Goal: Task Accomplishment & Management: Use online tool/utility

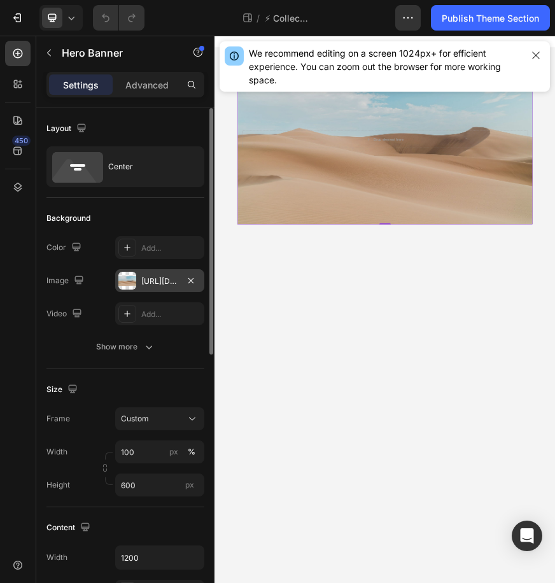
click at [143, 285] on div "https://cdn.shopify.com/s/files/1/2005/9307/files/background_settings.jpg" at bounding box center [159, 281] width 37 height 11
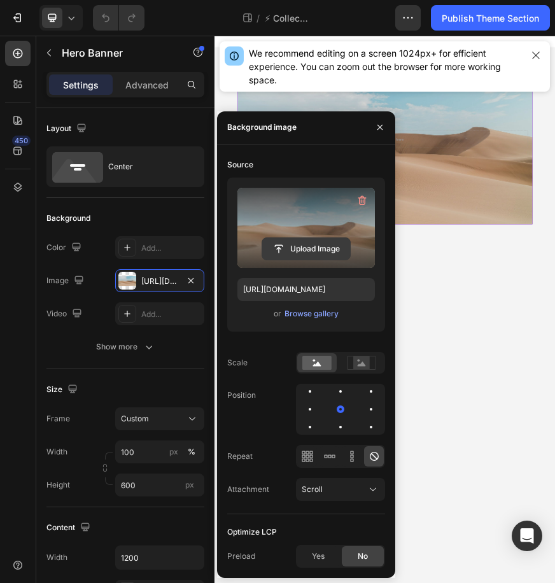
click at [303, 252] on input "file" at bounding box center [306, 249] width 88 height 22
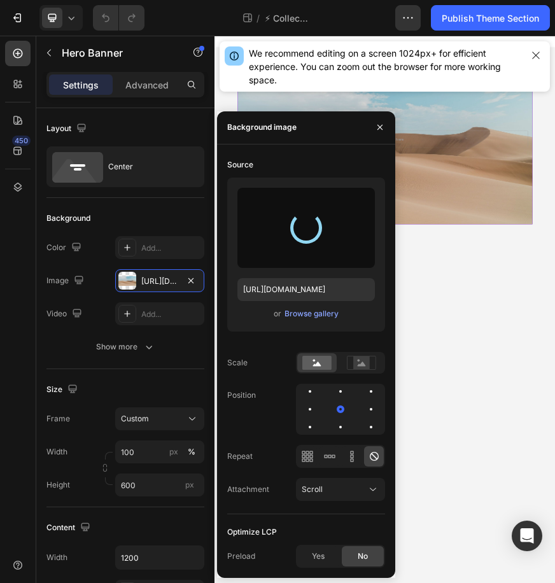
type input "https://cdn.shopify.com/s/files/1/0955/3982/2974/files/gempages_583660328437416…"
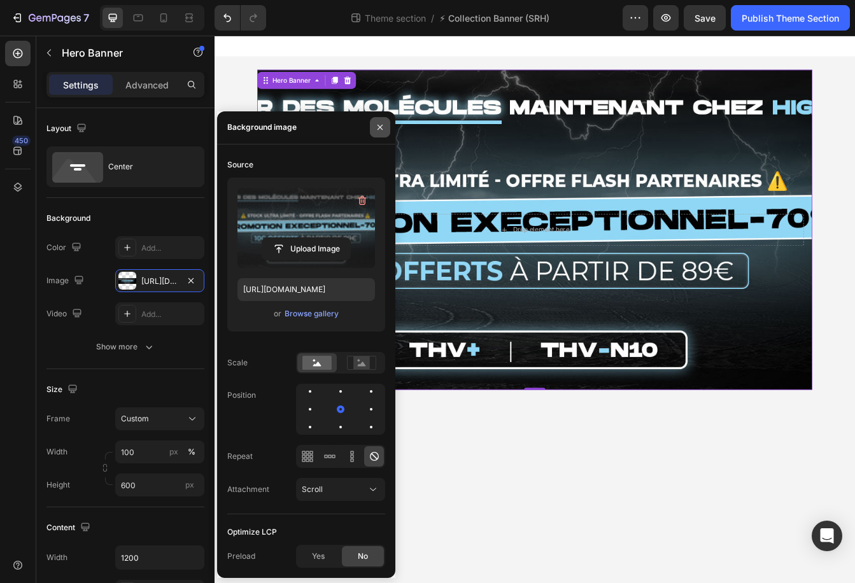
click at [373, 131] on button "button" at bounding box center [380, 127] width 20 height 20
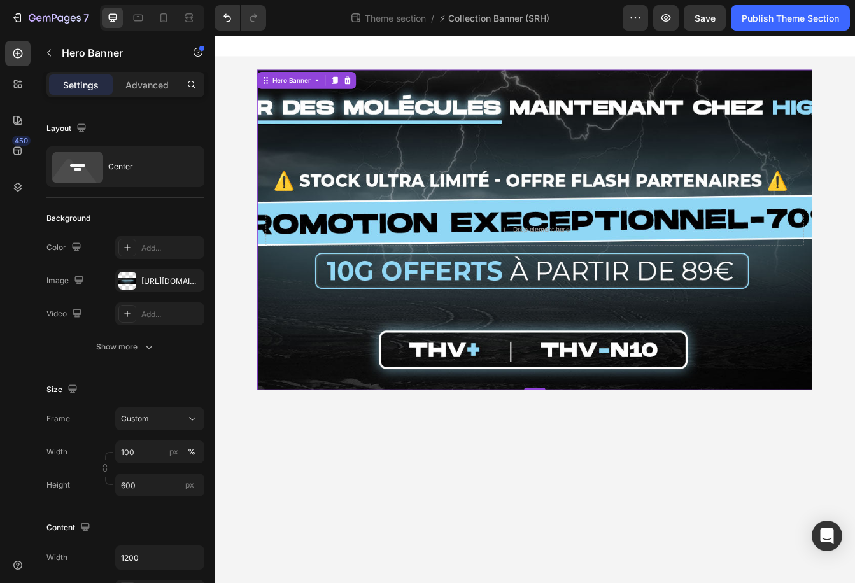
click at [534, 145] on div "Background Image" at bounding box center [597, 267] width 662 height 382
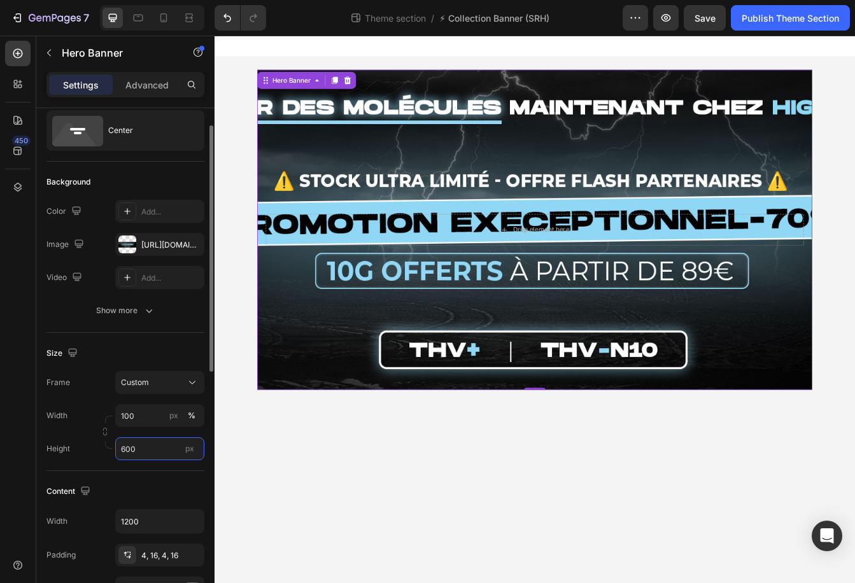
click at [153, 445] on input "600" at bounding box center [159, 448] width 89 height 23
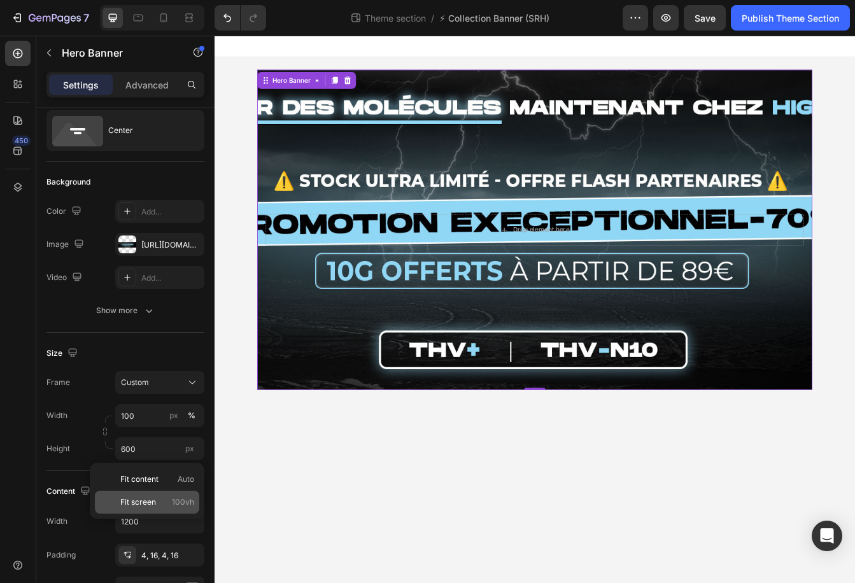
click at [149, 495] on div "Fit screen 100vh" at bounding box center [147, 502] width 104 height 23
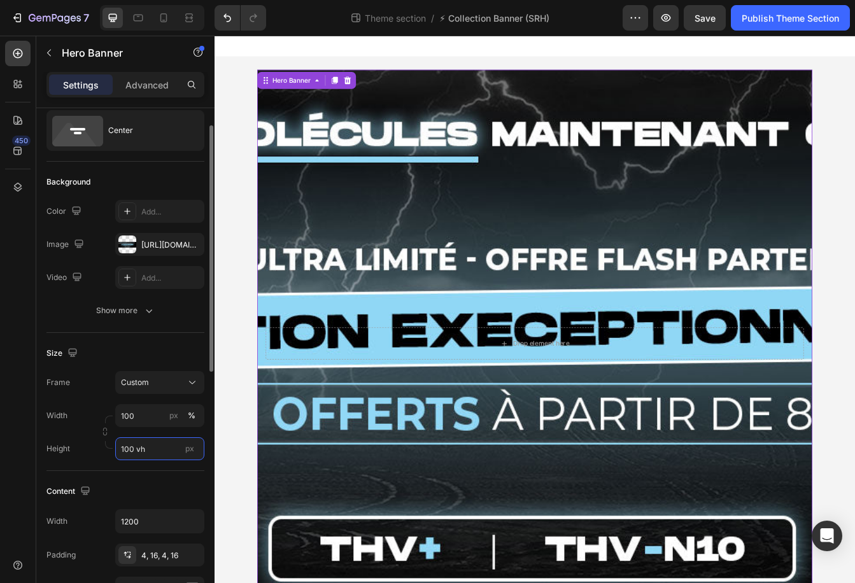
click at [153, 451] on input "100 vh" at bounding box center [159, 448] width 89 height 23
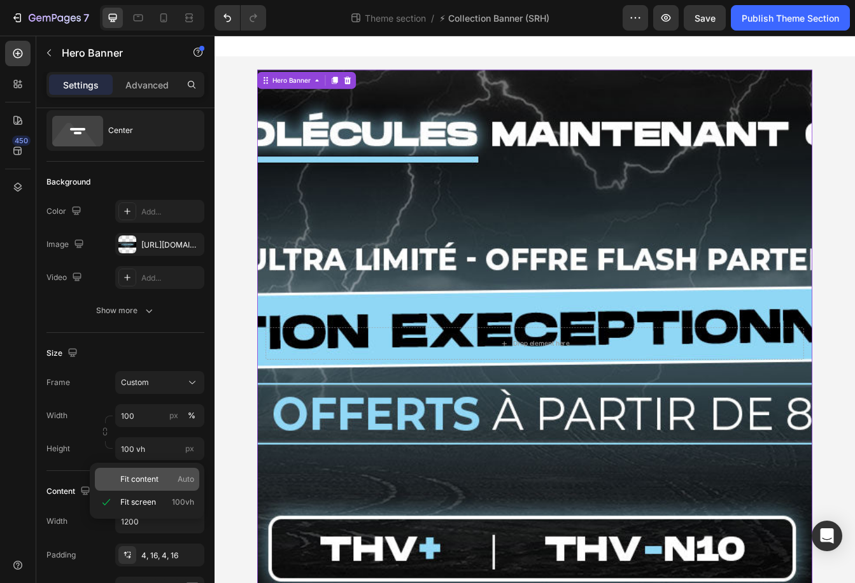
click at [152, 479] on span "Fit content" at bounding box center [139, 479] width 38 height 11
type input "Auto"
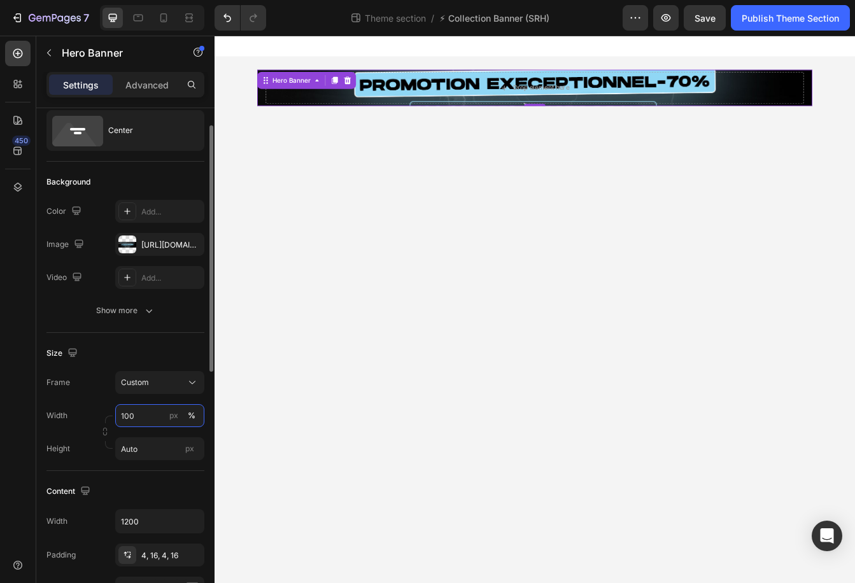
click at [146, 418] on input "100" at bounding box center [159, 415] width 89 height 23
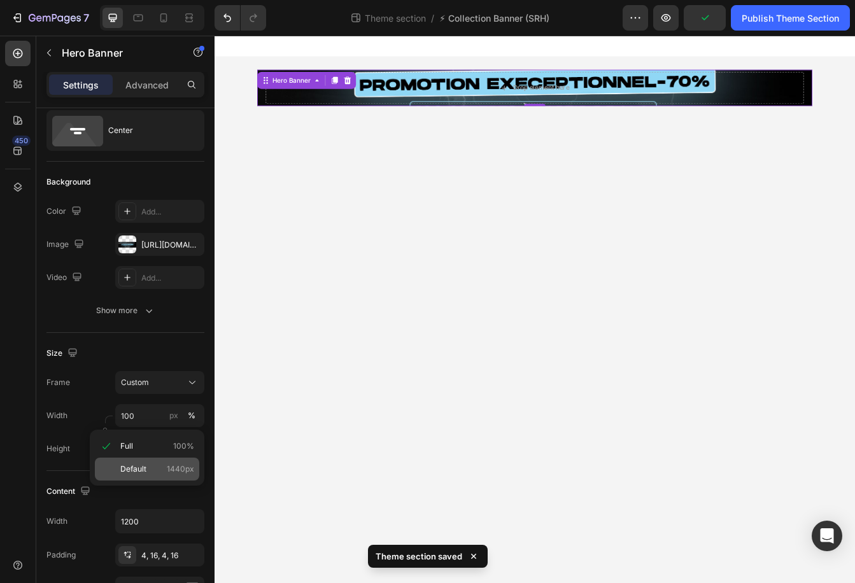
click at [143, 462] on div "Default 1440px" at bounding box center [147, 469] width 104 height 23
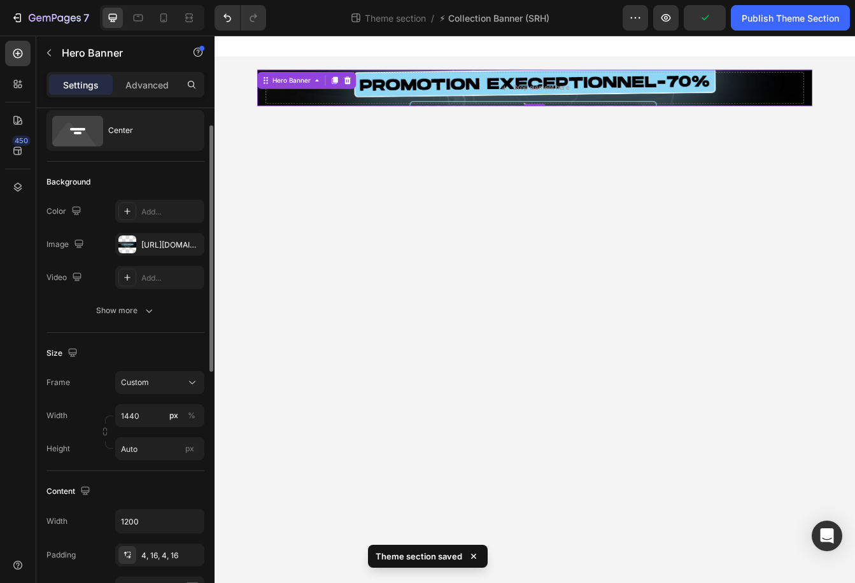
click at [145, 427] on div "Width 1440 px % Height Auto px" at bounding box center [125, 432] width 158 height 56
click at [145, 418] on input "1440" at bounding box center [159, 415] width 89 height 23
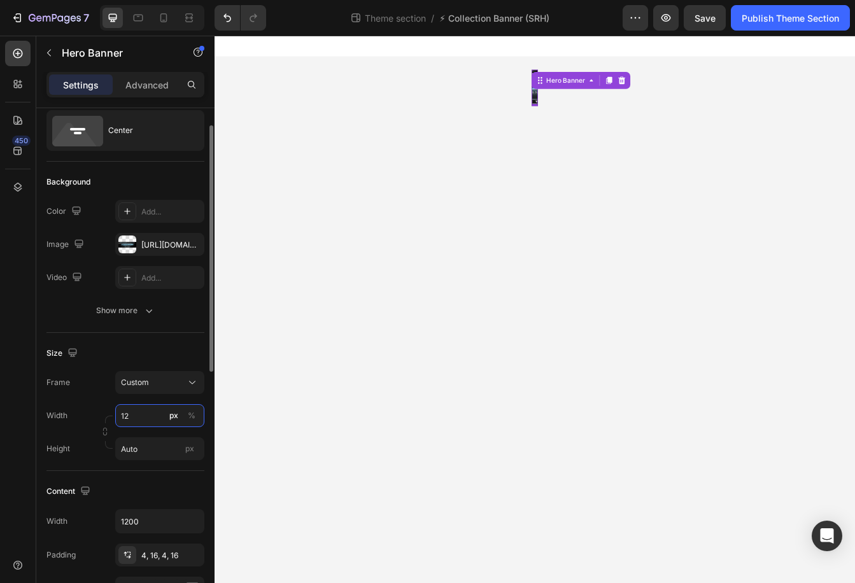
type input "122"
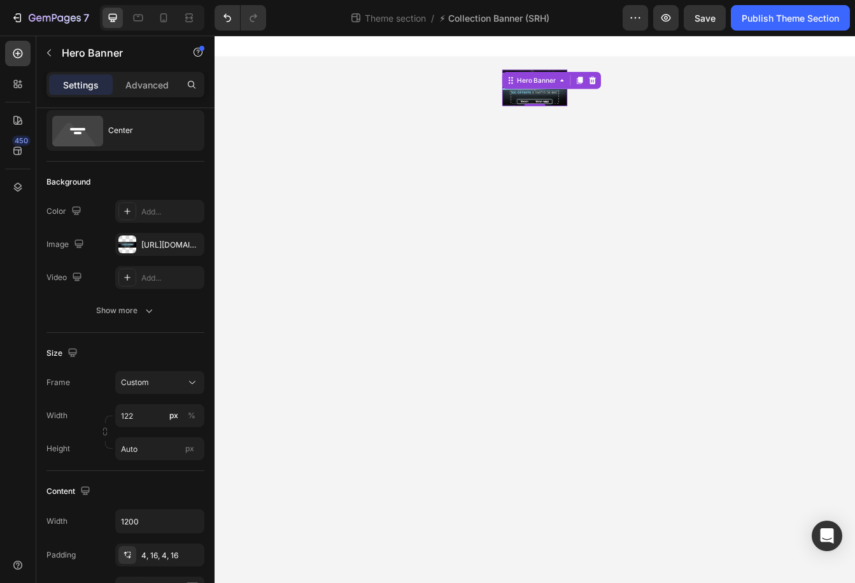
click at [493, 253] on body "Hero Banner 0 Row Root Drag & drop element from sidebar or Explore Library Add …" at bounding box center [597, 362] width 764 height 653
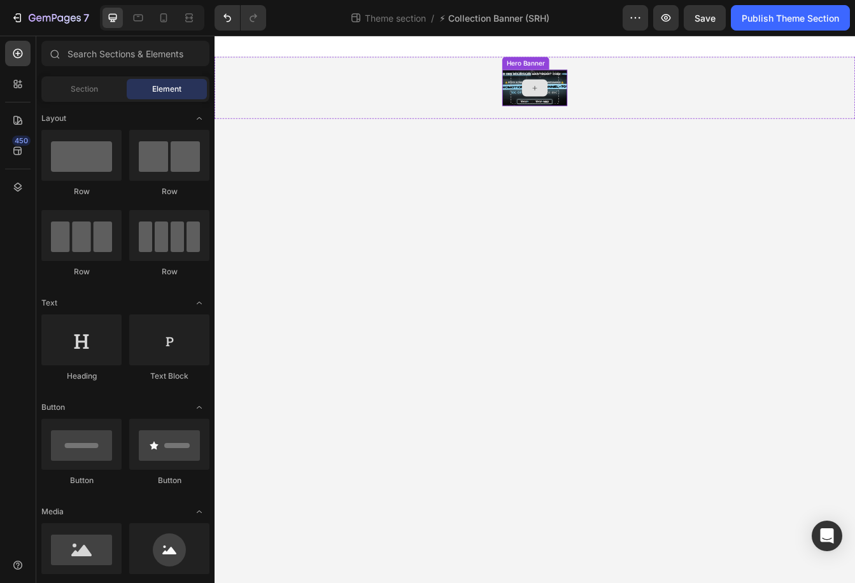
click at [555, 101] on div at bounding box center [596, 98] width 31 height 20
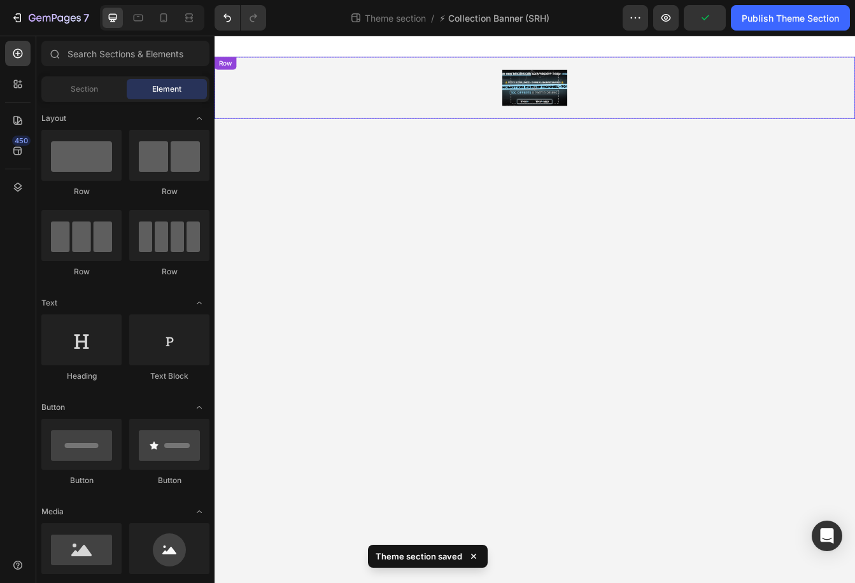
click at [536, 100] on div "Hero Banner" at bounding box center [597, 97] width 662 height 43
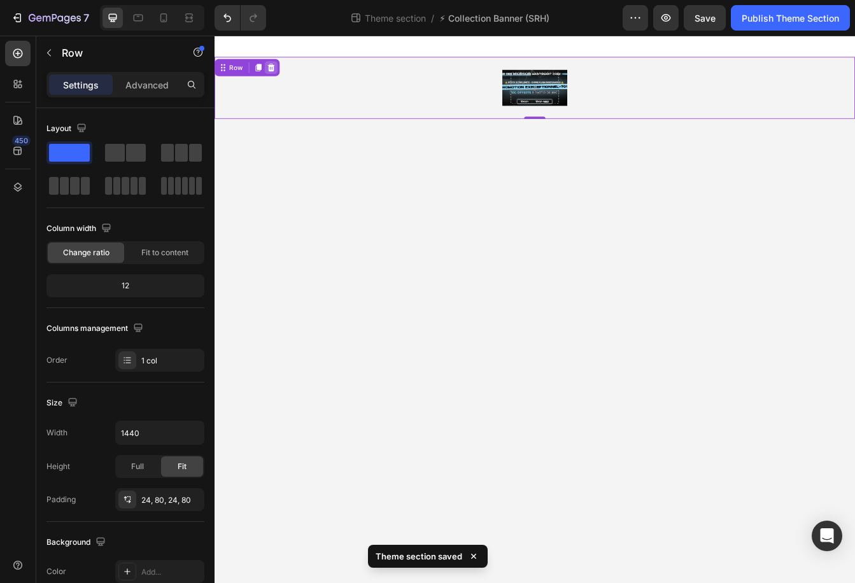
click at [279, 73] on icon at bounding box center [282, 73] width 8 height 9
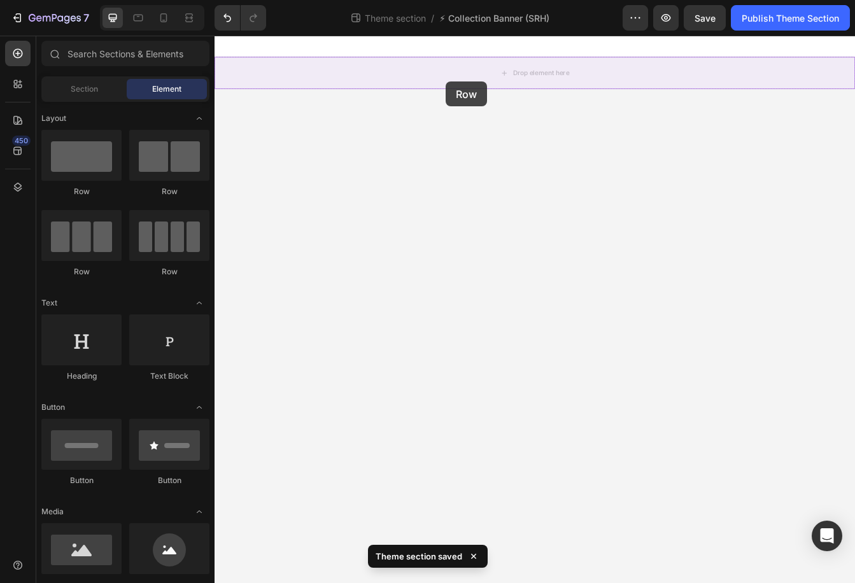
drag, startPoint x: 246, startPoint y: 151, endPoint x: 493, endPoint y: 87, distance: 255.3
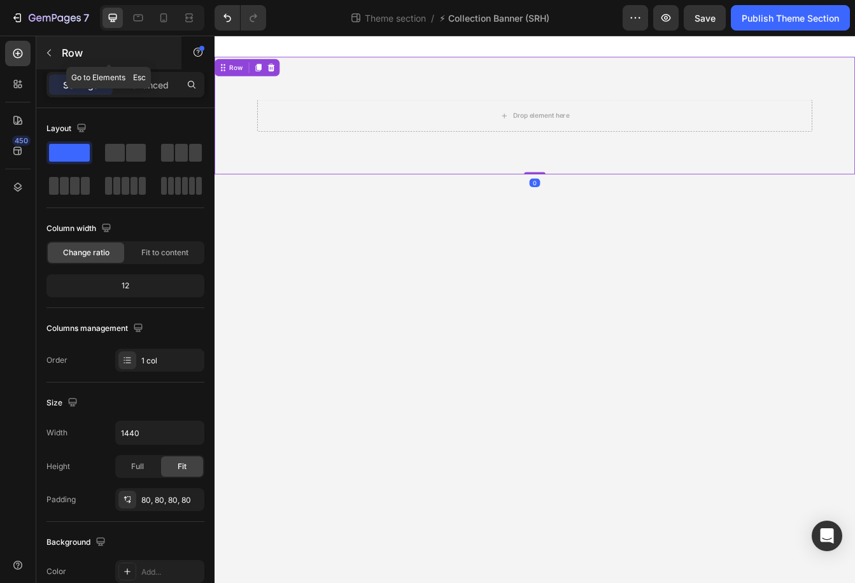
click at [49, 51] on icon "button" at bounding box center [49, 53] width 10 height 10
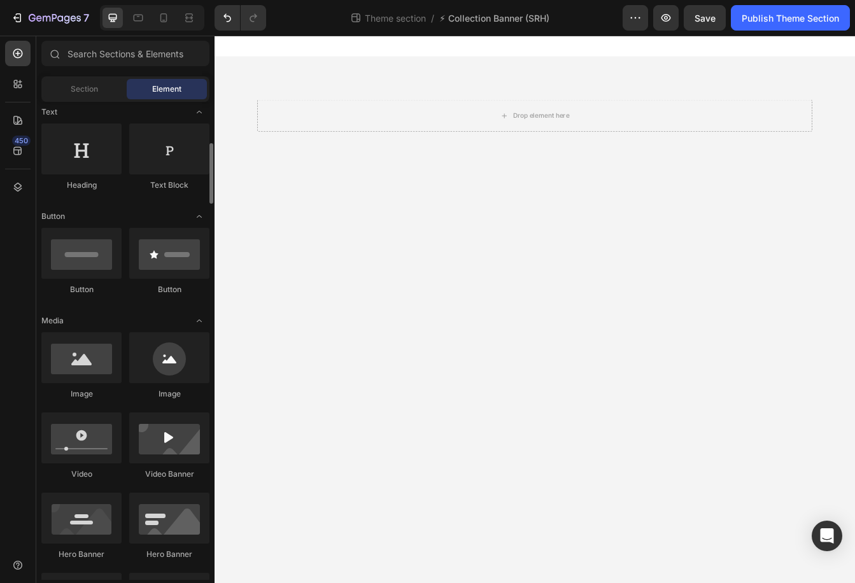
scroll to position [208, 0]
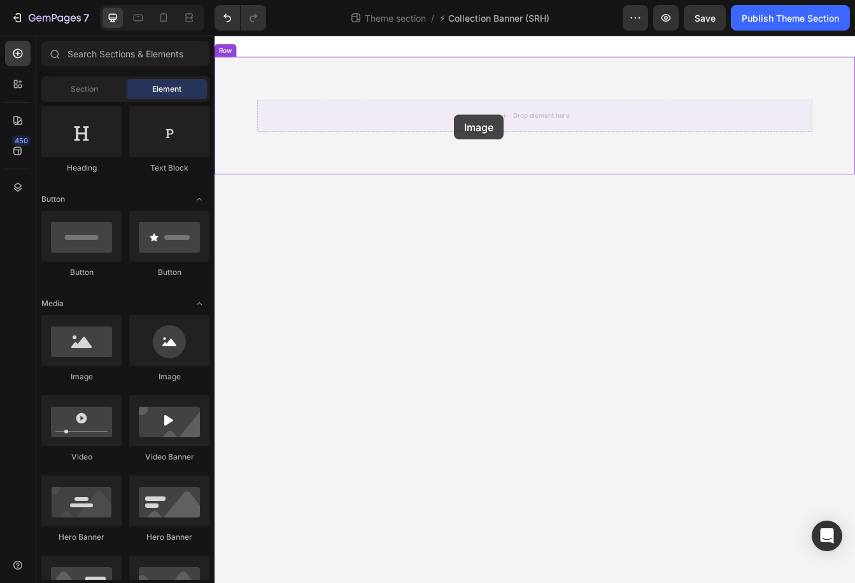
drag, startPoint x: 302, startPoint y: 386, endPoint x: 507, endPoint y: 126, distance: 331.0
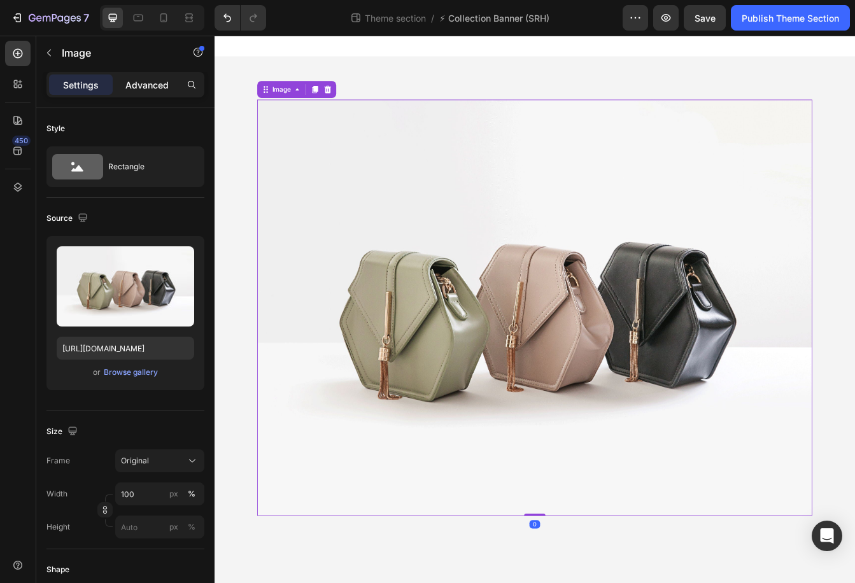
click at [149, 75] on div "Advanced" at bounding box center [147, 85] width 64 height 20
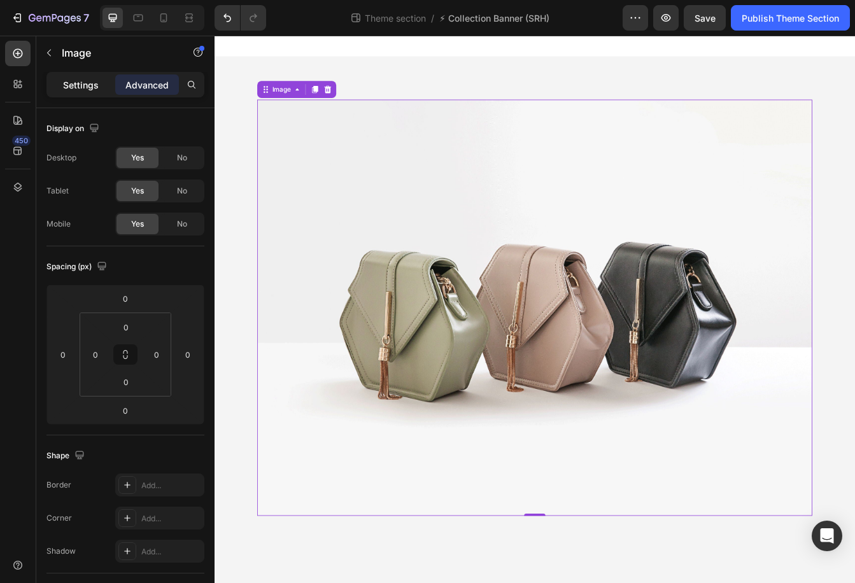
click at [72, 80] on p "Settings" at bounding box center [81, 84] width 36 height 13
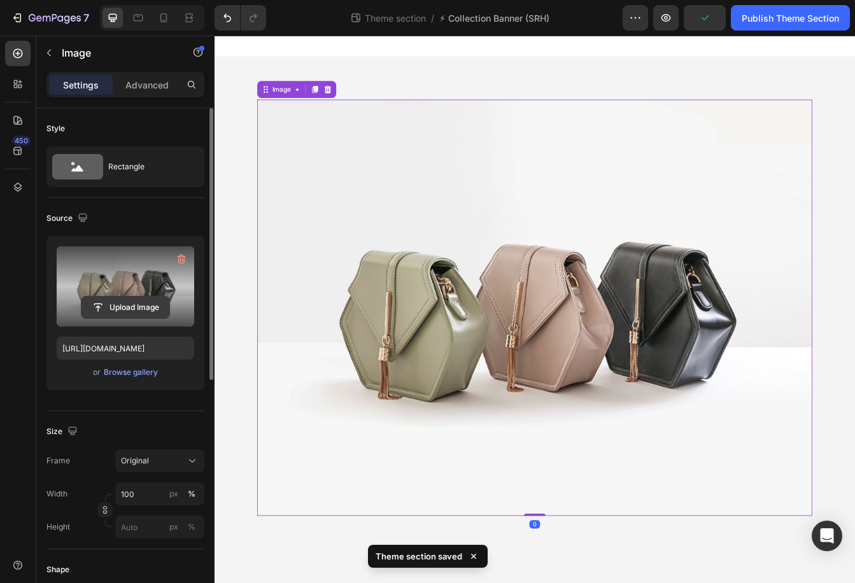
click at [121, 302] on input "file" at bounding box center [126, 308] width 88 height 22
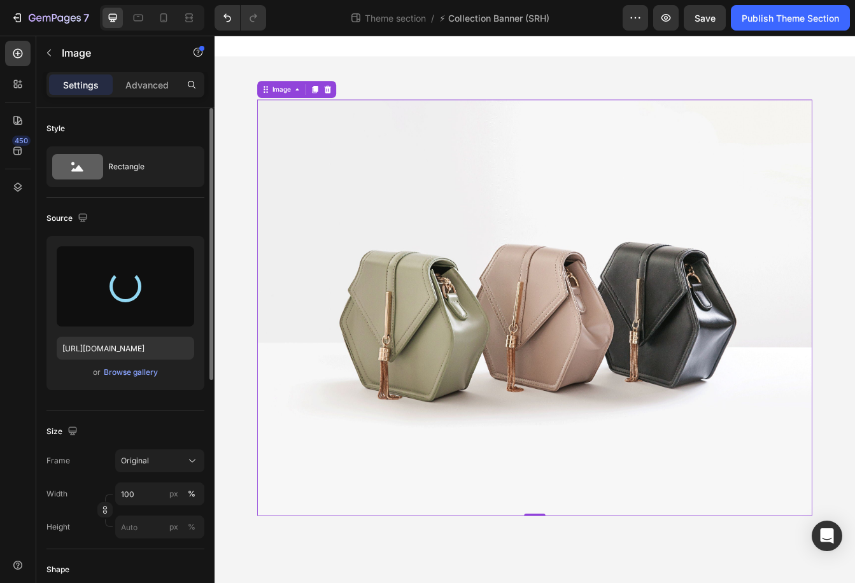
type input "https://cdn.shopify.com/s/files/1/0955/3982/2974/files/gempages_583660328437416…"
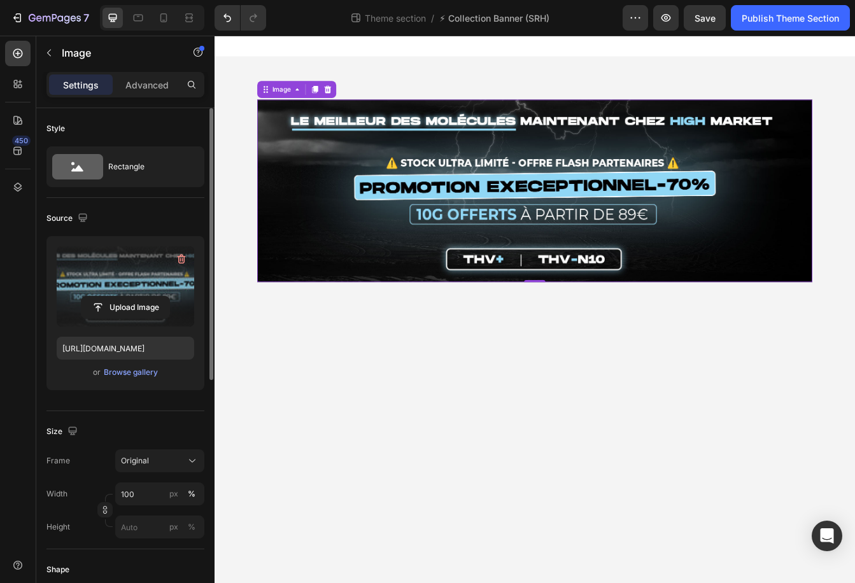
click at [555, 153] on img at bounding box center [597, 221] width 662 height 218
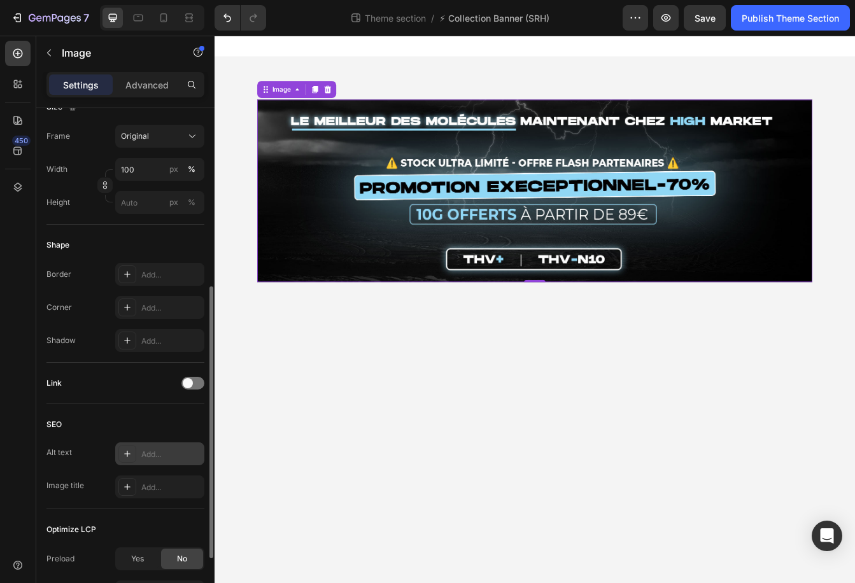
scroll to position [323, 0]
click at [158, 313] on div "Add..." at bounding box center [171, 309] width 60 height 11
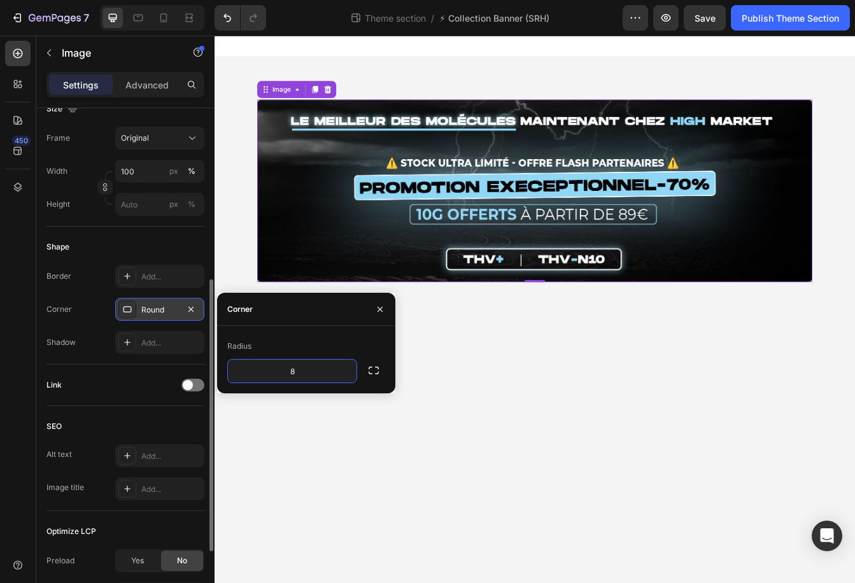
click at [318, 533] on body "Image 0 Row Root Drag & drop element from sidebar or Explore Library Add sectio…" at bounding box center [597, 362] width 764 height 653
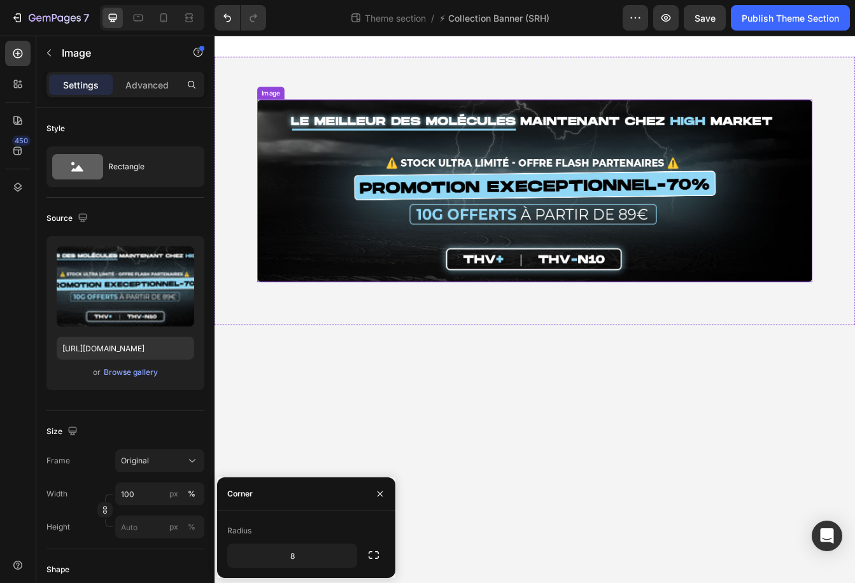
click at [413, 286] on img at bounding box center [597, 221] width 662 height 218
click at [187, 16] on icon at bounding box center [189, 17] width 13 height 13
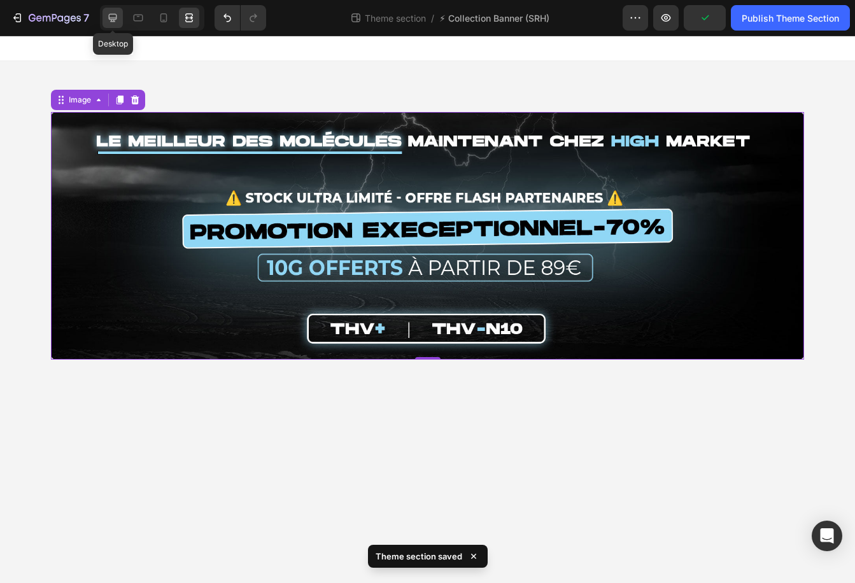
click at [115, 12] on icon at bounding box center [112, 17] width 13 height 13
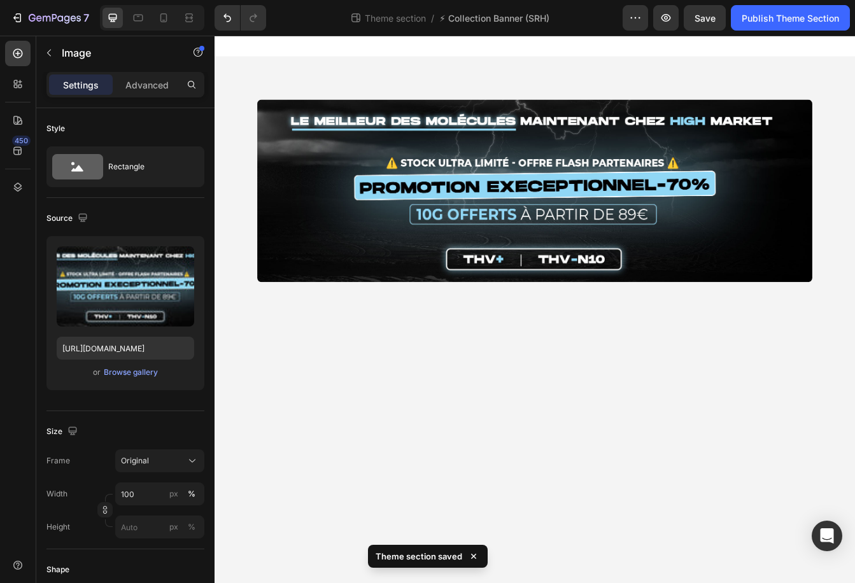
click at [555, 44] on div at bounding box center [597, 48] width 764 height 25
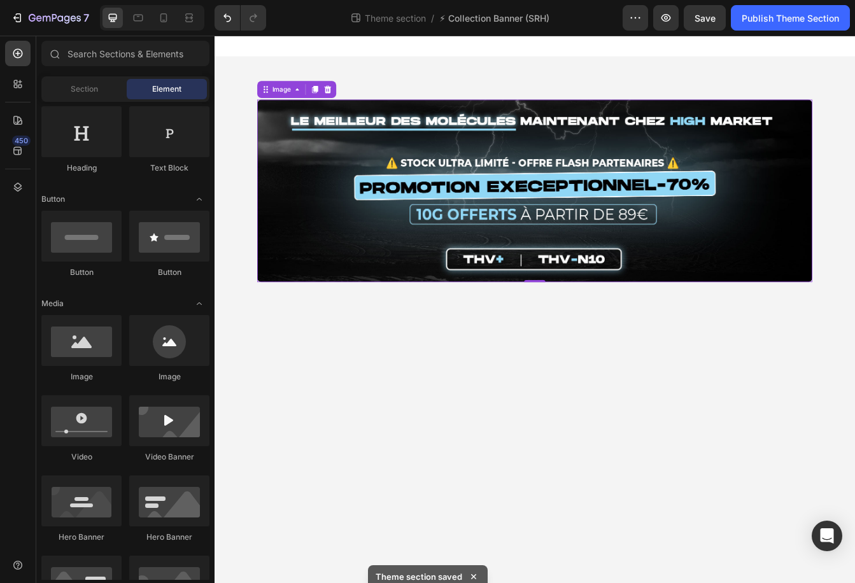
click at [555, 285] on img at bounding box center [597, 221] width 662 height 218
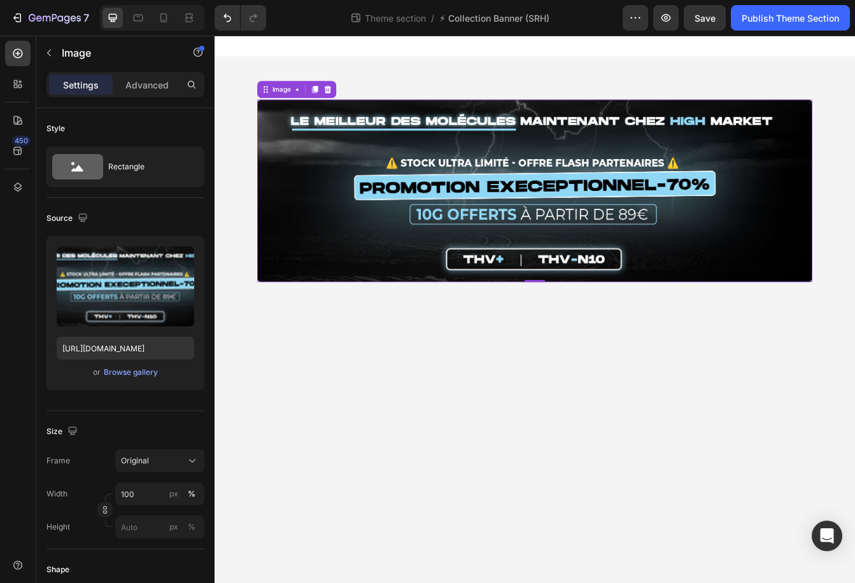
click at [555, 59] on div at bounding box center [597, 48] width 764 height 25
click at [555, 176] on img at bounding box center [597, 221] width 662 height 218
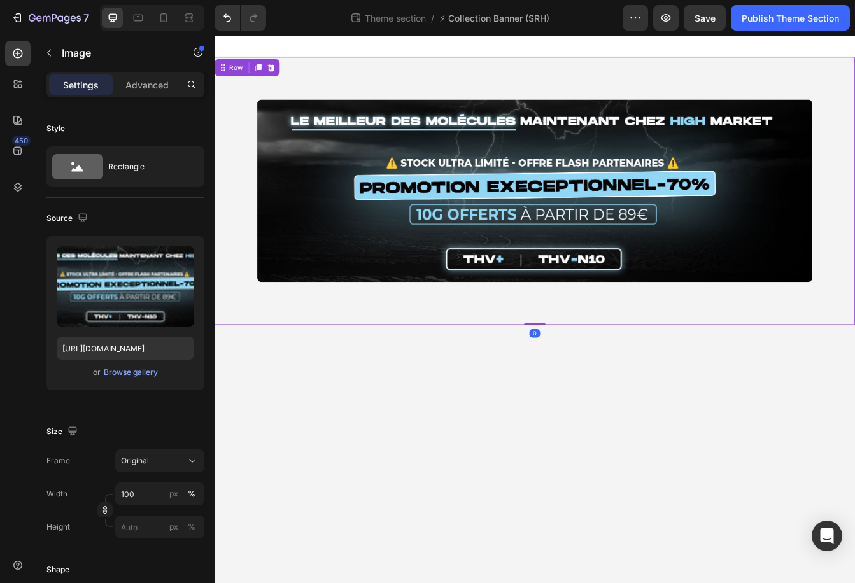
click at [555, 108] on div "Image Row 0" at bounding box center [597, 221] width 764 height 320
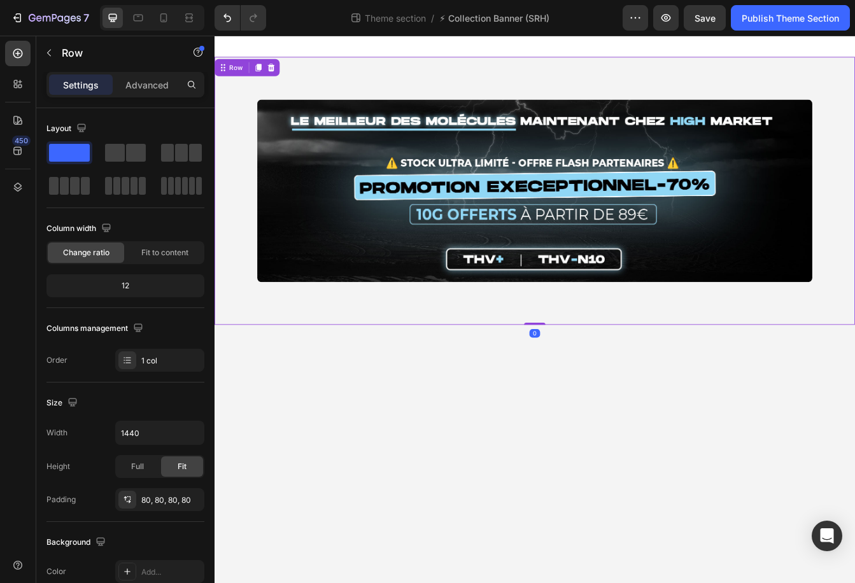
click at [555, 467] on body "Image Row 0 Root Drag & drop element from sidebar or Explore Library Add sectio…" at bounding box center [597, 362] width 764 height 653
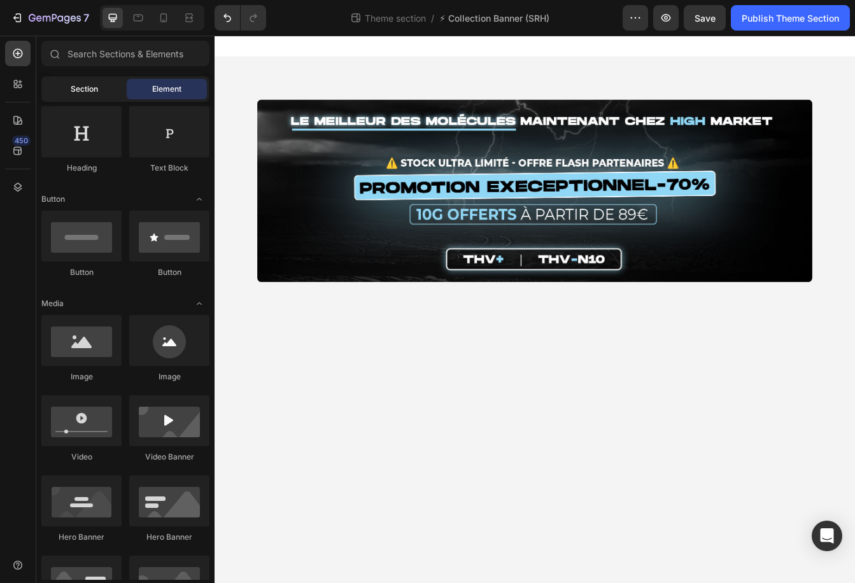
click at [90, 79] on div "Section" at bounding box center [84, 89] width 80 height 20
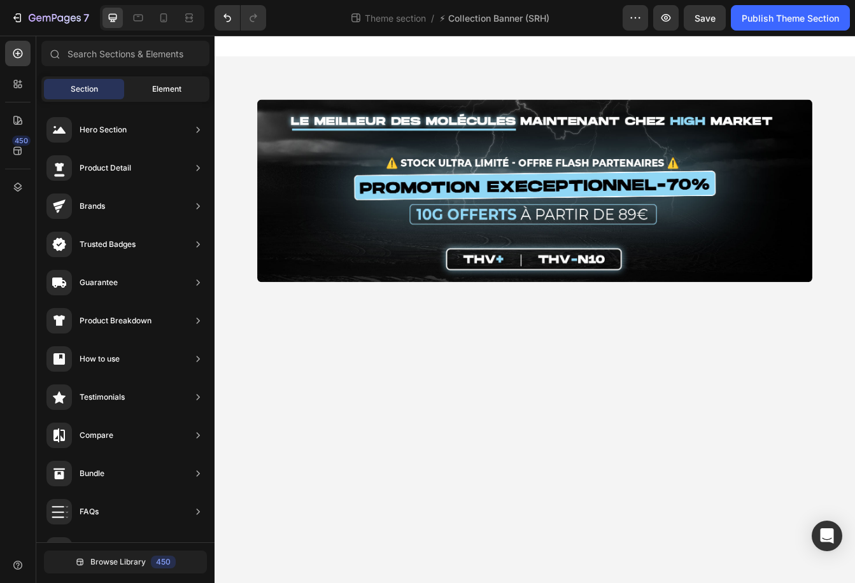
click at [142, 89] on div "Element" at bounding box center [167, 89] width 80 height 20
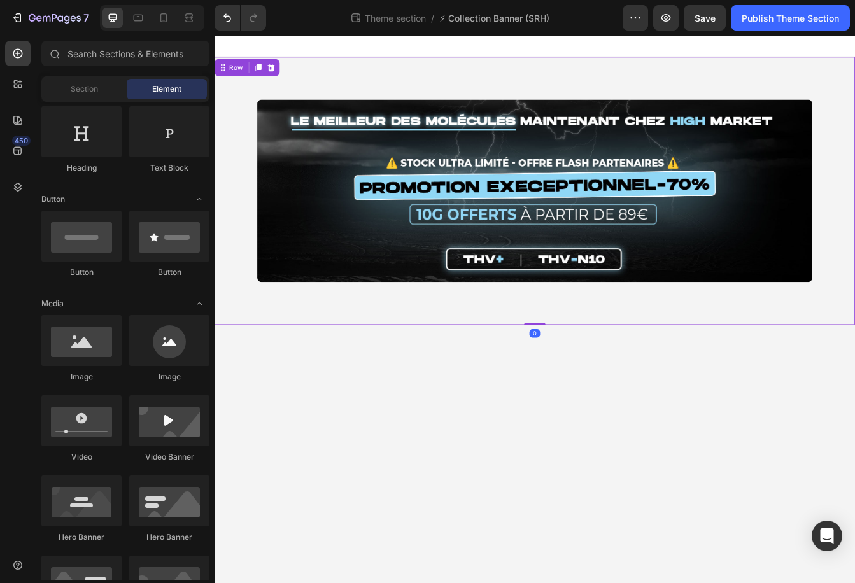
click at [444, 64] on div "Image Row 0" at bounding box center [597, 221] width 764 height 320
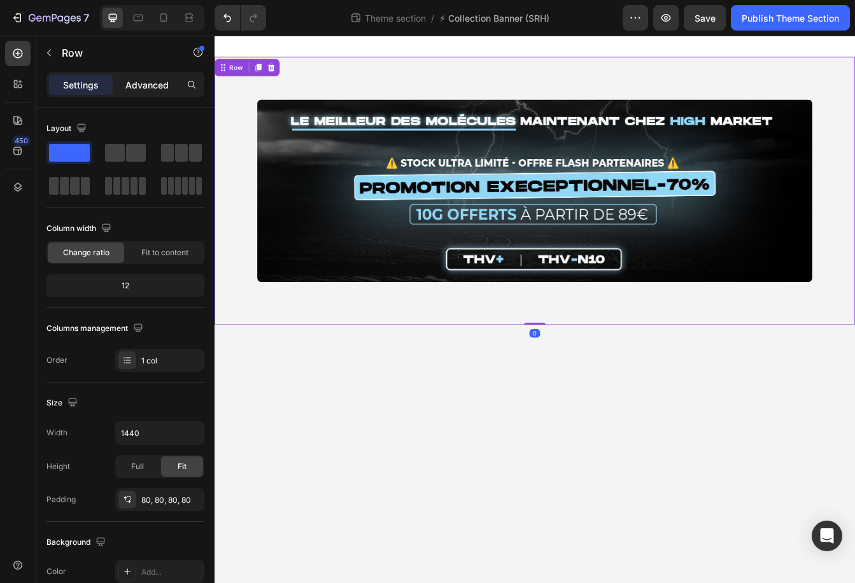
click at [131, 90] on p "Advanced" at bounding box center [146, 84] width 43 height 13
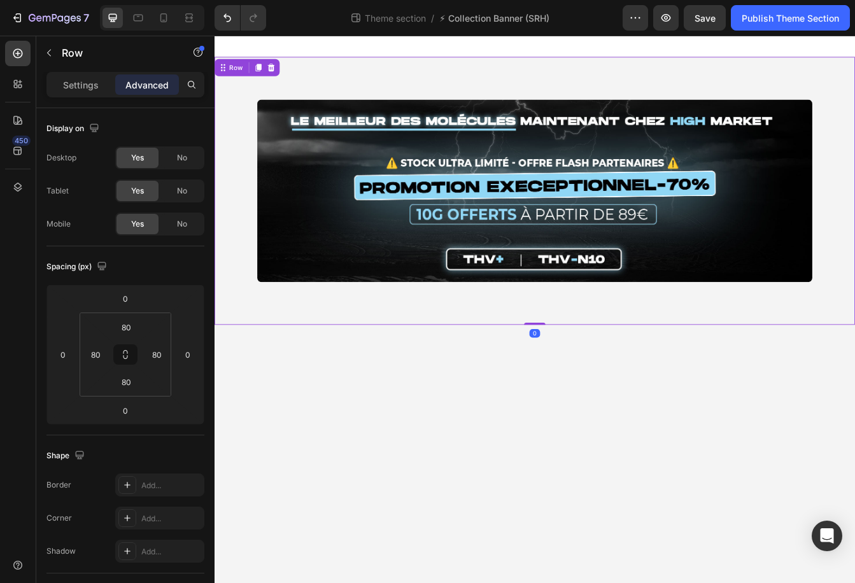
click at [355, 46] on div at bounding box center [597, 48] width 764 height 25
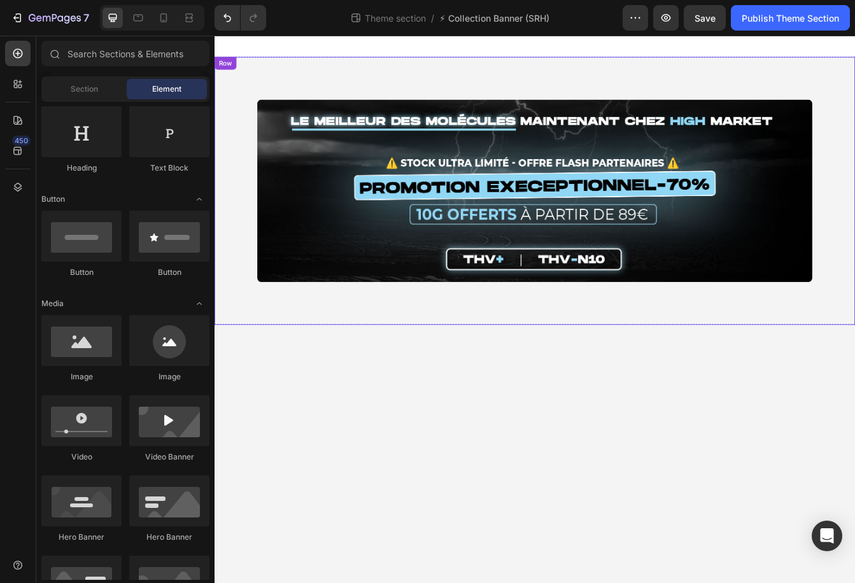
click at [323, 86] on div "Image Row" at bounding box center [597, 221] width 764 height 320
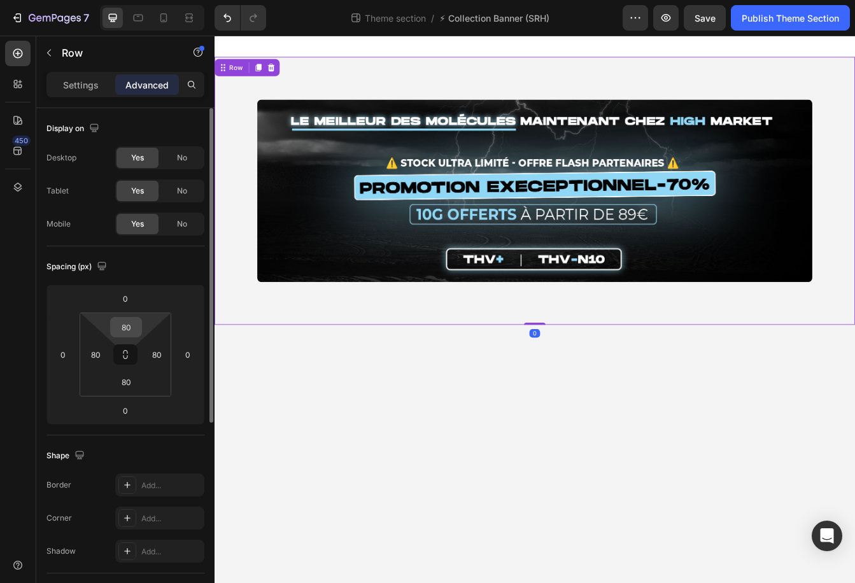
click at [122, 324] on input "80" at bounding box center [125, 327] width 25 height 19
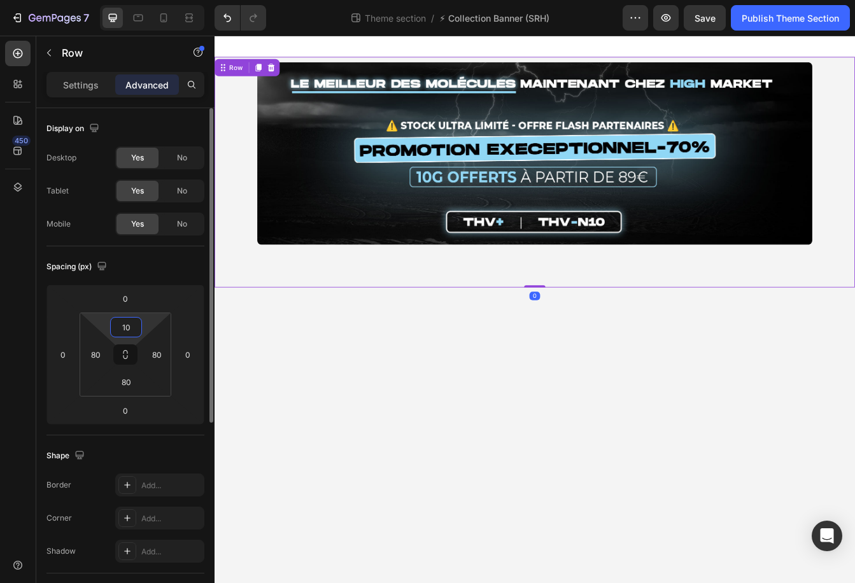
type input "1"
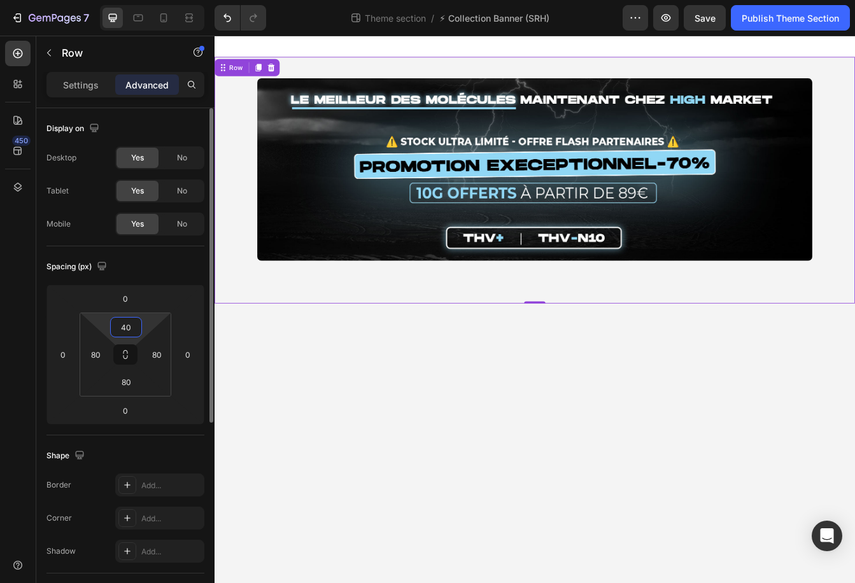
type input "4"
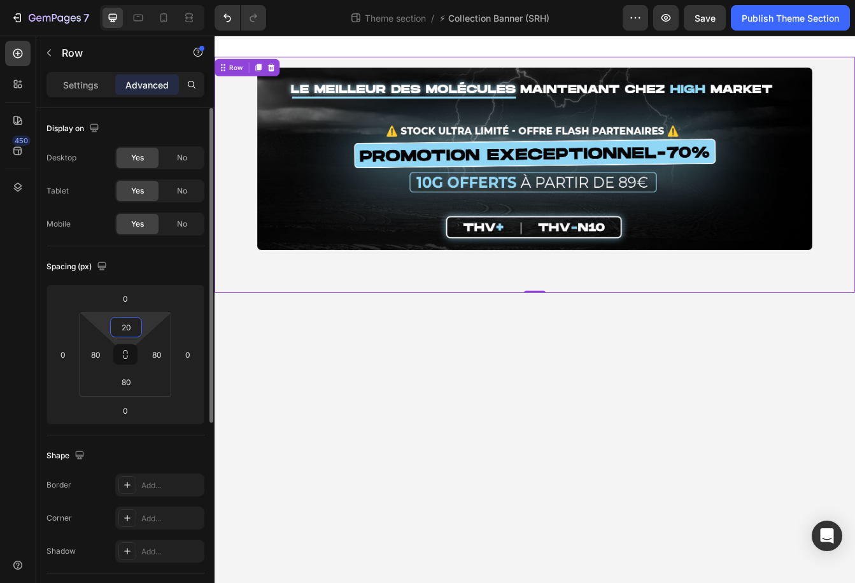
type input "2"
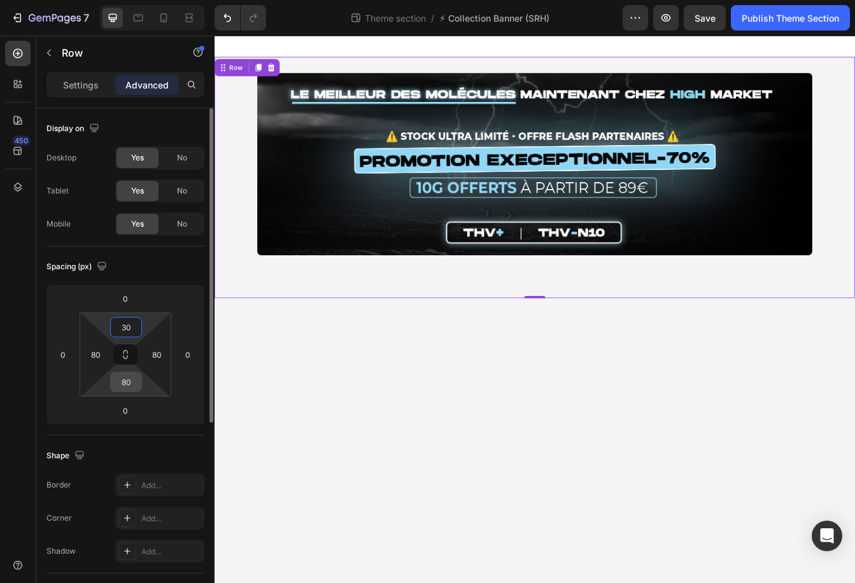
type input "30"
click at [125, 388] on input "80" at bounding box center [125, 382] width 25 height 19
type input "30"
click at [155, 353] on input "80" at bounding box center [156, 354] width 19 height 19
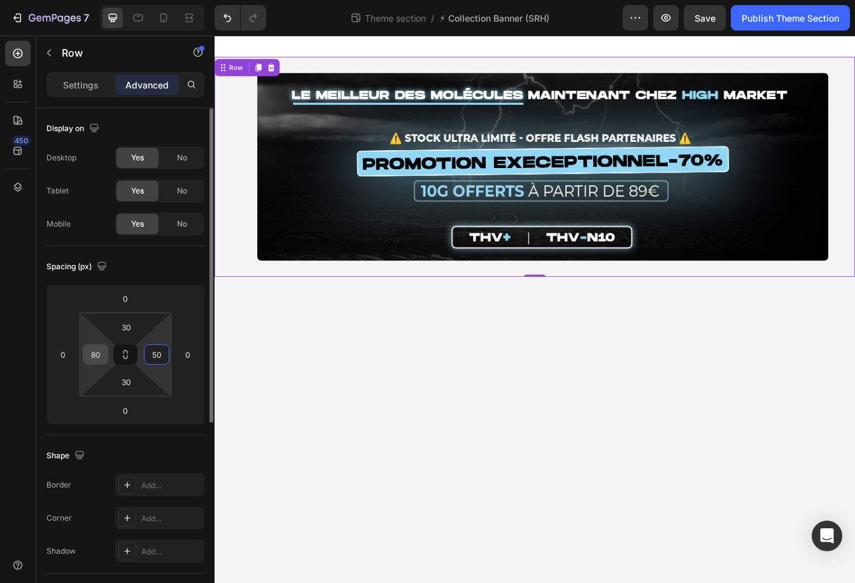
type input "50"
click at [96, 355] on input "80" at bounding box center [95, 354] width 19 height 19
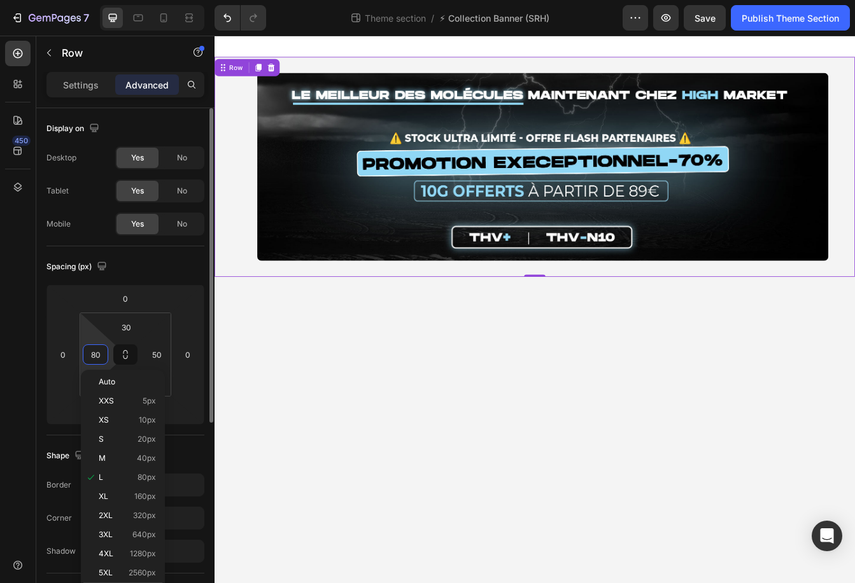
type input "4"
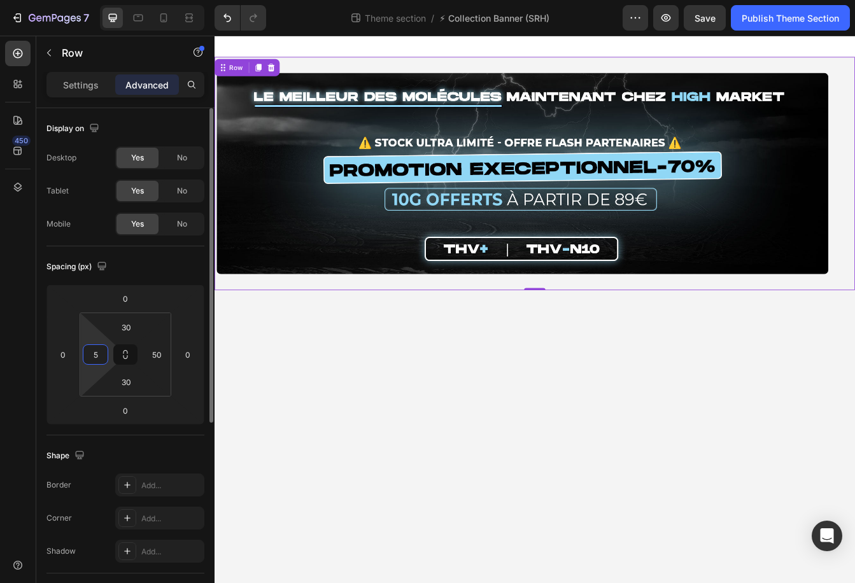
type input "50"
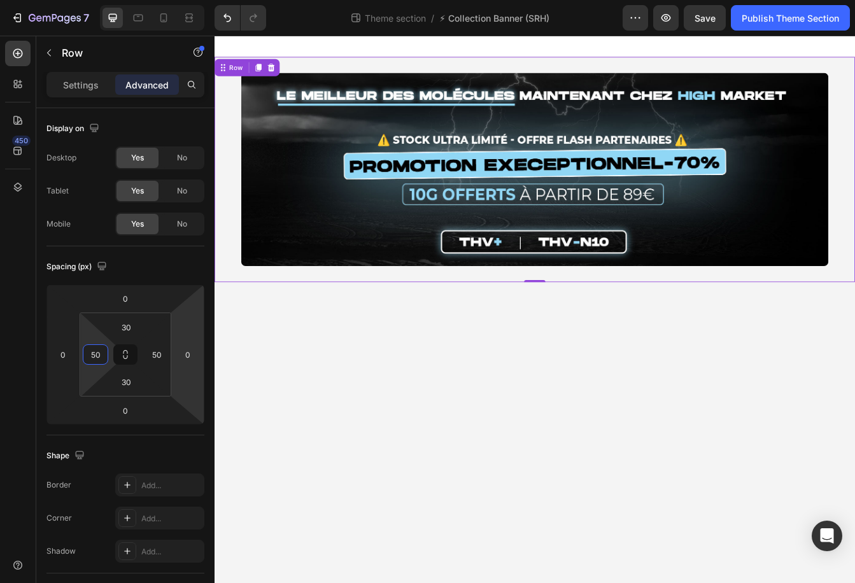
click at [423, 574] on body "Image Row 0 Root Drag & drop element from sidebar or Explore Library Add sectio…" at bounding box center [597, 362] width 764 height 653
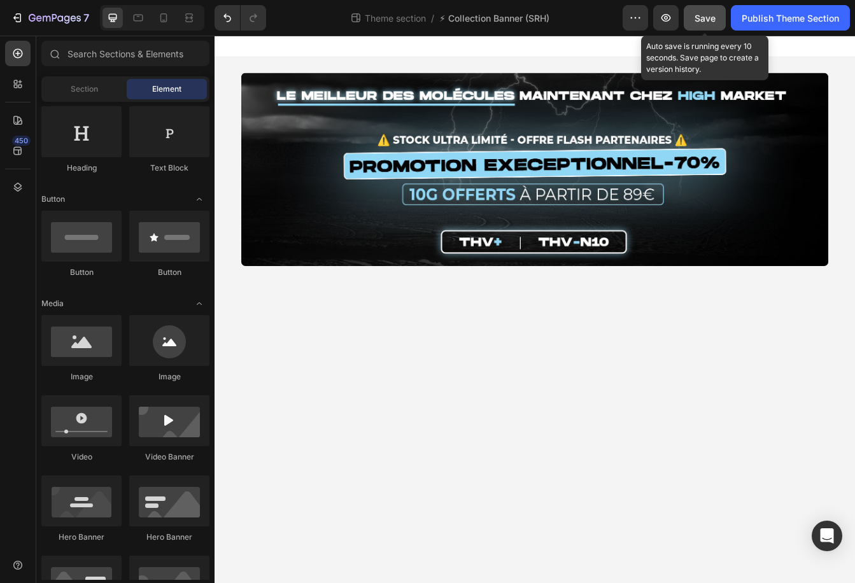
click at [555, 18] on button "Save" at bounding box center [705, 17] width 42 height 25
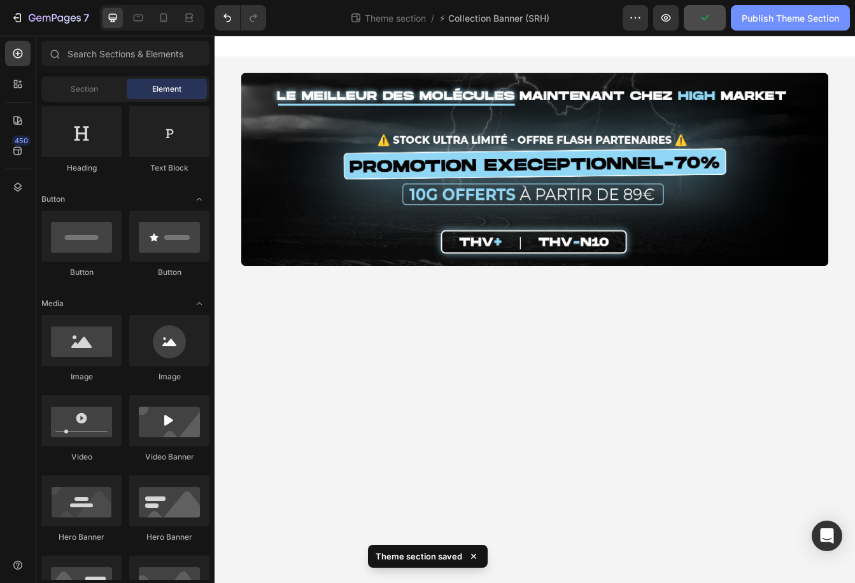
click at [555, 13] on div "Publish Theme Section" at bounding box center [790, 17] width 97 height 13
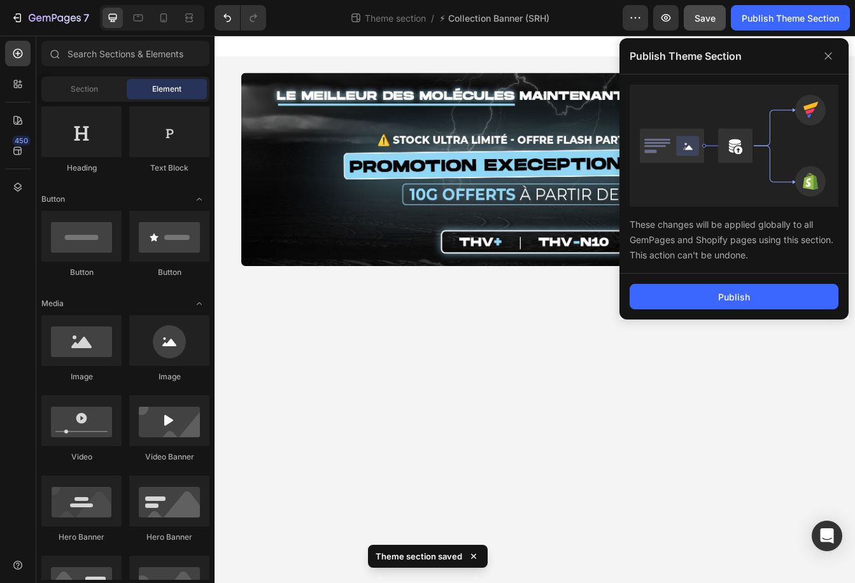
click at [555, 371] on body "Image Row Root Drag & drop element from sidebar or Explore Library Add section …" at bounding box center [597, 362] width 764 height 653
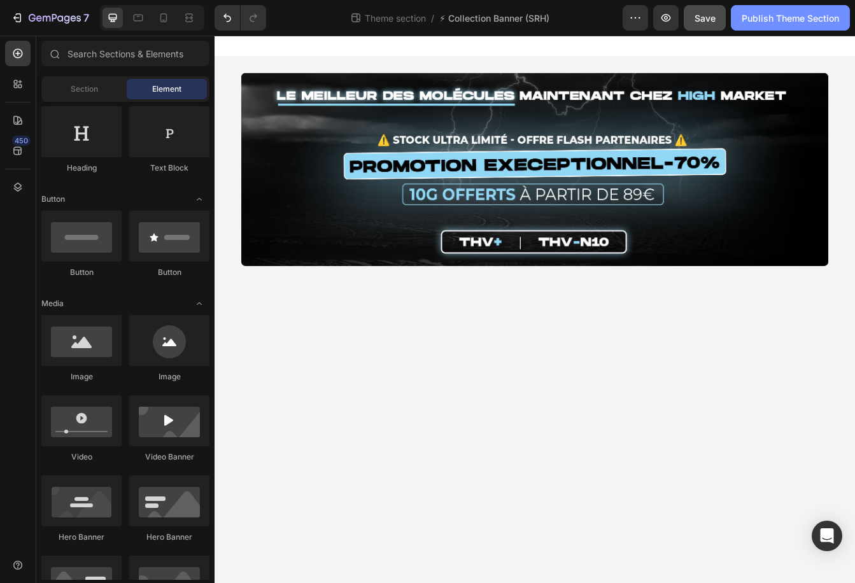
click at [555, 18] on div "Publish Theme Section" at bounding box center [790, 17] width 97 height 13
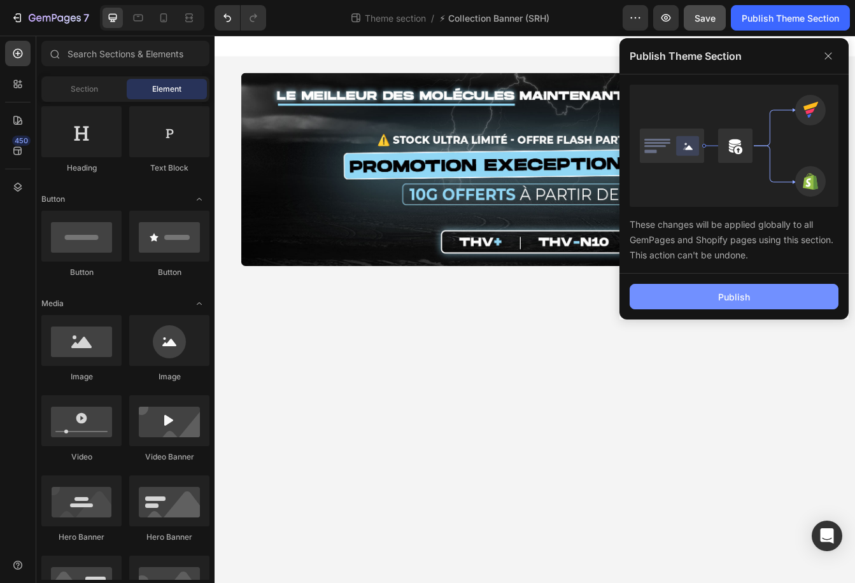
click at [555, 294] on div "Publish" at bounding box center [734, 296] width 32 height 13
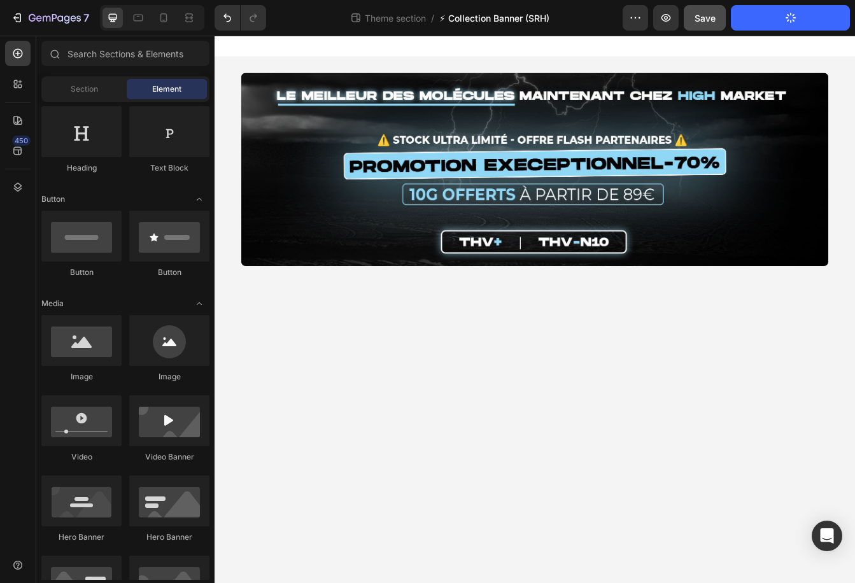
click at [501, 17] on span "⚡ Collection Banner (SRH)" at bounding box center [494, 17] width 110 height 13
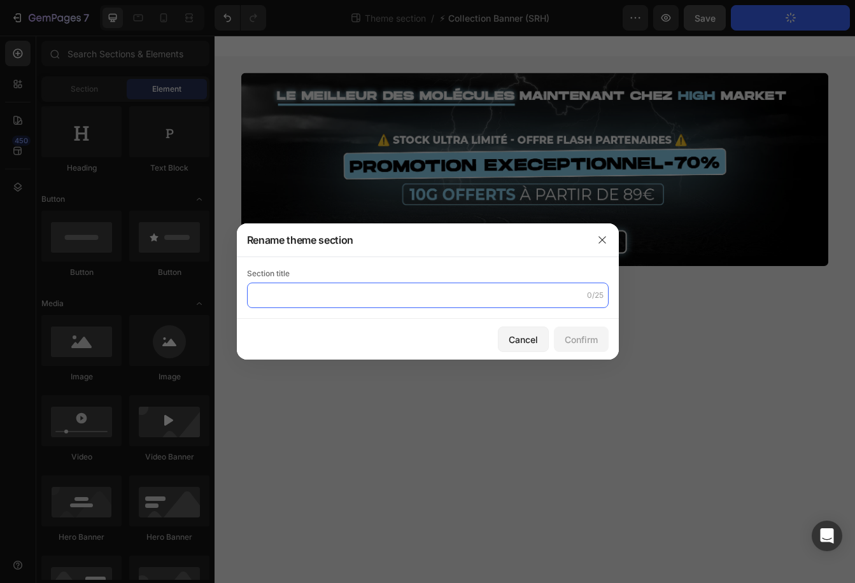
click at [357, 290] on input "text" at bounding box center [428, 295] width 362 height 25
click at [355, 295] on input "text" at bounding box center [428, 295] width 362 height 25
click at [555, 232] on button "button" at bounding box center [602, 240] width 20 height 20
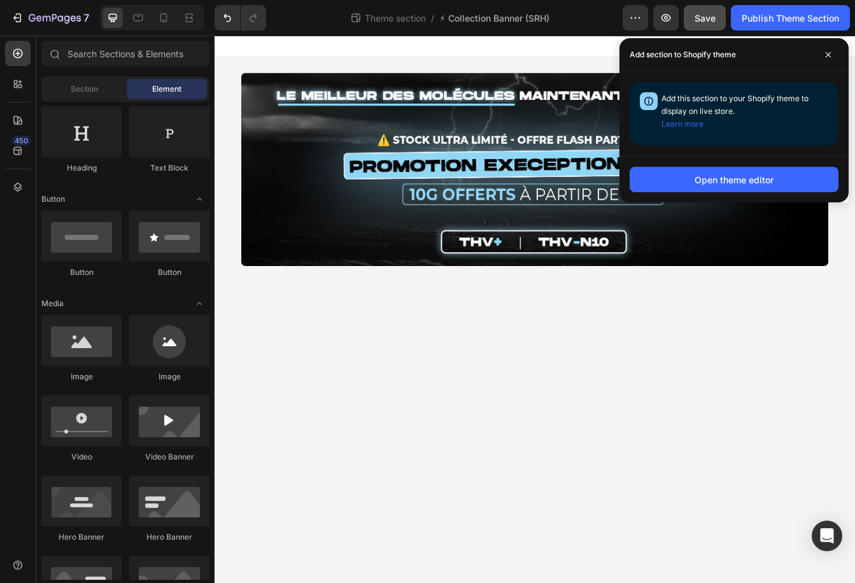
click at [555, 48] on div at bounding box center [597, 48] width 764 height 25
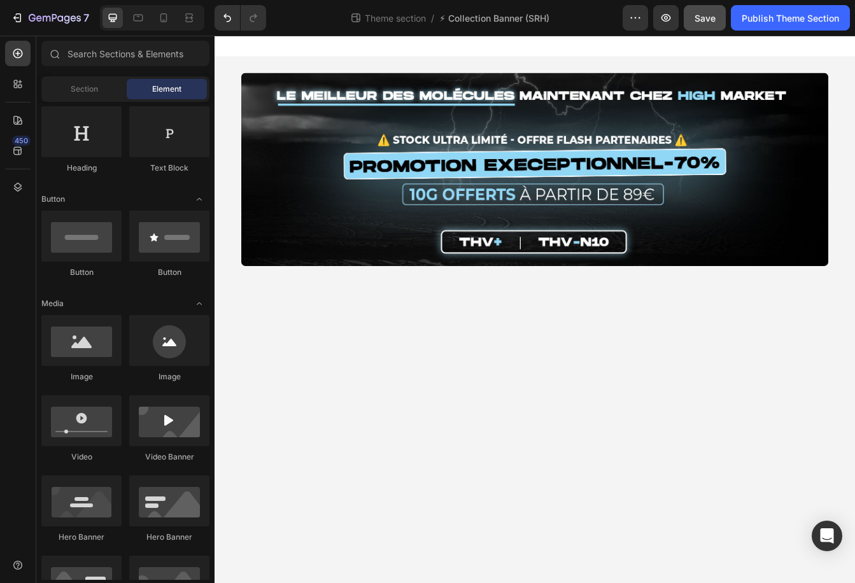
click at [555, 18] on span "Save" at bounding box center [705, 18] width 21 height 11
click at [171, 17] on div at bounding box center [163, 18] width 20 height 20
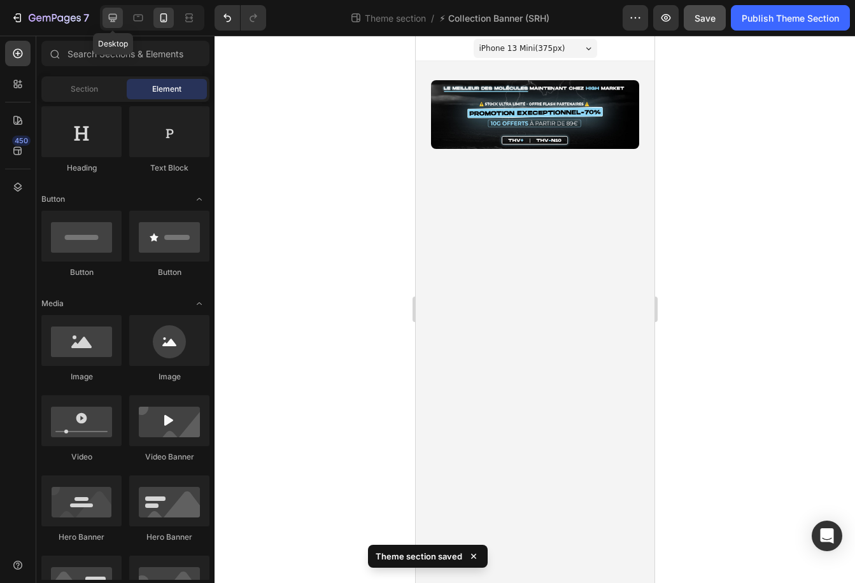
click at [117, 12] on icon at bounding box center [112, 17] width 13 height 13
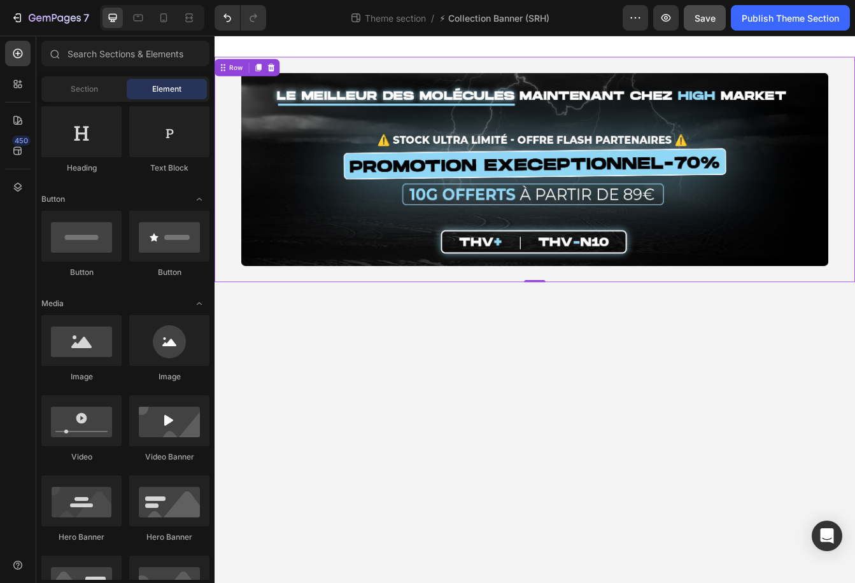
click at [238, 113] on div "Image Row 0" at bounding box center [597, 195] width 764 height 269
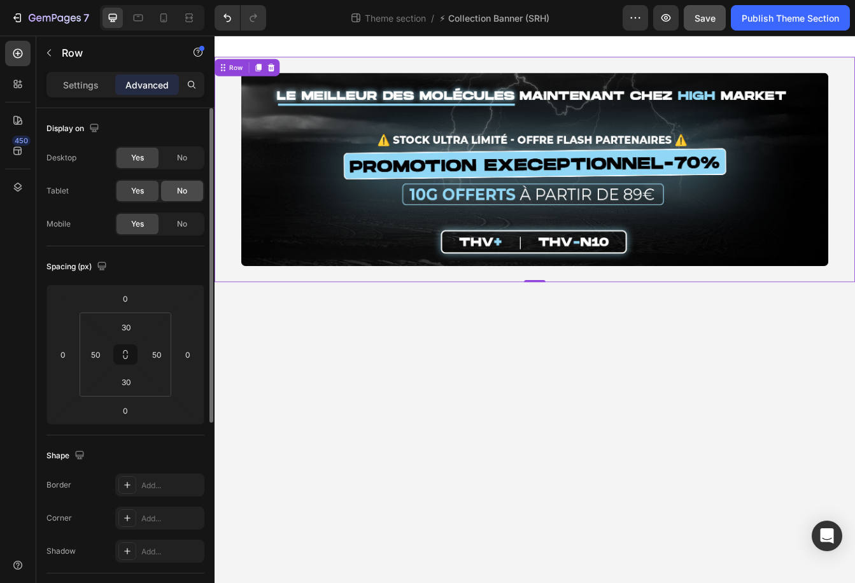
click at [178, 192] on span "No" at bounding box center [182, 190] width 10 height 11
click at [183, 217] on div "No" at bounding box center [182, 224] width 42 height 20
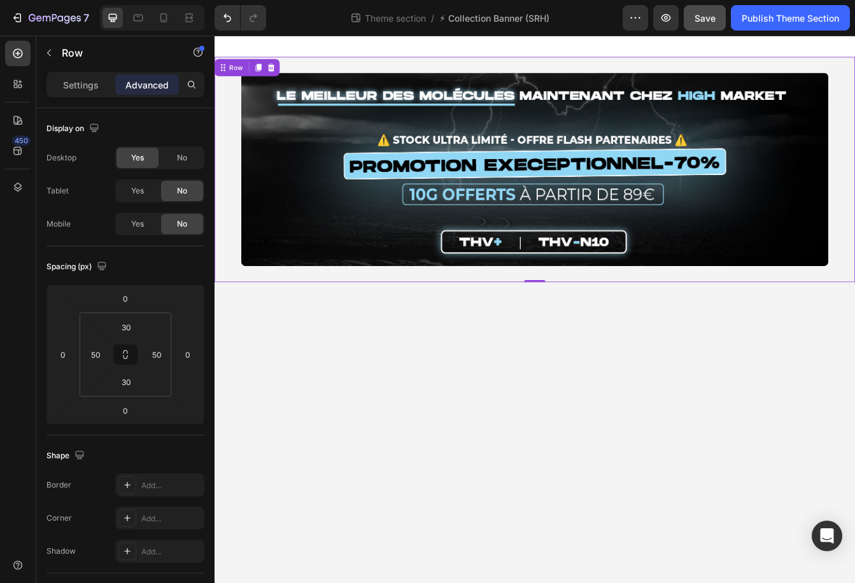
click at [555, 21] on span "Save" at bounding box center [705, 18] width 21 height 11
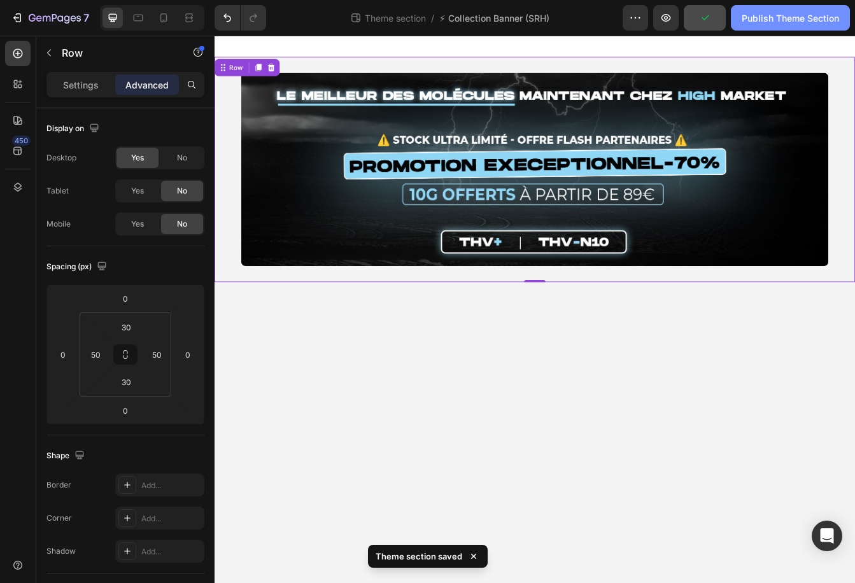
click at [555, 22] on div "Publish Theme Section" at bounding box center [790, 17] width 97 height 13
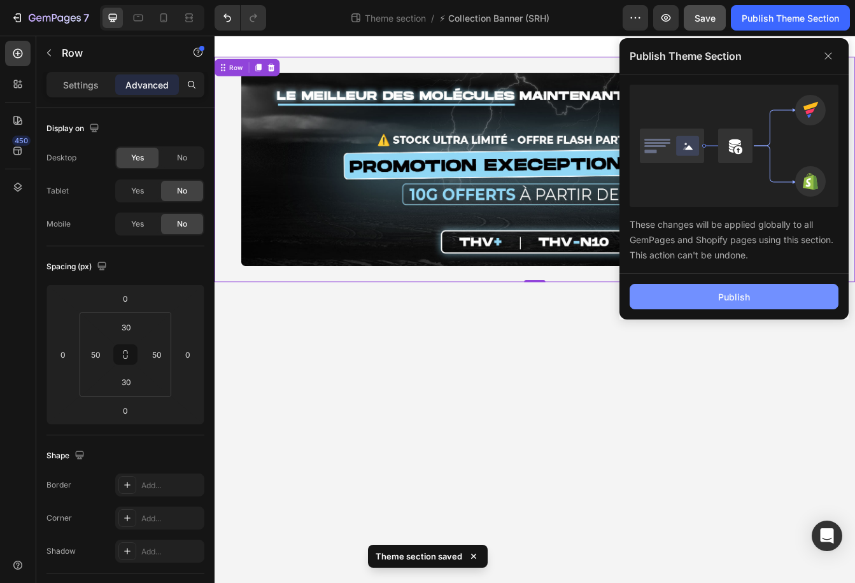
click at [555, 295] on div "Publish" at bounding box center [734, 296] width 32 height 13
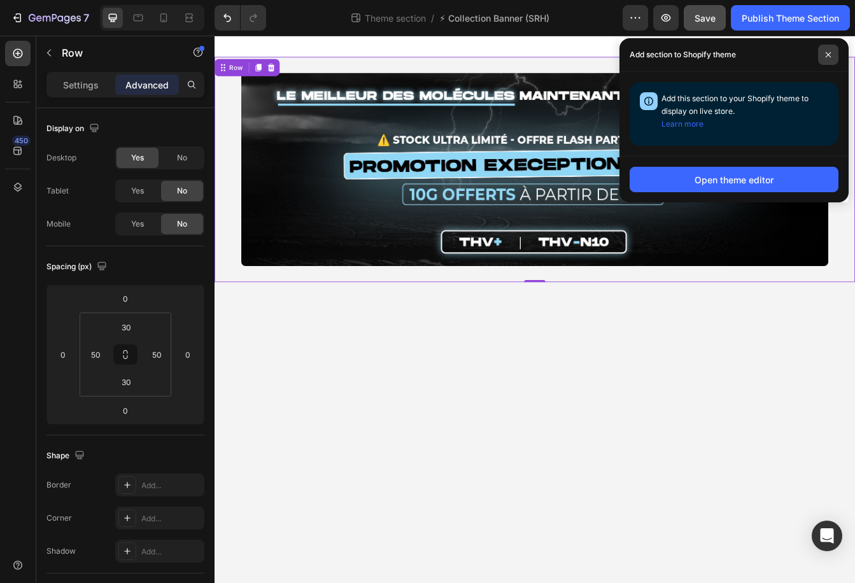
click at [555, 59] on span at bounding box center [828, 55] width 20 height 20
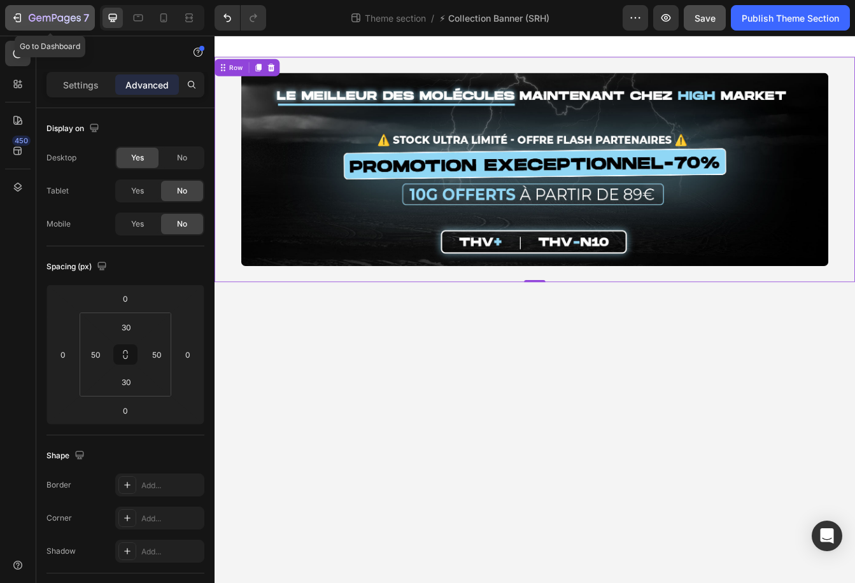
click at [54, 14] on icon "button" at bounding box center [54, 18] width 5 height 8
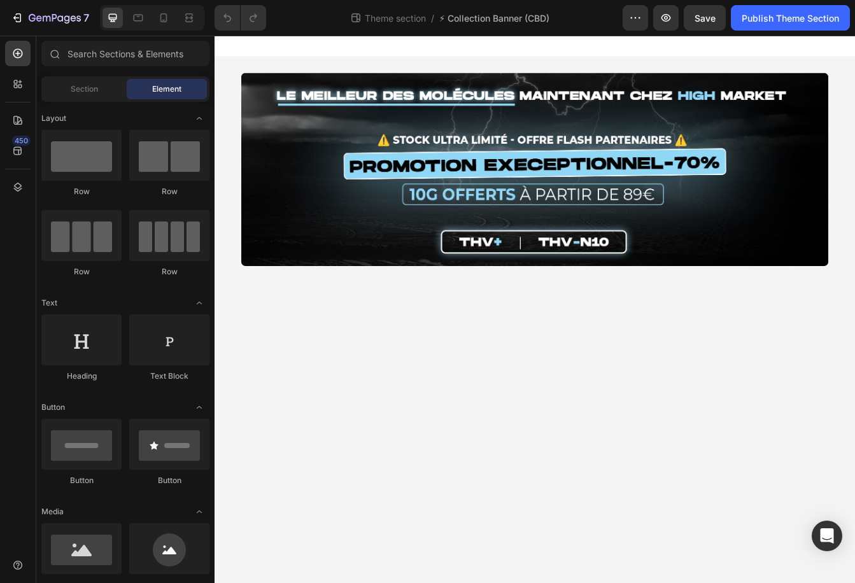
click at [552, 144] on img at bounding box center [596, 195] width 701 height 231
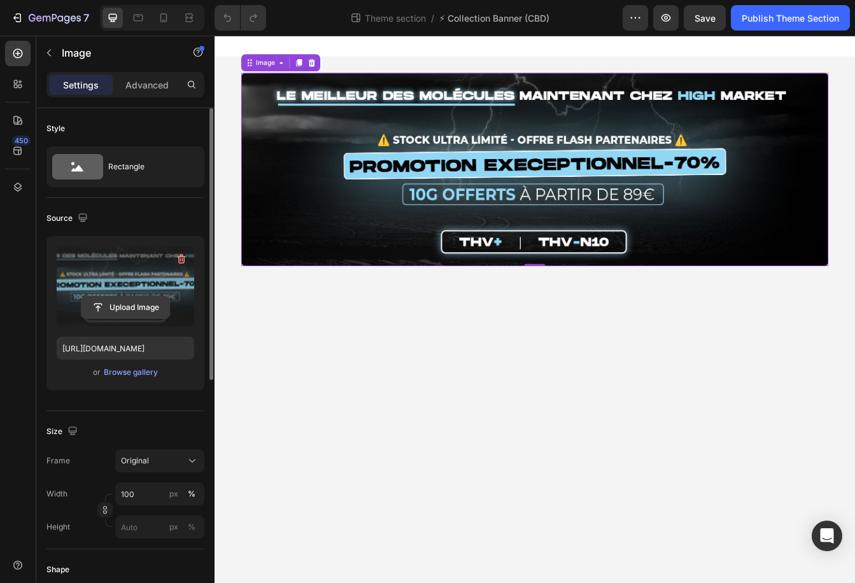
click at [108, 302] on input "file" at bounding box center [126, 308] width 88 height 22
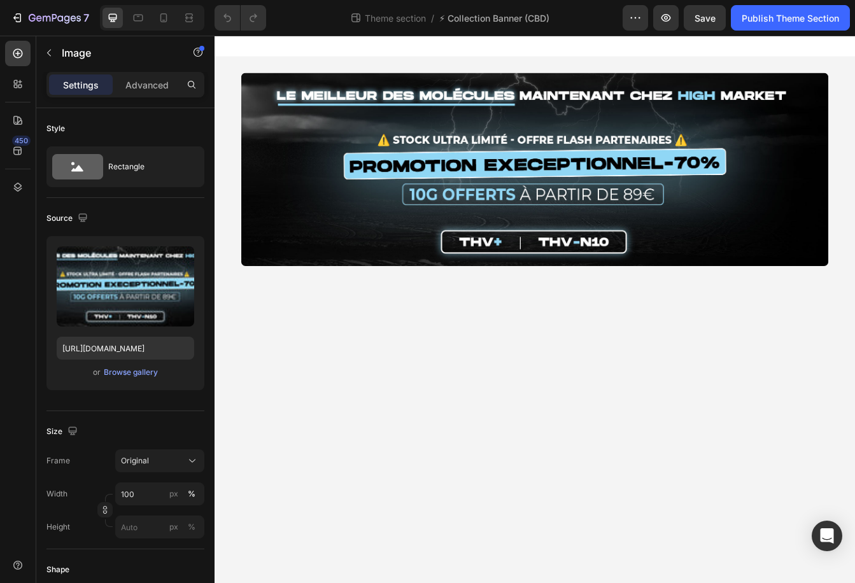
click at [528, 59] on div at bounding box center [597, 48] width 764 height 25
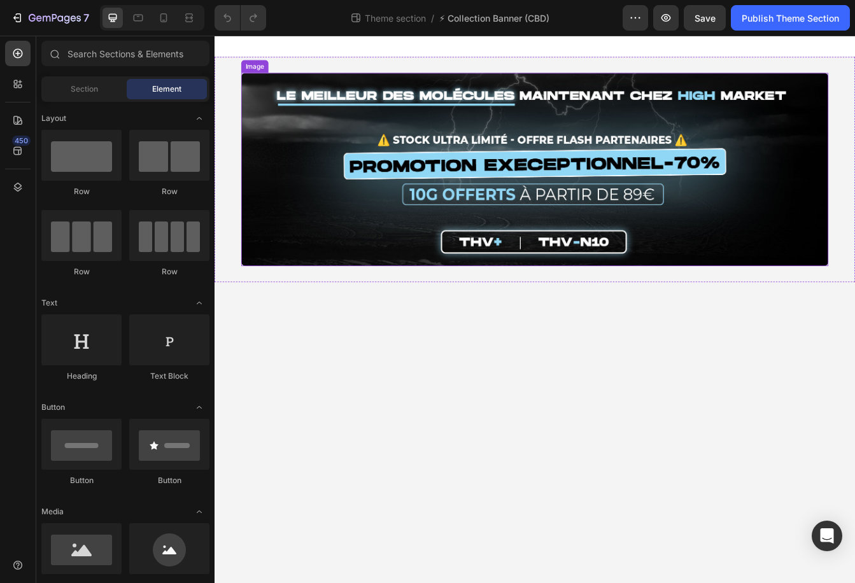
click at [509, 138] on img at bounding box center [596, 195] width 701 height 231
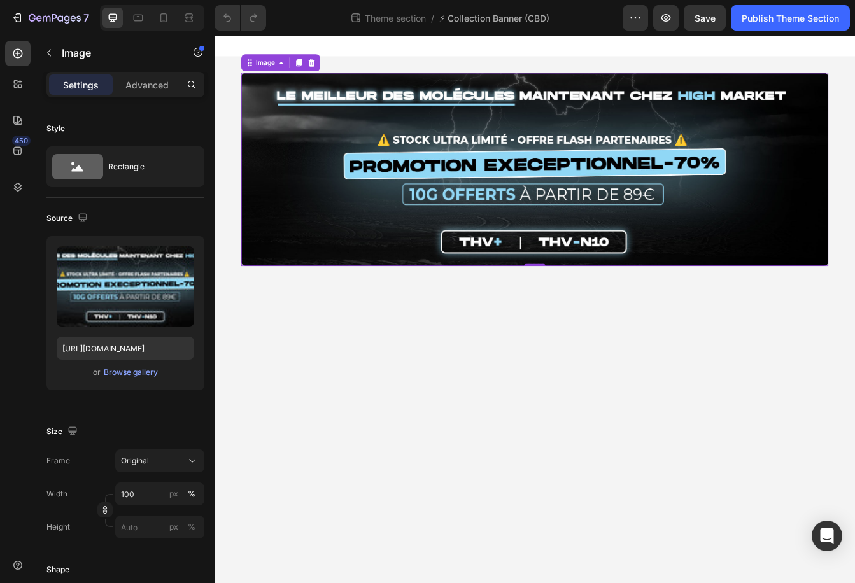
click at [427, 191] on img at bounding box center [596, 195] width 701 height 231
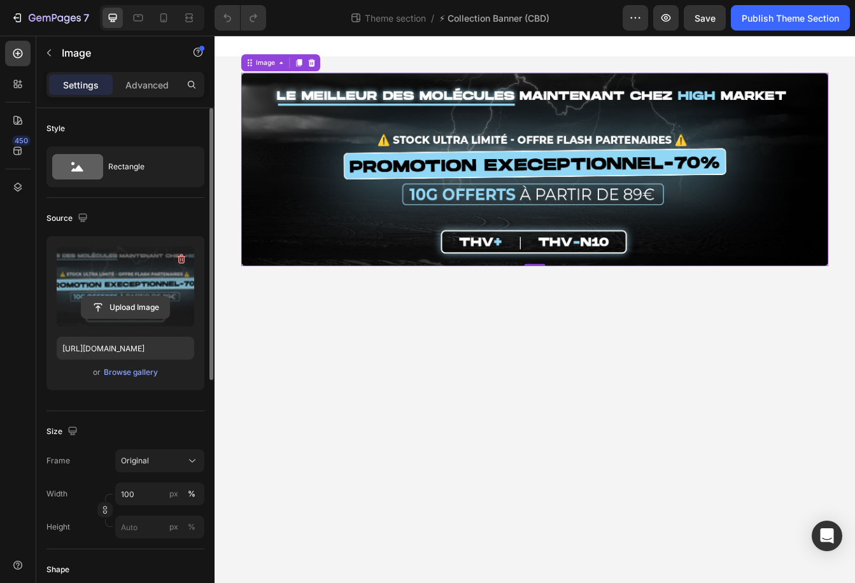
click at [110, 312] on input "file" at bounding box center [126, 308] width 88 height 22
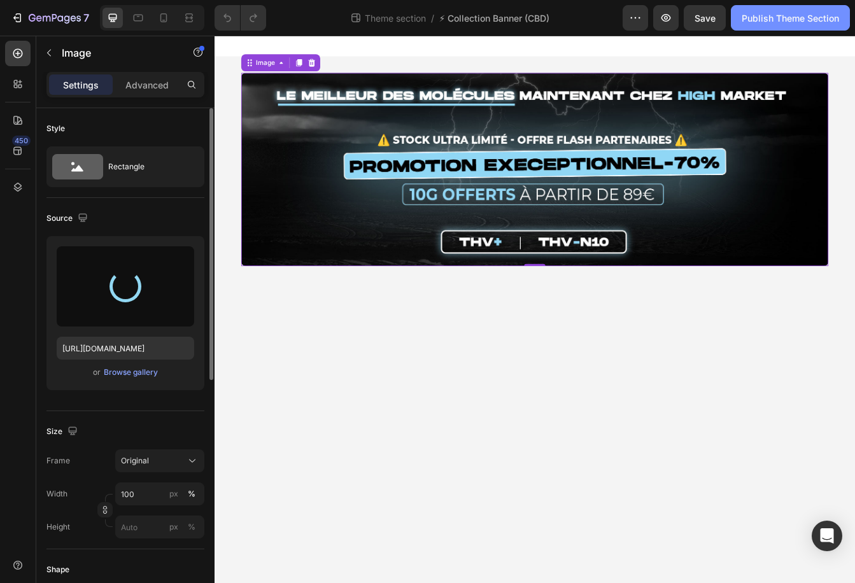
type input "[URL][DOMAIN_NAME]"
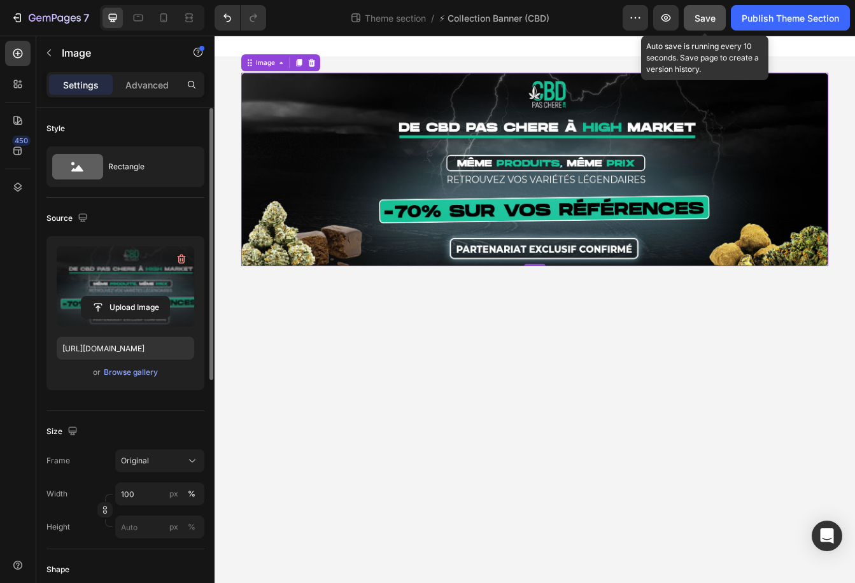
click at [697, 19] on span "Save" at bounding box center [705, 18] width 21 height 11
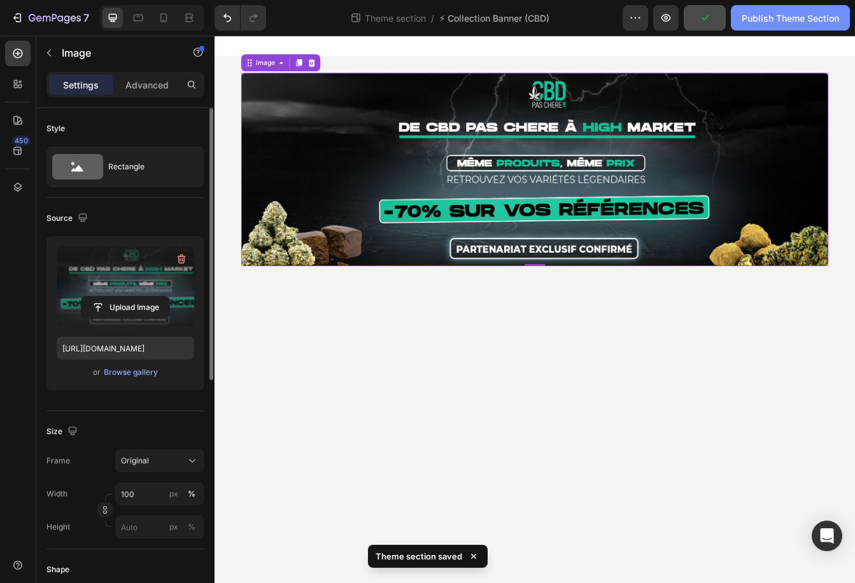
click at [796, 23] on div "Publish Theme Section" at bounding box center [790, 17] width 97 height 13
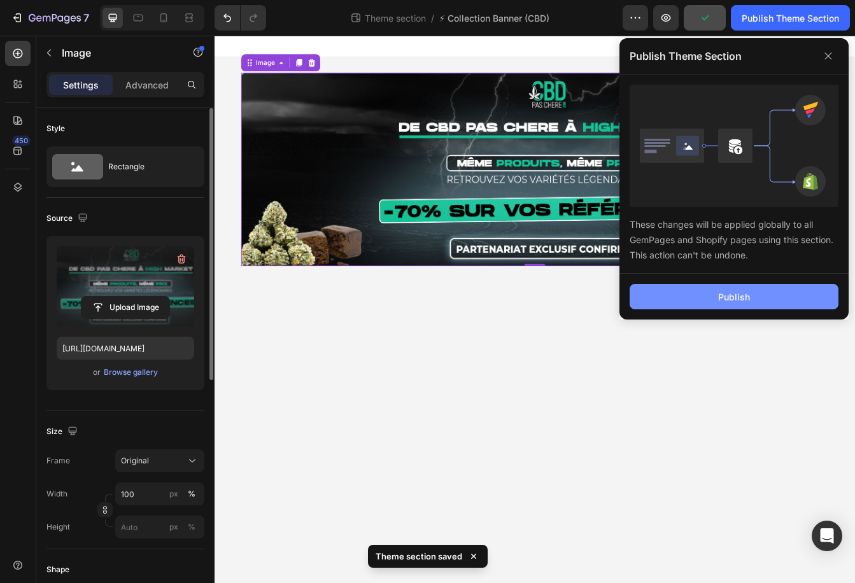
click at [727, 291] on div "Publish" at bounding box center [734, 296] width 32 height 13
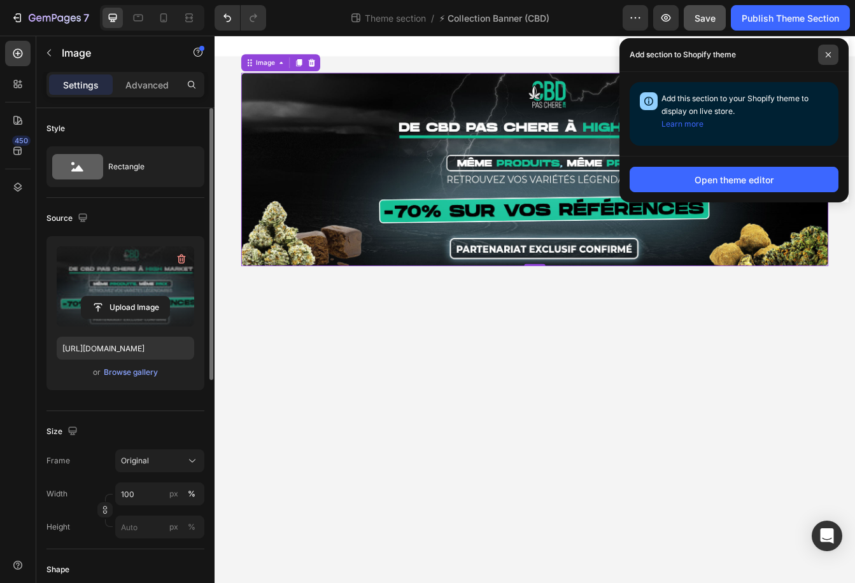
click at [826, 53] on icon at bounding box center [828, 55] width 6 height 6
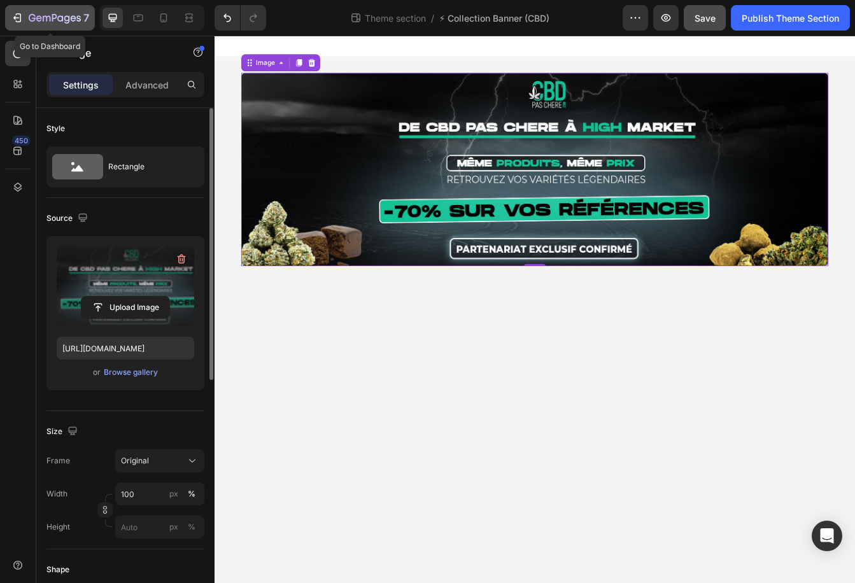
click at [44, 22] on icon "button" at bounding box center [55, 18] width 52 height 11
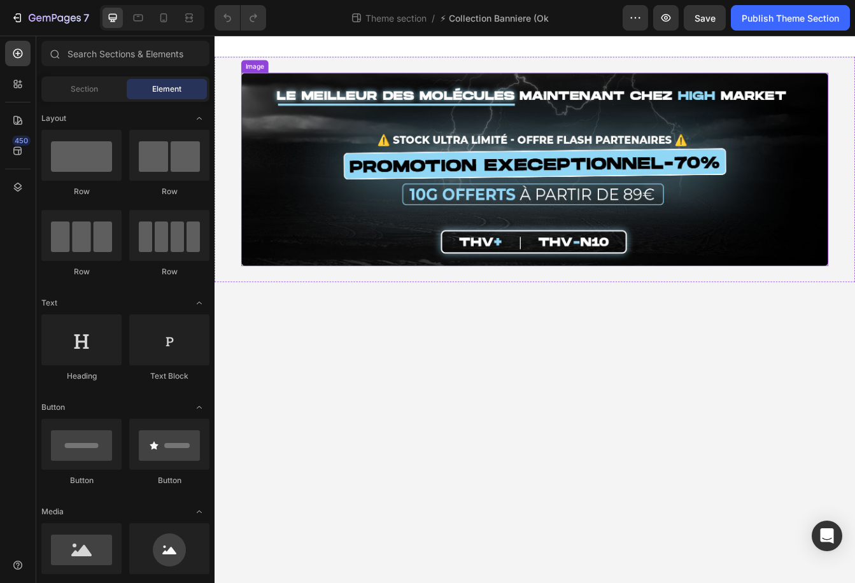
click at [446, 146] on img at bounding box center [596, 195] width 701 height 231
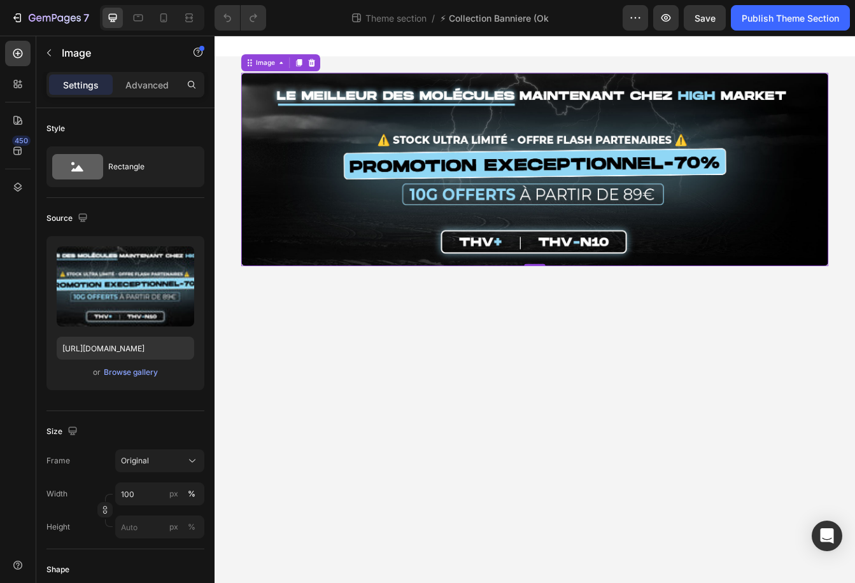
click at [345, 202] on img at bounding box center [596, 195] width 701 height 231
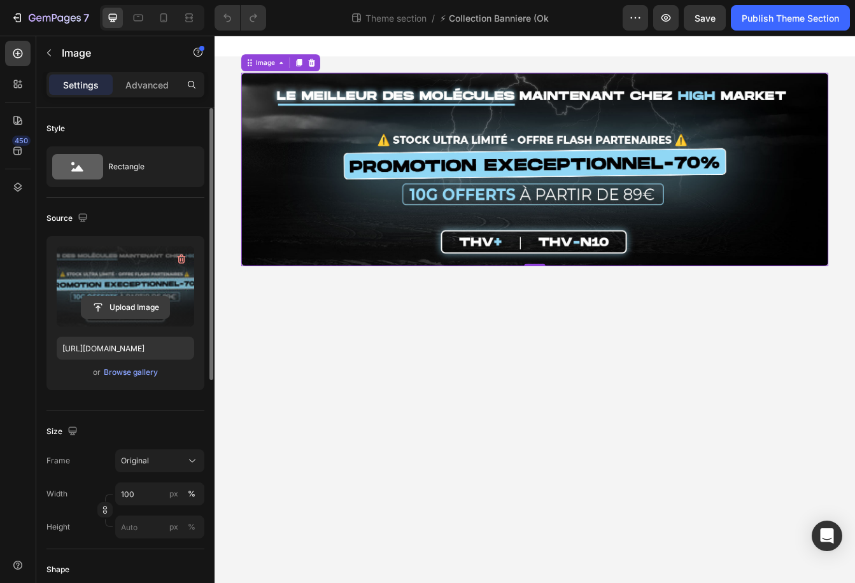
click at [116, 303] on input "file" at bounding box center [126, 308] width 88 height 22
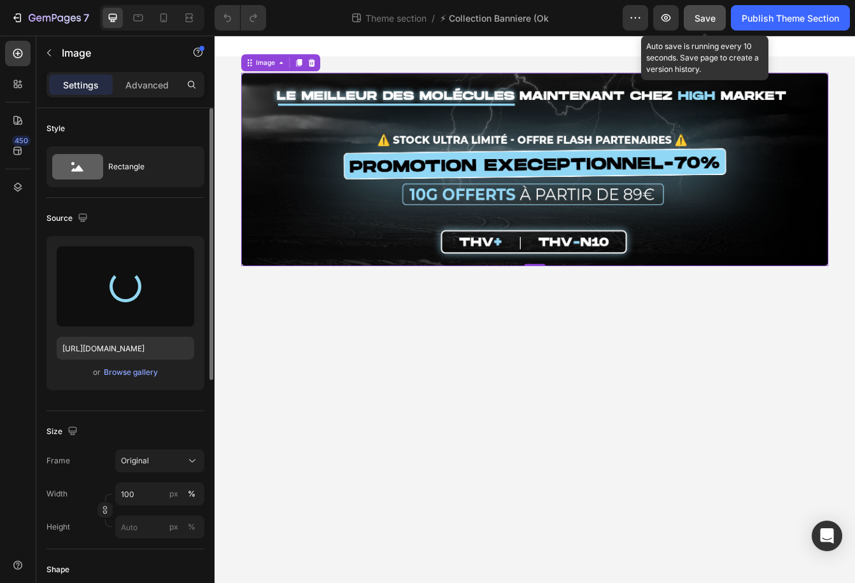
type input "https://cdn.shopify.com/s/files/1/0955/3982/2974/files/gempages_583660328437416…"
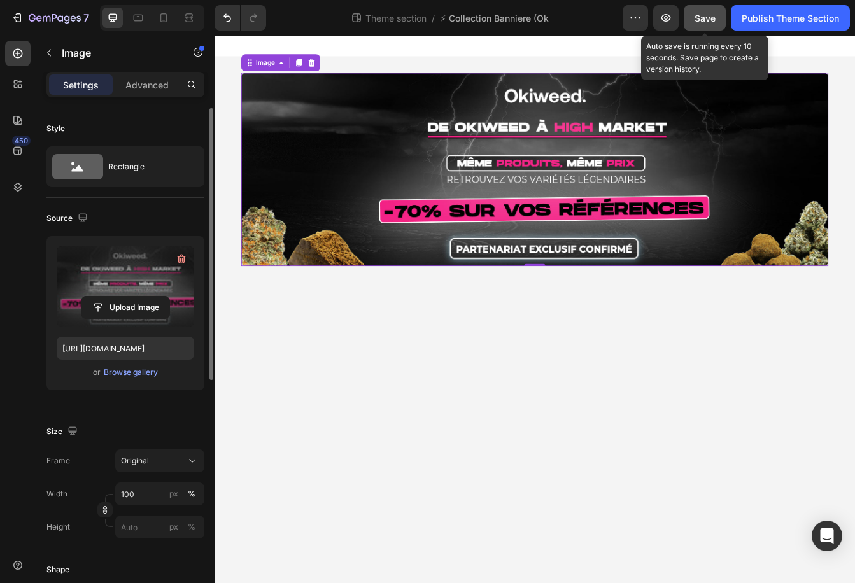
click at [702, 16] on span "Save" at bounding box center [705, 18] width 21 height 11
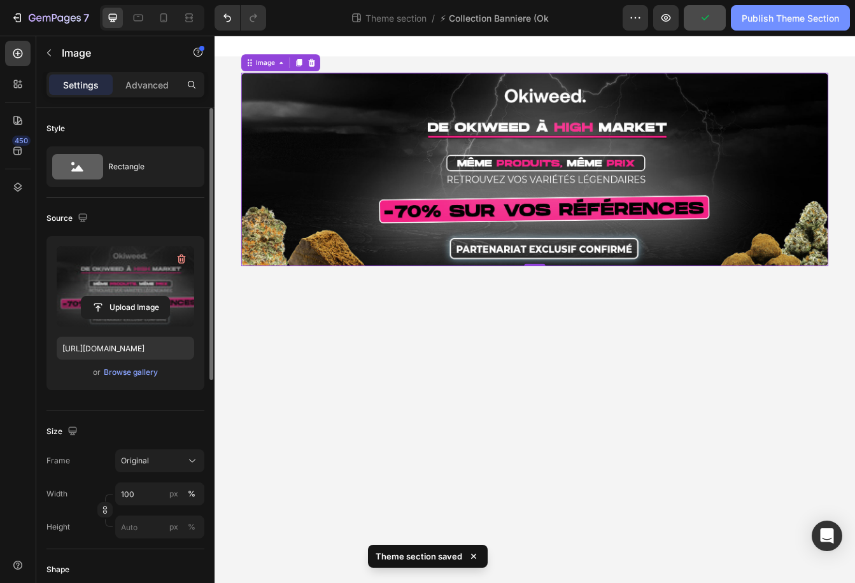
click at [791, 17] on div "Publish Theme Section" at bounding box center [790, 17] width 97 height 13
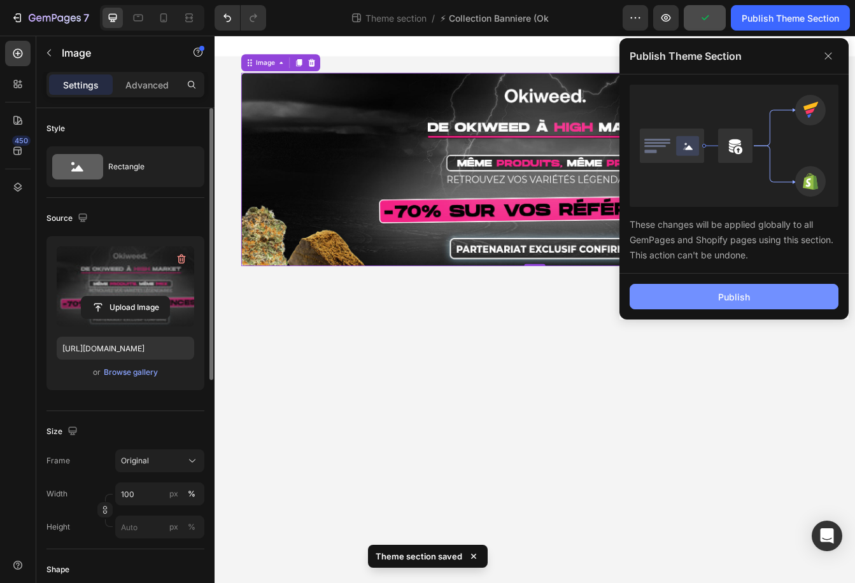
click at [647, 292] on button "Publish" at bounding box center [734, 296] width 209 height 25
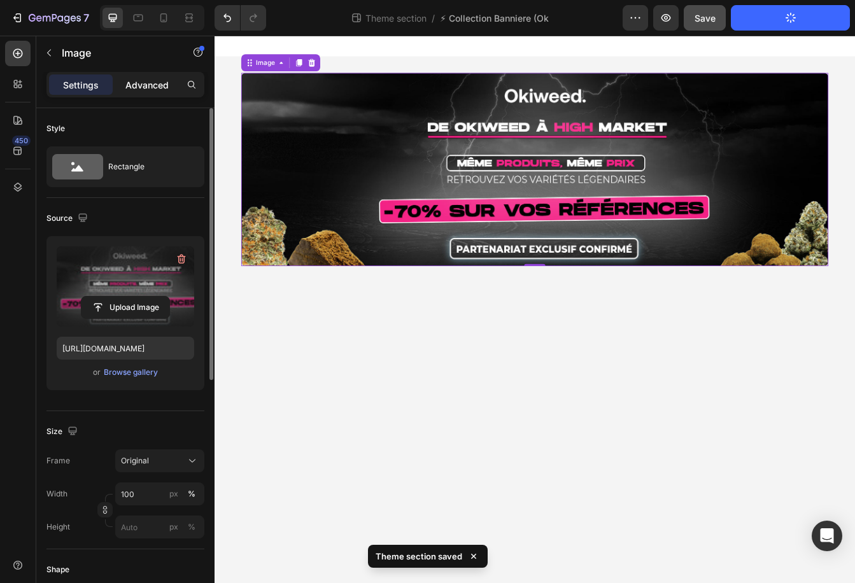
click at [147, 89] on p "Advanced" at bounding box center [146, 84] width 43 height 13
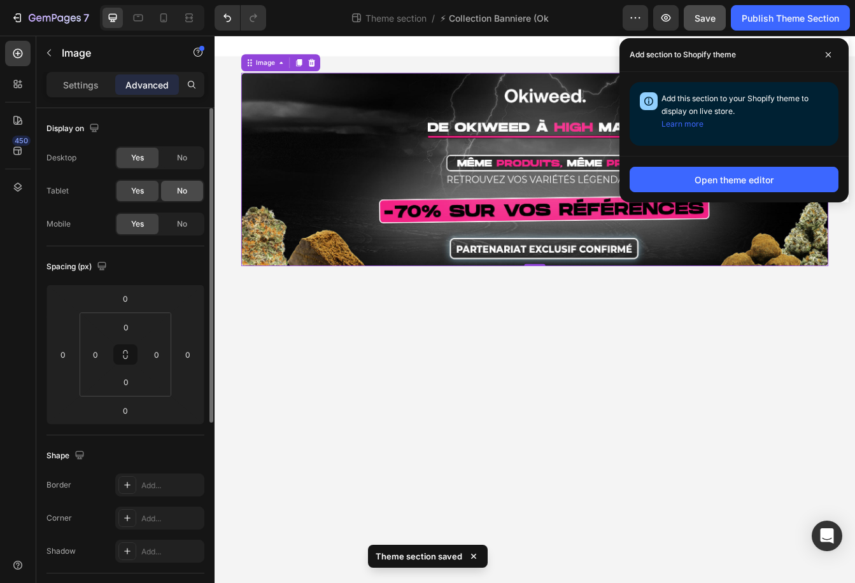
click at [186, 197] on div "No" at bounding box center [182, 191] width 42 height 20
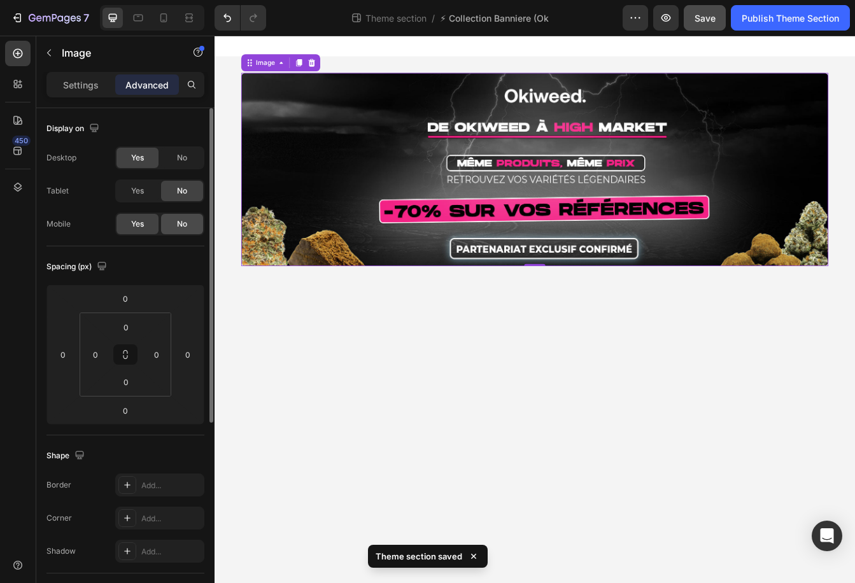
click at [186, 233] on div "No" at bounding box center [182, 224] width 42 height 20
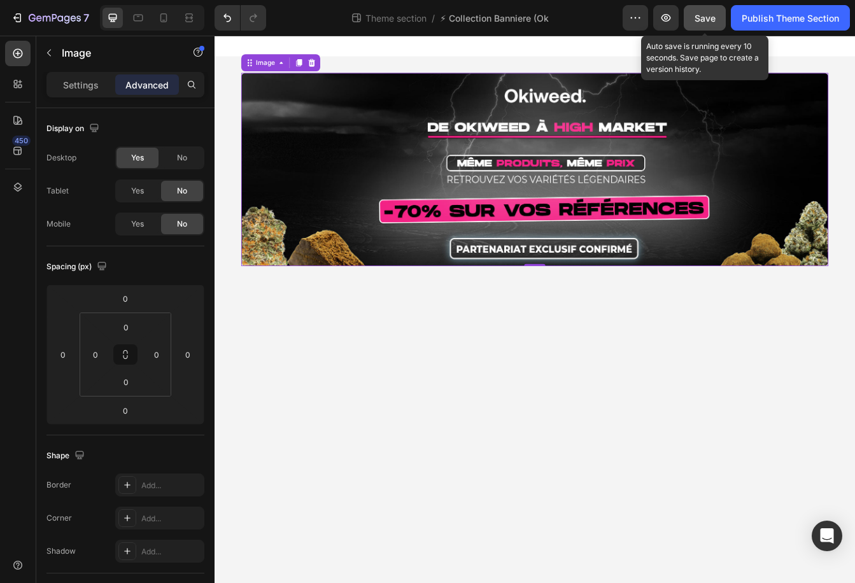
click at [722, 19] on button "Save" at bounding box center [705, 17] width 42 height 25
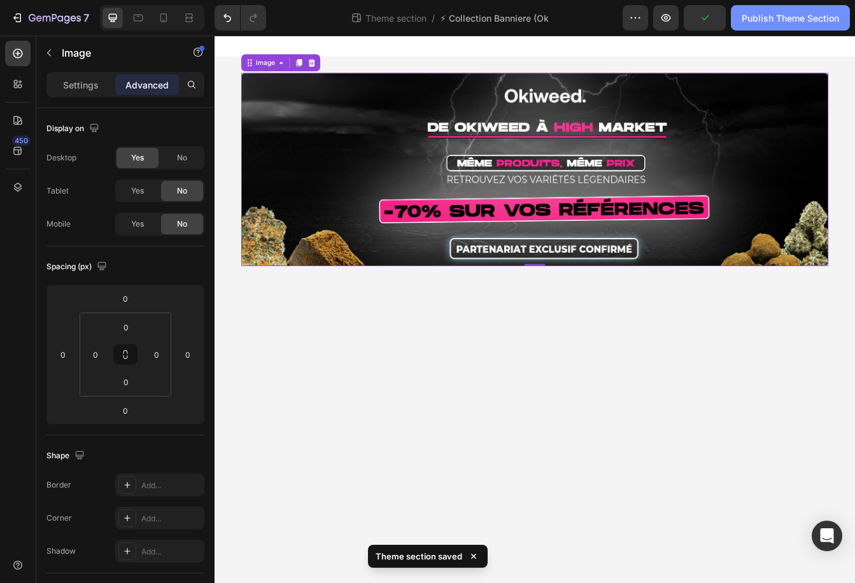
click at [772, 20] on div "Publish Theme Section" at bounding box center [790, 17] width 97 height 13
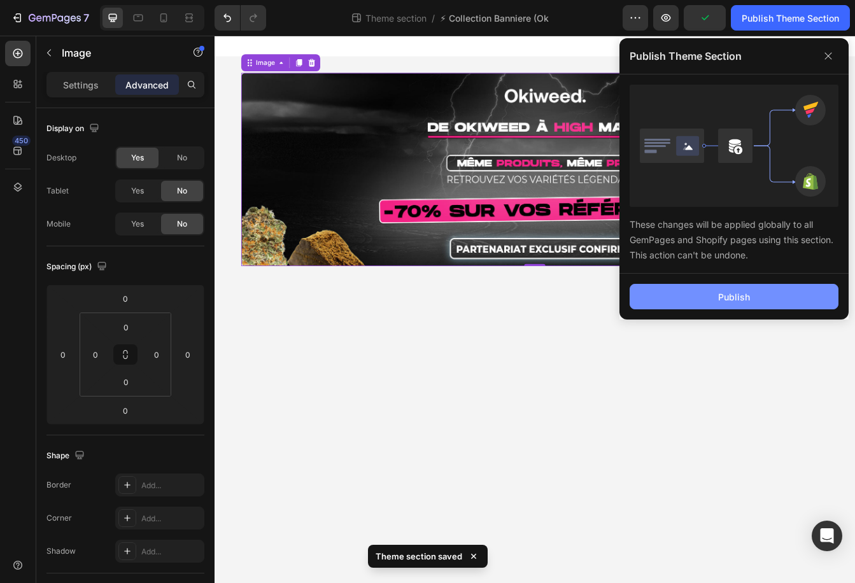
click at [728, 306] on button "Publish" at bounding box center [734, 296] width 209 height 25
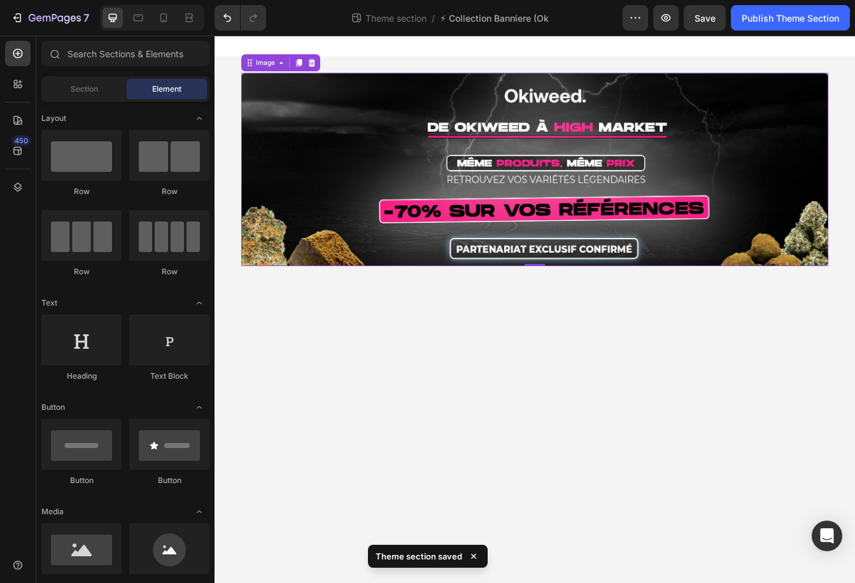
click at [478, 49] on div at bounding box center [597, 48] width 764 height 25
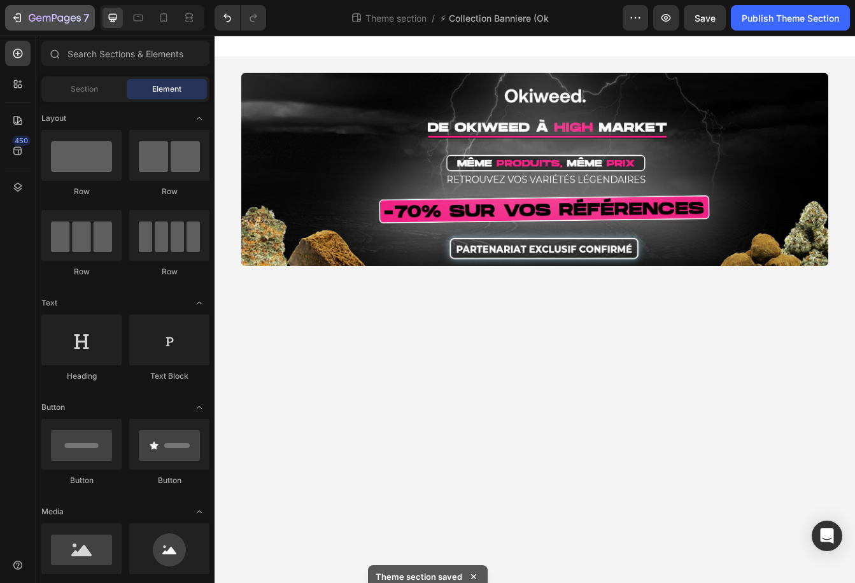
click at [16, 8] on button "7" at bounding box center [50, 17] width 90 height 25
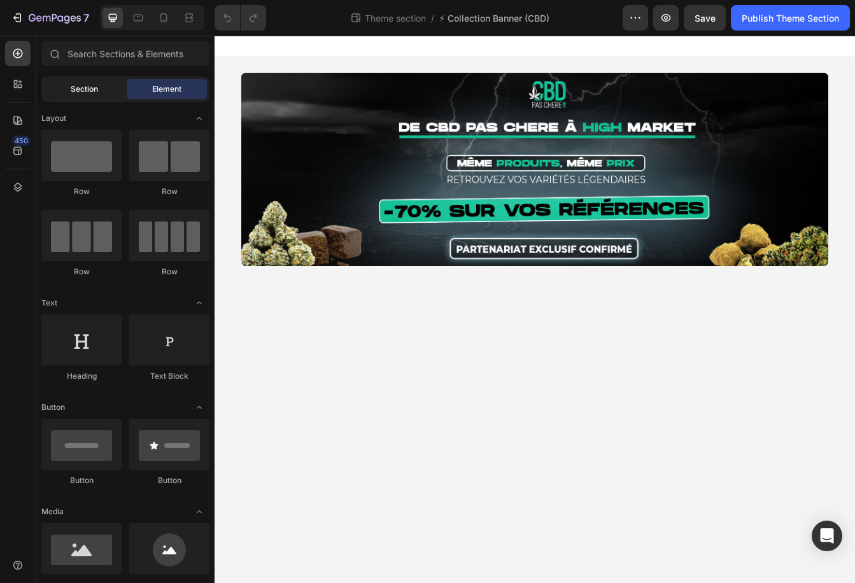
click at [103, 87] on div "Section" at bounding box center [84, 89] width 80 height 20
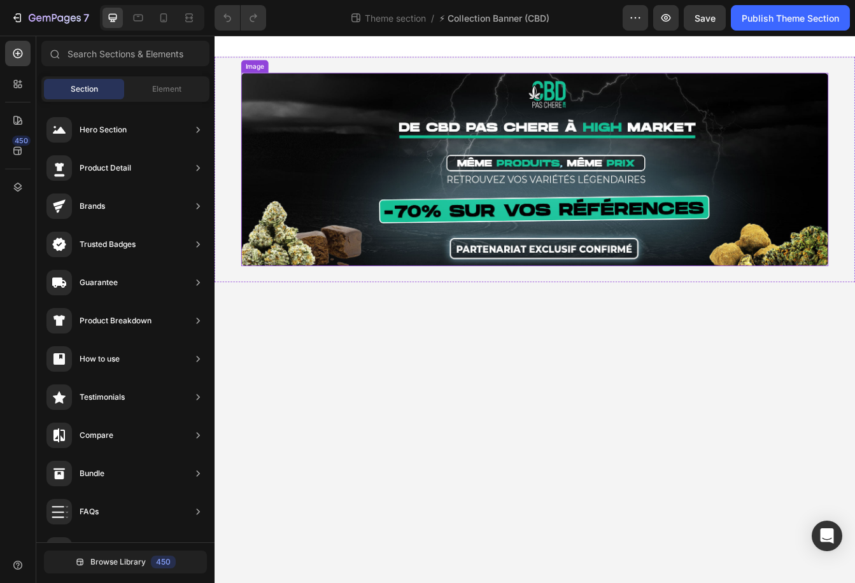
click at [459, 81] on img at bounding box center [596, 195] width 701 height 231
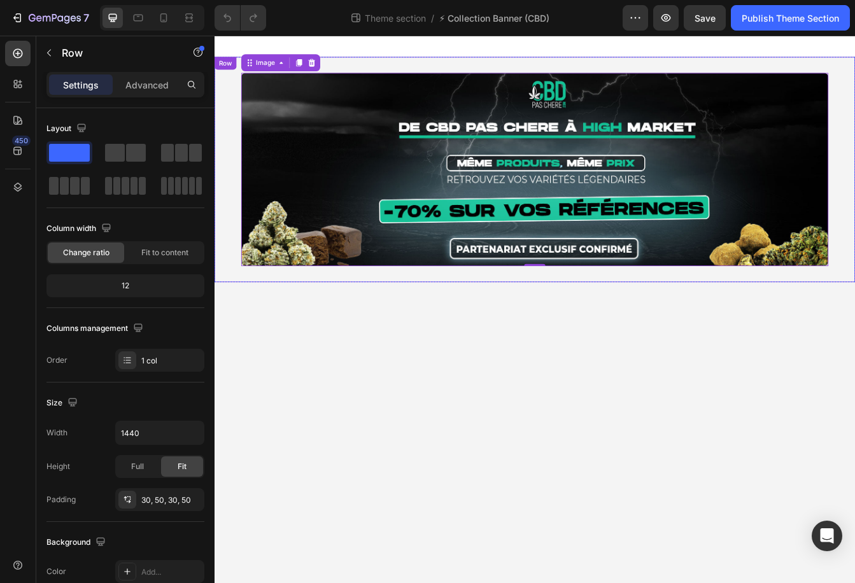
click at [376, 62] on div "Image 0 Row" at bounding box center [597, 195] width 764 height 269
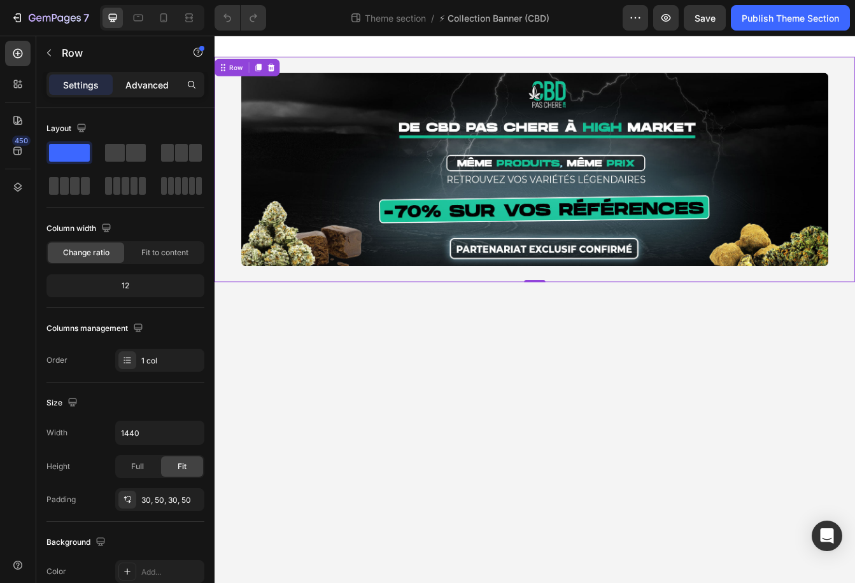
click at [144, 90] on p "Advanced" at bounding box center [146, 84] width 43 height 13
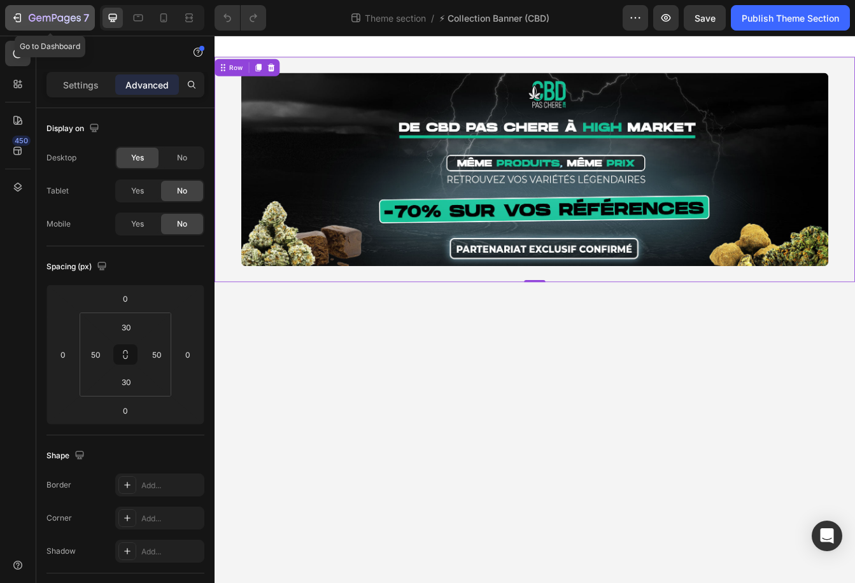
click at [49, 23] on icon "button" at bounding box center [55, 18] width 52 height 11
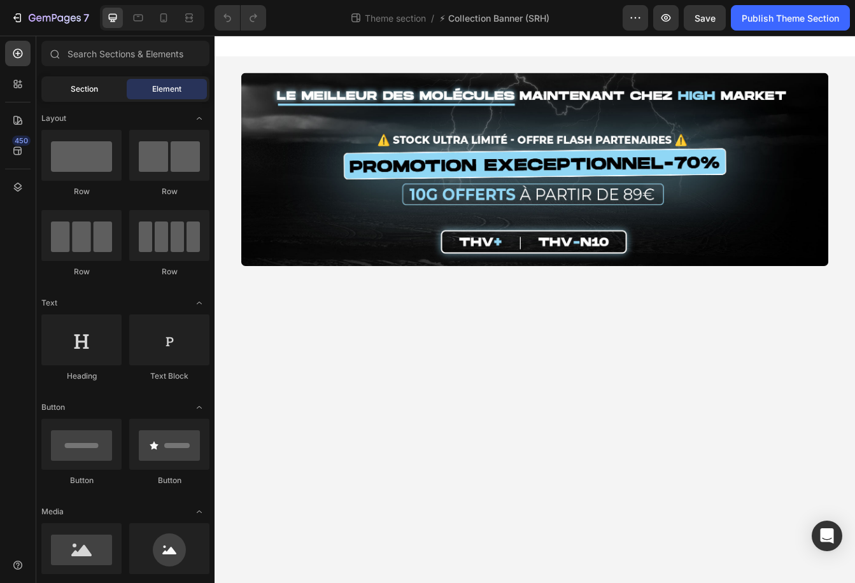
click at [105, 90] on div "Section" at bounding box center [84, 89] width 80 height 20
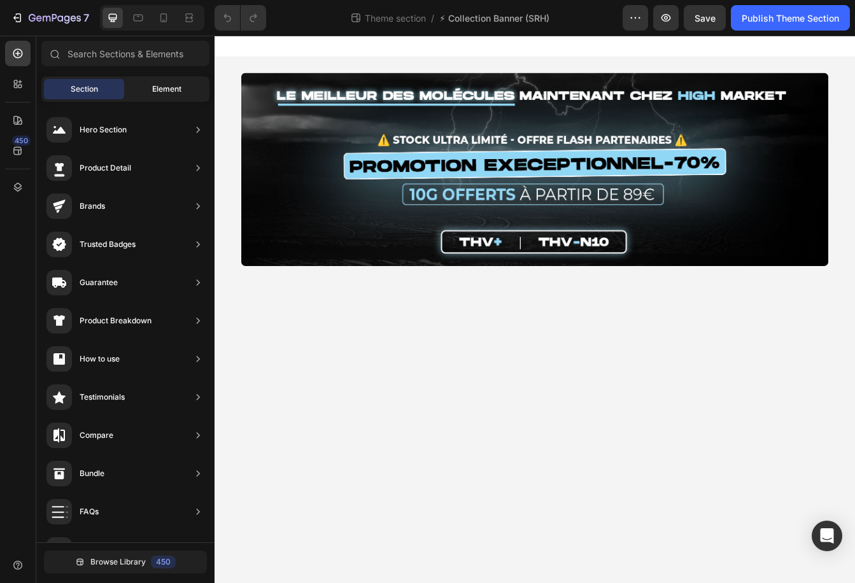
click at [169, 90] on span "Element" at bounding box center [166, 88] width 29 height 11
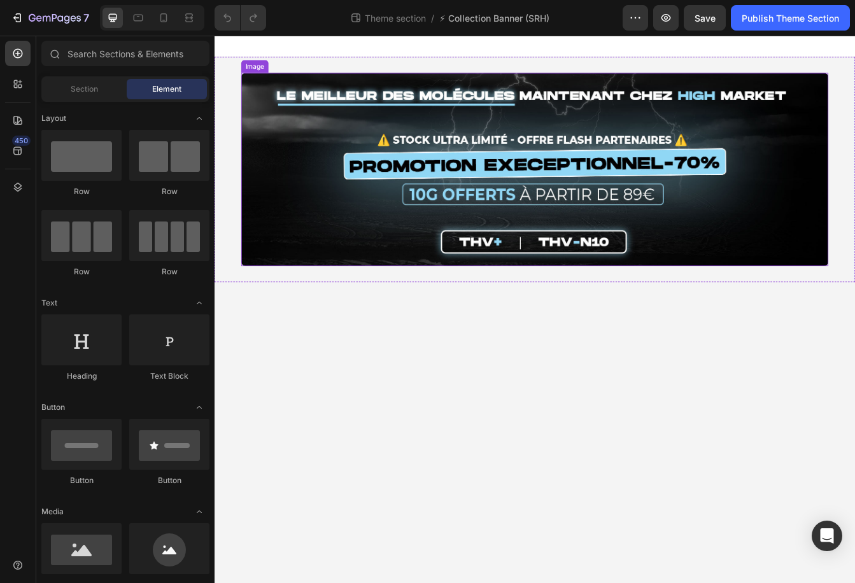
click at [237, 87] on div "Image Row" at bounding box center [597, 195] width 764 height 269
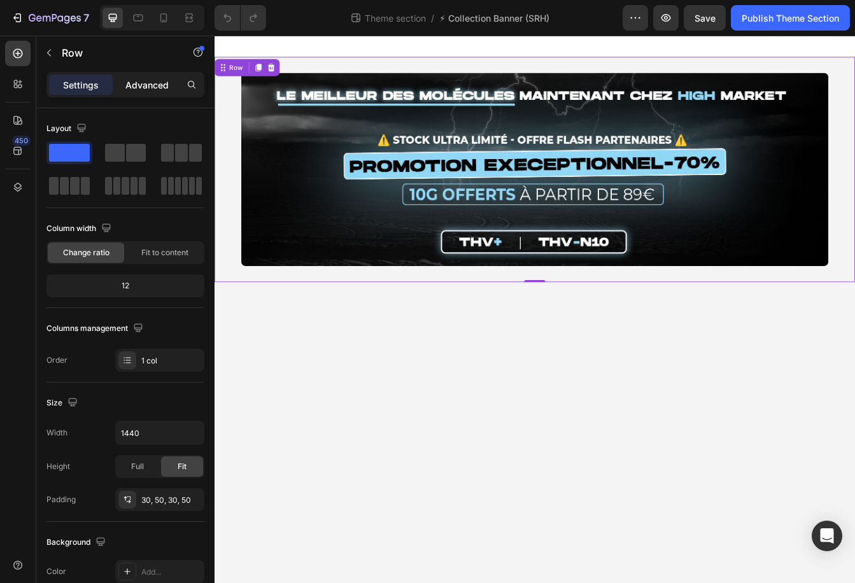
click at [123, 84] on div "Advanced" at bounding box center [147, 85] width 64 height 20
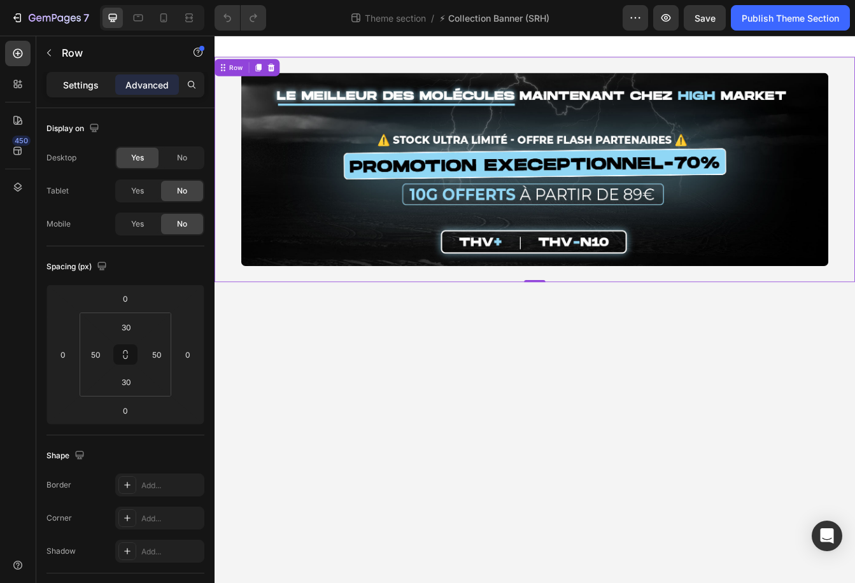
click at [94, 85] on p "Settings" at bounding box center [81, 84] width 36 height 13
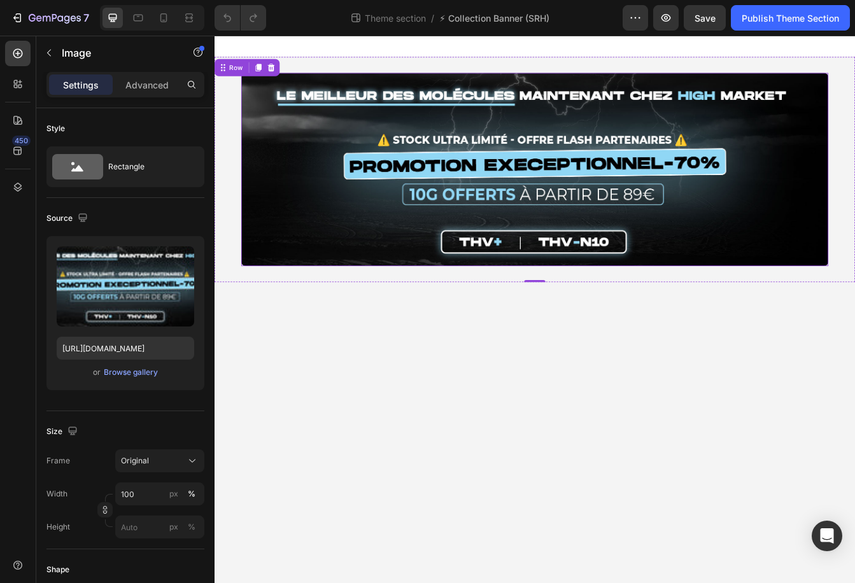
click at [352, 176] on img at bounding box center [596, 195] width 701 height 231
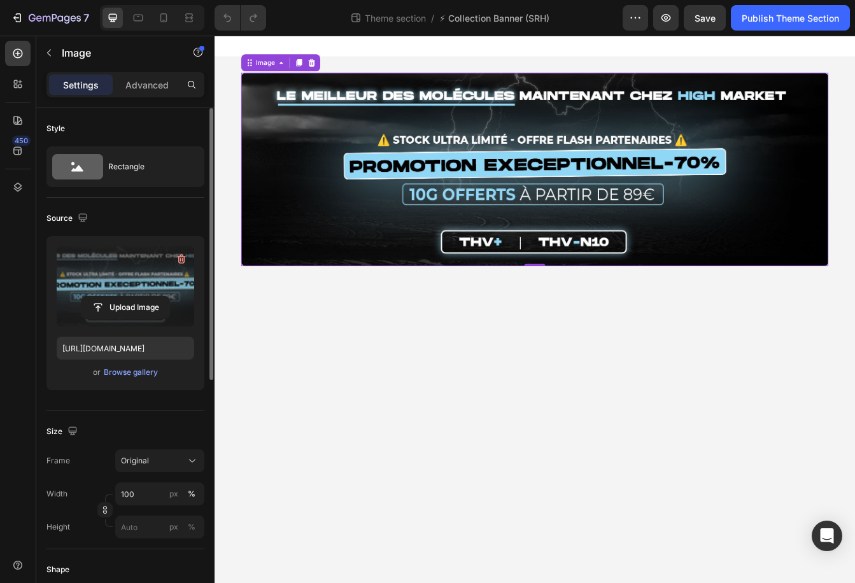
click at [120, 292] on label at bounding box center [126, 286] width 138 height 80
click at [120, 297] on input "file" at bounding box center [126, 308] width 88 height 22
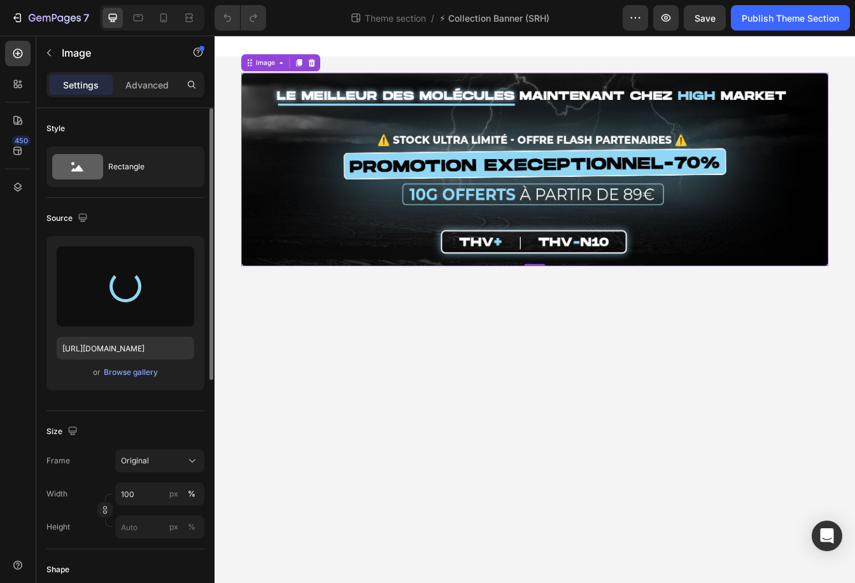
type input "https://cdn.shopify.com/s/files/1/0955/3982/2974/files/gempages_583660328437416…"
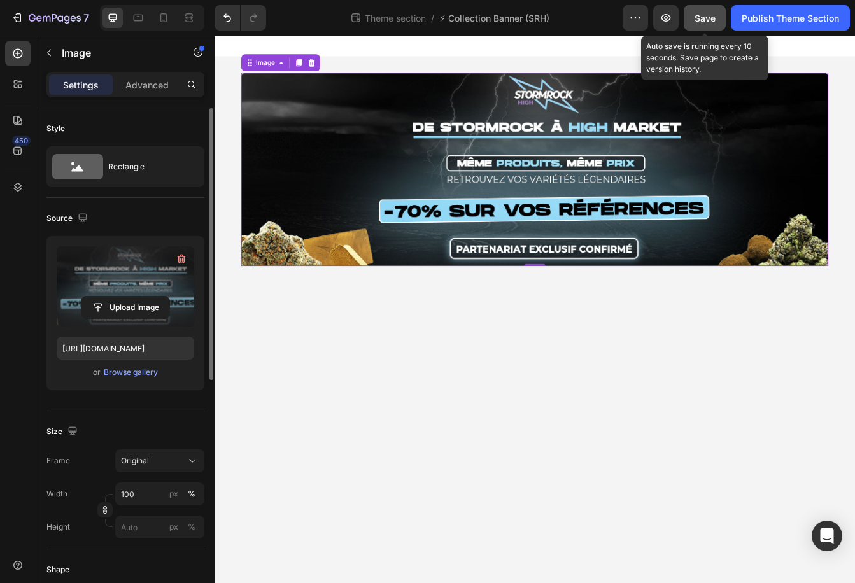
click at [720, 22] on button "Save" at bounding box center [705, 17] width 42 height 25
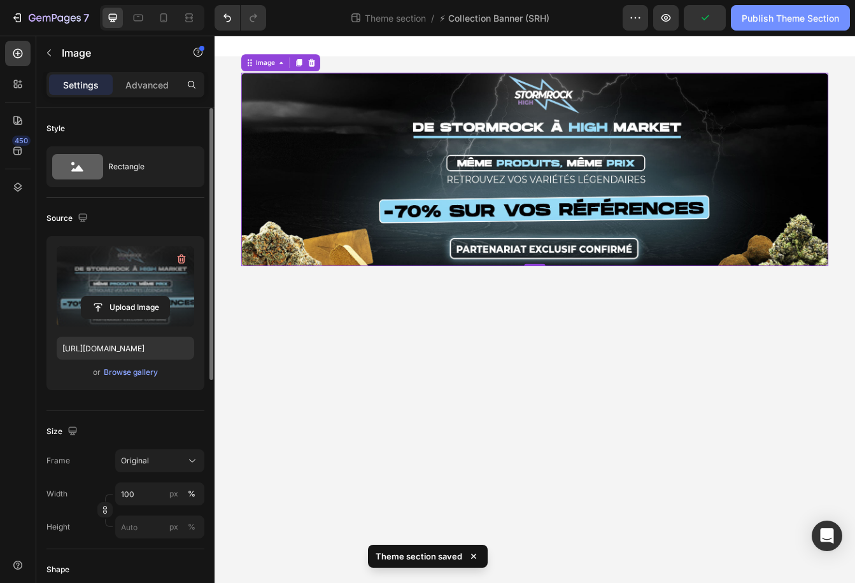
click at [831, 13] on div "Publish Theme Section" at bounding box center [790, 17] width 97 height 13
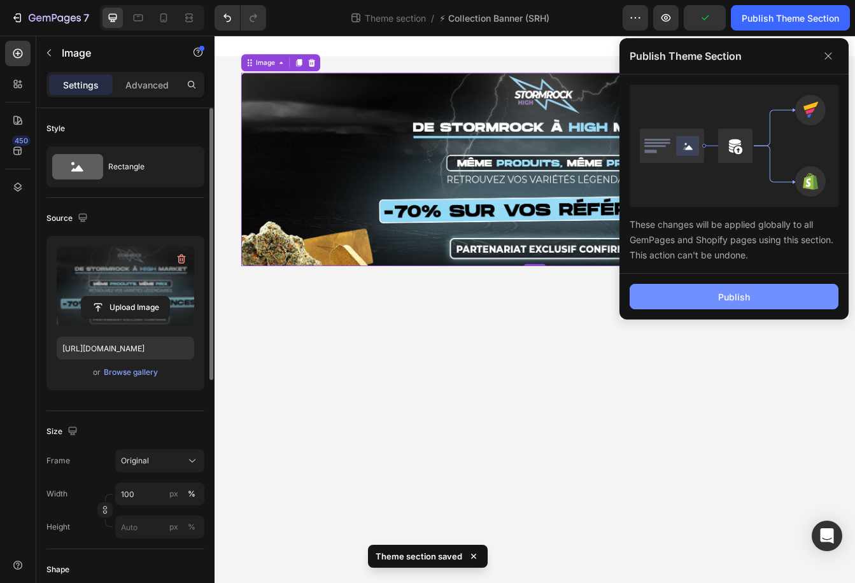
click at [686, 295] on button "Publish" at bounding box center [734, 296] width 209 height 25
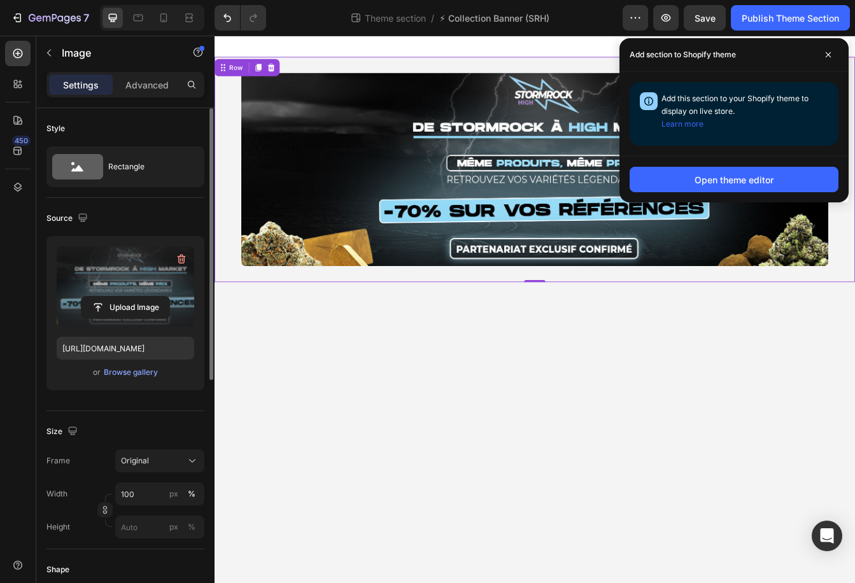
click at [488, 73] on div "Image Row 0" at bounding box center [597, 195] width 764 height 269
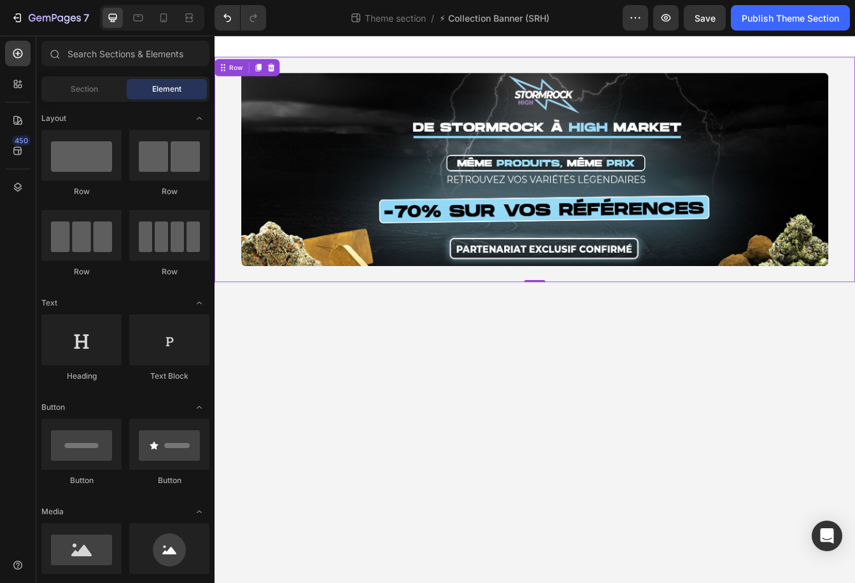
click at [426, 42] on div at bounding box center [597, 48] width 764 height 25
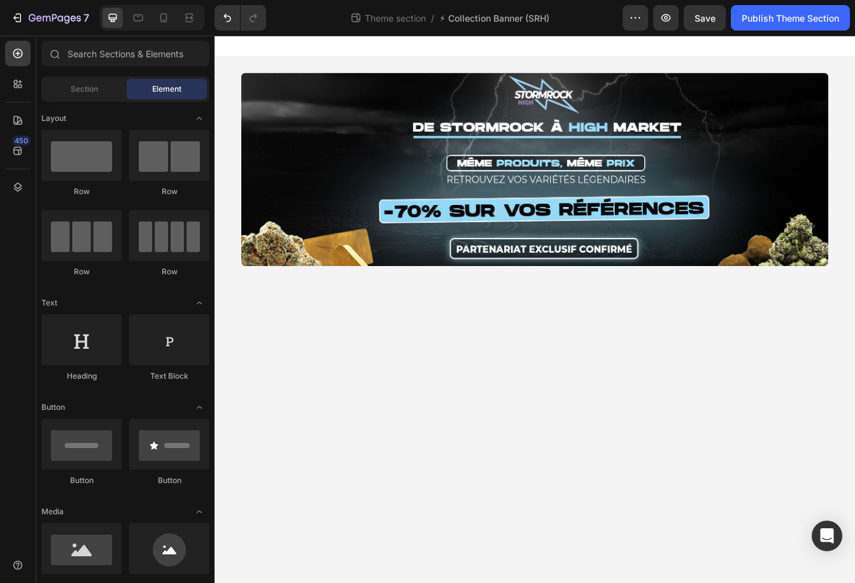
click at [326, 153] on img at bounding box center [596, 195] width 701 height 231
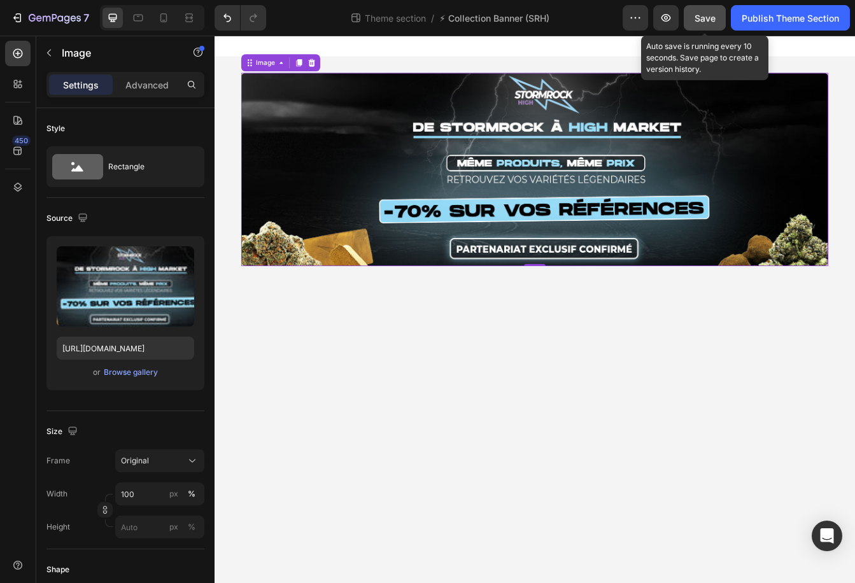
click at [698, 15] on span "Save" at bounding box center [705, 18] width 21 height 11
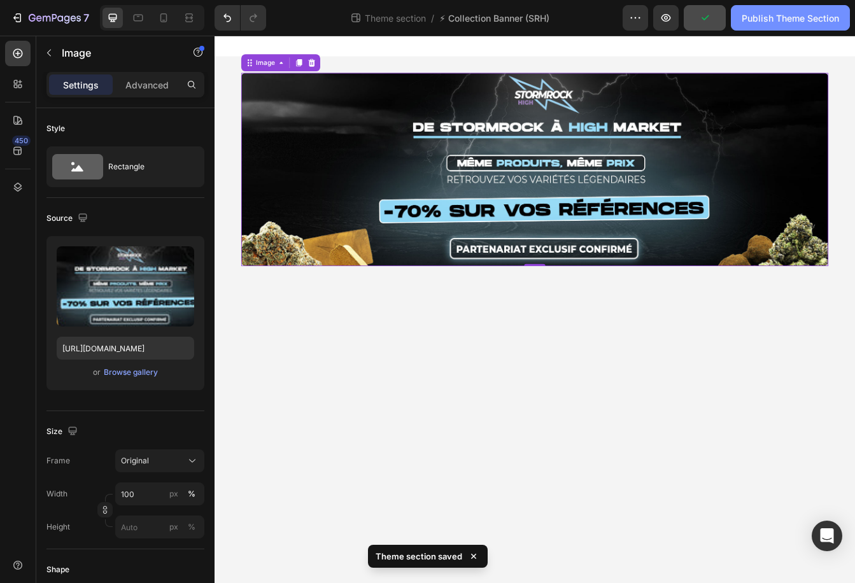
click at [805, 20] on div "Publish Theme Section" at bounding box center [790, 17] width 97 height 13
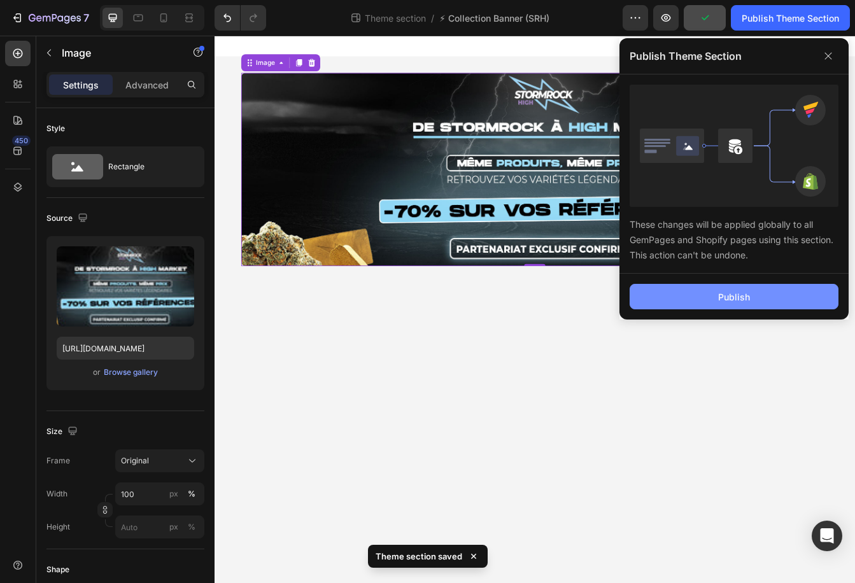
click at [679, 294] on button "Publish" at bounding box center [734, 296] width 209 height 25
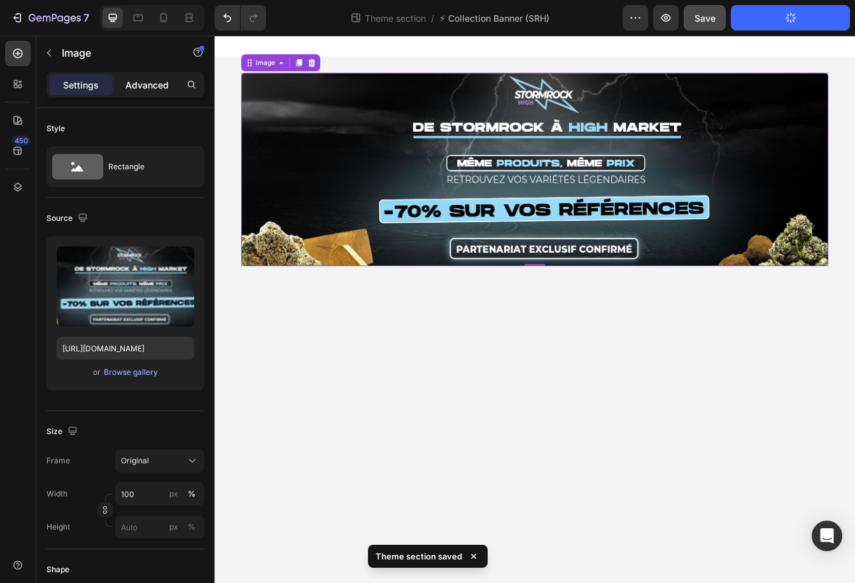
click at [150, 84] on p "Advanced" at bounding box center [146, 84] width 43 height 13
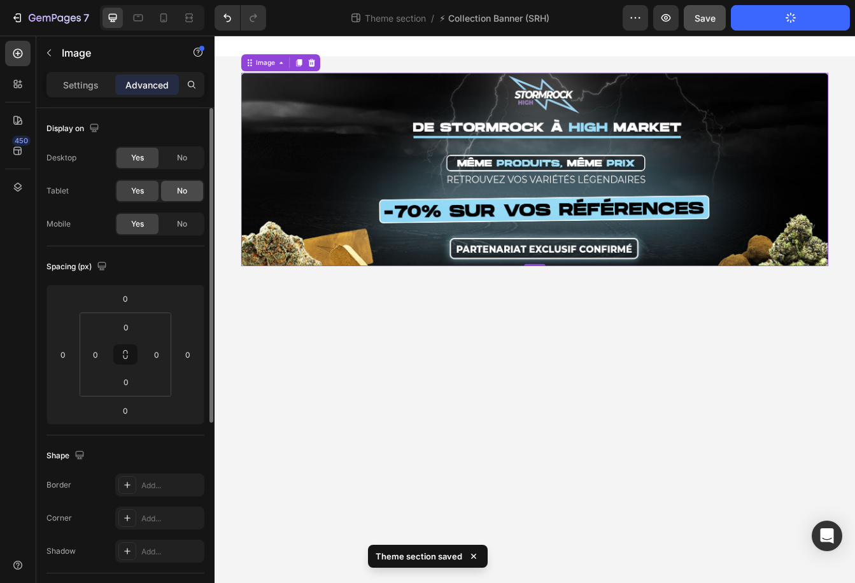
click at [173, 189] on div "No" at bounding box center [182, 191] width 42 height 20
click at [174, 226] on div "No" at bounding box center [182, 224] width 42 height 20
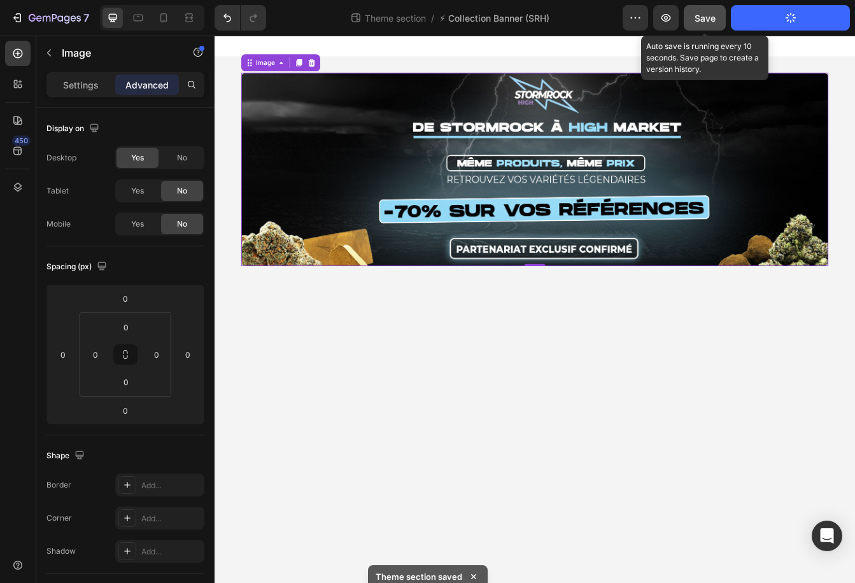
click at [713, 14] on span "Save" at bounding box center [705, 18] width 21 height 11
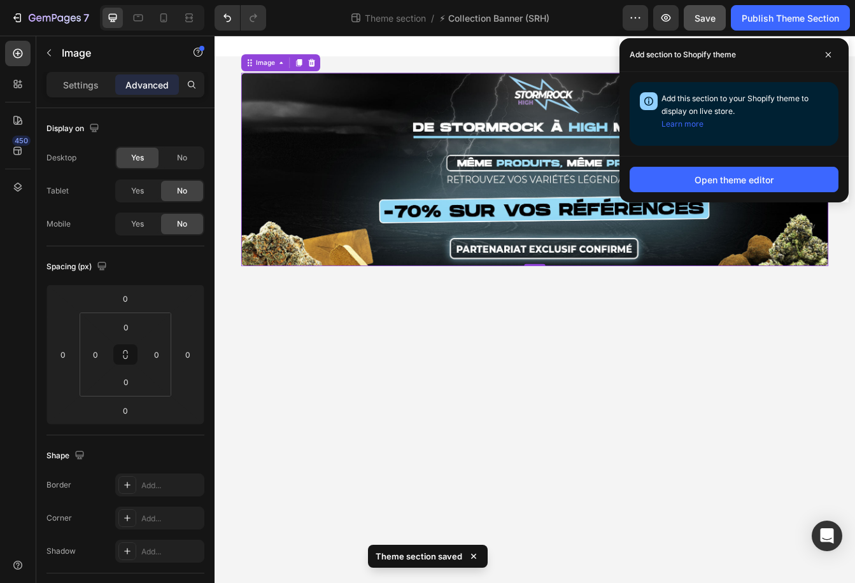
click at [824, 401] on body "Image 0 Row Root Drag & drop element from sidebar or Explore Library Add sectio…" at bounding box center [597, 362] width 764 height 653
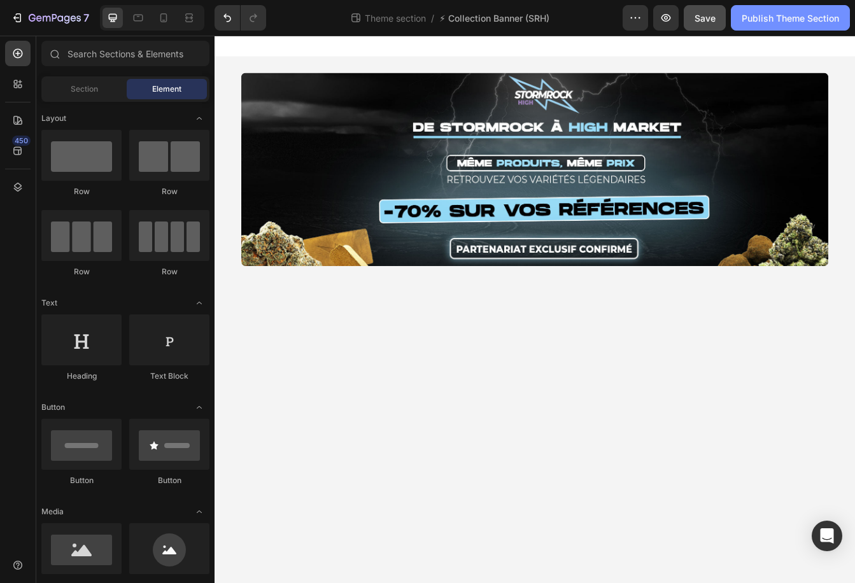
click at [762, 25] on button "Publish Theme Section" at bounding box center [790, 17] width 119 height 25
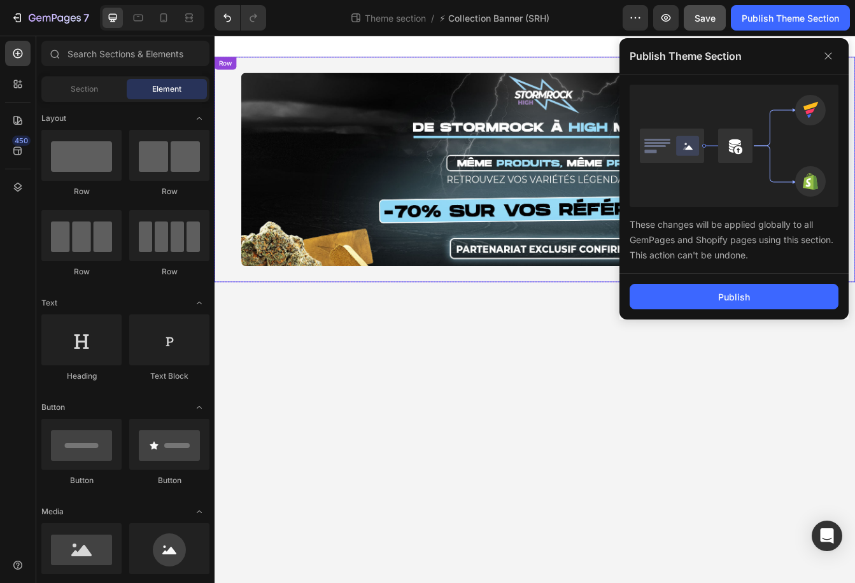
click at [227, 89] on div "Image Row" at bounding box center [597, 195] width 764 height 269
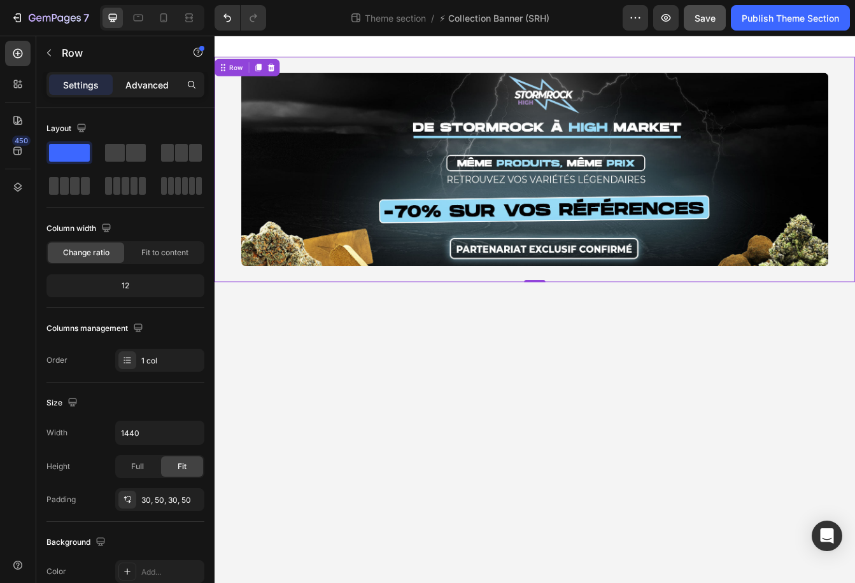
click at [147, 76] on div "Advanced" at bounding box center [147, 85] width 64 height 20
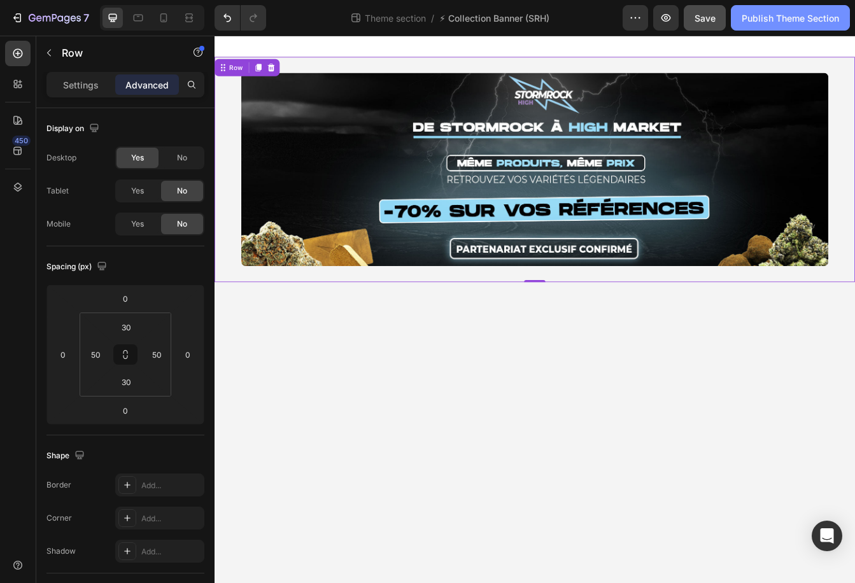
click at [811, 22] on div "Publish Theme Section" at bounding box center [790, 17] width 97 height 13
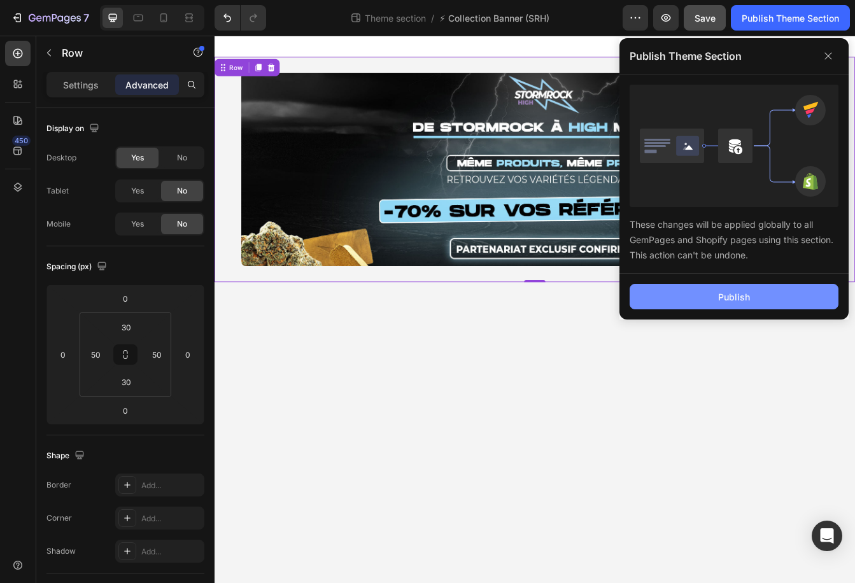
click at [760, 286] on button "Publish" at bounding box center [734, 296] width 209 height 25
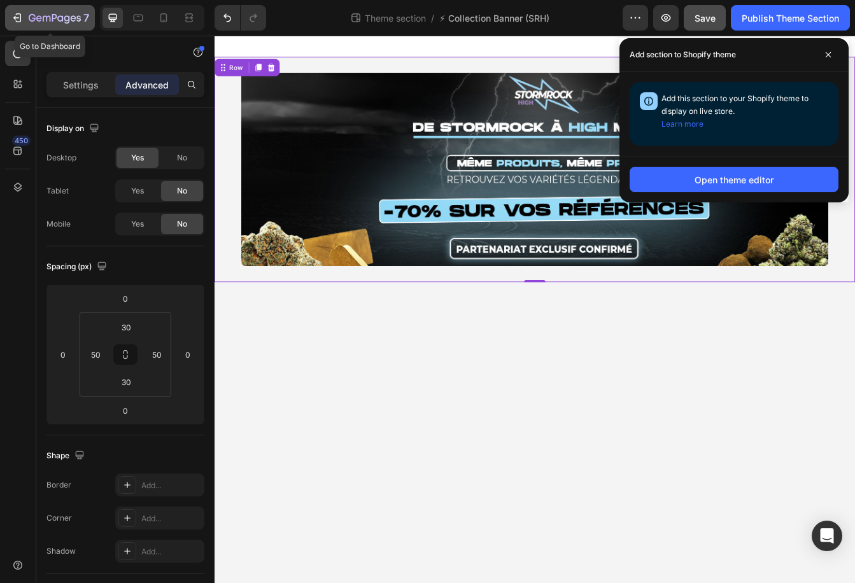
click at [38, 22] on icon "button" at bounding box center [55, 18] width 52 height 11
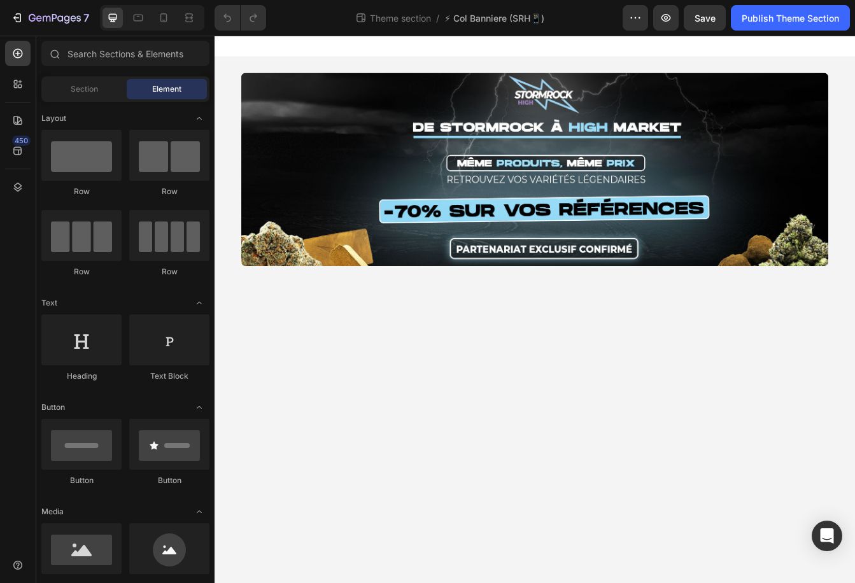
click at [433, 111] on img at bounding box center [596, 195] width 701 height 231
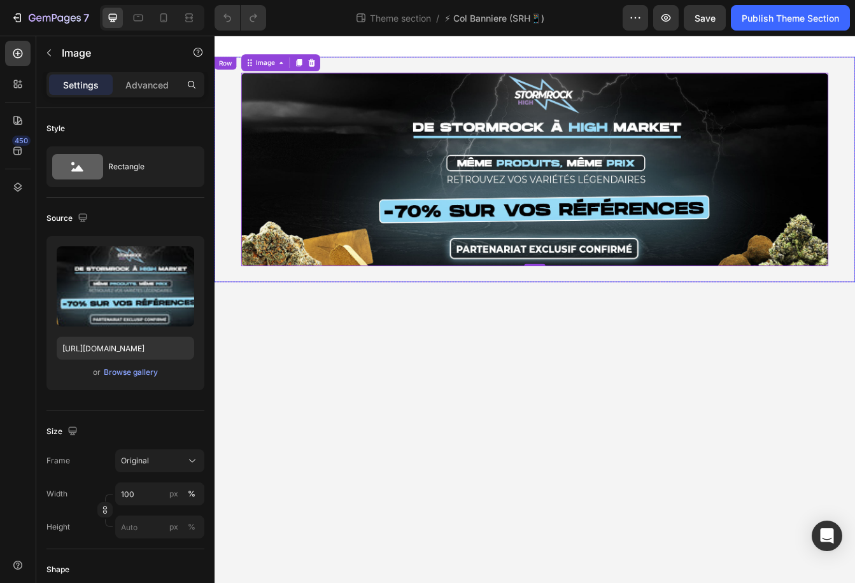
click at [236, 103] on div "Image 0 Row" at bounding box center [597, 195] width 764 height 269
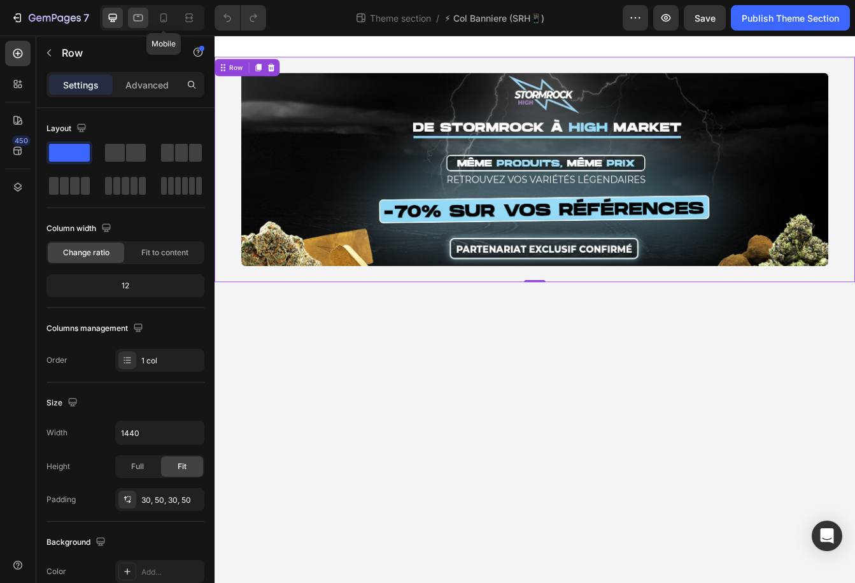
click at [145, 22] on div at bounding box center [138, 18] width 20 height 20
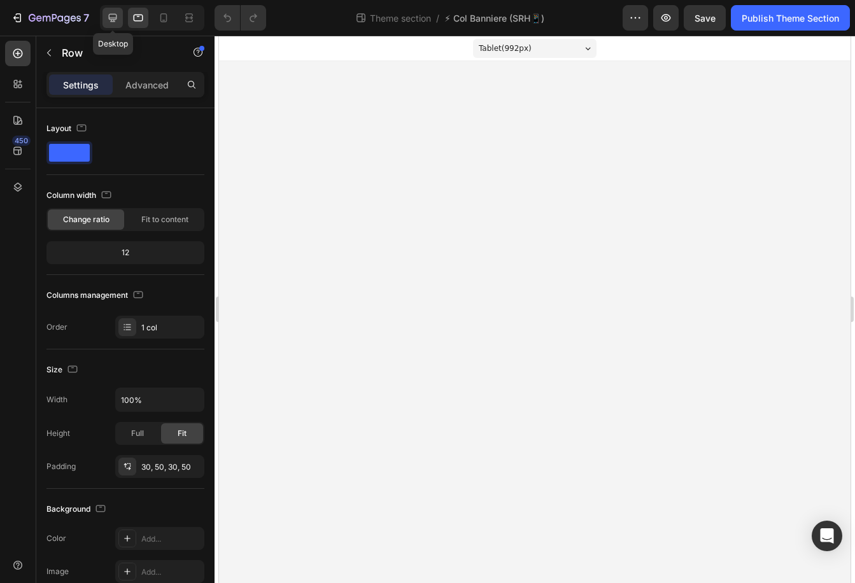
click at [112, 17] on icon at bounding box center [113, 18] width 8 height 8
type input "1440"
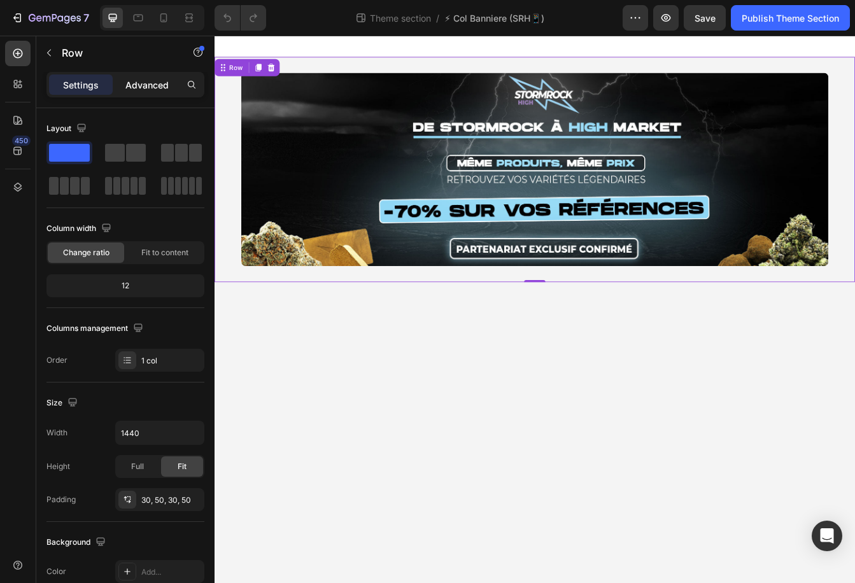
click at [141, 78] on p "Advanced" at bounding box center [146, 84] width 43 height 13
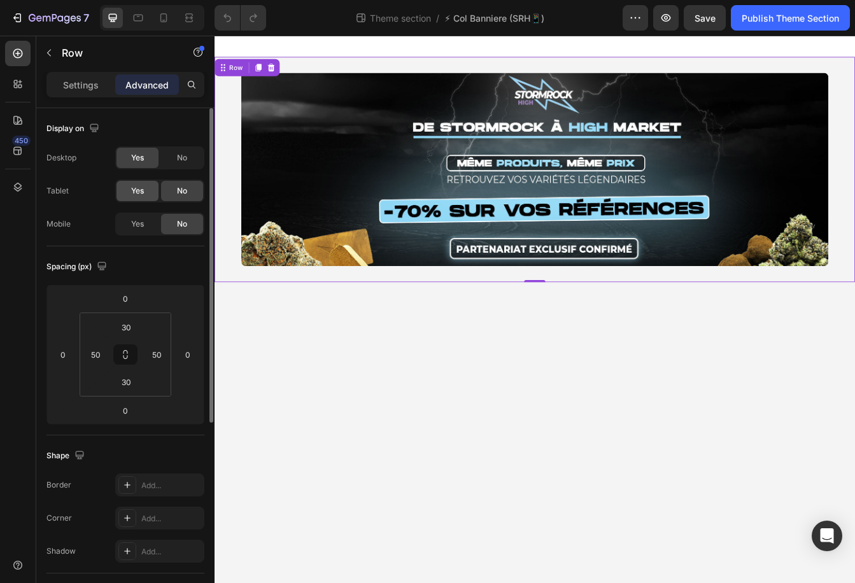
click at [146, 193] on div "Yes" at bounding box center [138, 191] width 42 height 20
click at [146, 222] on div "Yes" at bounding box center [138, 224] width 42 height 20
click at [178, 144] on div "Display on Desktop Yes No Tablet Yes No Mobile Yes No" at bounding box center [125, 177] width 158 height 138
click at [173, 159] on div "No" at bounding box center [182, 158] width 42 height 20
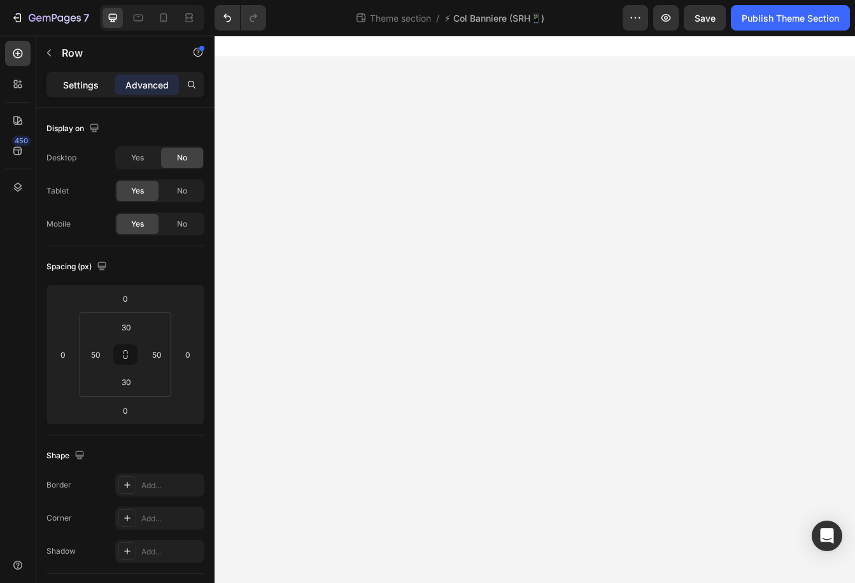
click at [82, 79] on p "Settings" at bounding box center [81, 84] width 36 height 13
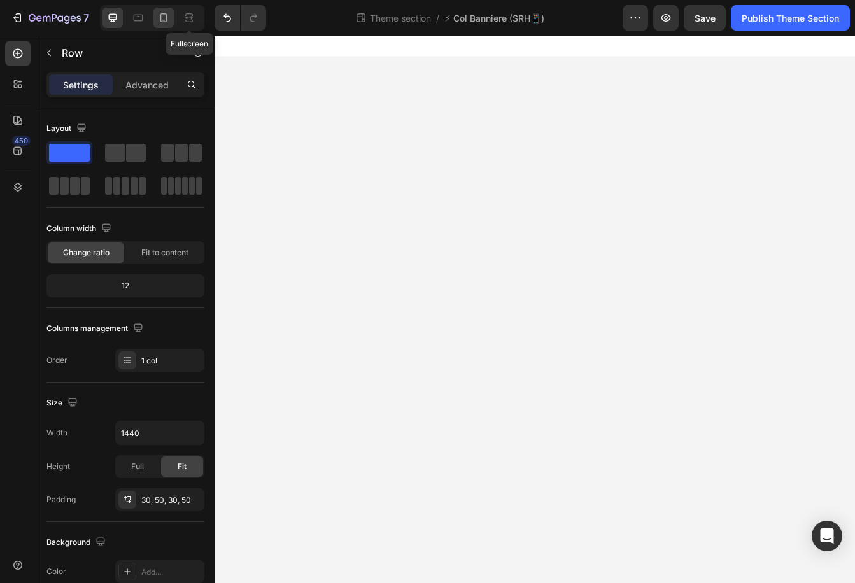
click at [165, 20] on icon at bounding box center [163, 20] width 3 height 1
type input "100%"
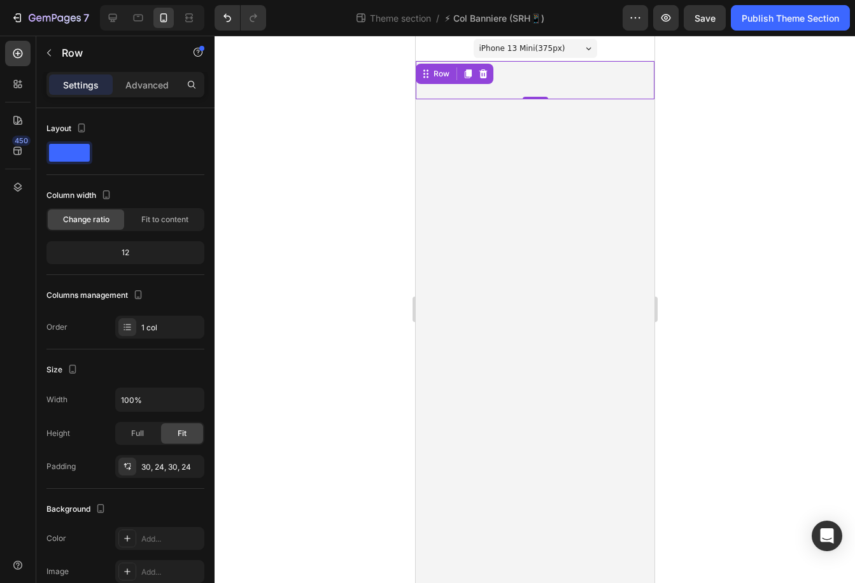
click at [519, 80] on div "Image Row 0" at bounding box center [534, 80] width 239 height 38
click at [136, 79] on p "Advanced" at bounding box center [146, 84] width 43 height 13
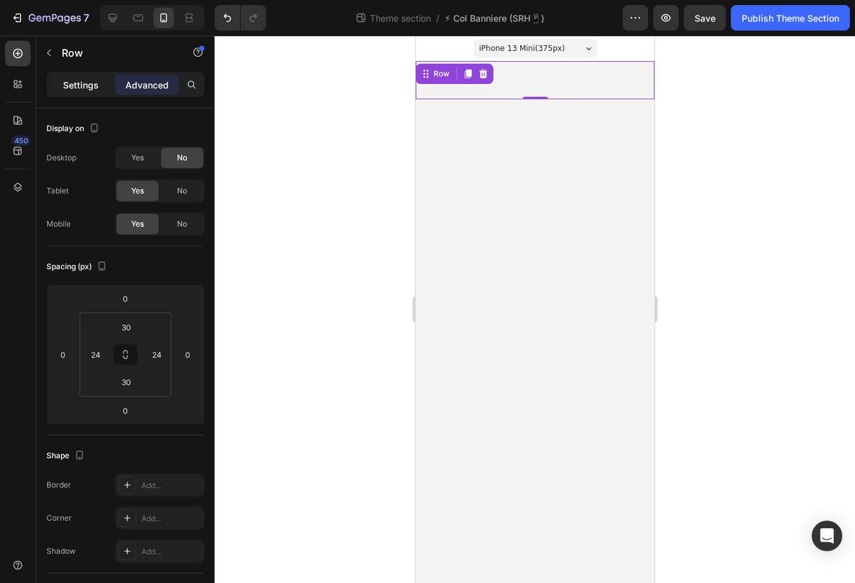
click at [88, 83] on p "Settings" at bounding box center [81, 84] width 36 height 13
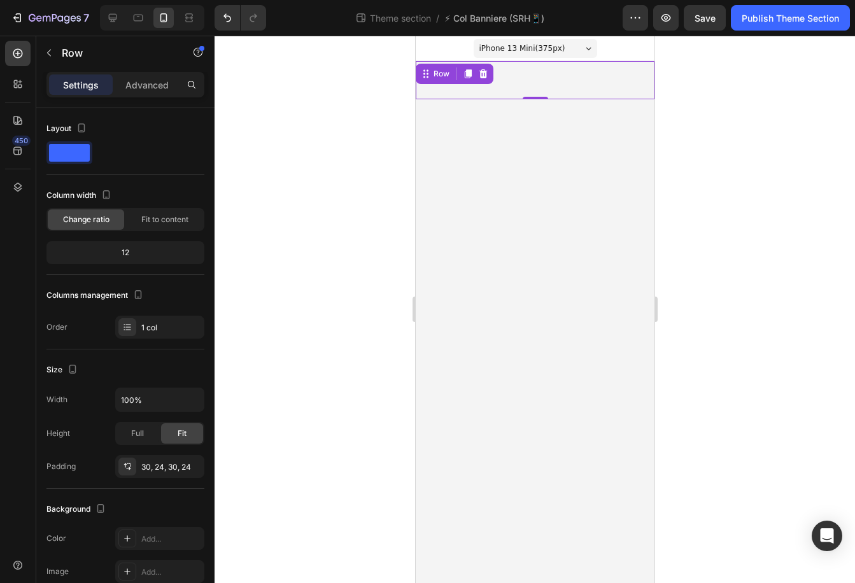
click at [551, 85] on div "Image Row 0" at bounding box center [534, 80] width 239 height 38
click at [143, 28] on div at bounding box center [152, 17] width 104 height 25
click at [141, 22] on icon at bounding box center [138, 17] width 13 height 13
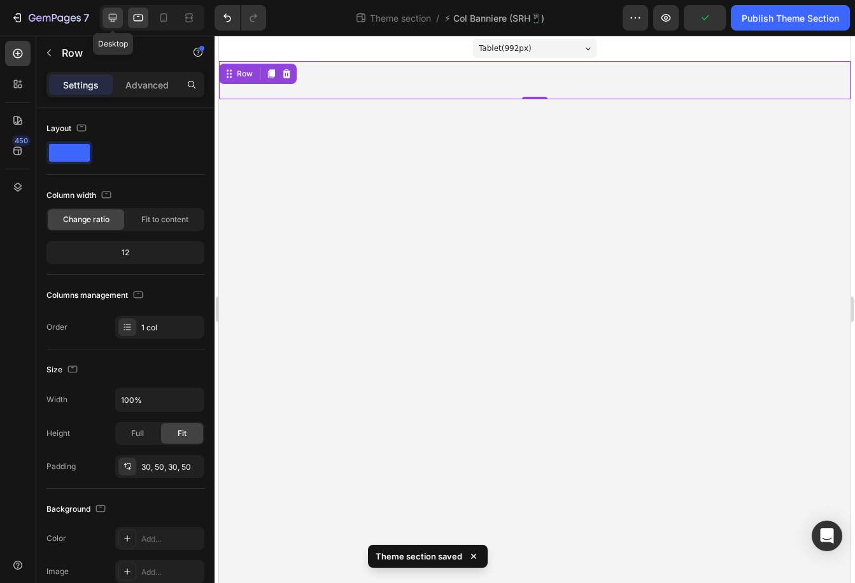
click at [110, 16] on icon at bounding box center [112, 17] width 13 height 13
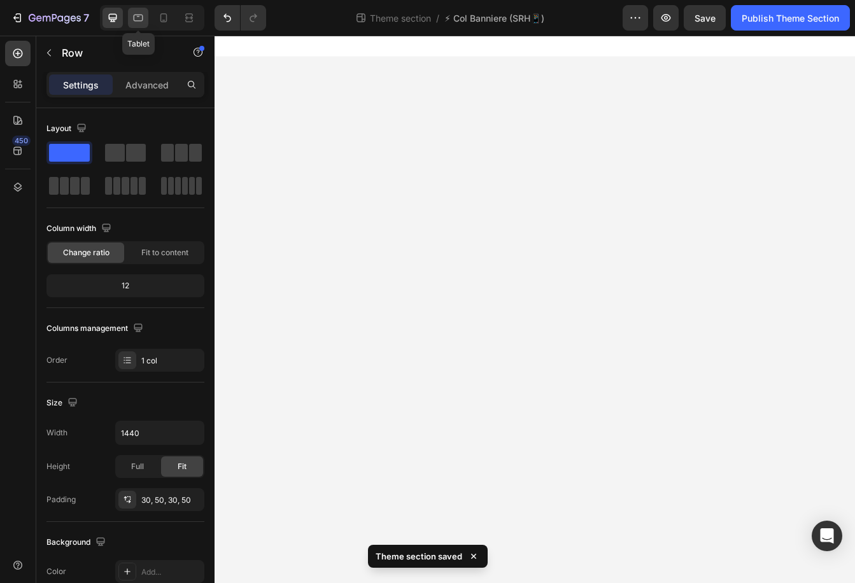
click at [143, 20] on icon at bounding box center [138, 17] width 13 height 13
type input "100%"
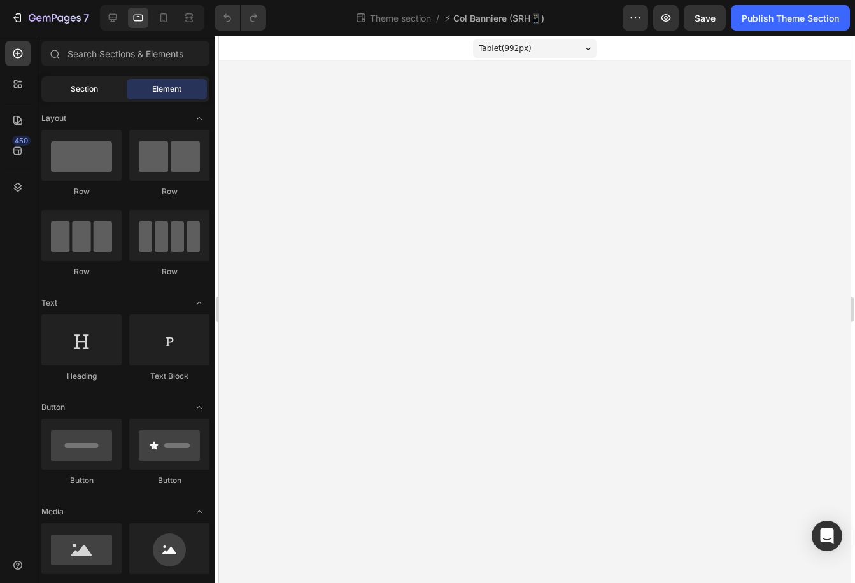
click at [88, 97] on div "Section" at bounding box center [84, 89] width 80 height 20
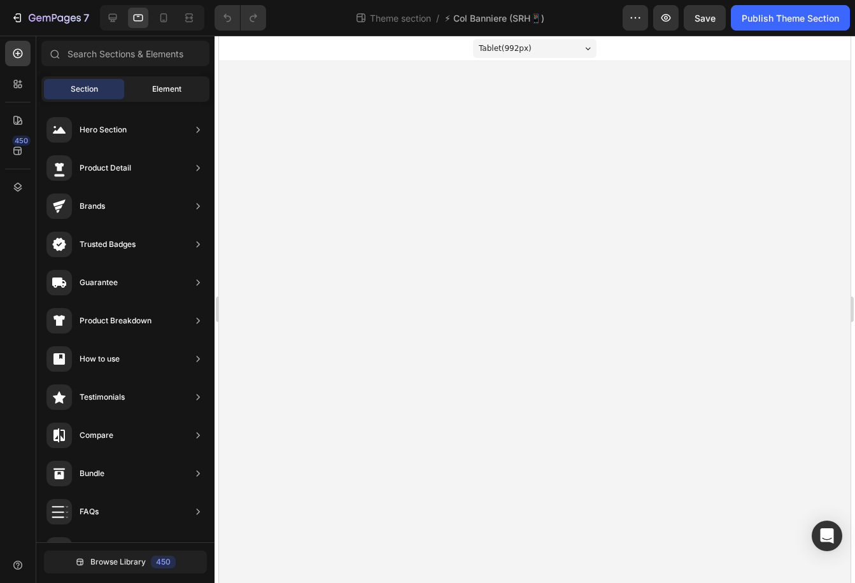
click at [135, 97] on div "Element" at bounding box center [167, 89] width 80 height 20
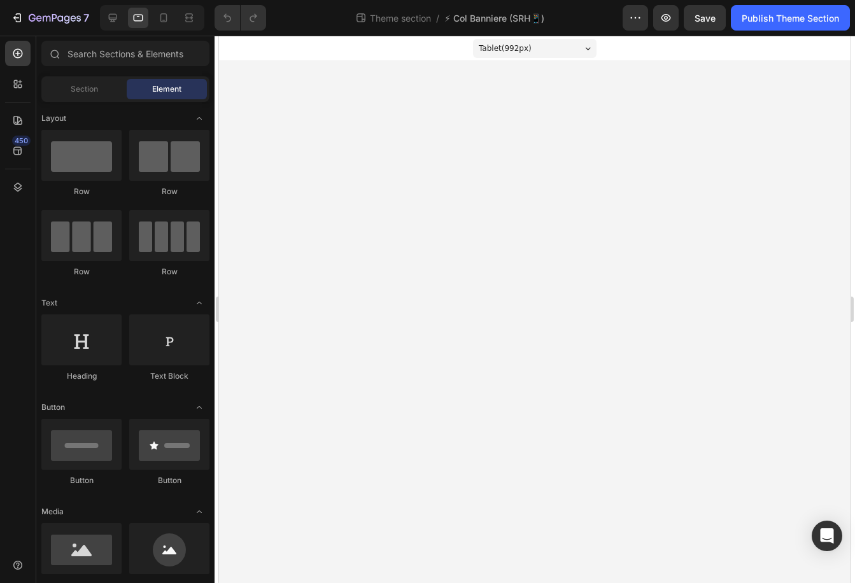
click at [416, 110] on body "Tablet ( 992 px) iPhone 13 Mini iPhone 13 Pro iPhone 11 Pro Max iPhone 15 Pro M…" at bounding box center [535, 310] width 632 height 548
click at [155, 15] on div at bounding box center [163, 18] width 20 height 20
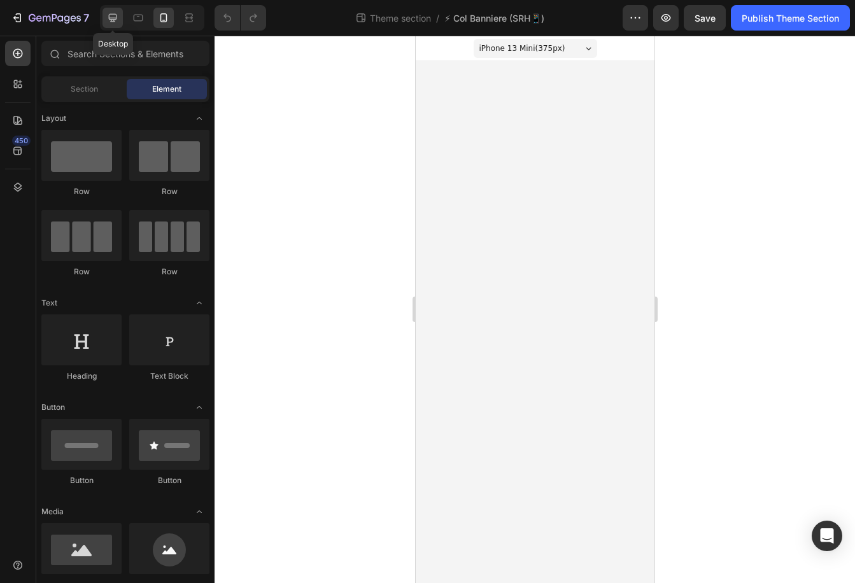
click at [111, 17] on icon at bounding box center [112, 17] width 13 height 13
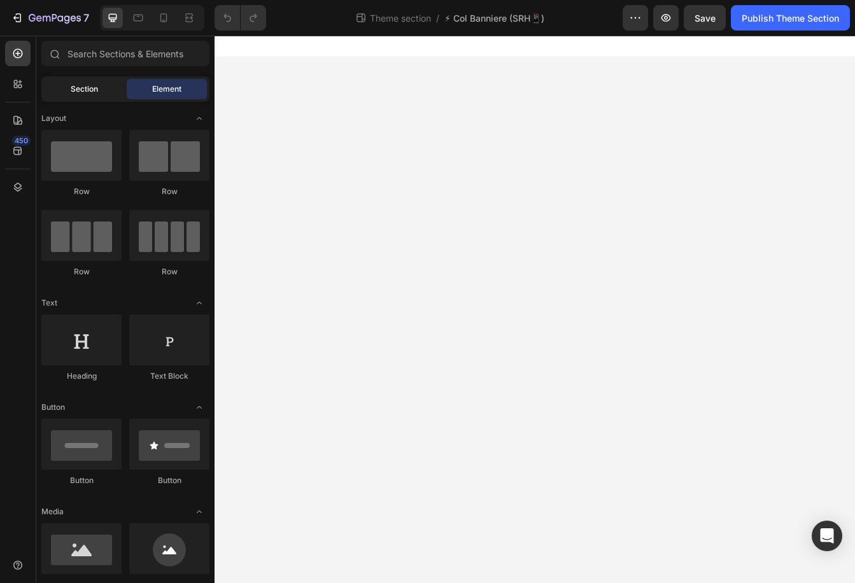
click at [90, 90] on span "Section" at bounding box center [84, 88] width 27 height 11
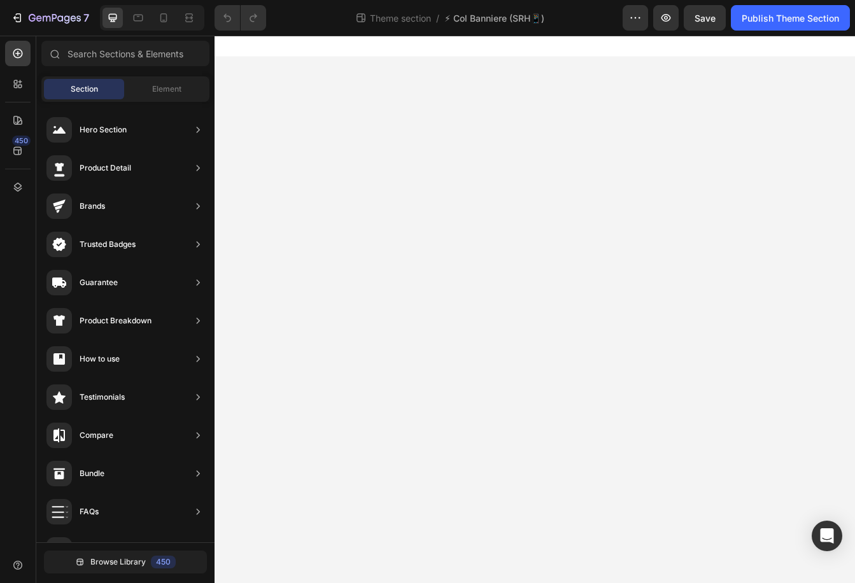
click at [311, 107] on body "Image Row Root Drag & drop element from sidebar or Explore Library Add section …" at bounding box center [597, 362] width 764 height 653
click at [326, 69] on body "Image Row Root Drag & drop element from sidebar or Explore Library Add section …" at bounding box center [597, 362] width 764 height 653
click at [144, 82] on div "Element" at bounding box center [167, 89] width 80 height 20
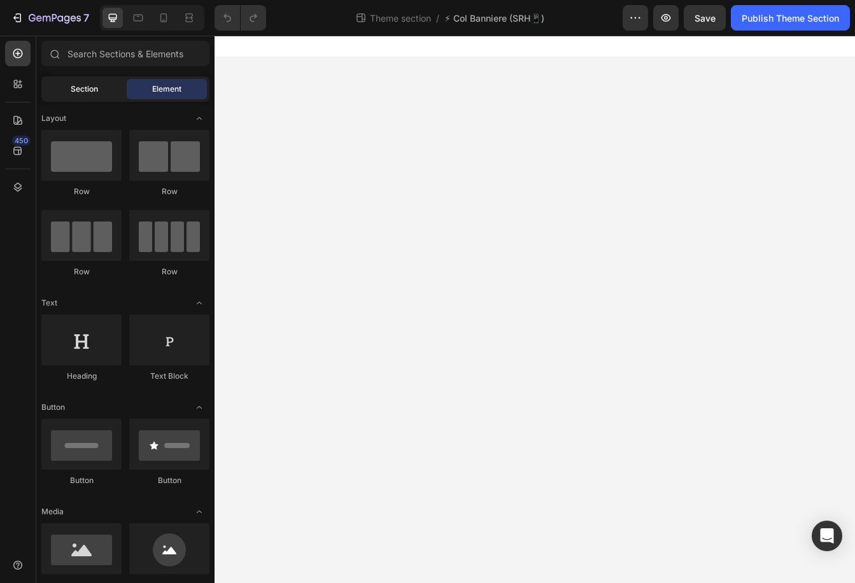
click at [99, 82] on div "Section" at bounding box center [84, 89] width 80 height 20
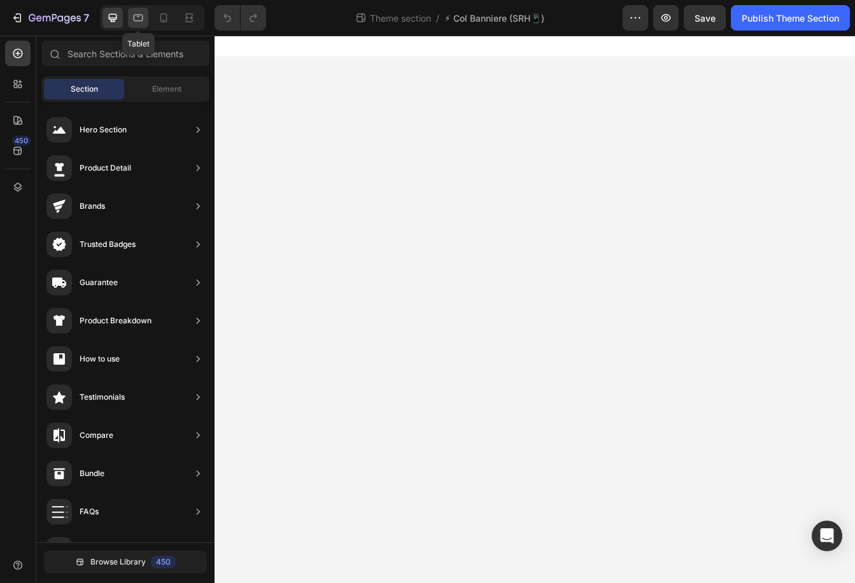
click at [146, 22] on div at bounding box center [138, 18] width 20 height 20
click at [161, 20] on icon at bounding box center [163, 17] width 13 height 13
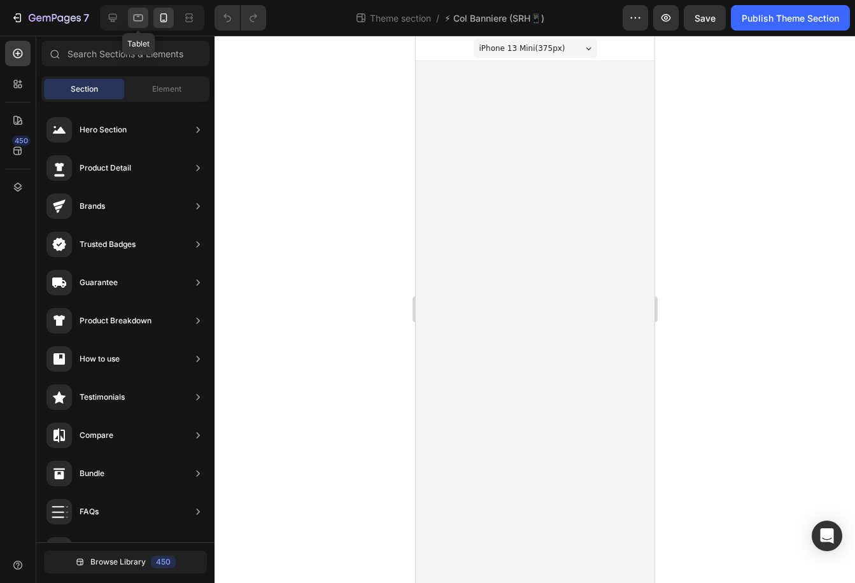
click at [140, 20] on icon at bounding box center [138, 17] width 13 height 13
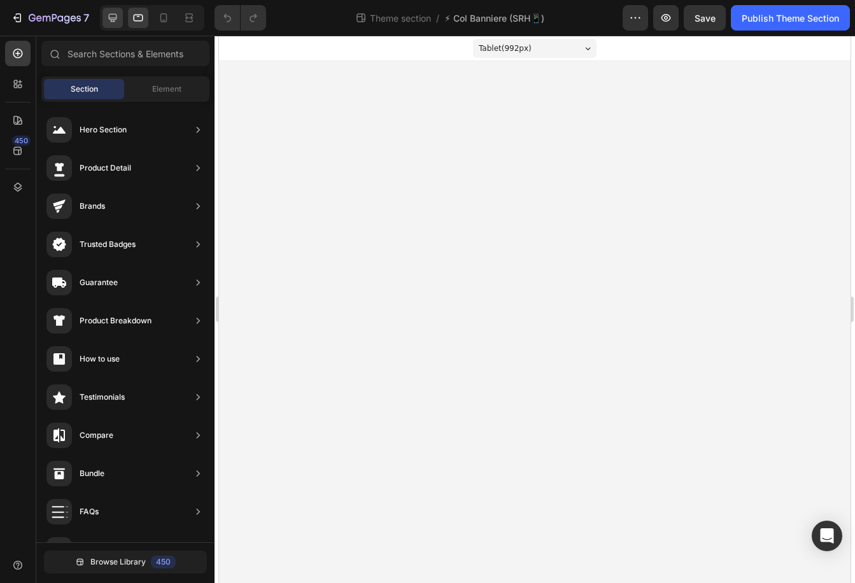
click at [115, 20] on icon at bounding box center [113, 18] width 8 height 8
click at [164, 21] on icon at bounding box center [163, 17] width 13 height 13
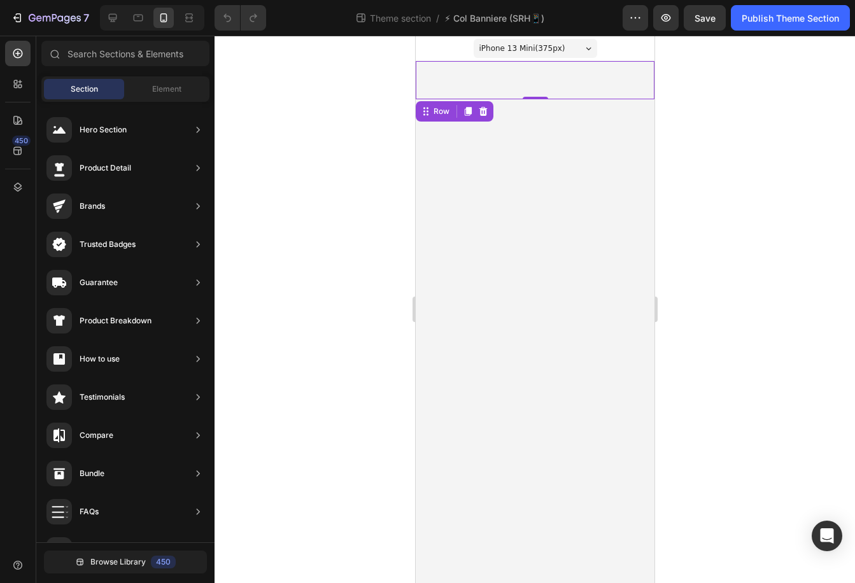
click at [473, 73] on div "Image Row 0" at bounding box center [534, 80] width 239 height 38
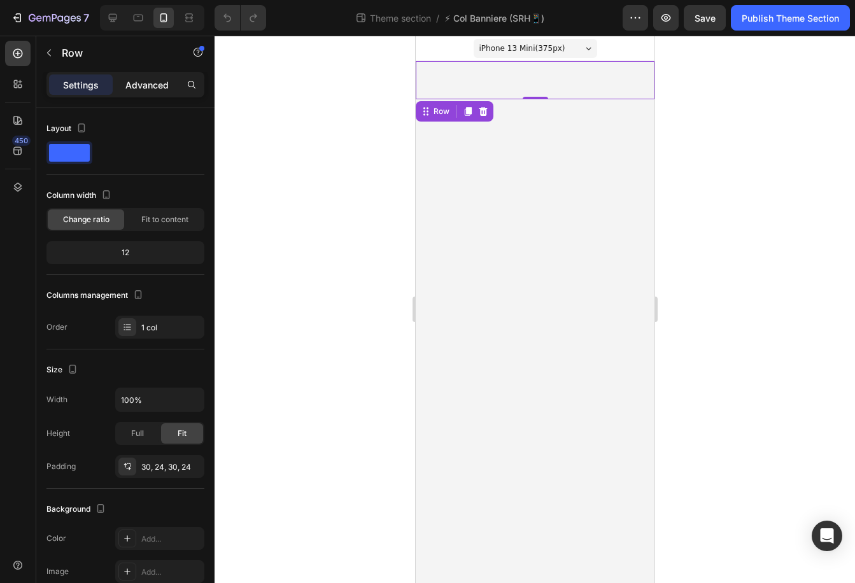
click at [145, 89] on p "Advanced" at bounding box center [146, 84] width 43 height 13
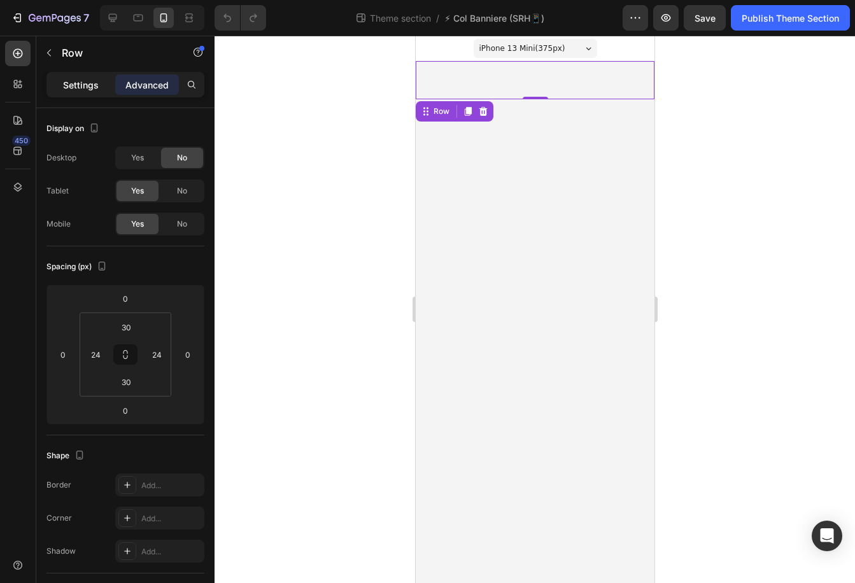
click at [85, 85] on p "Settings" at bounding box center [81, 84] width 36 height 13
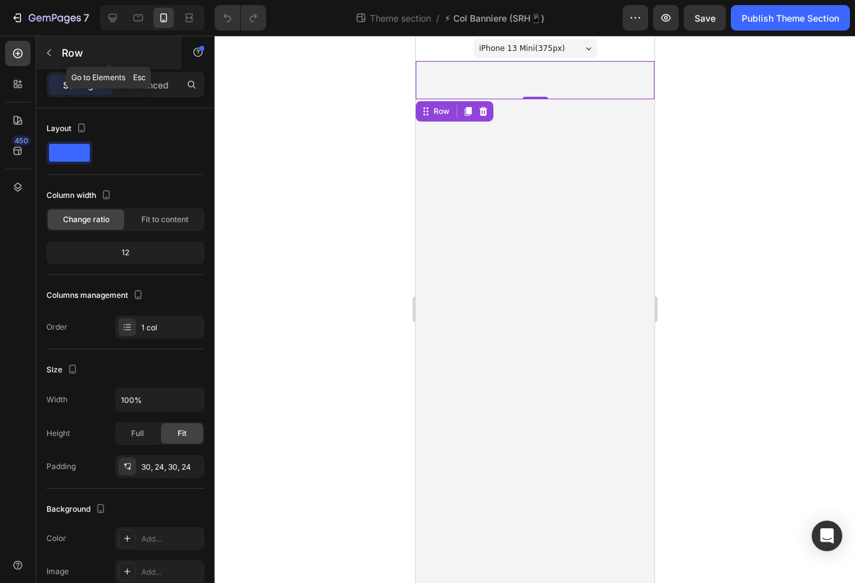
click at [52, 48] on icon "button" at bounding box center [49, 53] width 10 height 10
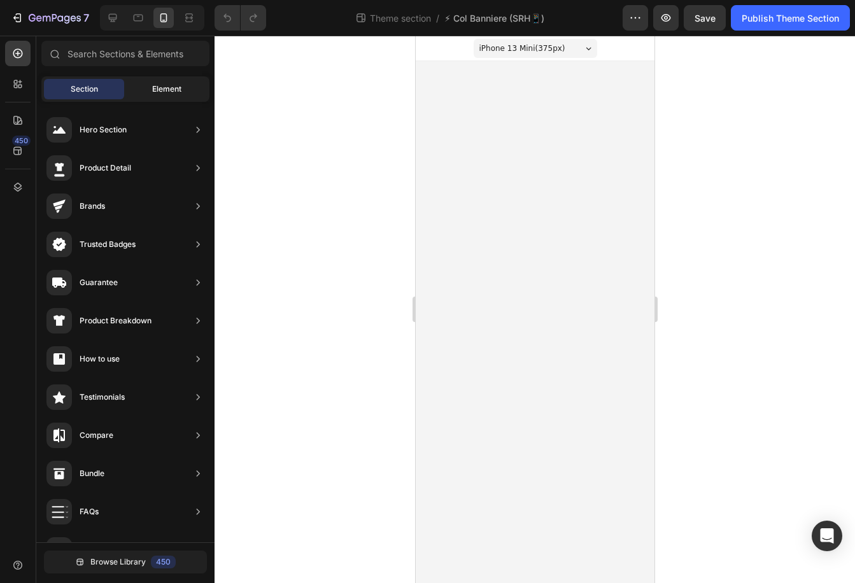
click at [161, 94] on span "Element" at bounding box center [166, 88] width 29 height 11
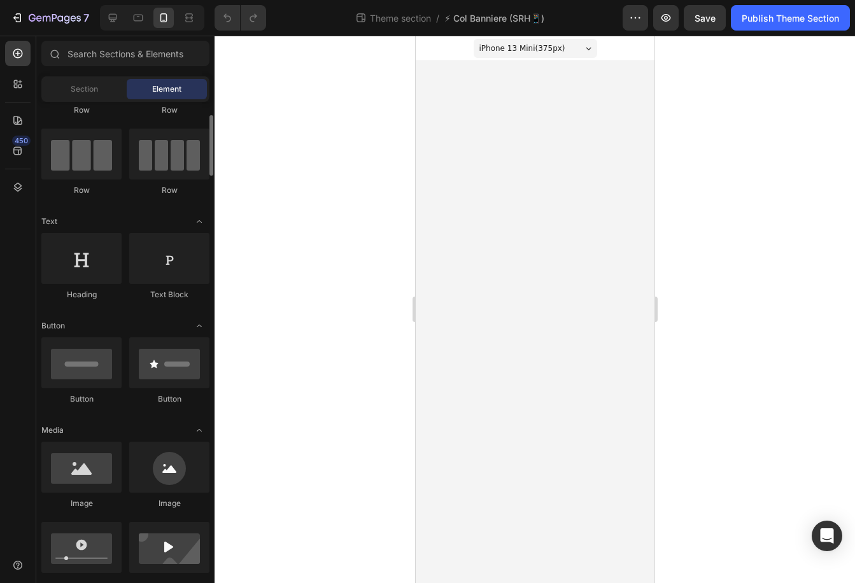
scroll to position [85, 0]
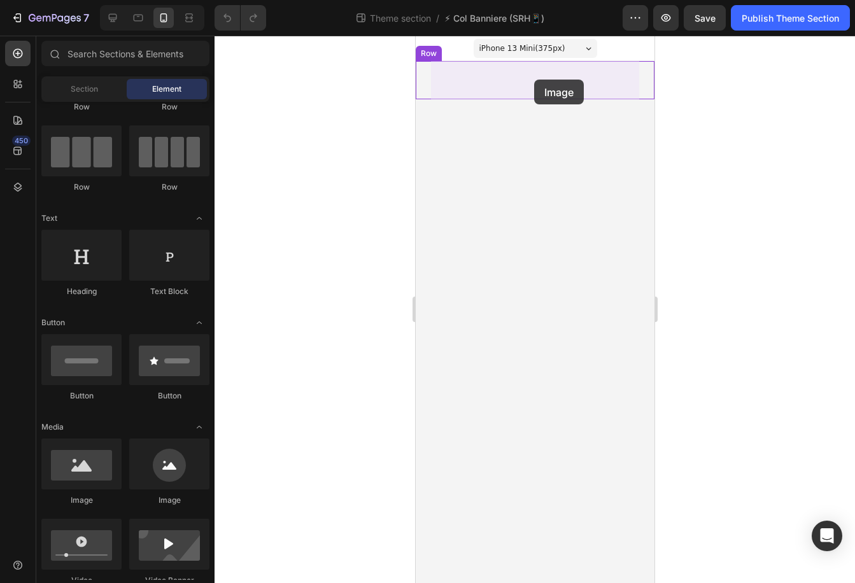
drag, startPoint x: 487, startPoint y: 490, endPoint x: 534, endPoint y: 80, distance: 413.4
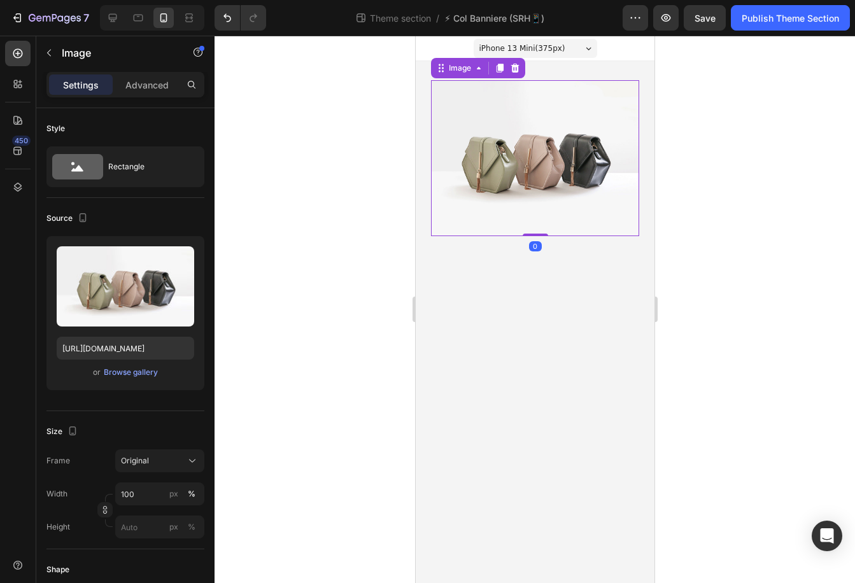
click at [492, 173] on img at bounding box center [534, 158] width 208 height 156
click at [511, 68] on icon at bounding box center [515, 68] width 8 height 9
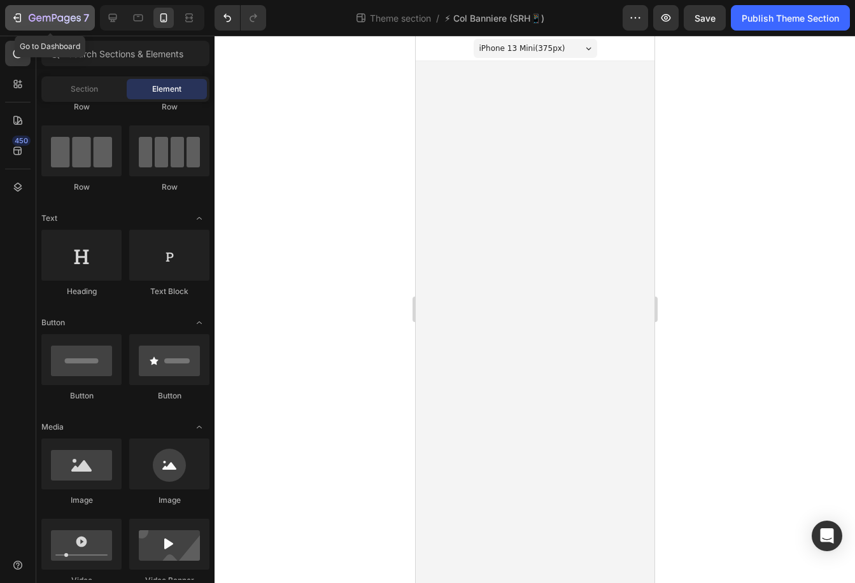
click at [38, 9] on button "7" at bounding box center [50, 17] width 90 height 25
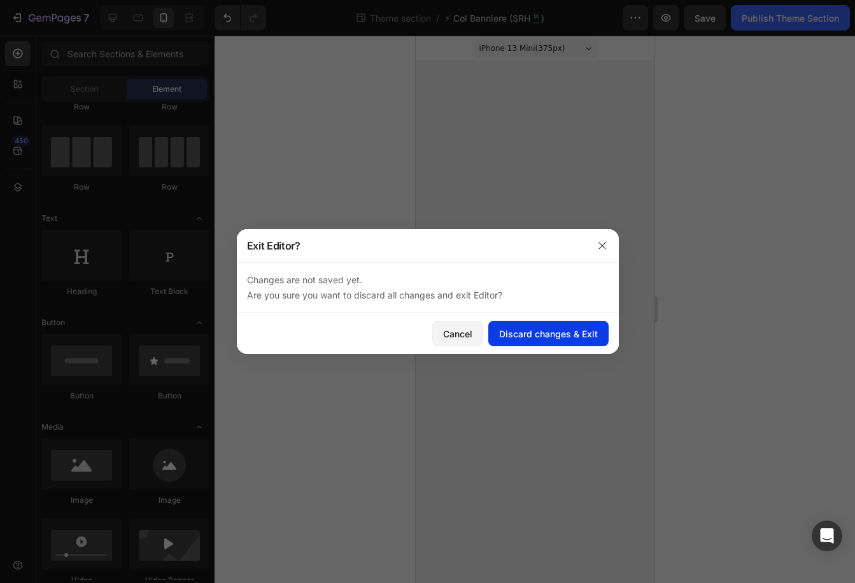
click at [514, 334] on div "Discard changes & Exit" at bounding box center [548, 333] width 99 height 13
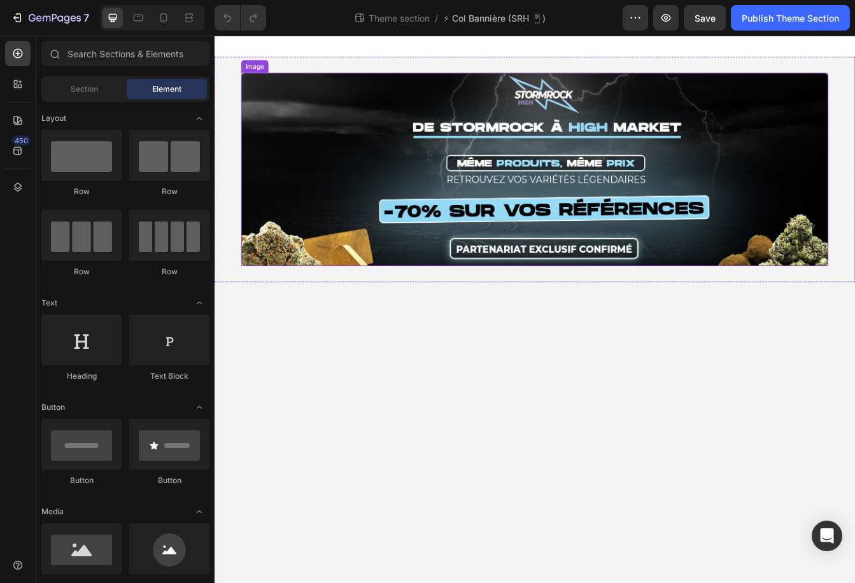
click at [233, 164] on div "Image Row" at bounding box center [597, 195] width 764 height 269
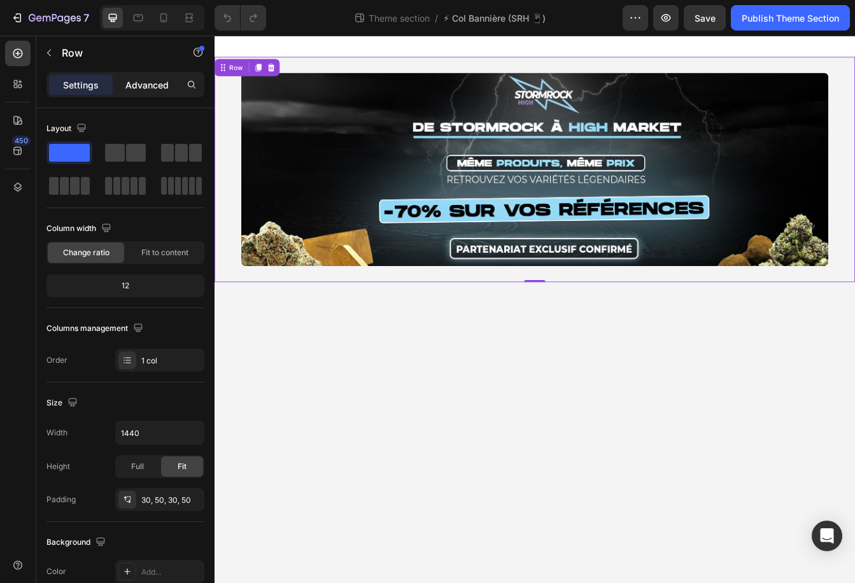
click at [138, 87] on p "Advanced" at bounding box center [146, 84] width 43 height 13
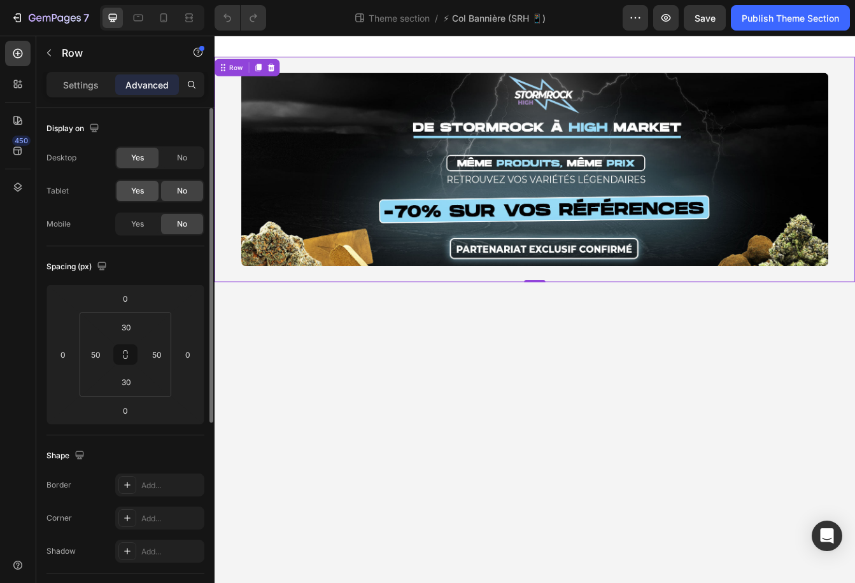
click at [141, 183] on div "Yes" at bounding box center [138, 191] width 42 height 20
click at [133, 220] on span "Yes" at bounding box center [137, 223] width 13 height 11
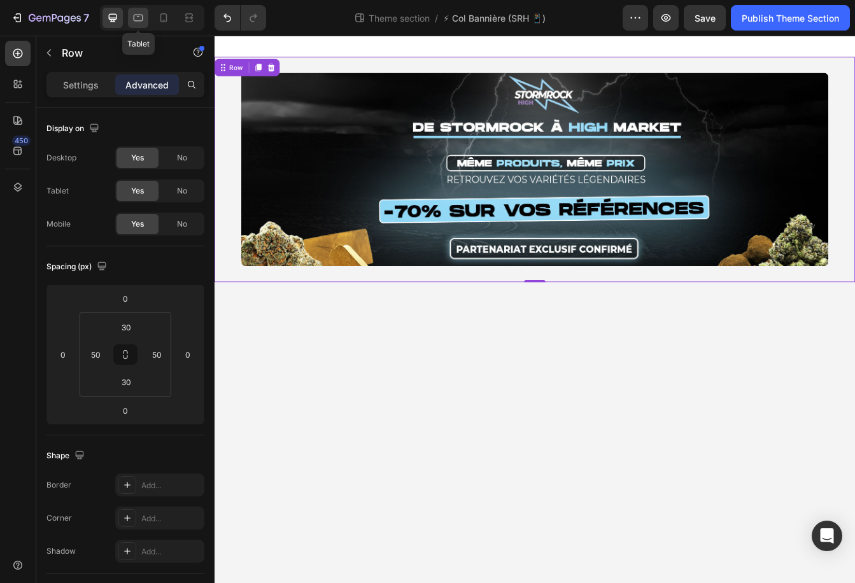
click at [134, 13] on icon at bounding box center [138, 17] width 13 height 13
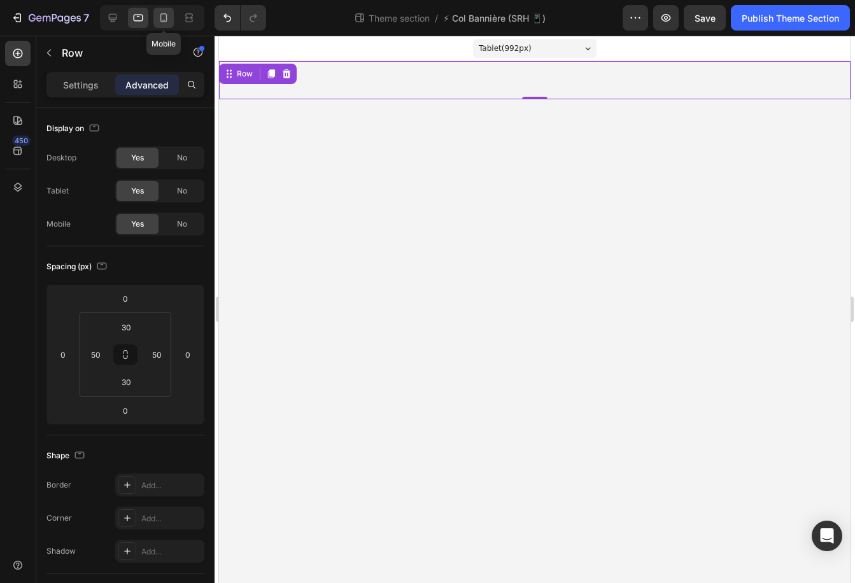
click at [166, 11] on icon at bounding box center [163, 17] width 13 height 13
type input "24"
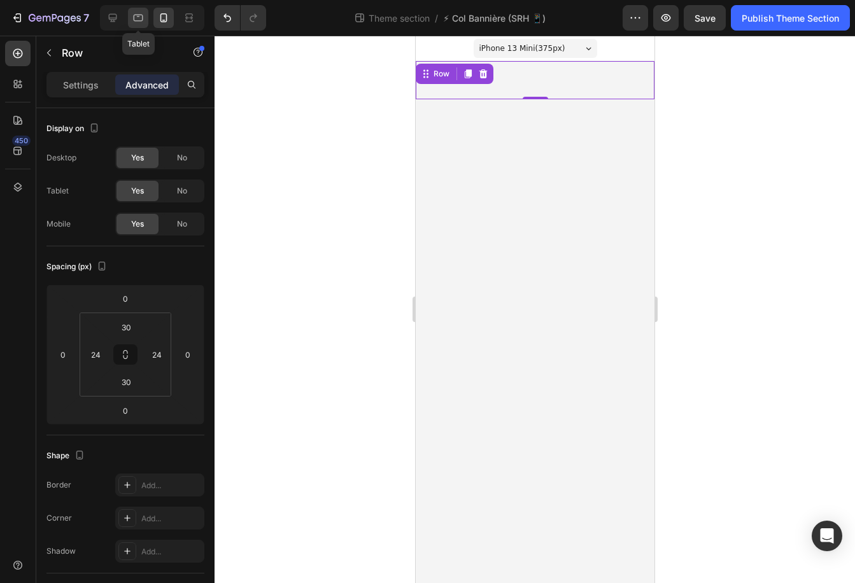
click at [142, 16] on icon at bounding box center [139, 18] width 10 height 7
type input "50"
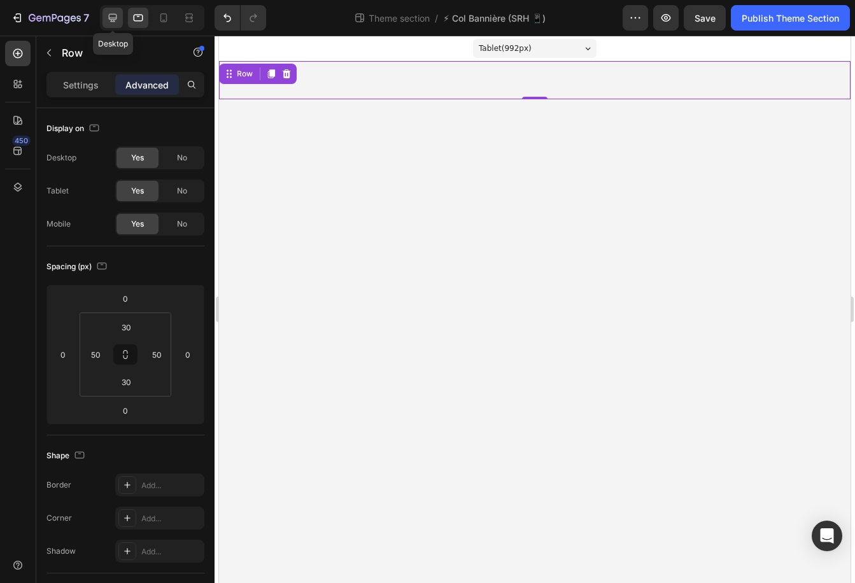
click at [118, 20] on icon at bounding box center [112, 17] width 13 height 13
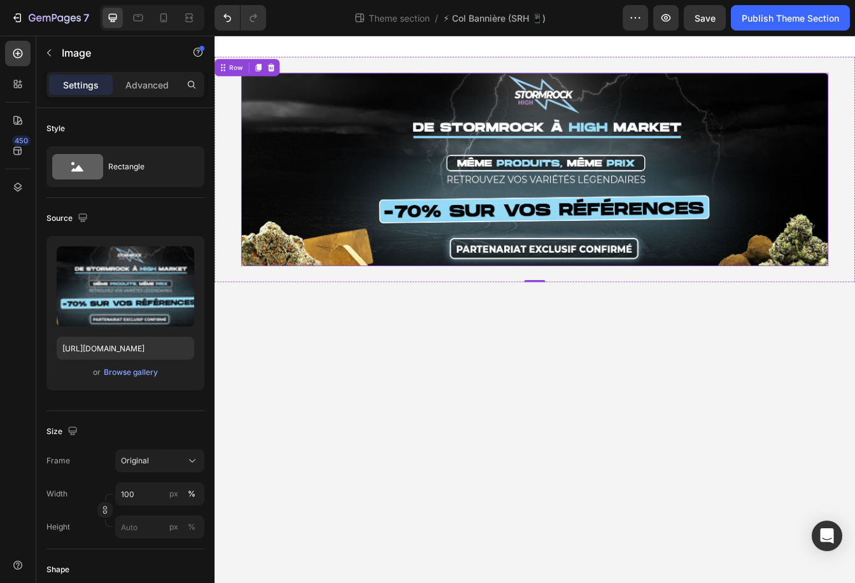
click at [531, 187] on img at bounding box center [596, 195] width 701 height 231
click at [147, 84] on p "Advanced" at bounding box center [146, 84] width 43 height 13
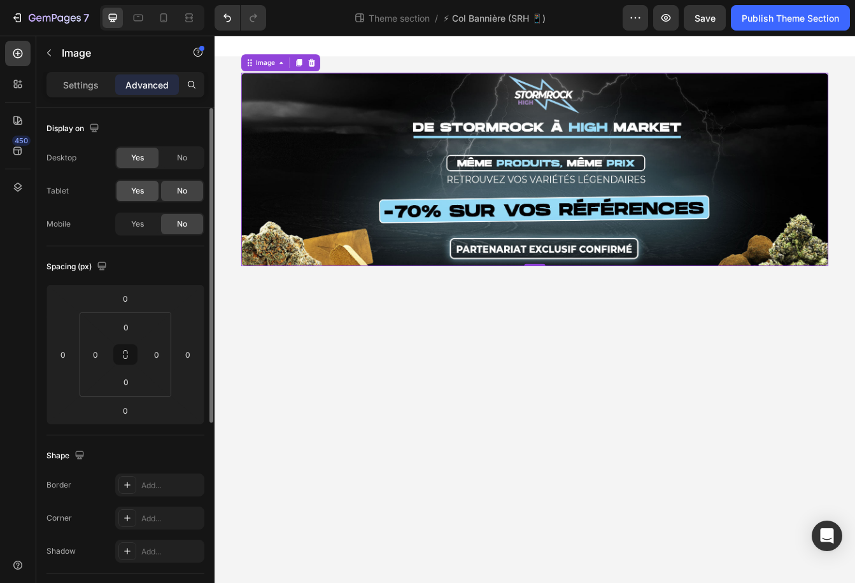
click at [143, 188] on span "Yes" at bounding box center [137, 190] width 13 height 11
click at [141, 221] on span "Yes" at bounding box center [137, 223] width 13 height 11
click at [171, 157] on div "No" at bounding box center [182, 158] width 42 height 20
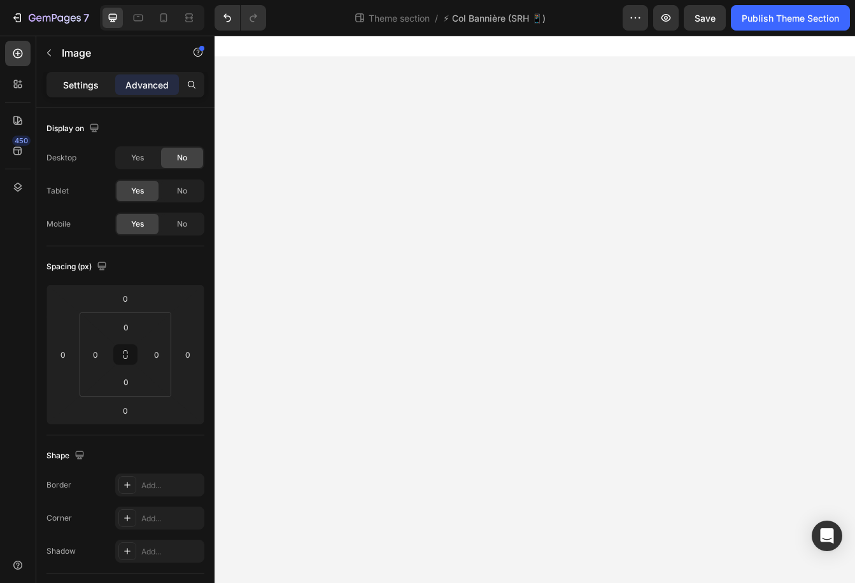
click at [82, 82] on p "Settings" at bounding box center [81, 84] width 36 height 13
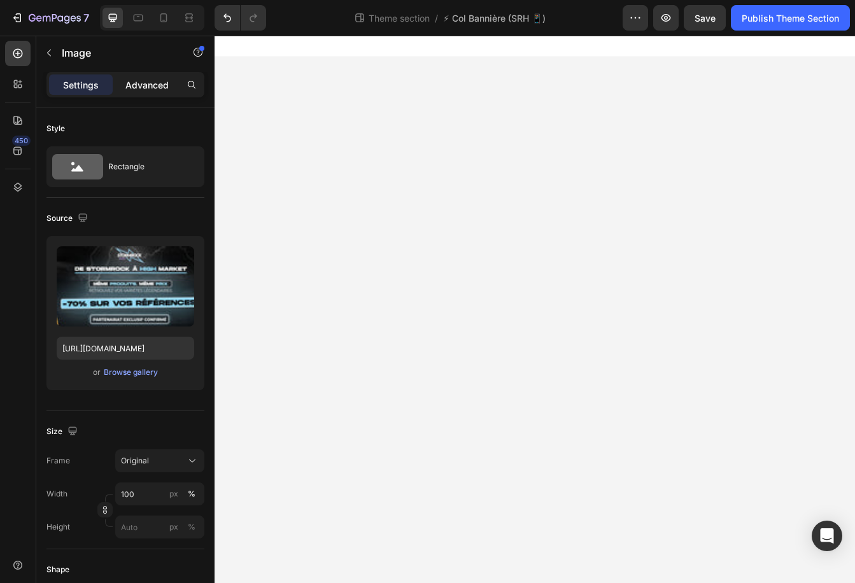
click at [145, 84] on p "Advanced" at bounding box center [146, 84] width 43 height 13
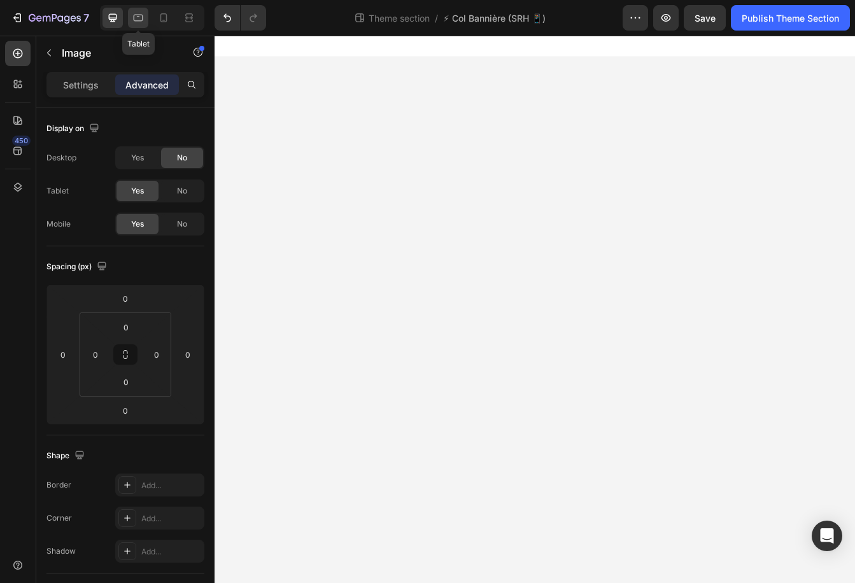
click at [143, 10] on div at bounding box center [138, 18] width 20 height 20
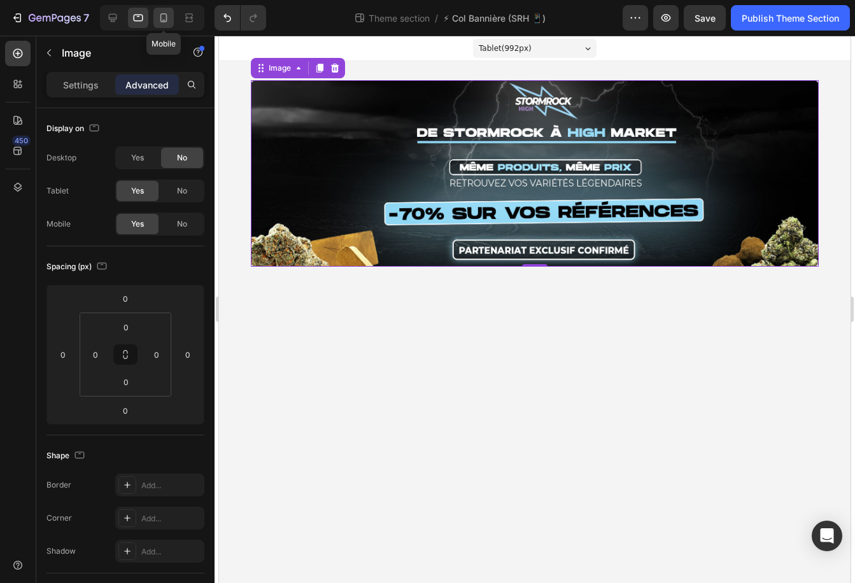
click at [166, 10] on div at bounding box center [163, 18] width 20 height 20
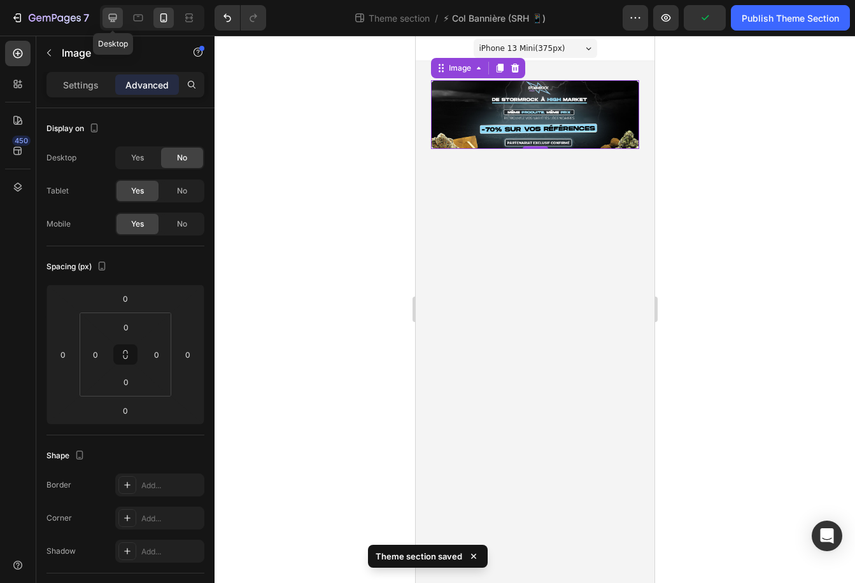
click at [116, 17] on icon at bounding box center [113, 18] width 8 height 8
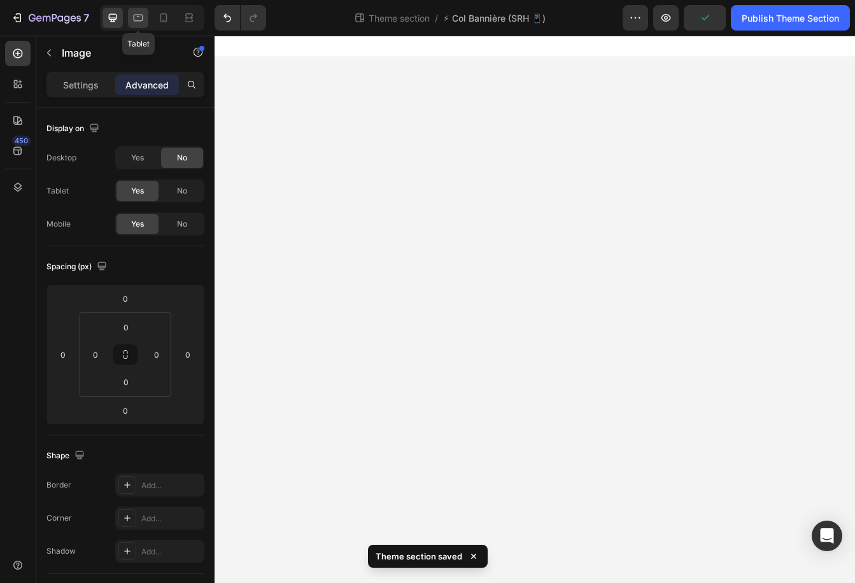
click at [136, 17] on icon at bounding box center [138, 17] width 13 height 13
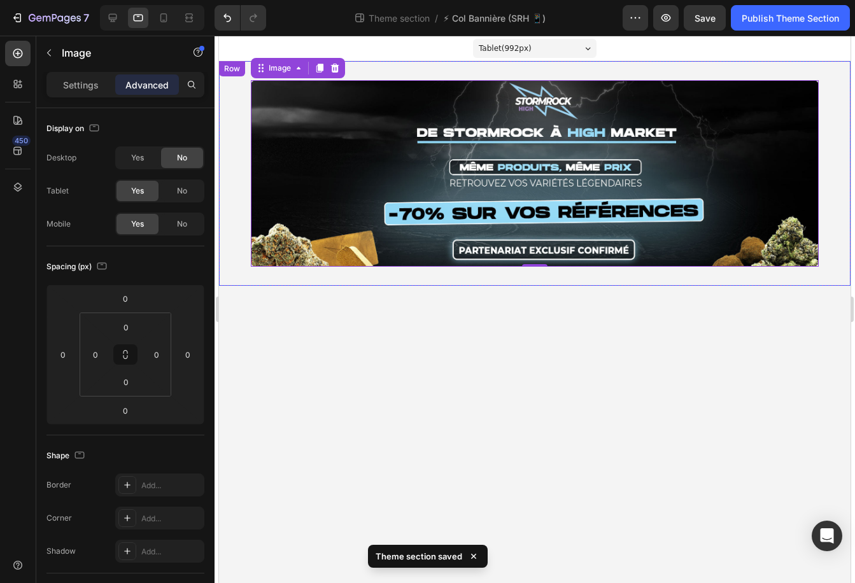
click at [229, 121] on div "Image 0 Row" at bounding box center [535, 173] width 632 height 225
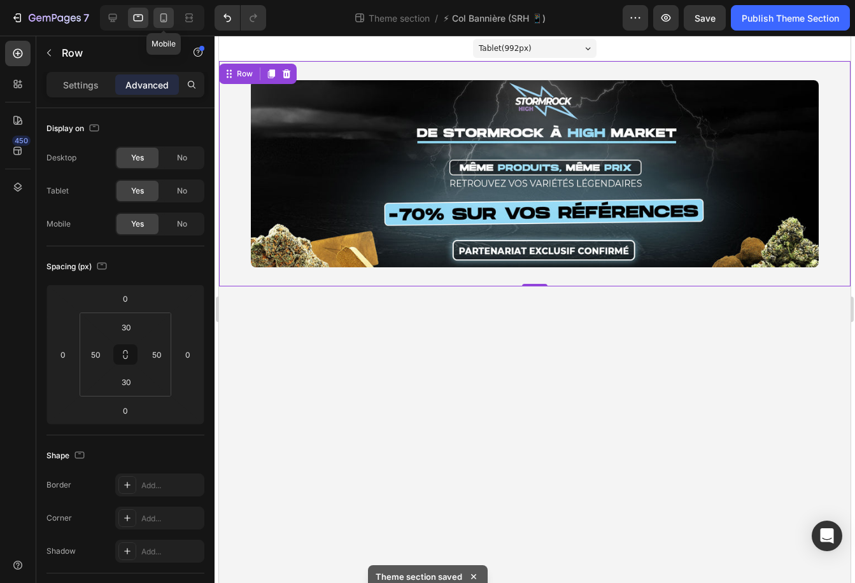
click at [169, 20] on icon at bounding box center [163, 17] width 13 height 13
type input "24"
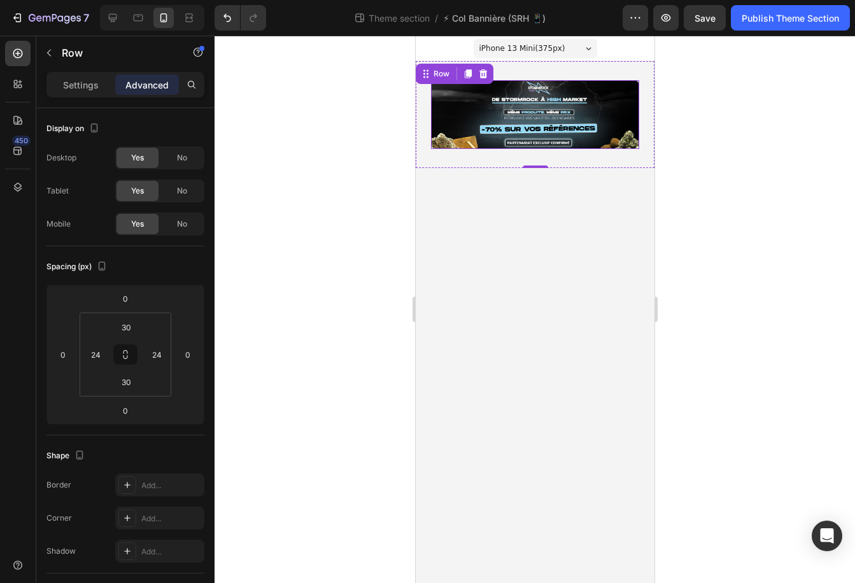
click at [546, 145] on img at bounding box center [534, 114] width 208 height 69
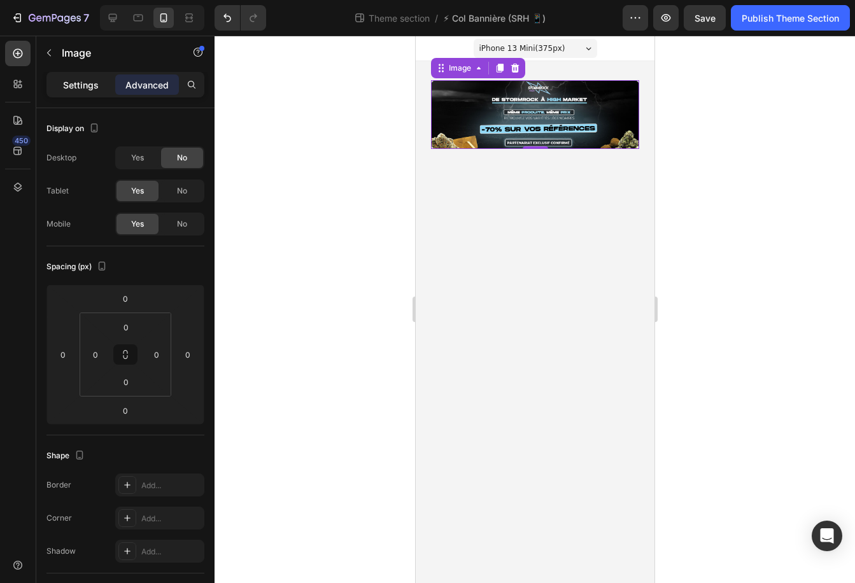
click at [78, 76] on div "Settings" at bounding box center [81, 85] width 64 height 20
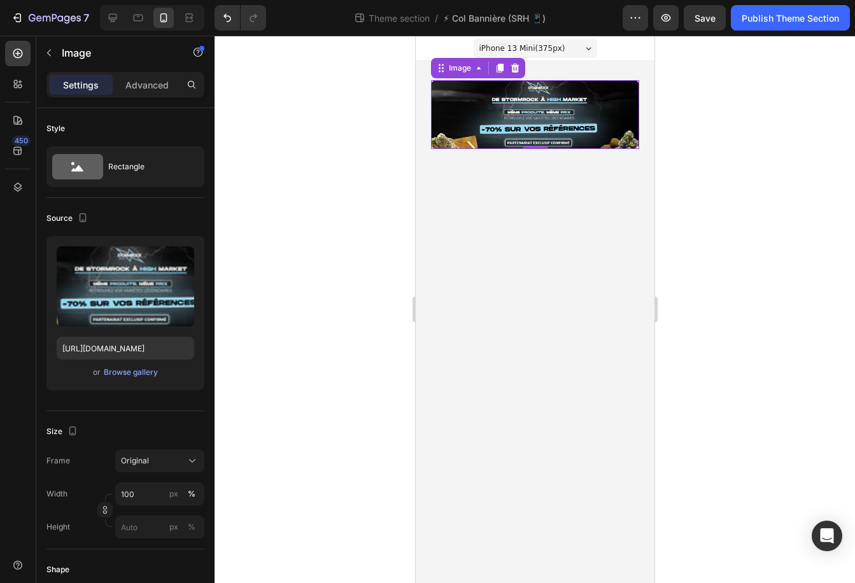
click at [536, 117] on img at bounding box center [534, 114] width 208 height 69
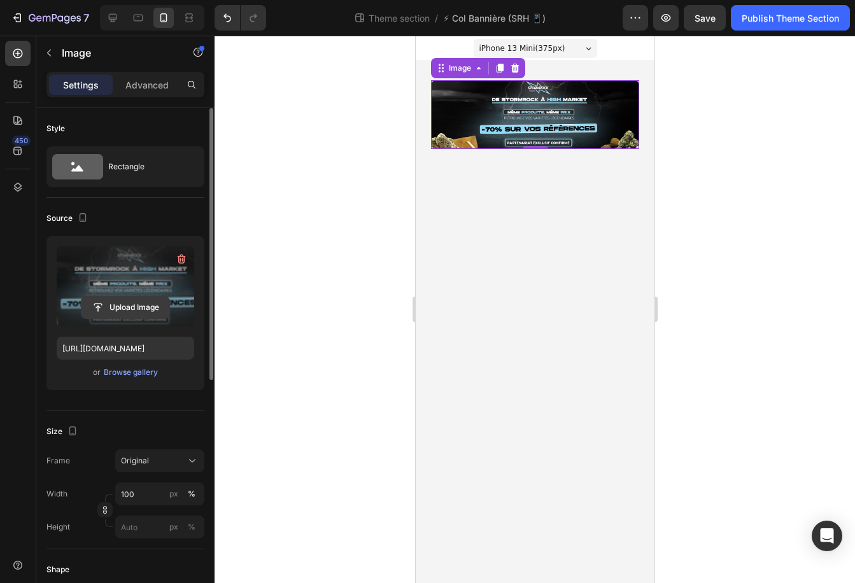
click at [104, 299] on input "file" at bounding box center [126, 308] width 88 height 22
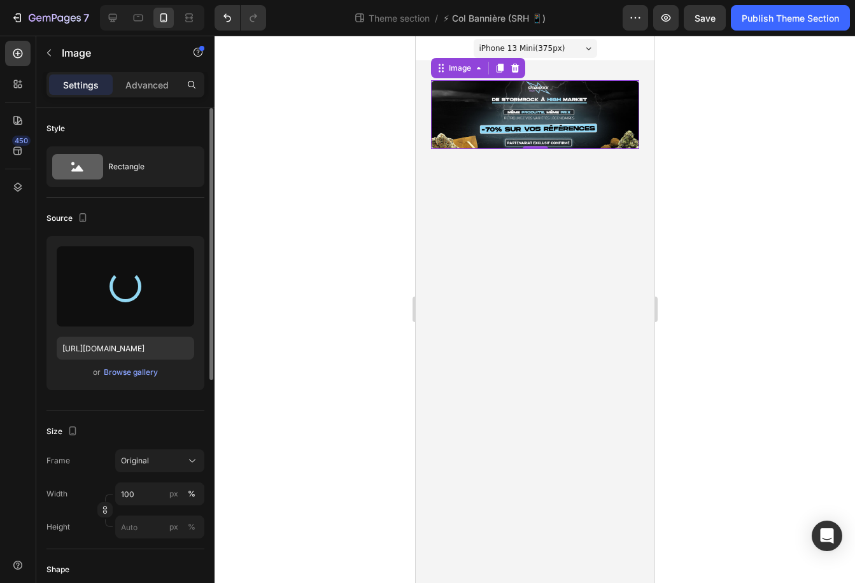
type input "https://cdn.shopify.com/s/files/1/0955/3982/2974/files/gempages_583660328437416…"
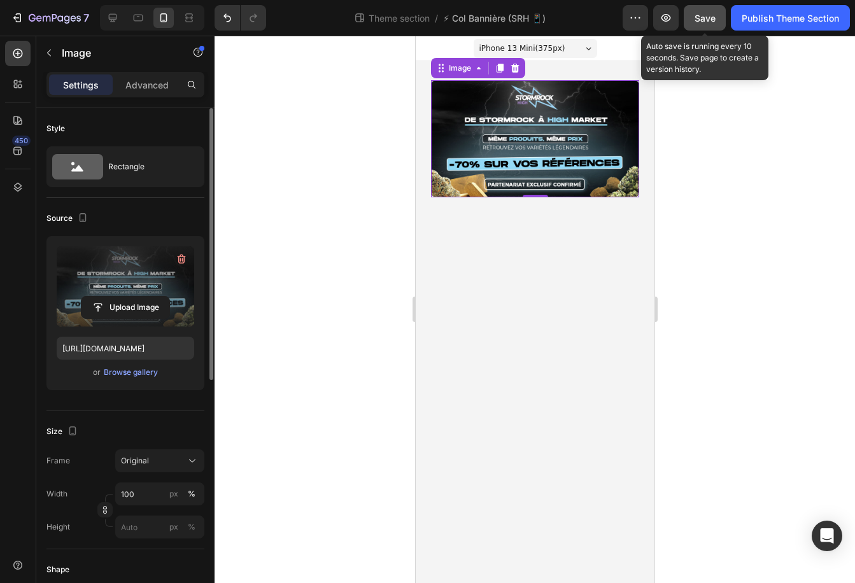
click at [706, 11] on div "Save" at bounding box center [705, 17] width 21 height 13
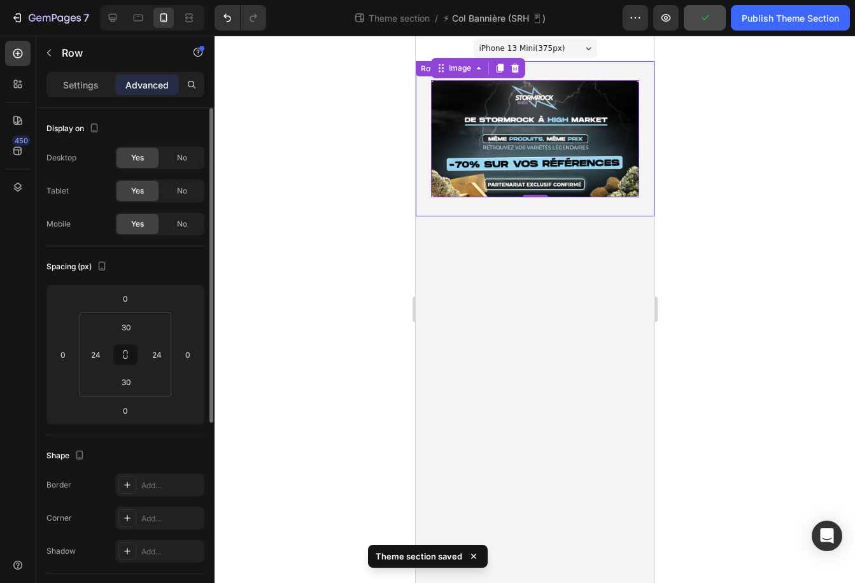
click at [419, 160] on div "Image 0 Row" at bounding box center [534, 138] width 239 height 155
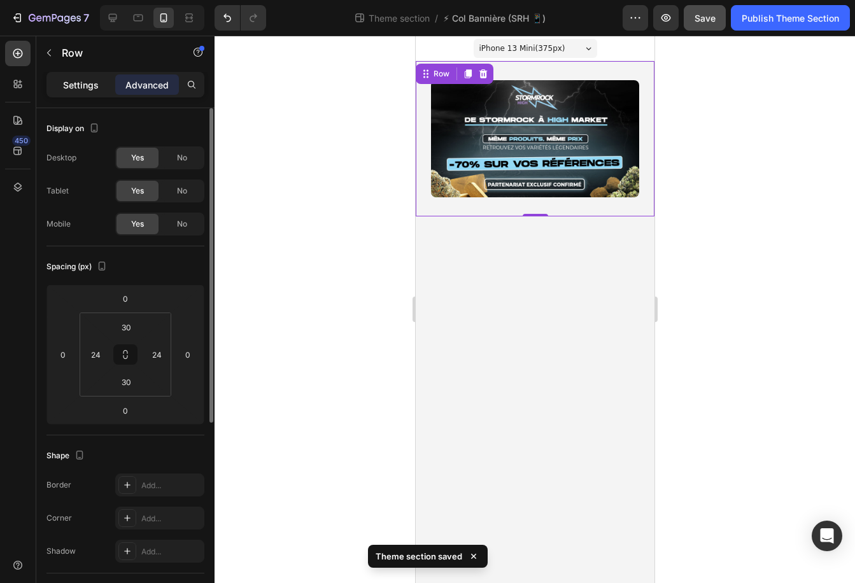
click at [81, 86] on p "Settings" at bounding box center [81, 84] width 36 height 13
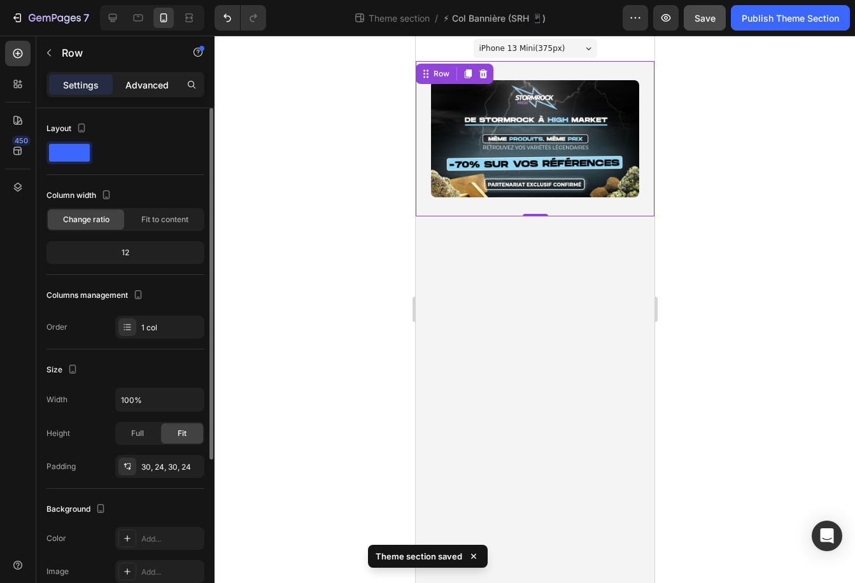
click at [141, 85] on p "Advanced" at bounding box center [146, 84] width 43 height 13
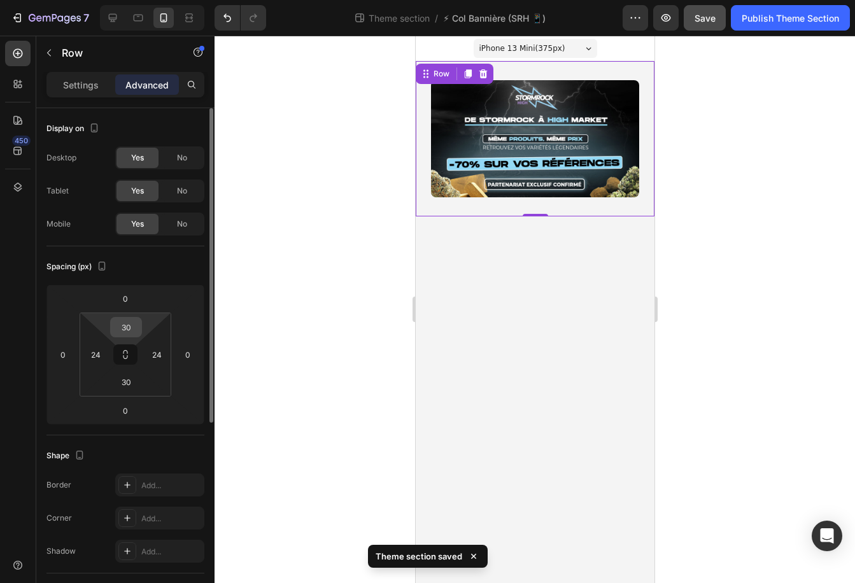
click at [129, 329] on input "30" at bounding box center [125, 327] width 25 height 19
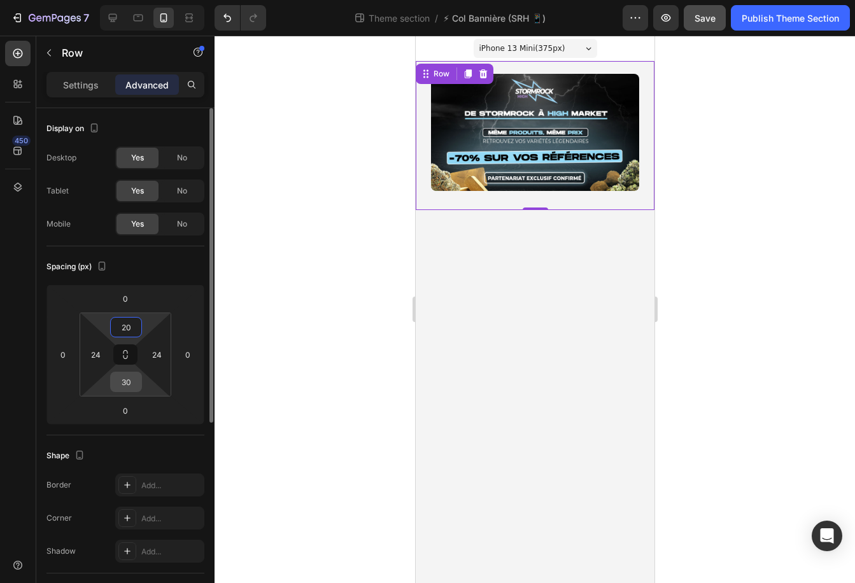
type input "20"
click at [127, 376] on input "30" at bounding box center [125, 382] width 25 height 19
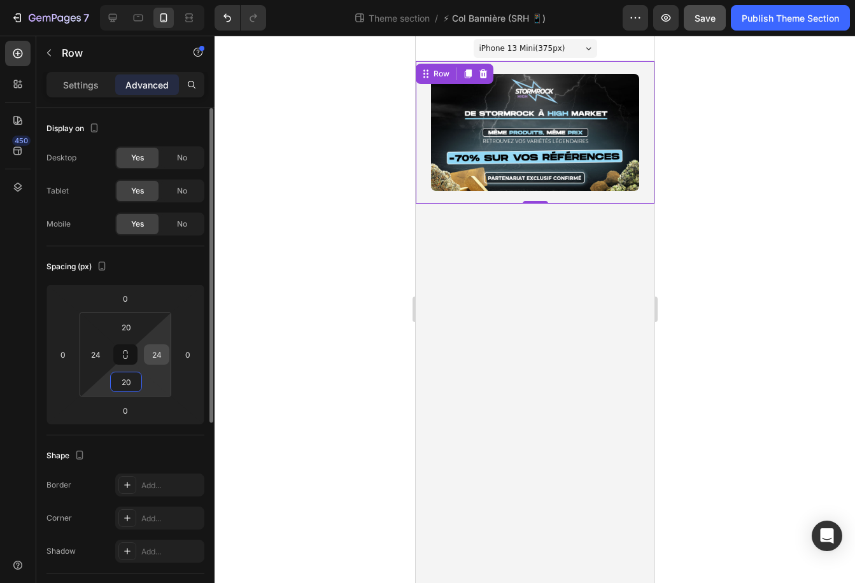
type input "20"
click at [156, 356] on input "24" at bounding box center [156, 354] width 19 height 19
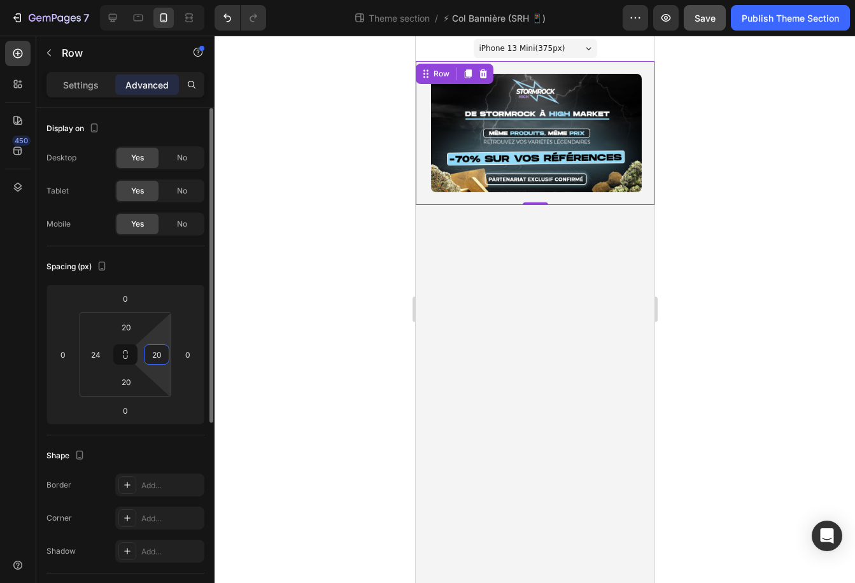
type input "2"
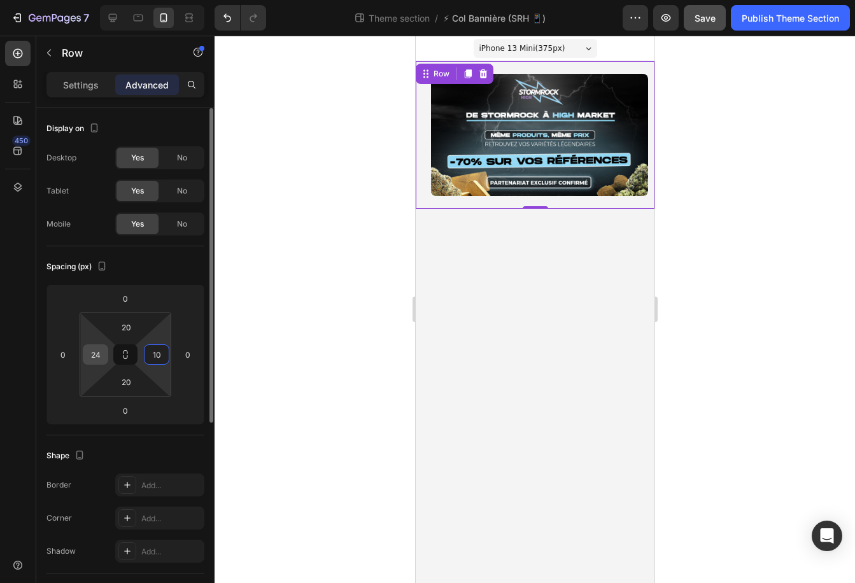
type input "10"
click at [94, 348] on input "24" at bounding box center [95, 354] width 19 height 19
type input "10"
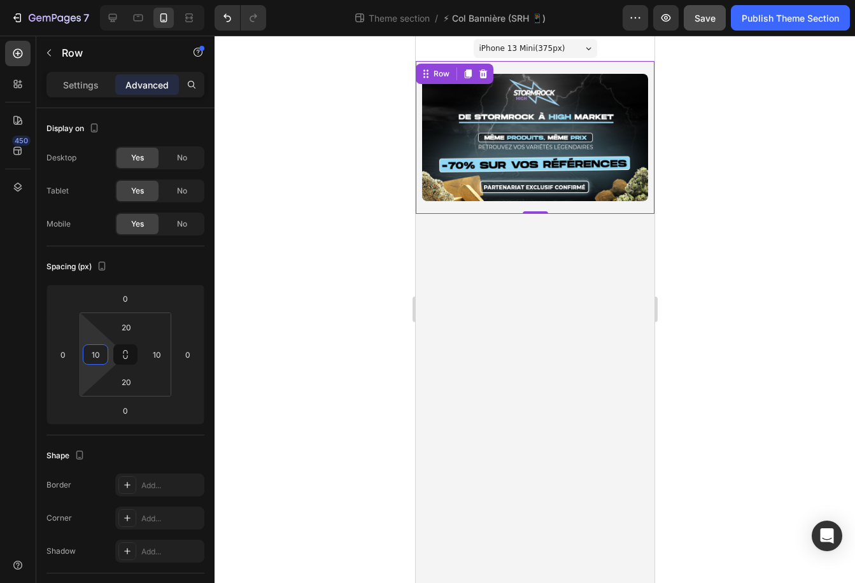
click at [575, 301] on body "iPhone 13 Mini ( 375 px) iPhone 13 Mini iPhone 13 Pro iPhone 11 Pro Max iPhone …" at bounding box center [534, 310] width 239 height 548
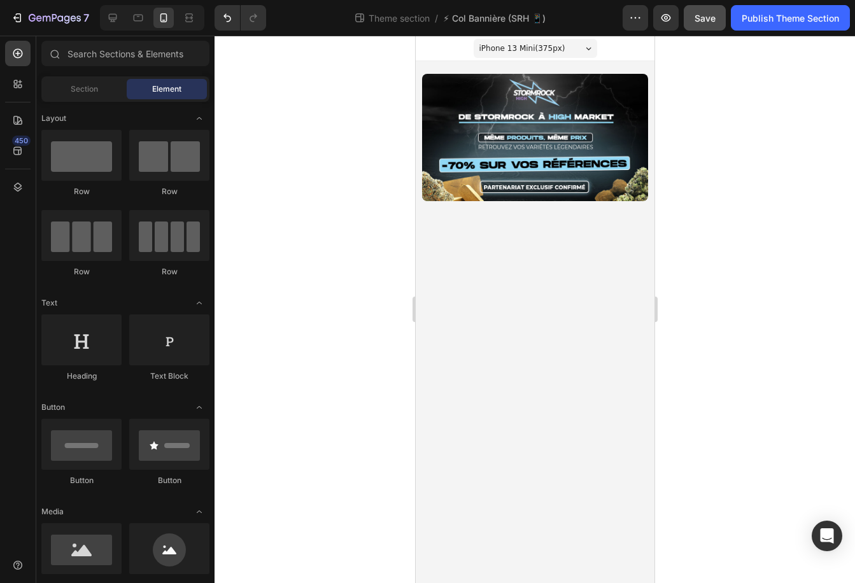
click at [716, 11] on button "Save" at bounding box center [705, 17] width 42 height 25
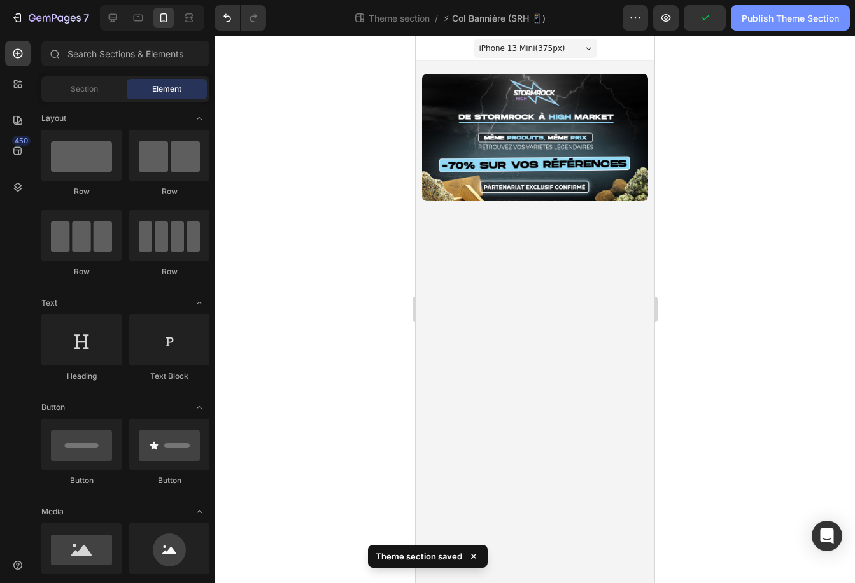
click at [794, 20] on div "Publish Theme Section" at bounding box center [790, 17] width 97 height 13
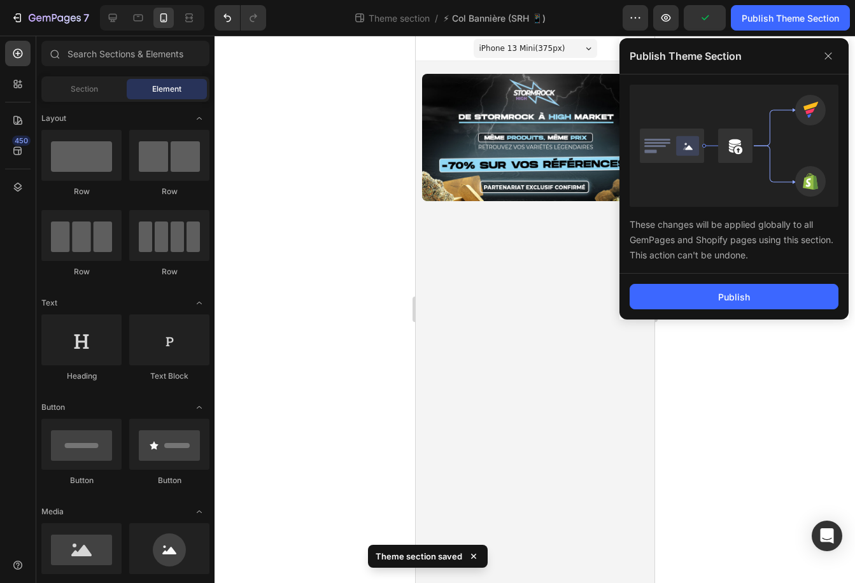
click at [699, 316] on div "Publish" at bounding box center [734, 297] width 229 height 46
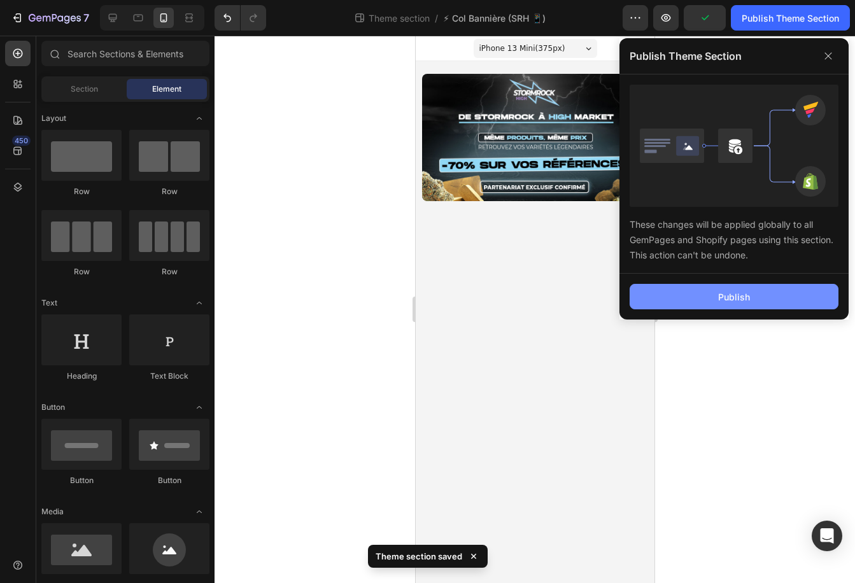
click at [699, 290] on button "Publish" at bounding box center [734, 296] width 209 height 25
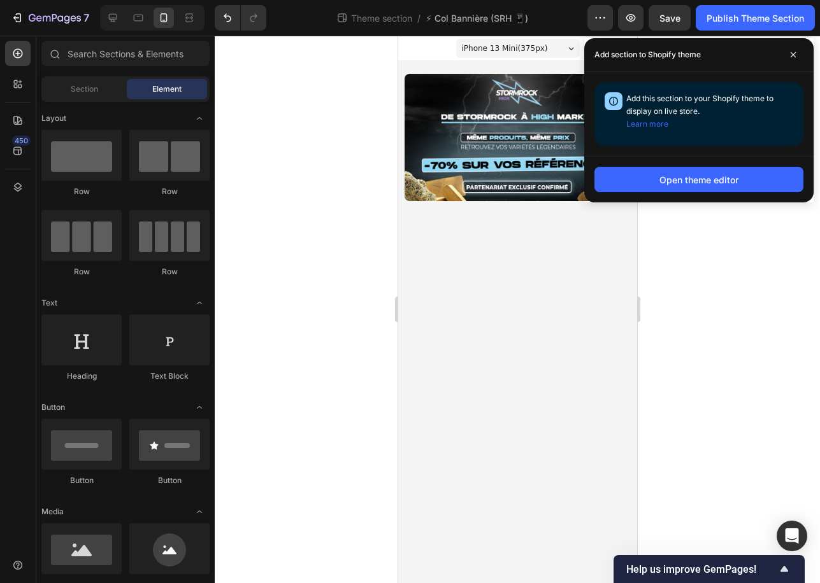
click at [646, 263] on div at bounding box center [517, 310] width 605 height 548
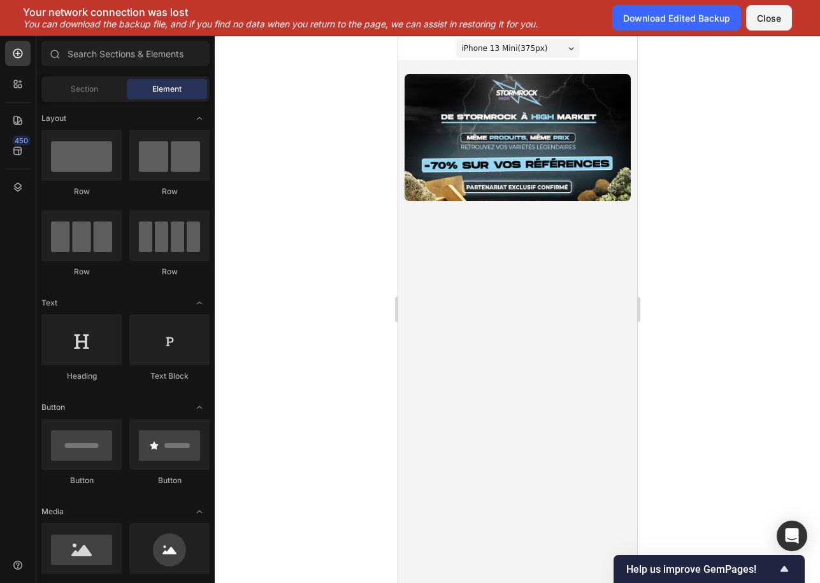
click at [776, 219] on div at bounding box center [517, 310] width 605 height 548
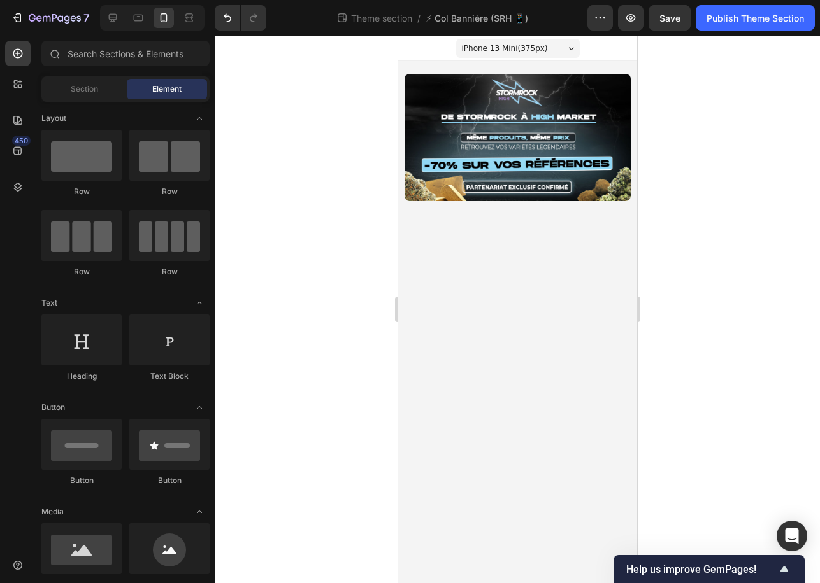
click at [687, 96] on div at bounding box center [517, 310] width 605 height 548
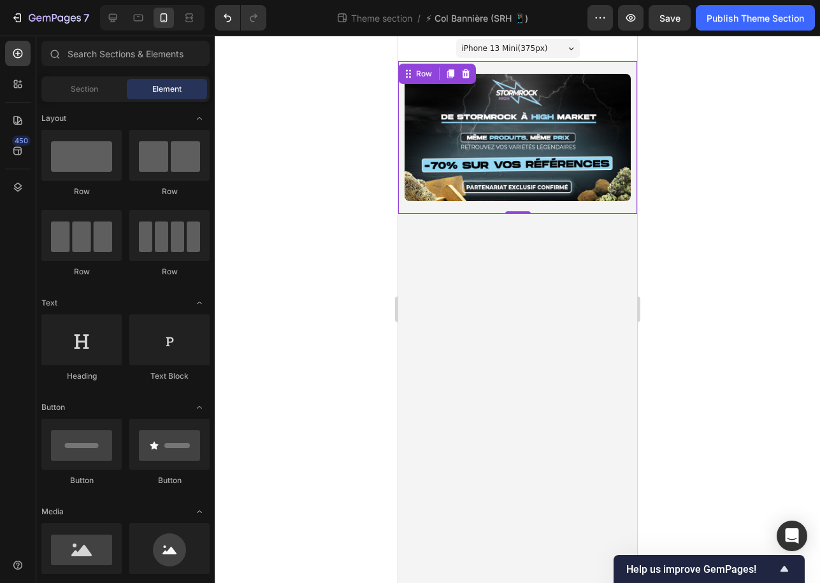
click at [398, 113] on div "Image Row 0" at bounding box center [516, 137] width 239 height 153
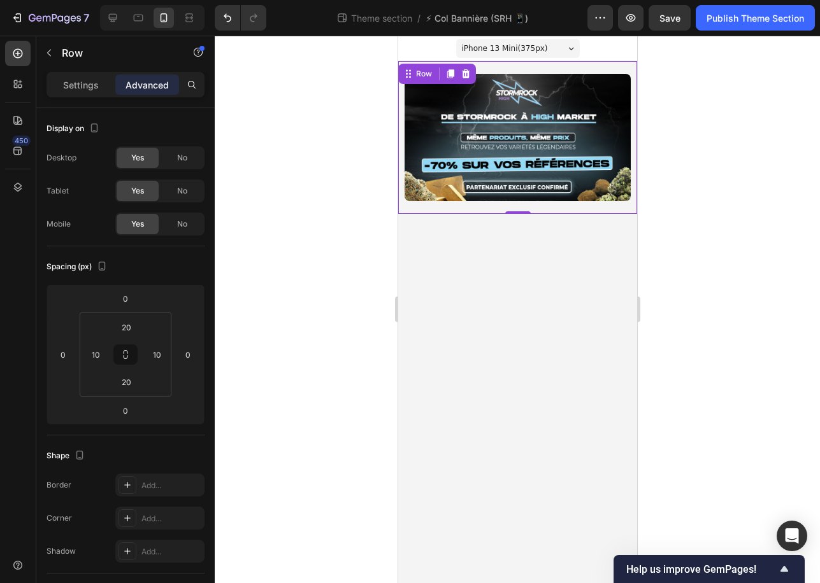
click at [700, 118] on div at bounding box center [517, 310] width 605 height 548
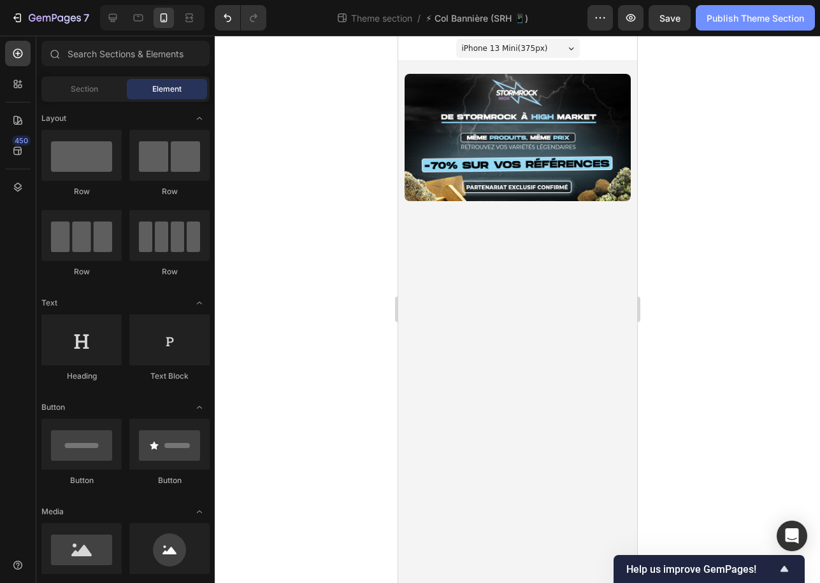
click at [735, 24] on div "Publish Theme Section" at bounding box center [754, 17] width 97 height 13
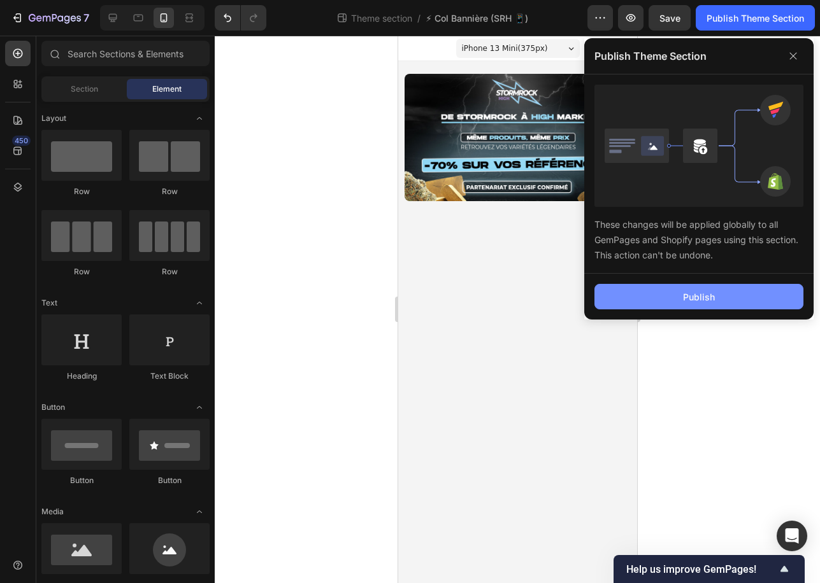
click at [695, 287] on button "Publish" at bounding box center [698, 296] width 209 height 25
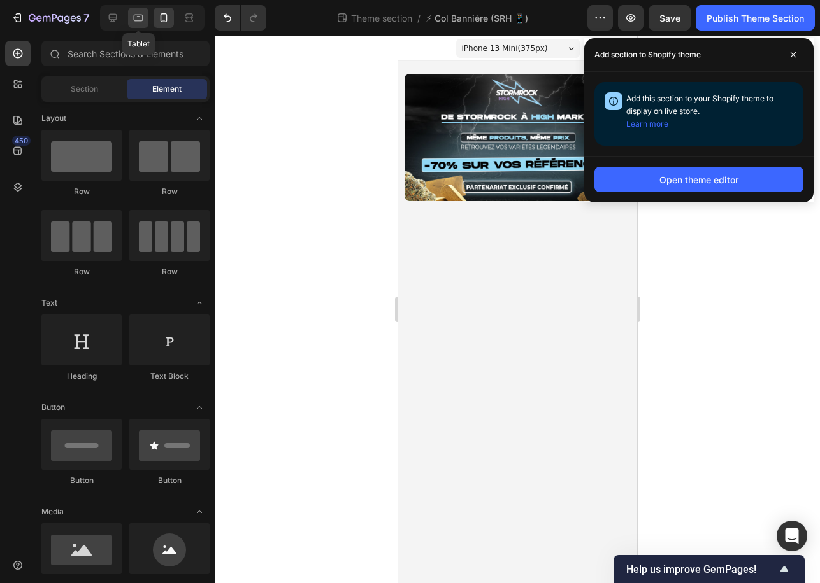
click at [142, 17] on icon at bounding box center [139, 18] width 10 height 7
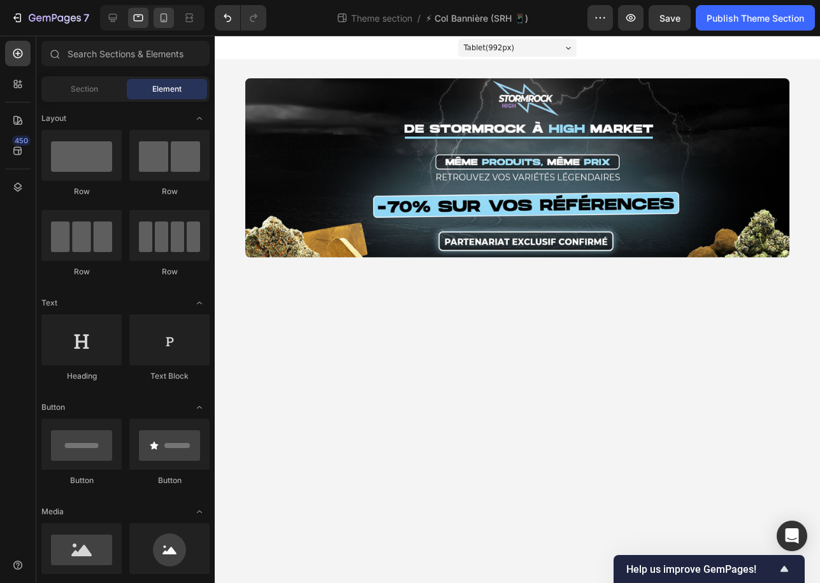
click at [167, 18] on icon at bounding box center [163, 17] width 7 height 9
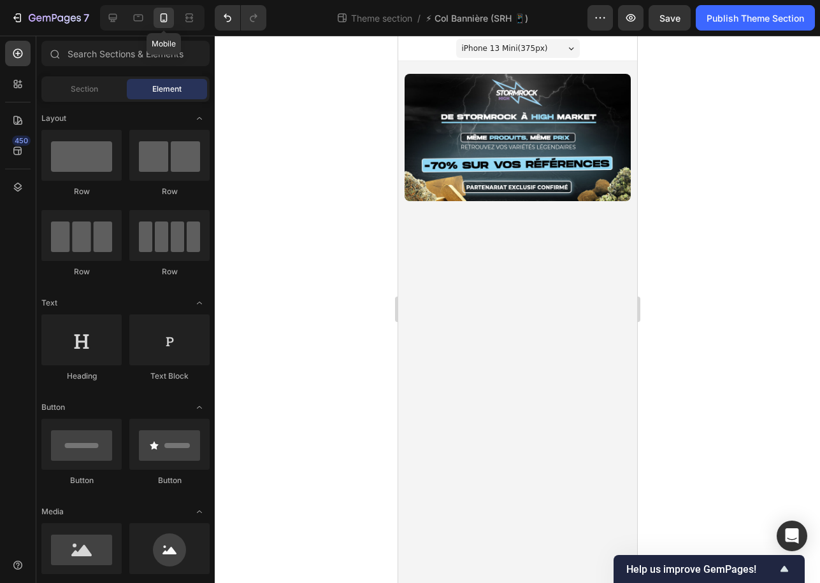
click at [151, 17] on div "Mobile" at bounding box center [152, 17] width 104 height 25
click at [136, 20] on icon at bounding box center [139, 18] width 10 height 7
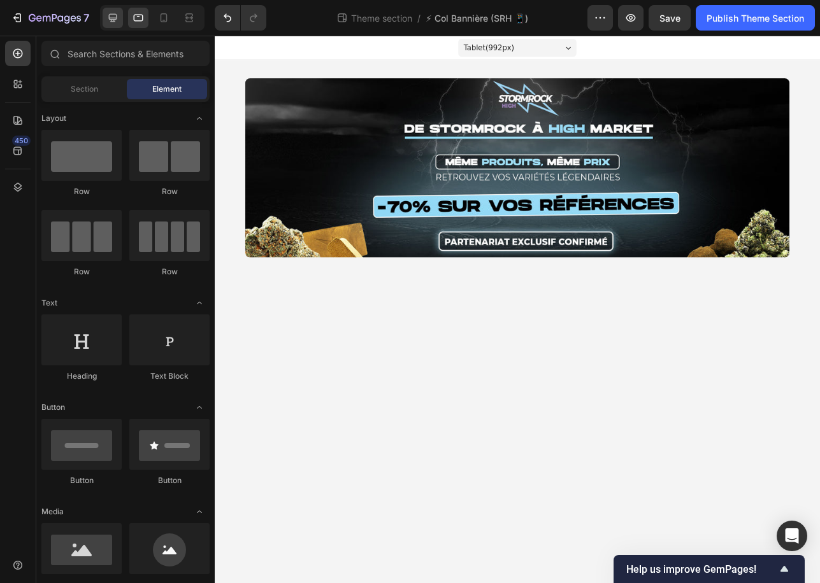
click at [120, 20] on div at bounding box center [113, 18] width 20 height 20
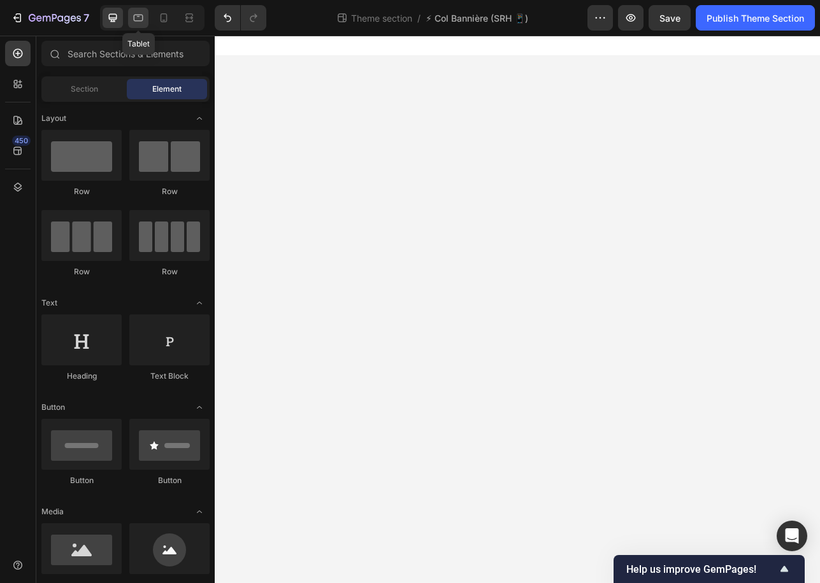
click at [139, 20] on icon at bounding box center [139, 18] width 10 height 7
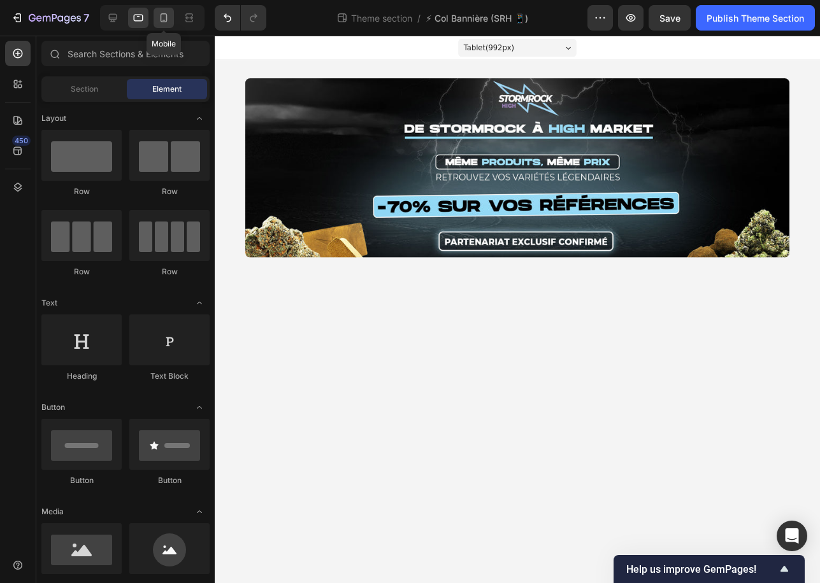
click at [163, 18] on icon at bounding box center [163, 17] width 13 height 13
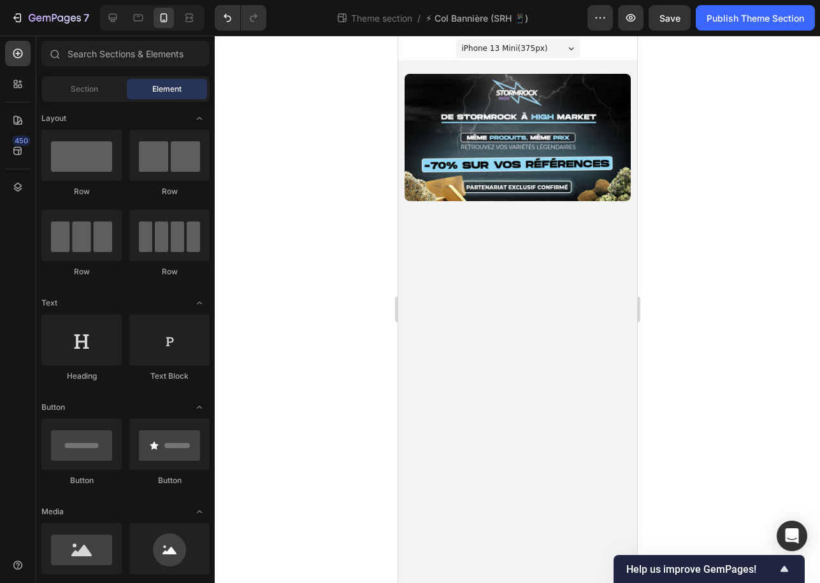
click at [670, 161] on div at bounding box center [517, 310] width 605 height 548
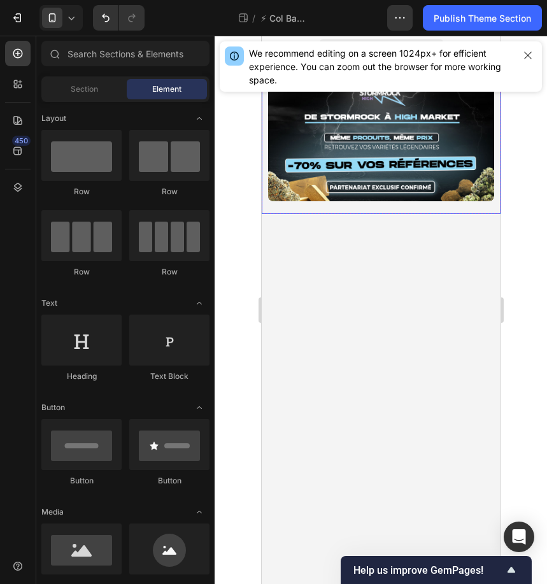
click at [523, 167] on div at bounding box center [381, 310] width 332 height 548
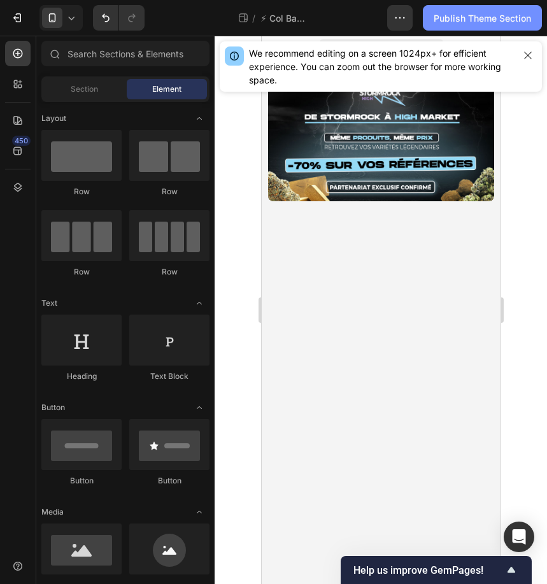
click at [472, 22] on div "Publish Theme Section" at bounding box center [482, 17] width 97 height 13
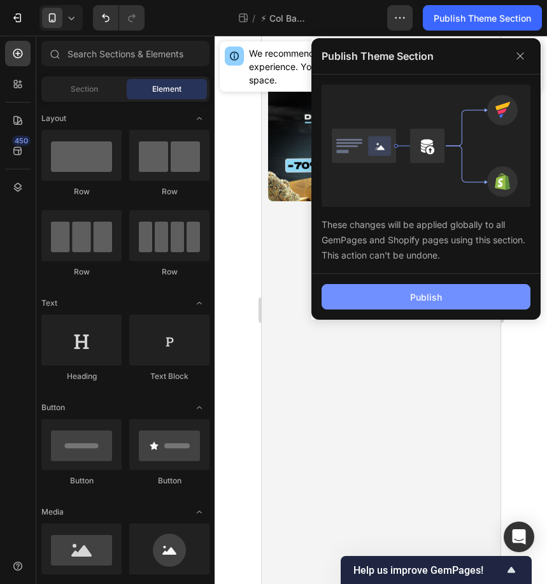
click at [445, 295] on button "Publish" at bounding box center [426, 296] width 209 height 25
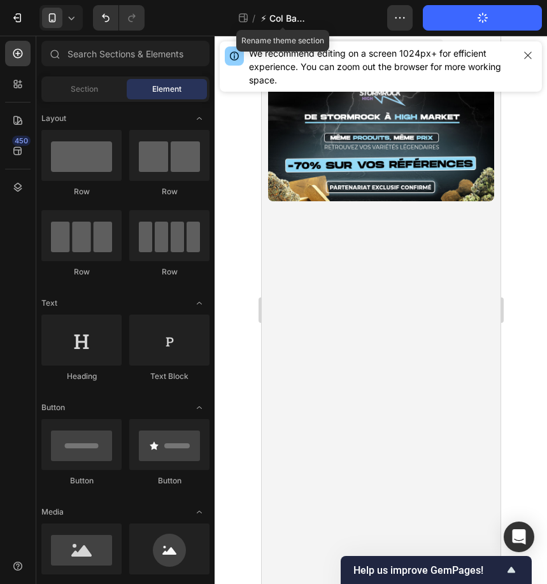
click at [285, 18] on span "⚡ Col Bannière (SRH 📱)" at bounding box center [282, 17] width 45 height 13
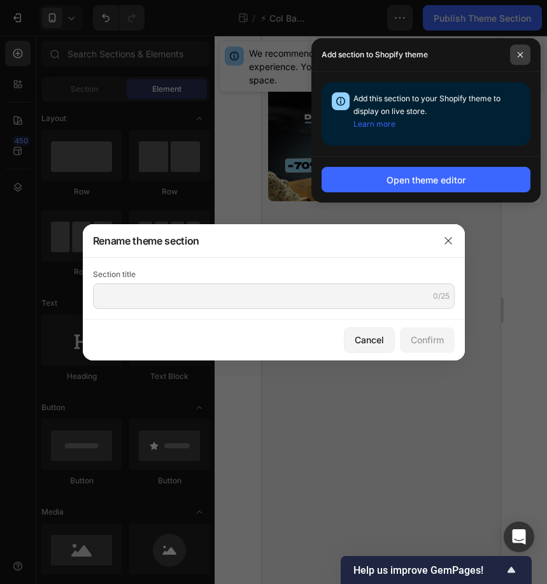
click at [527, 54] on span at bounding box center [520, 55] width 20 height 20
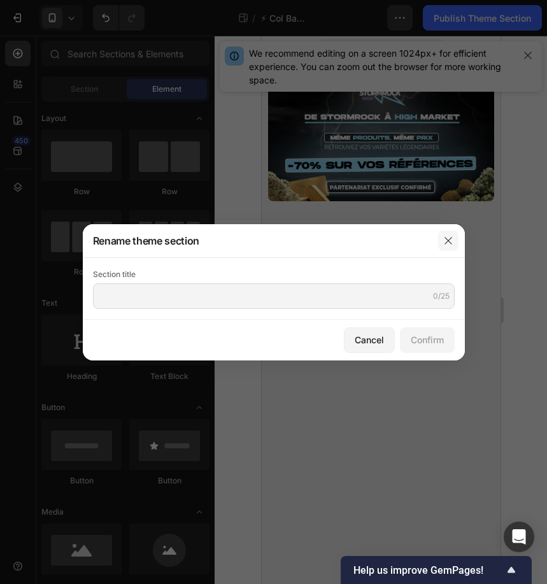
click at [450, 243] on icon "button" at bounding box center [448, 240] width 7 height 7
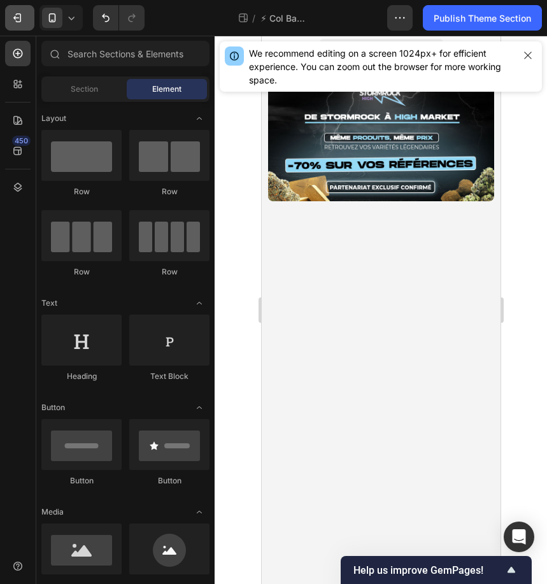
click at [28, 20] on div "7" at bounding box center [20, 17] width 18 height 13
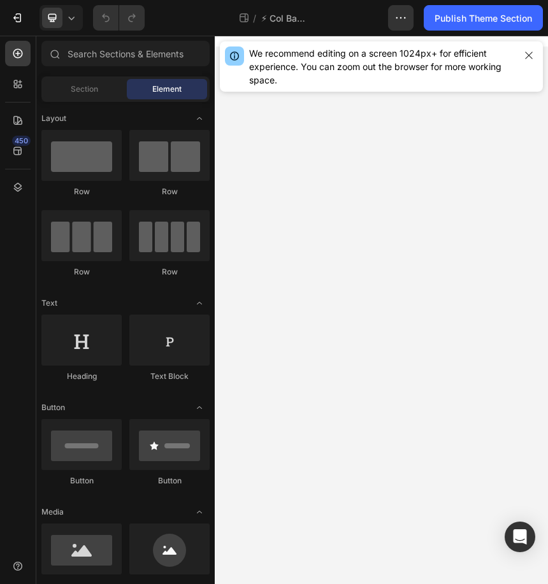
click at [71, 33] on div "7 Theme section / ⚡ Col Bannière (CBD)📱 Preview Save Publish Theme Section" at bounding box center [274, 18] width 548 height 36
click at [70, 20] on icon at bounding box center [71, 17] width 13 height 13
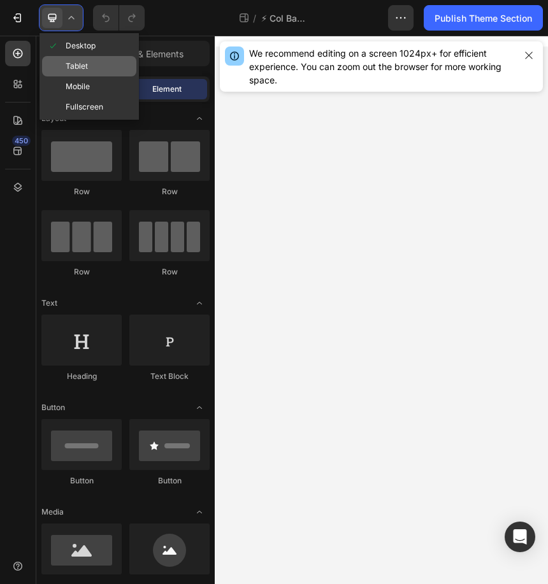
click at [89, 63] on div "Tablet" at bounding box center [89, 66] width 94 height 20
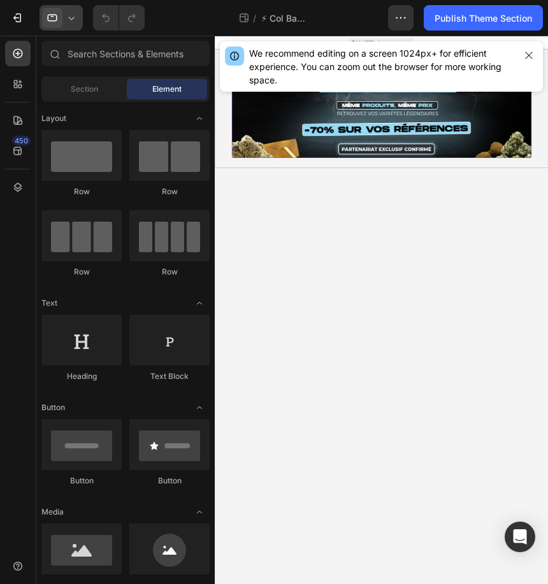
click at [499, 224] on img at bounding box center [530, 173] width 568 height 187
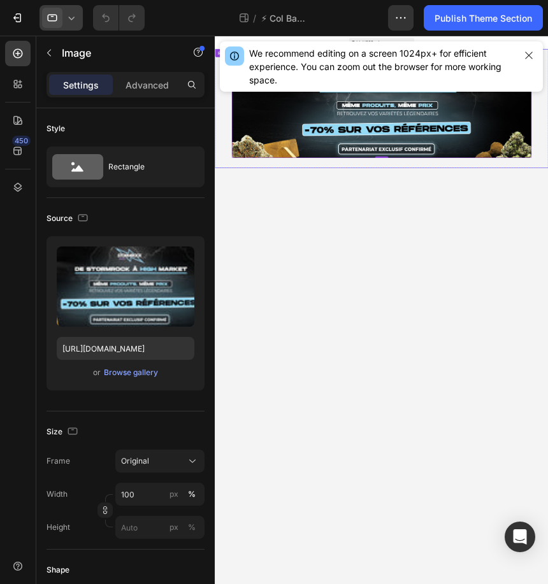
click at [230, 222] on div "Image 0 Row" at bounding box center [531, 173] width 632 height 225
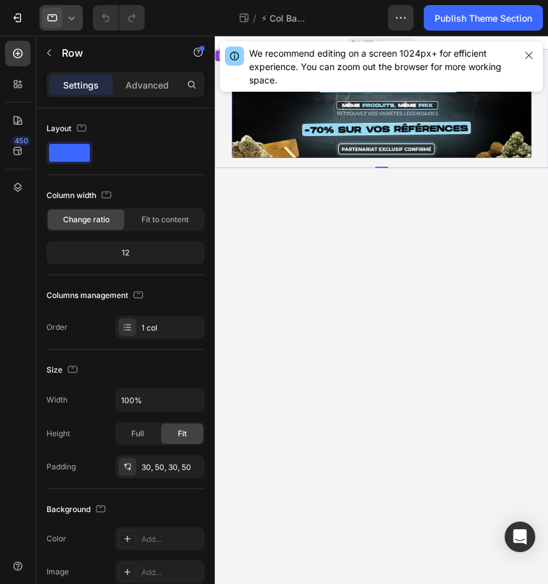
click at [350, 215] on img at bounding box center [530, 173] width 568 height 187
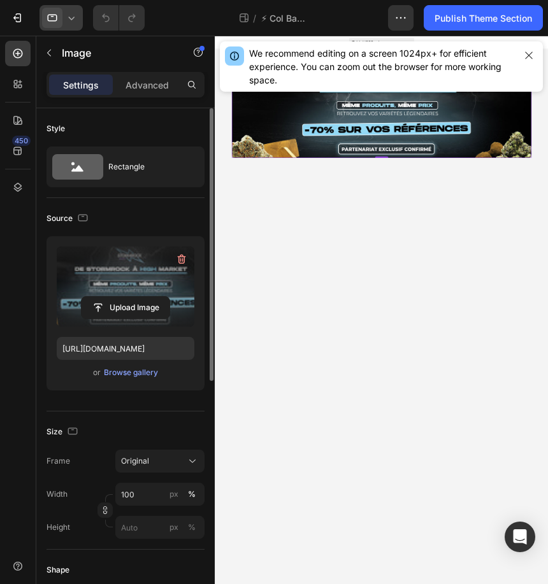
click at [119, 277] on label at bounding box center [126, 286] width 138 height 80
click at [119, 297] on input "file" at bounding box center [126, 308] width 88 height 22
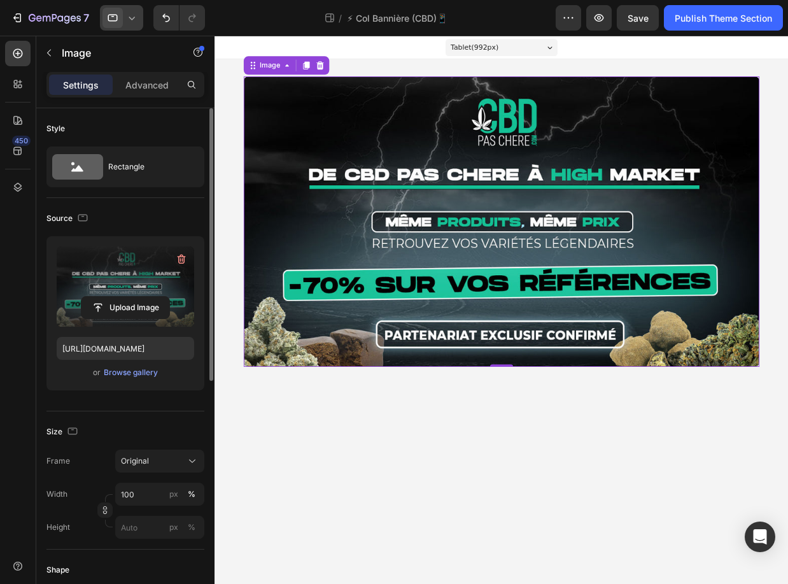
click at [129, 13] on icon at bounding box center [131, 17] width 13 height 13
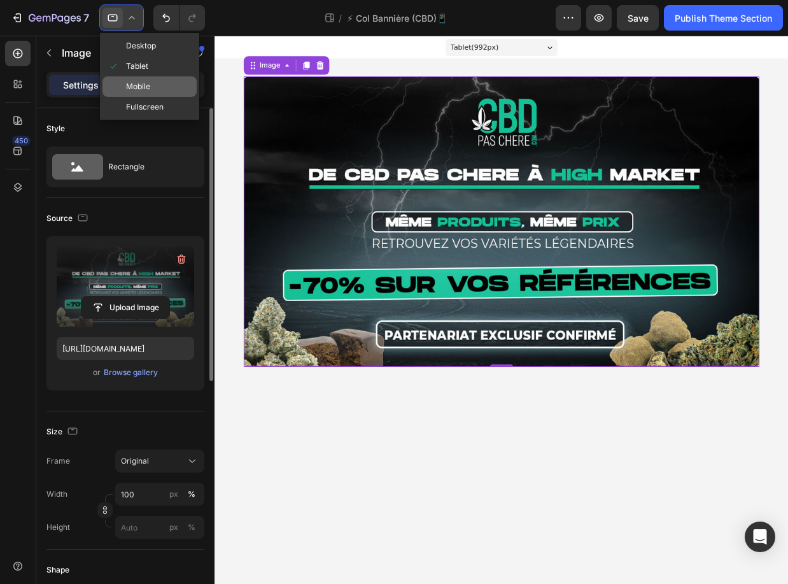
click at [139, 76] on div "Mobile" at bounding box center [150, 86] width 94 height 20
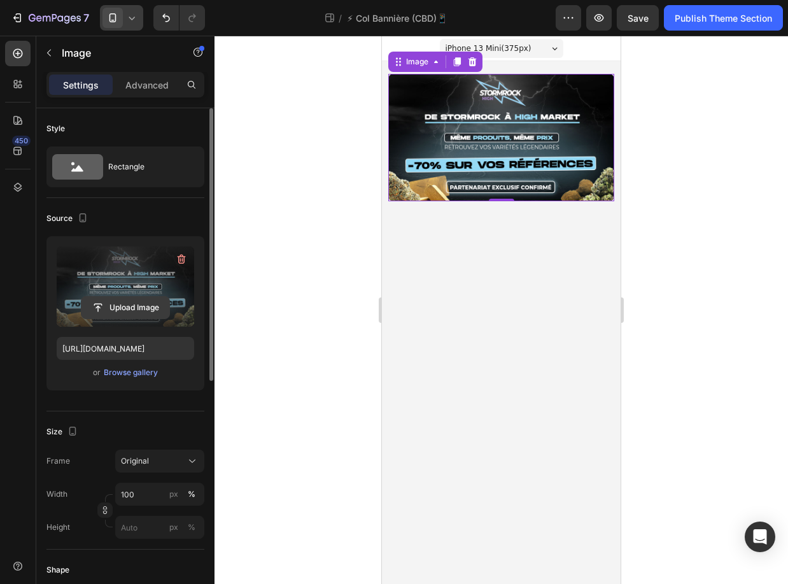
click at [148, 313] on input "file" at bounding box center [126, 308] width 88 height 22
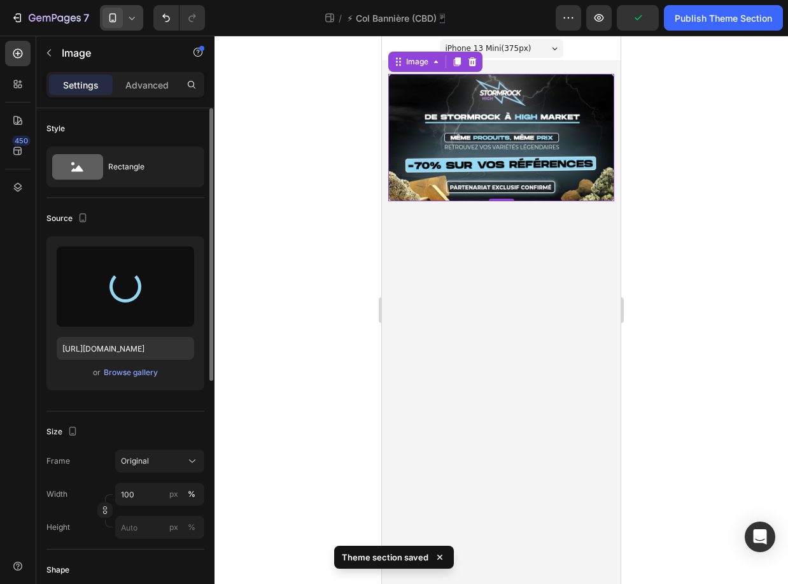
type input "https://cdn.shopify.com/s/files/1/0955/3982/2974/files/gempages_583660328437416…"
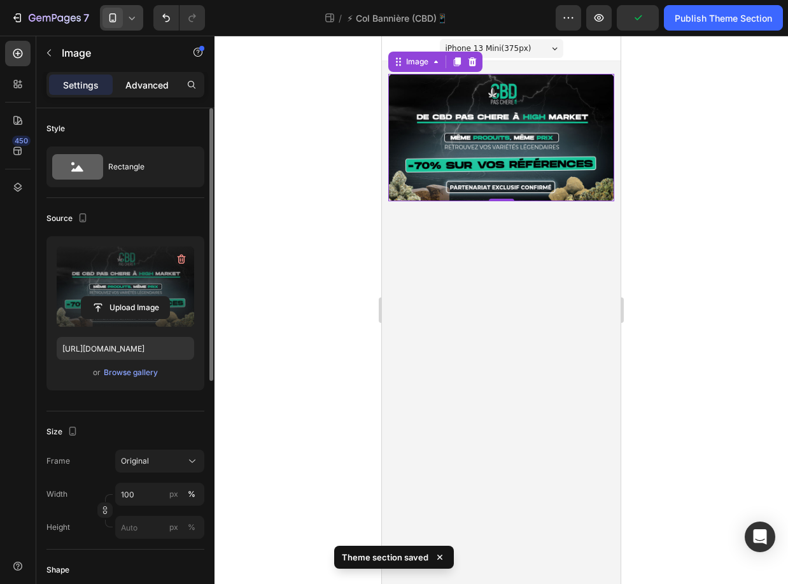
click at [161, 85] on p "Advanced" at bounding box center [146, 84] width 43 height 13
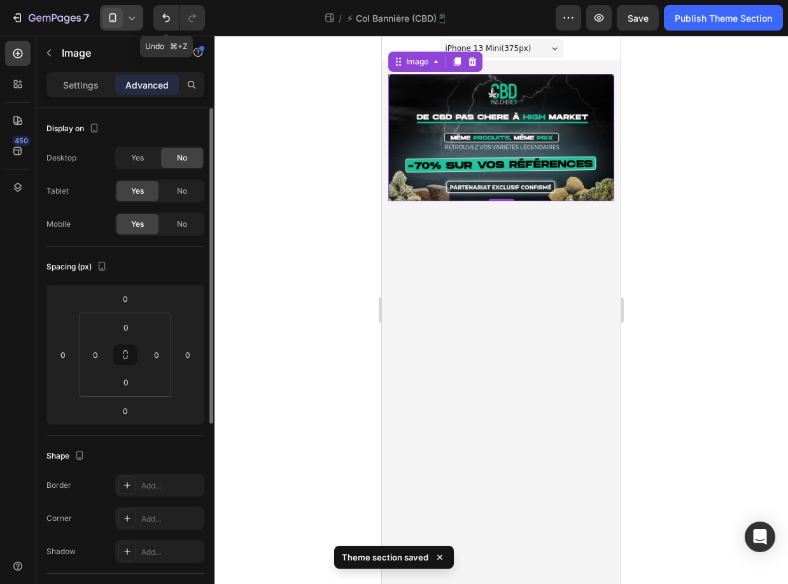
click at [127, 22] on icon at bounding box center [131, 17] width 13 height 13
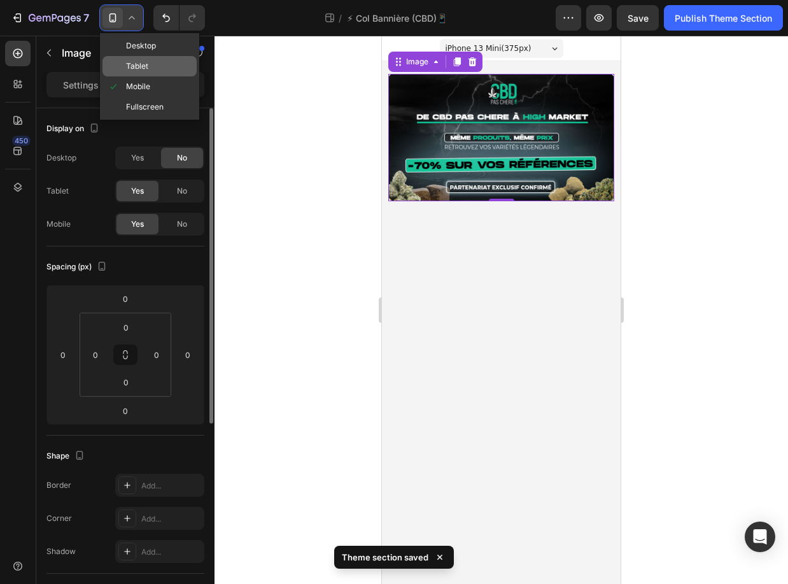
click at [129, 71] on span "Tablet" at bounding box center [137, 66] width 22 height 13
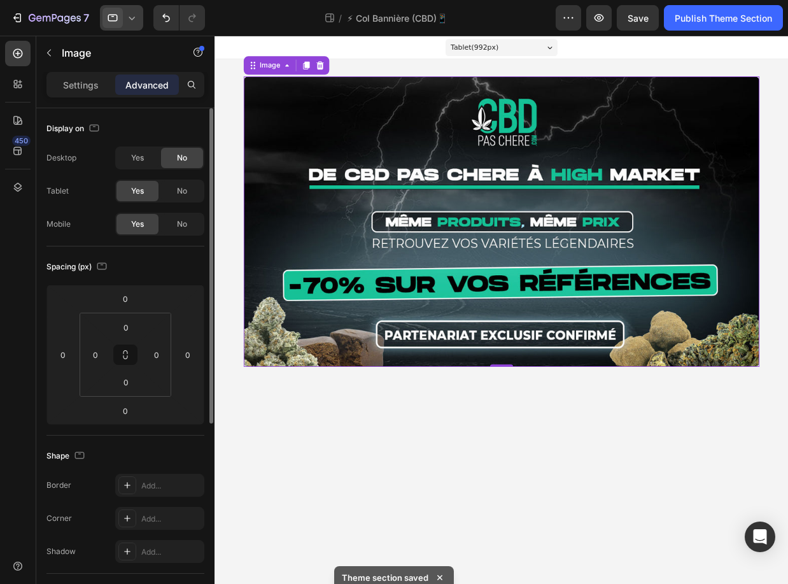
click at [122, 21] on span at bounding box center [113, 18] width 20 height 20
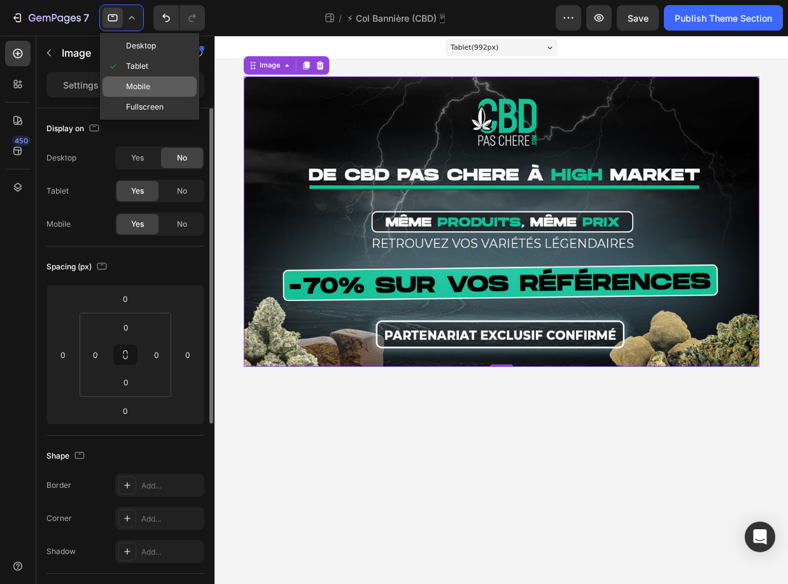
click at [155, 86] on div "Mobile" at bounding box center [150, 86] width 94 height 20
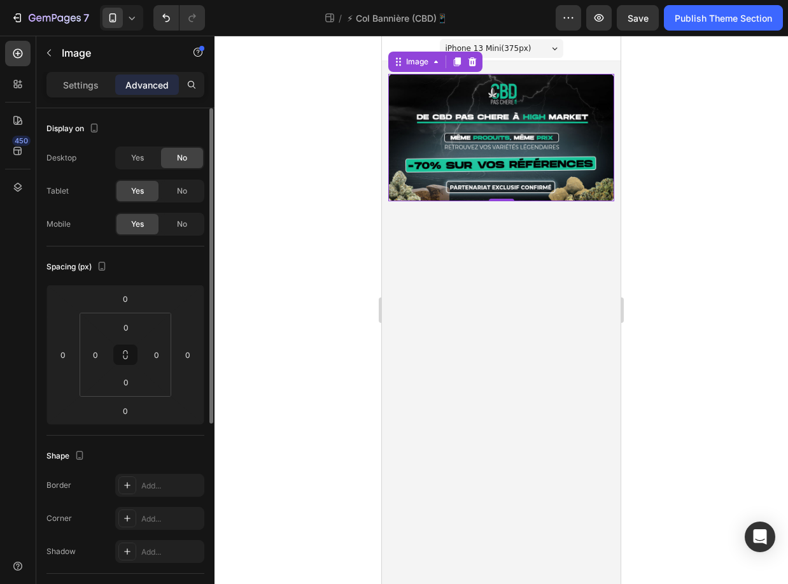
click at [132, 18] on icon at bounding box center [132, 18] width 6 height 3
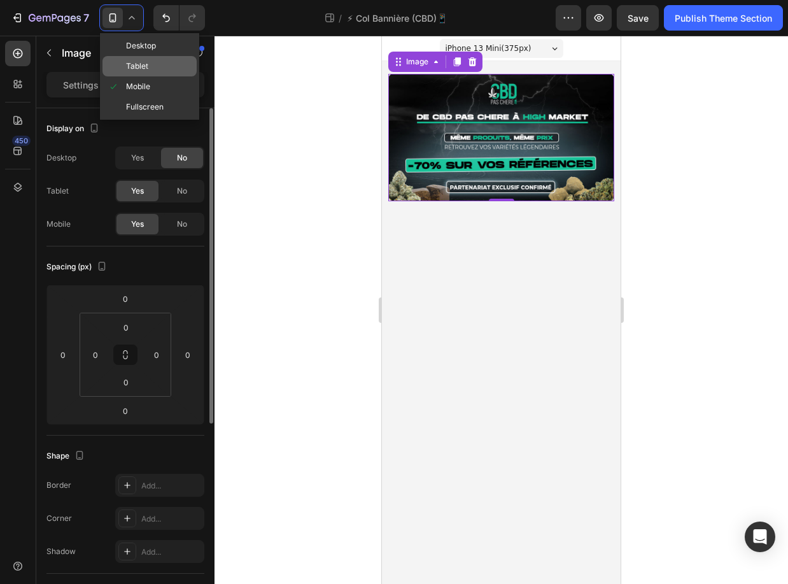
click at [148, 60] on span "Tablet" at bounding box center [137, 66] width 22 height 13
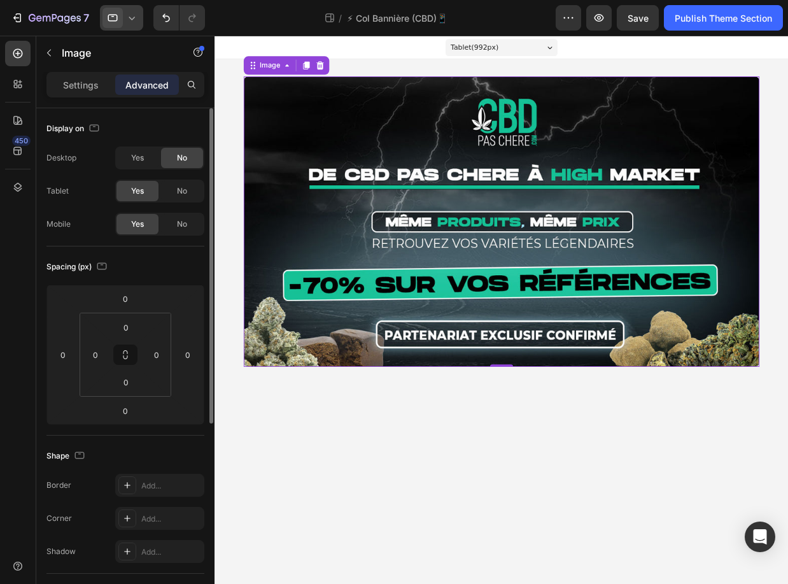
click at [125, 21] on div at bounding box center [121, 17] width 43 height 25
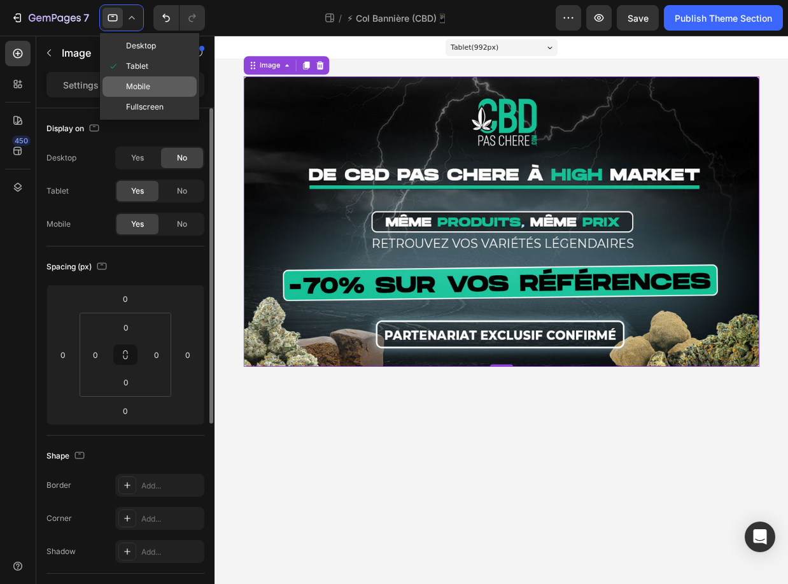
click at [141, 78] on div "Mobile" at bounding box center [150, 86] width 94 height 20
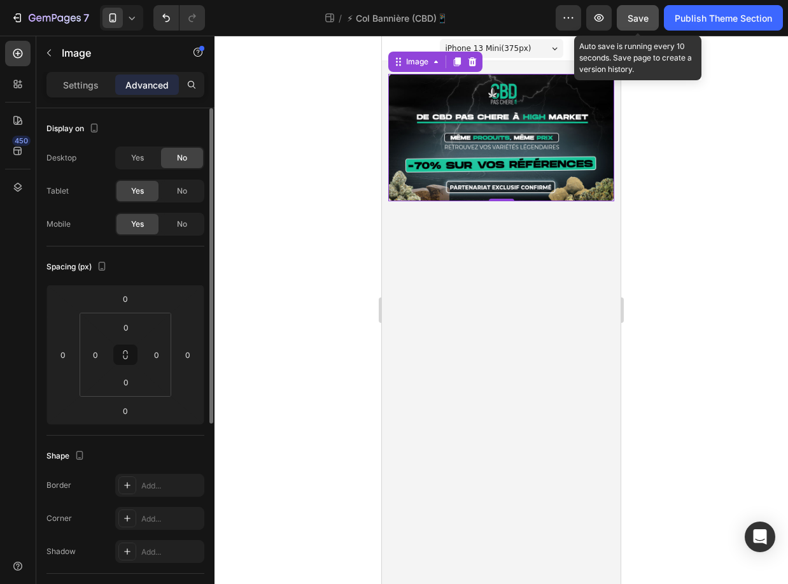
click at [547, 24] on button "Save" at bounding box center [638, 17] width 42 height 25
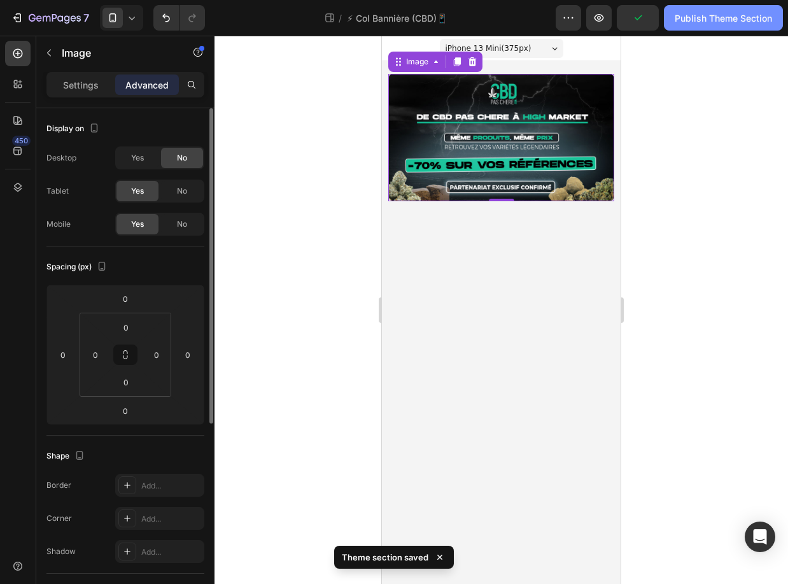
click at [547, 22] on div "Publish Theme Section" at bounding box center [723, 17] width 97 height 13
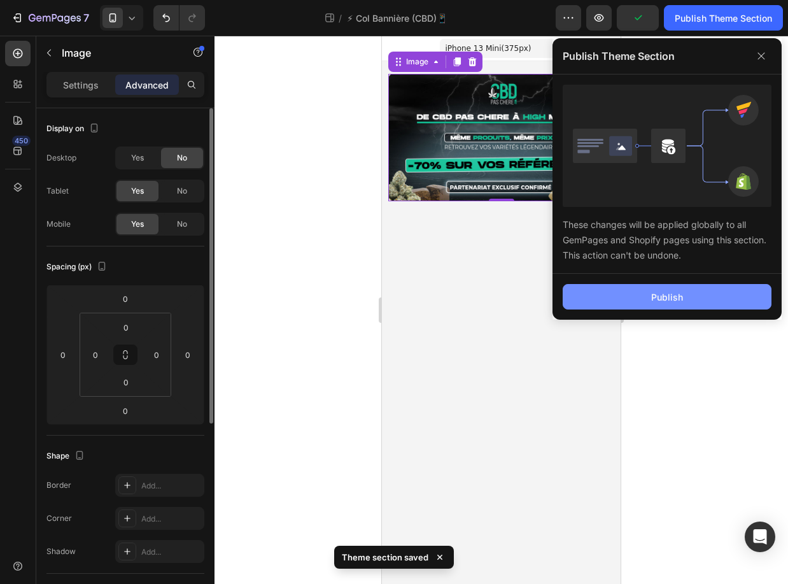
click at [547, 291] on button "Publish" at bounding box center [667, 296] width 209 height 25
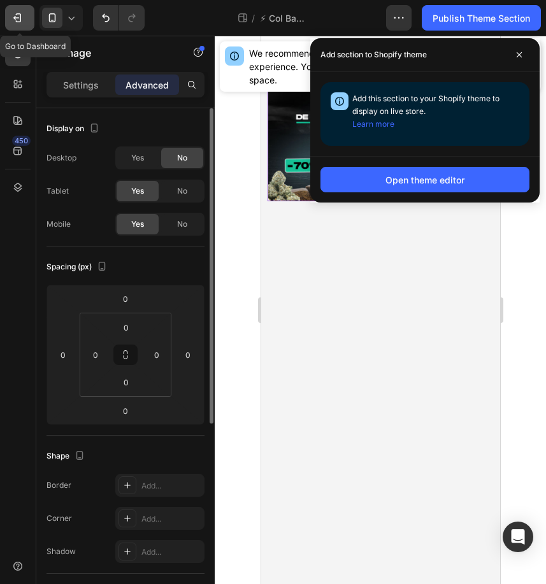
click at [18, 18] on icon "button" at bounding box center [16, 18] width 6 height 4
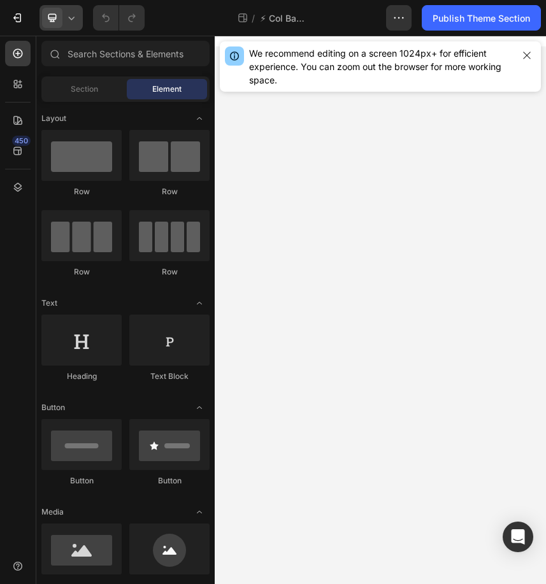
click at [67, 20] on icon at bounding box center [71, 17] width 13 height 13
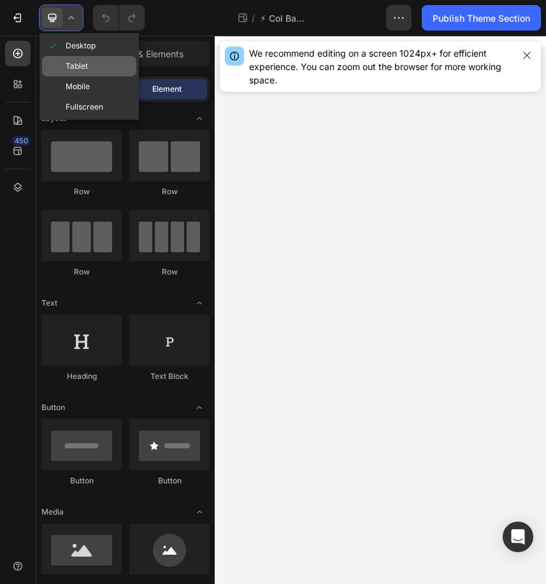
click at [82, 71] on span "Tablet" at bounding box center [77, 66] width 22 height 13
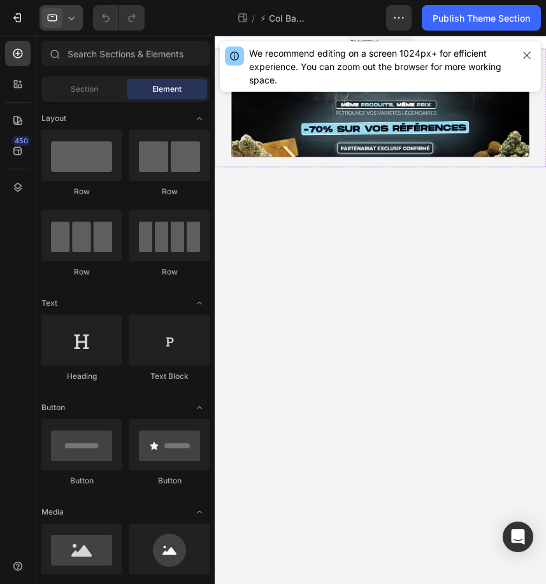
click at [478, 210] on img at bounding box center [530, 173] width 568 height 187
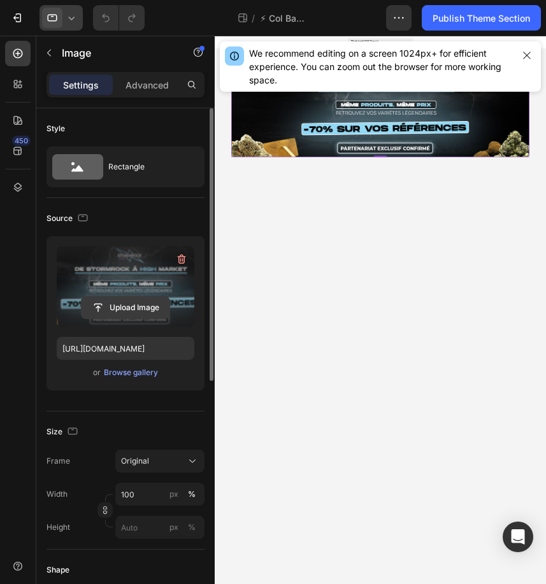
click at [122, 304] on input "file" at bounding box center [126, 308] width 88 height 22
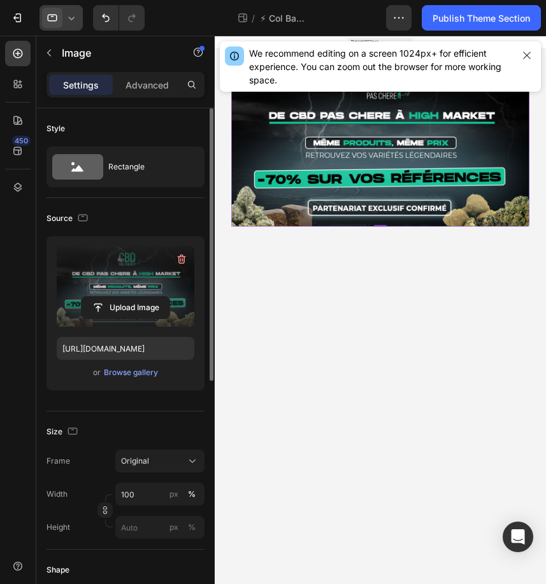
click at [62, 11] on span at bounding box center [52, 18] width 20 height 20
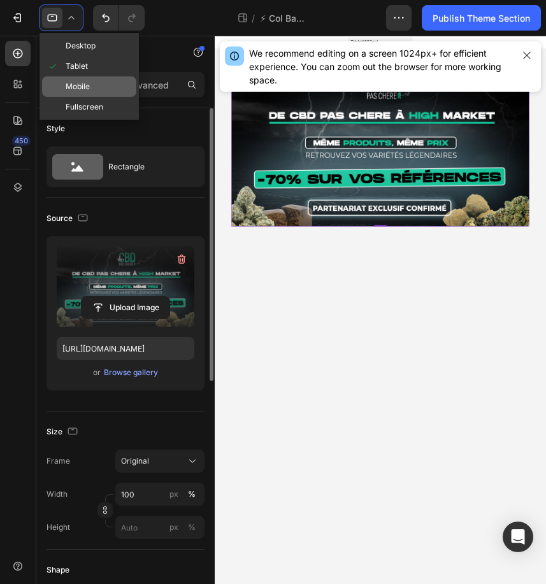
click at [85, 83] on span "Mobile" at bounding box center [78, 86] width 24 height 13
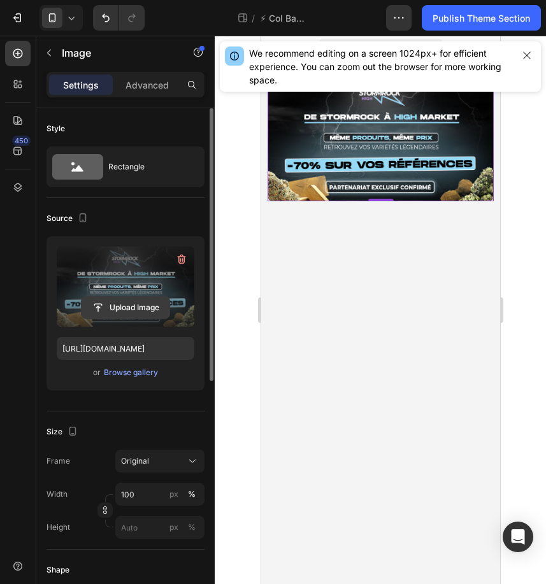
click at [134, 302] on input "file" at bounding box center [126, 308] width 88 height 22
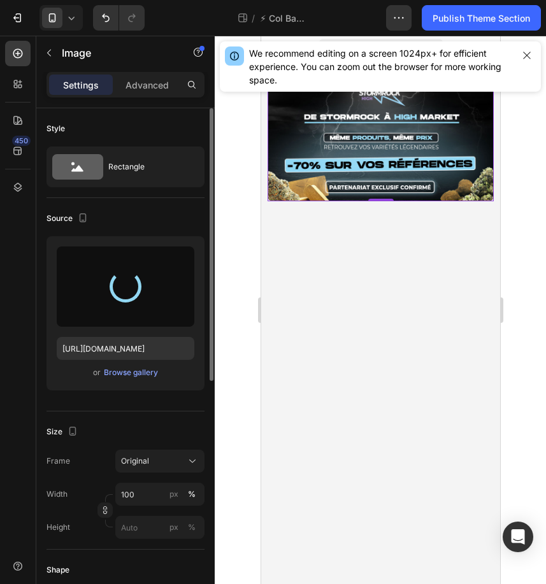
type input "https://cdn.shopify.com/s/files/1/0955/3982/2974/files/gempages_583660328437416…"
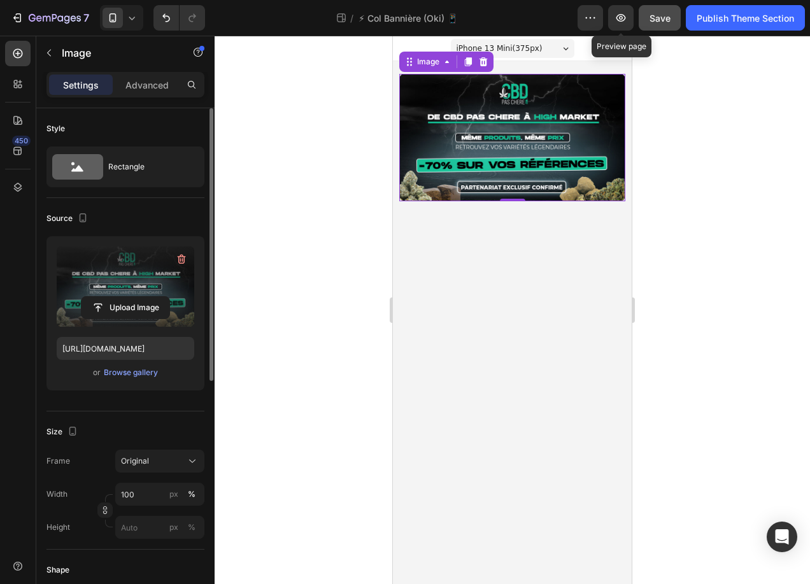
click at [545, 18] on span "Save" at bounding box center [660, 18] width 21 height 11
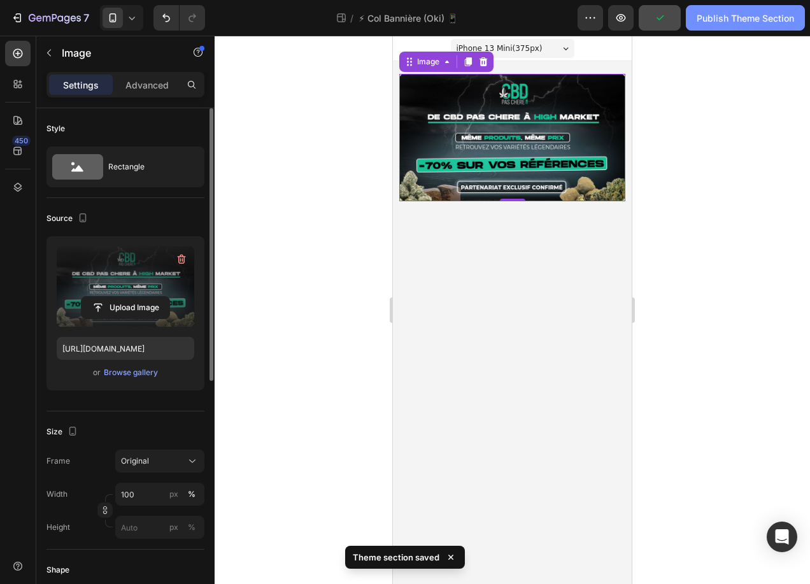
click at [545, 16] on div "Publish Theme Section" at bounding box center [745, 17] width 97 height 13
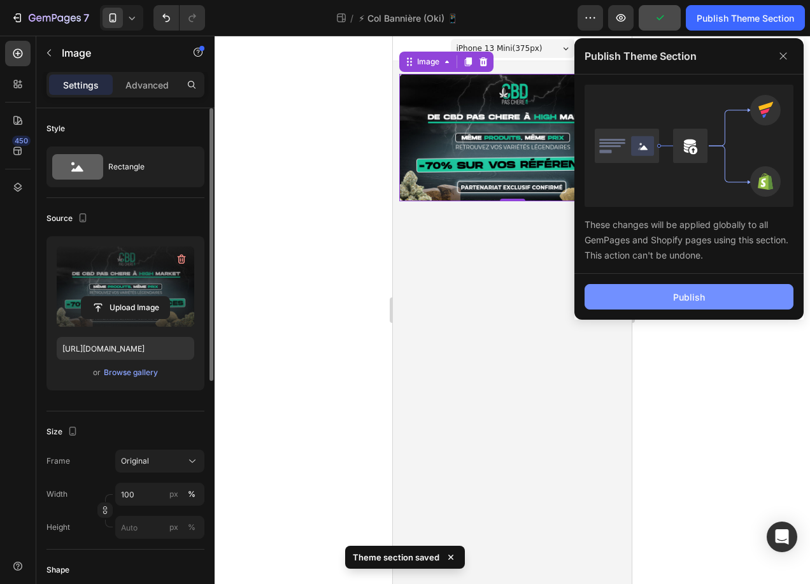
click at [545, 297] on button "Publish" at bounding box center [689, 296] width 209 height 25
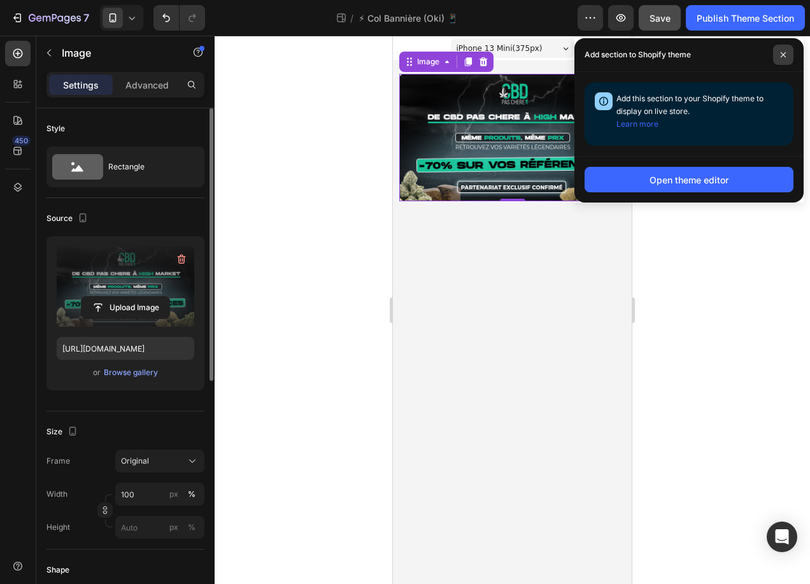
click at [545, 52] on icon at bounding box center [783, 54] width 5 height 5
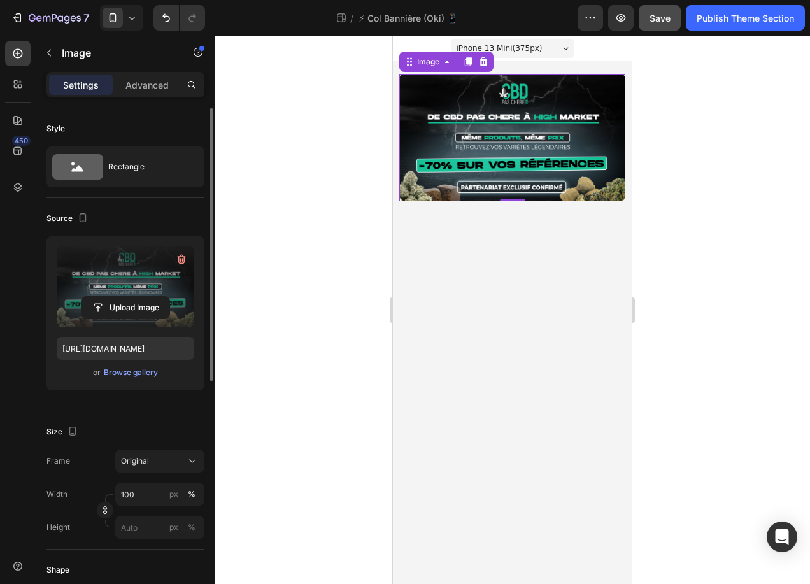
click at [293, 113] on div at bounding box center [512, 310] width 595 height 548
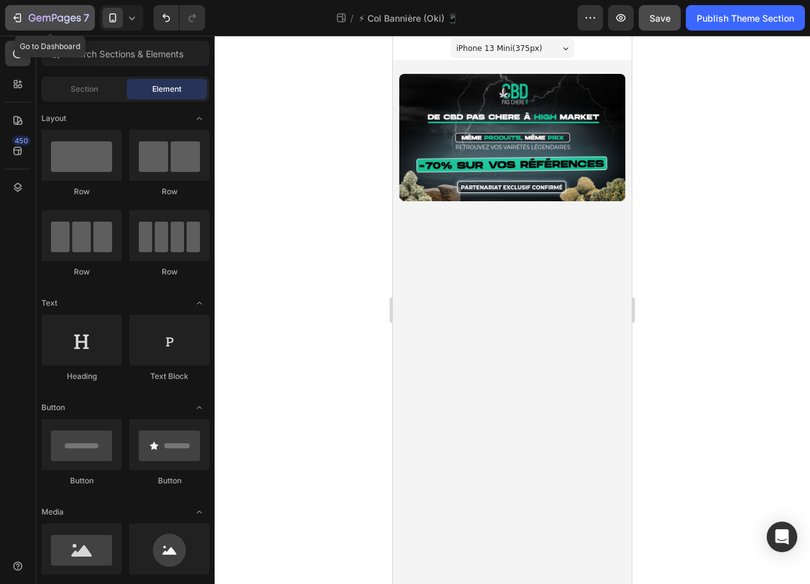
click at [22, 23] on icon "button" at bounding box center [17, 17] width 13 height 13
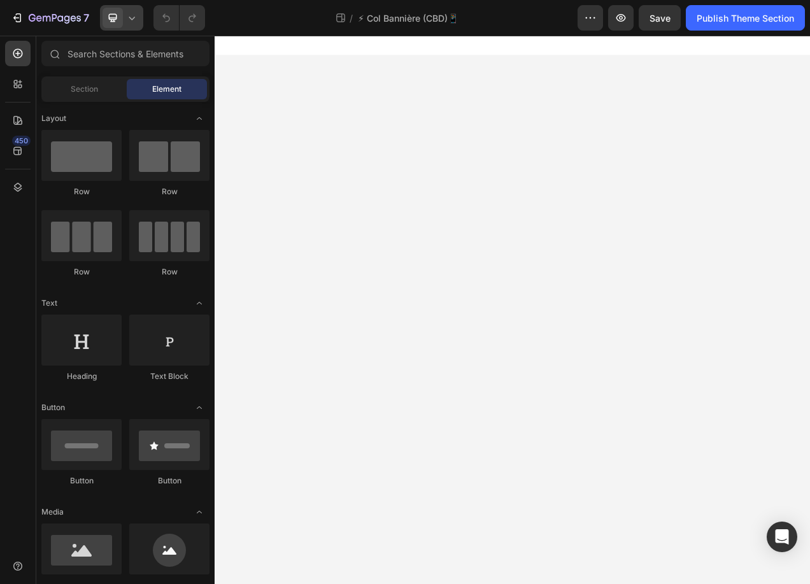
click at [115, 18] on icon at bounding box center [113, 18] width 8 height 8
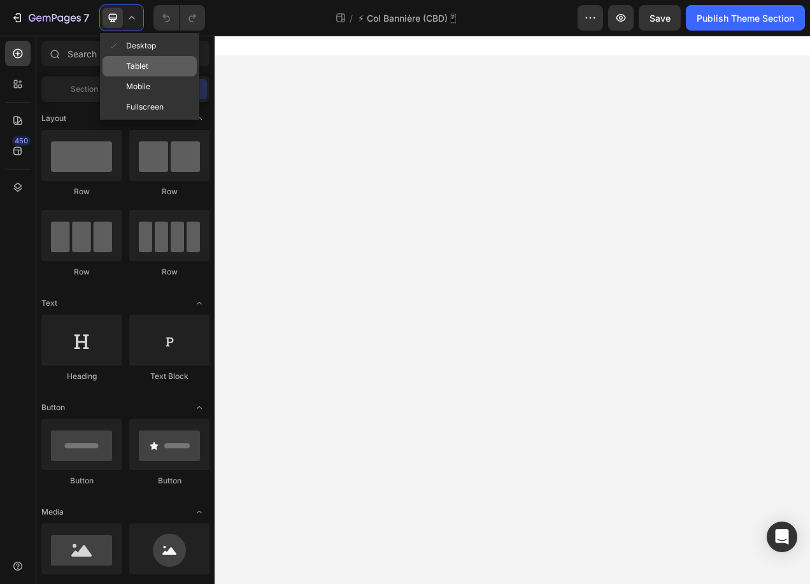
click at [123, 74] on div "Tablet" at bounding box center [150, 66] width 94 height 20
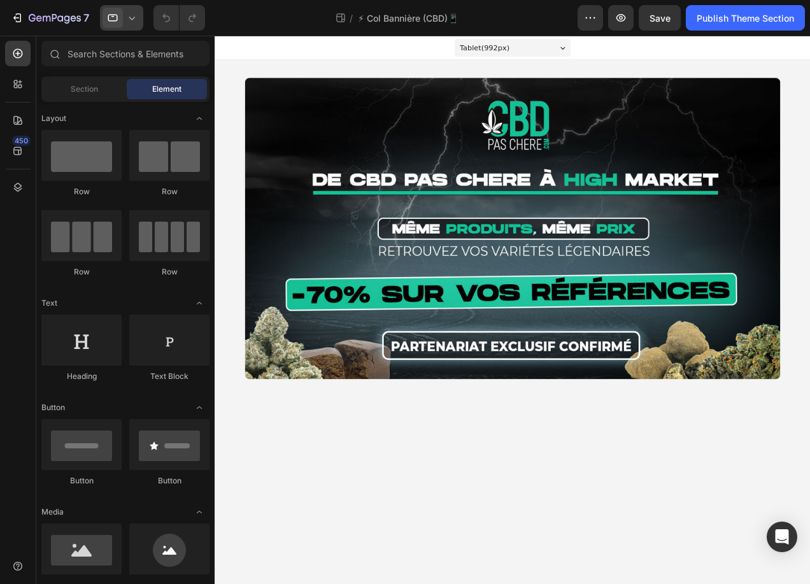
click at [127, 6] on div at bounding box center [121, 17] width 43 height 25
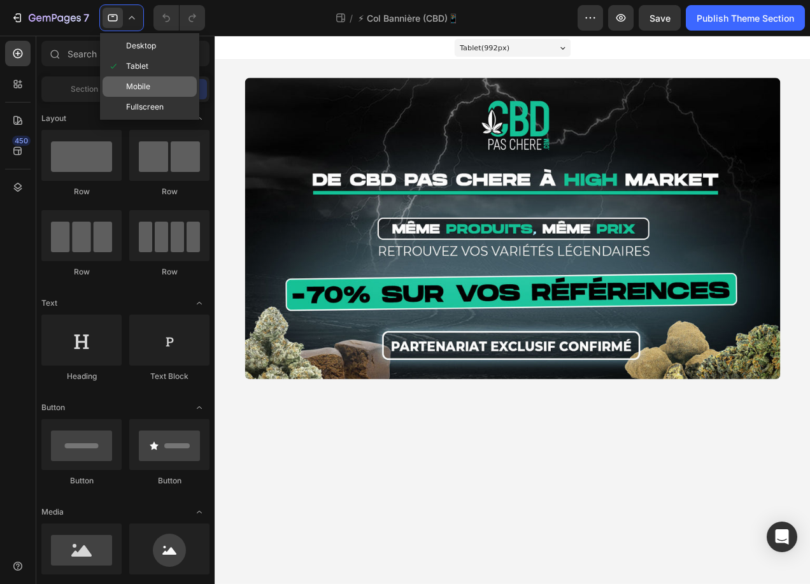
click at [136, 86] on span "Mobile" at bounding box center [138, 86] width 24 height 13
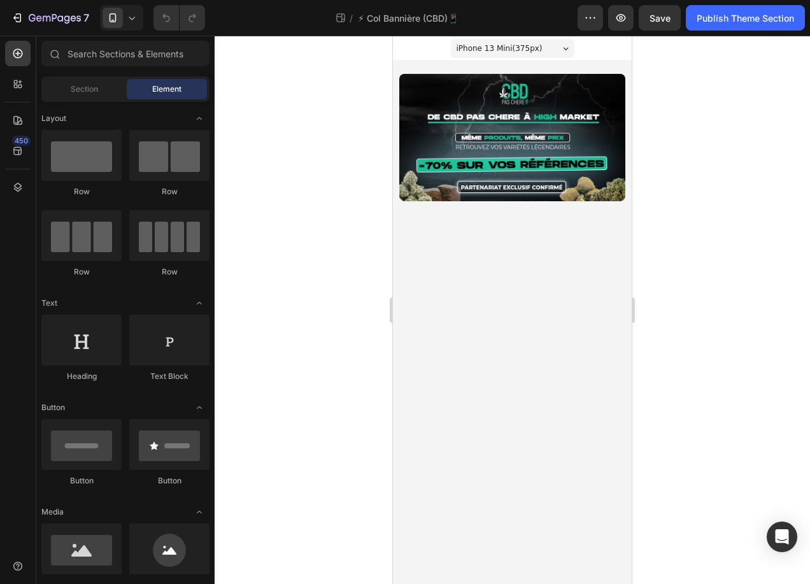
click at [332, 192] on div at bounding box center [512, 310] width 595 height 548
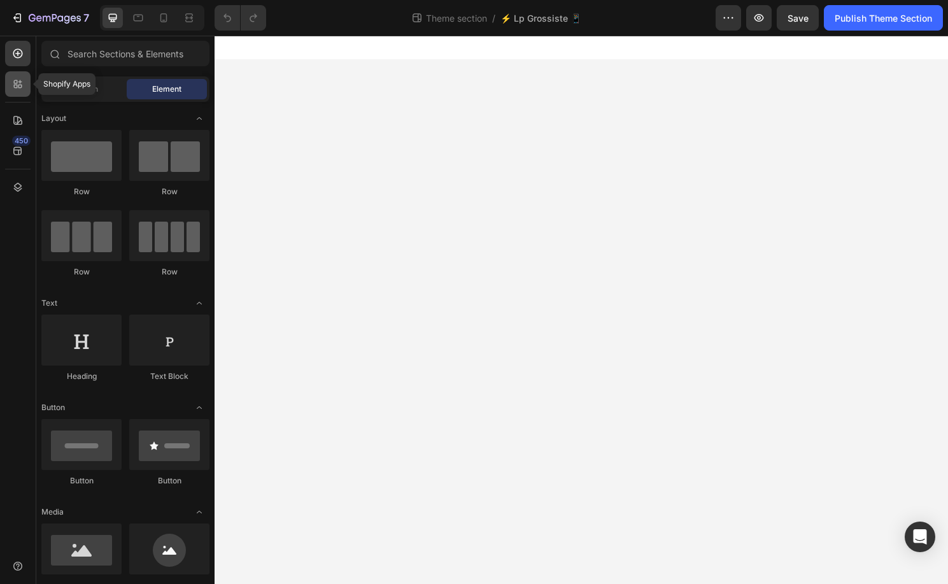
click at [17, 89] on icon at bounding box center [17, 84] width 13 height 13
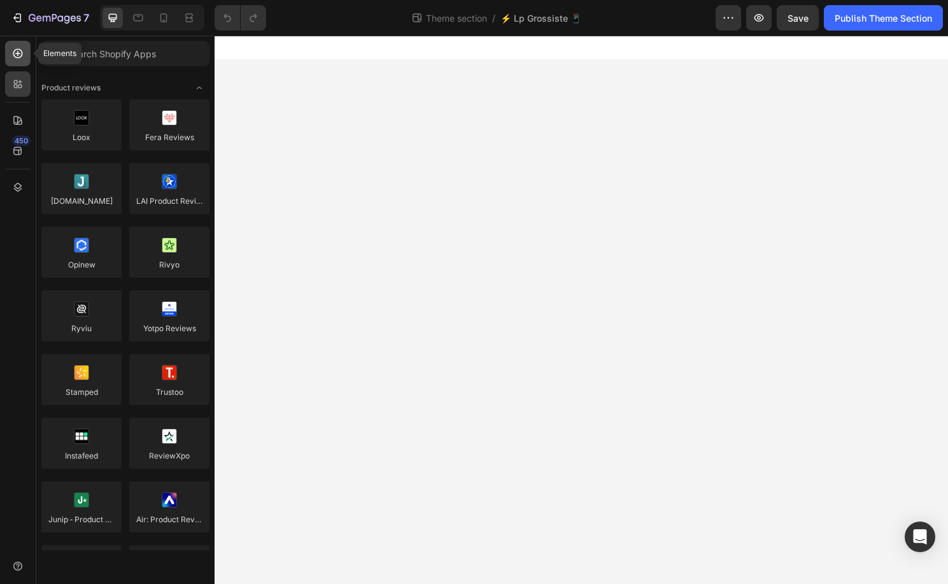
click at [19, 56] on icon at bounding box center [17, 53] width 13 height 13
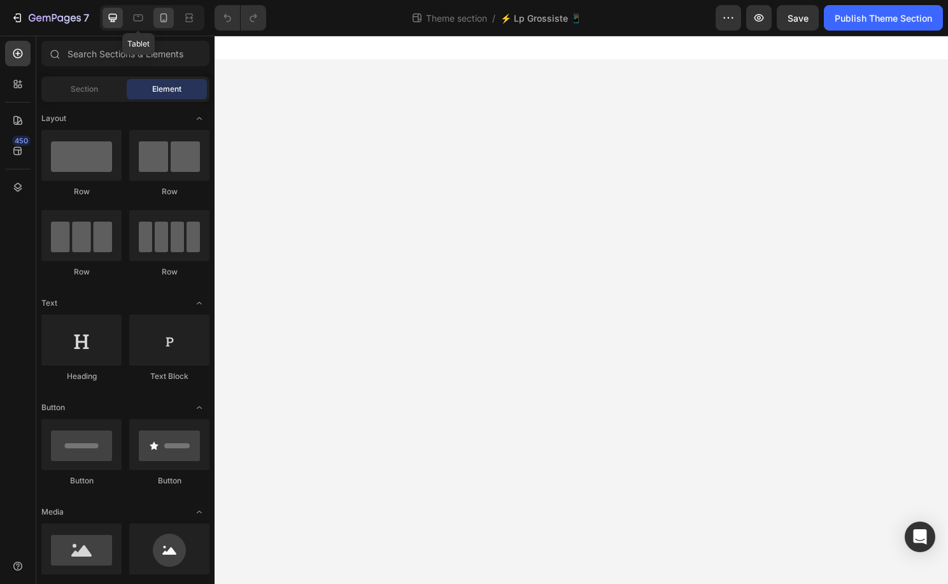
click at [158, 17] on icon at bounding box center [163, 17] width 13 height 13
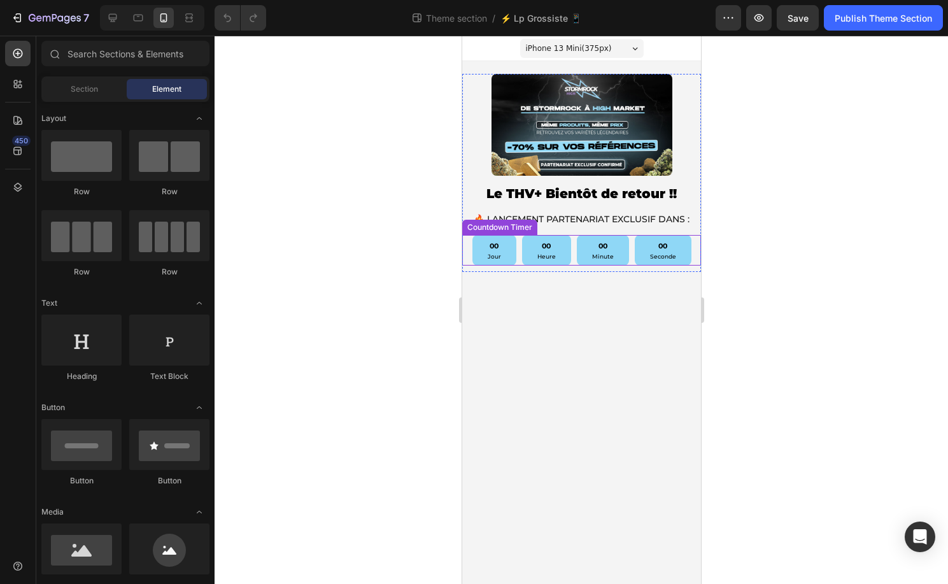
click at [471, 255] on div "00 Jour 00 Heure 00 Minute 00 Seconde" at bounding box center [581, 250] width 239 height 31
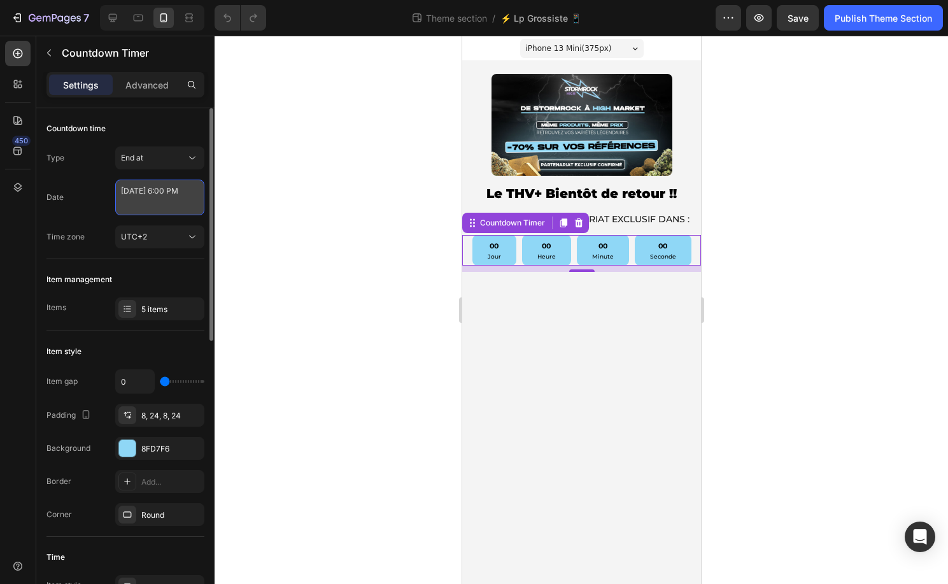
select select "18"
select select "false"
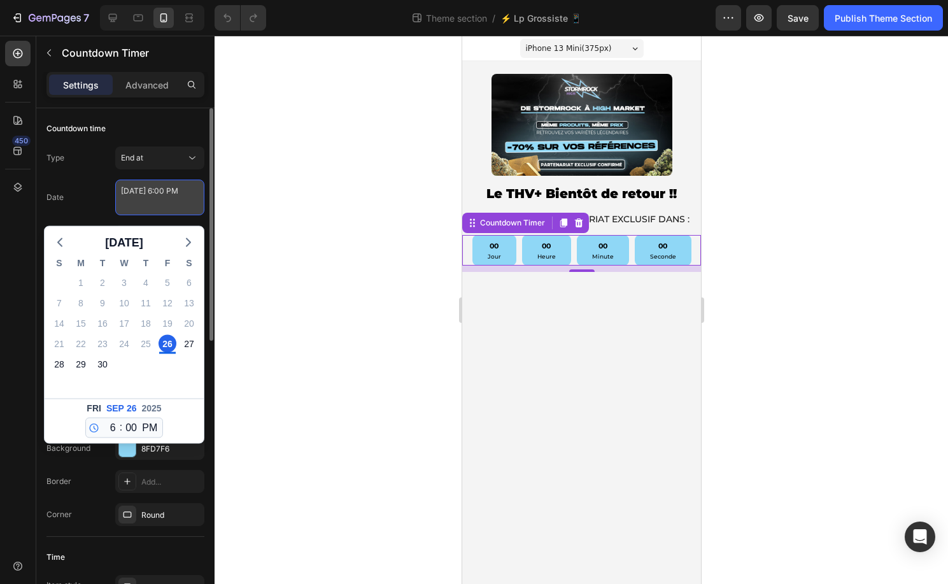
click at [155, 204] on textarea "[DATE] 6:00 PM" at bounding box center [159, 198] width 89 height 36
click at [77, 363] on div "29" at bounding box center [81, 364] width 18 height 18
type textarea "[DATE] 6:00 PM"
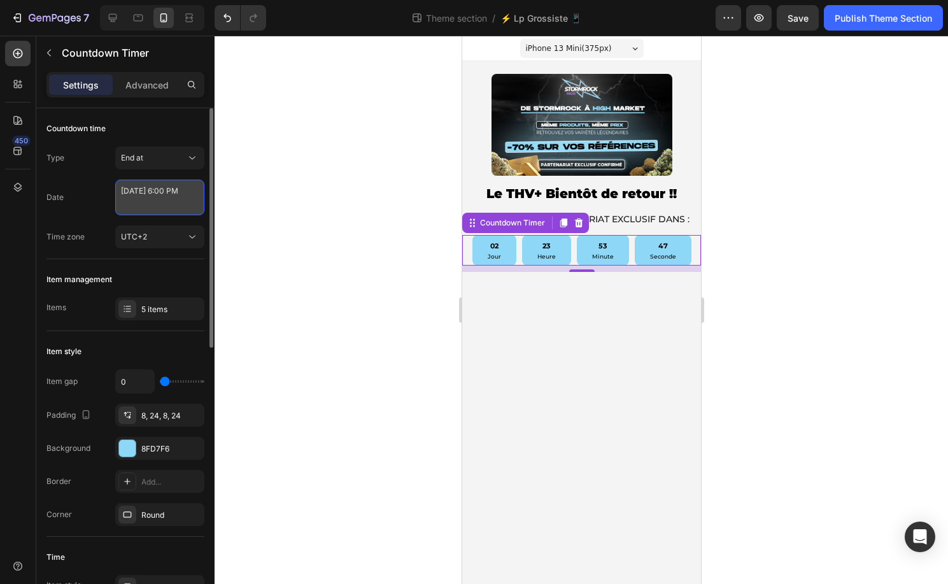
click at [178, 197] on textarea "[DATE] 6:00 PM" at bounding box center [159, 198] width 89 height 36
select select "18"
select select "false"
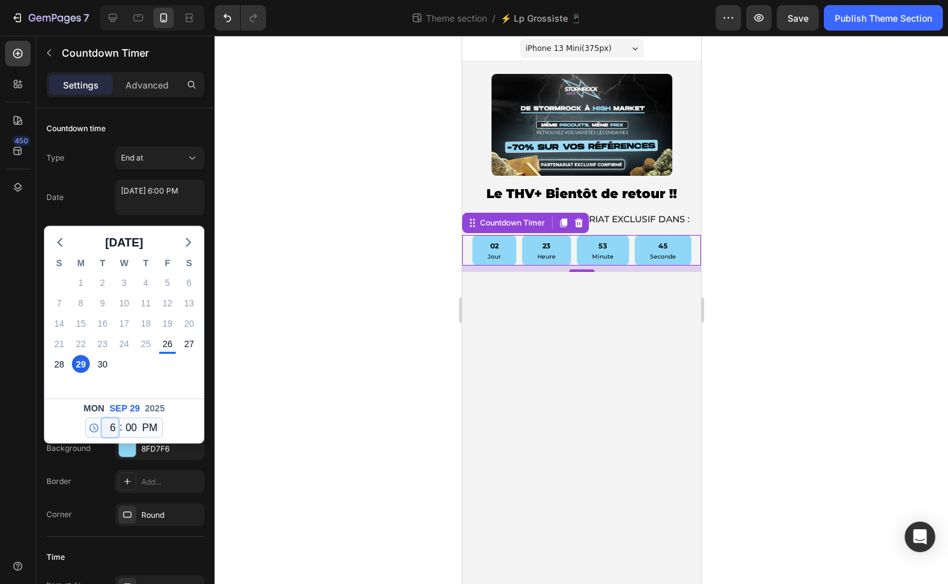
click at [113, 429] on select "12 1 2 3 4 5 6 7 8 9 10 11" at bounding box center [110, 427] width 17 height 19
select select "12"
click at [102, 418] on select "12 1 2 3 4 5 6 7 8 9 10 11" at bounding box center [110, 427] width 17 height 19
type textarea "[DATE] 12:00 PM"
click at [188, 416] on div "[DATE] 12 1 2 3 4 5 6 7 8 9 10 11 : 00 01 02 03 04 05 06 07 08 09 10 11 12 13 1…" at bounding box center [124, 421] width 159 height 45
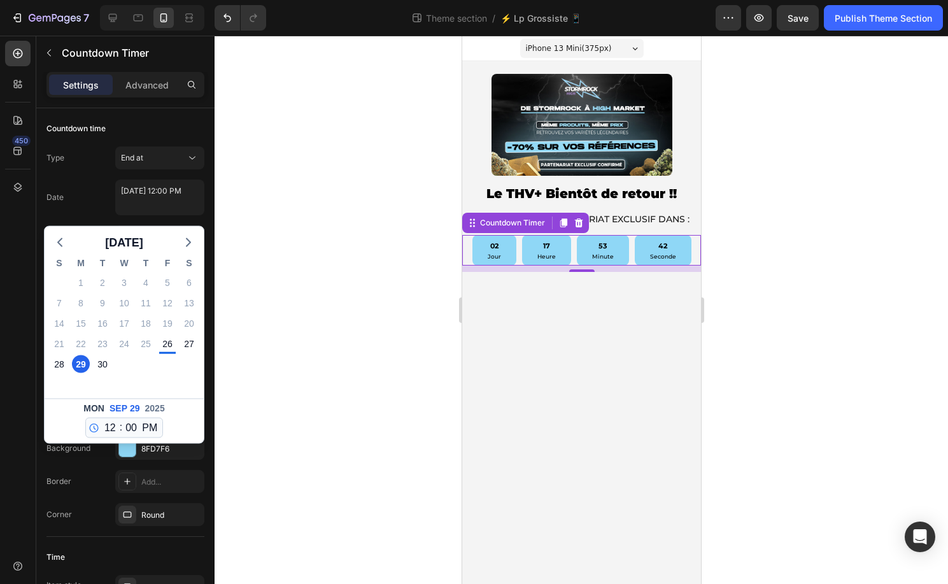
click at [267, 260] on div at bounding box center [582, 310] width 734 height 548
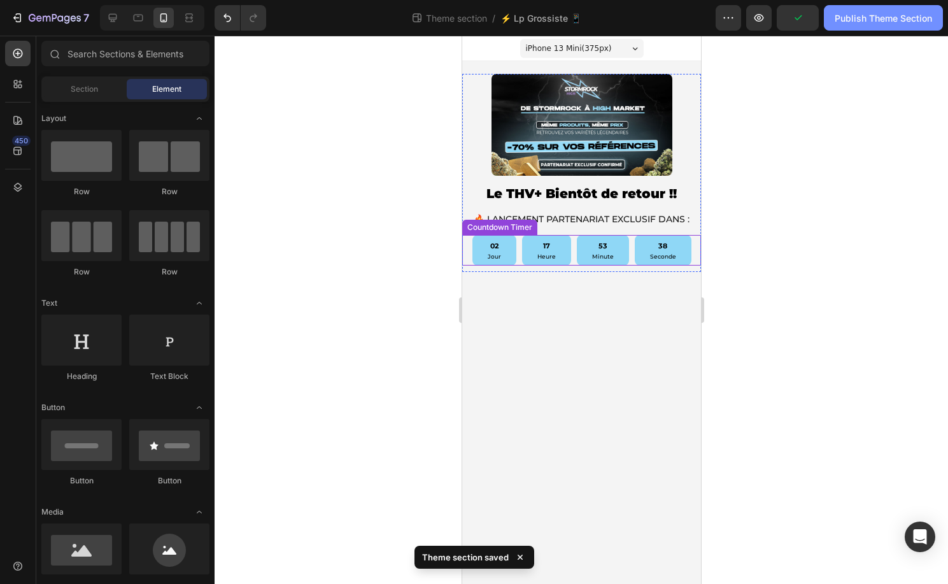
click at [878, 23] on div "Publish Theme Section" at bounding box center [883, 17] width 97 height 13
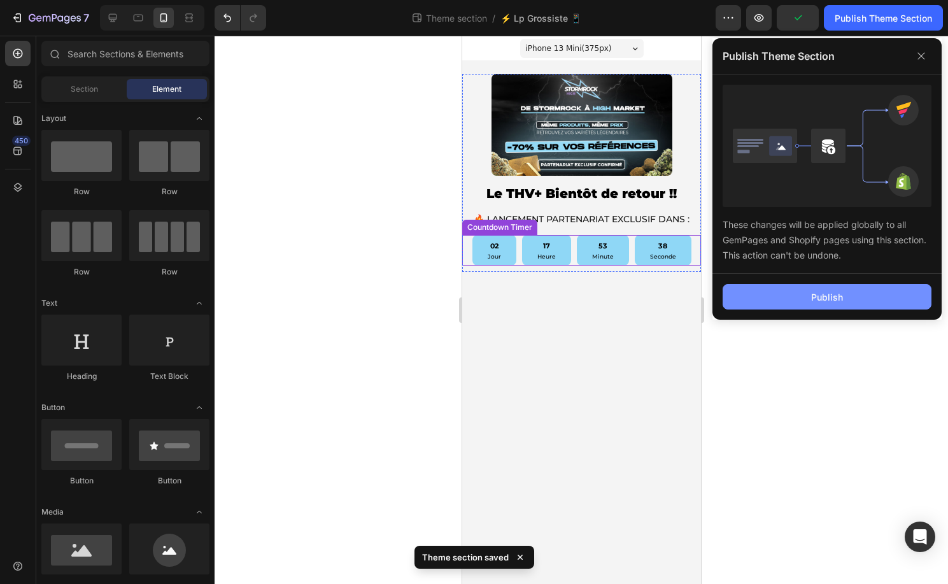
click at [799, 288] on button "Publish" at bounding box center [827, 296] width 209 height 25
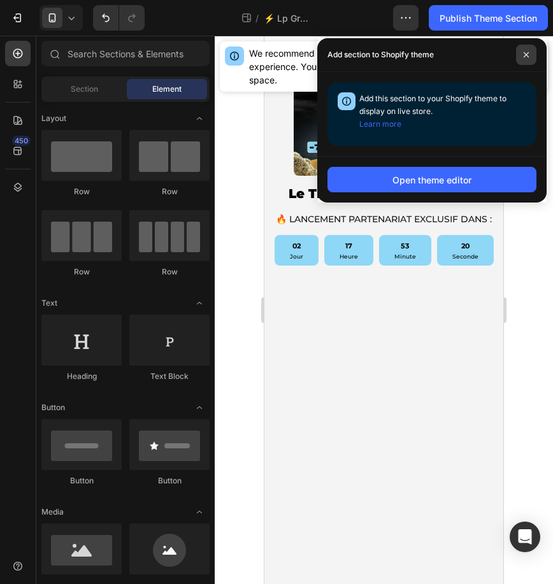
click at [523, 58] on span at bounding box center [526, 55] width 20 height 20
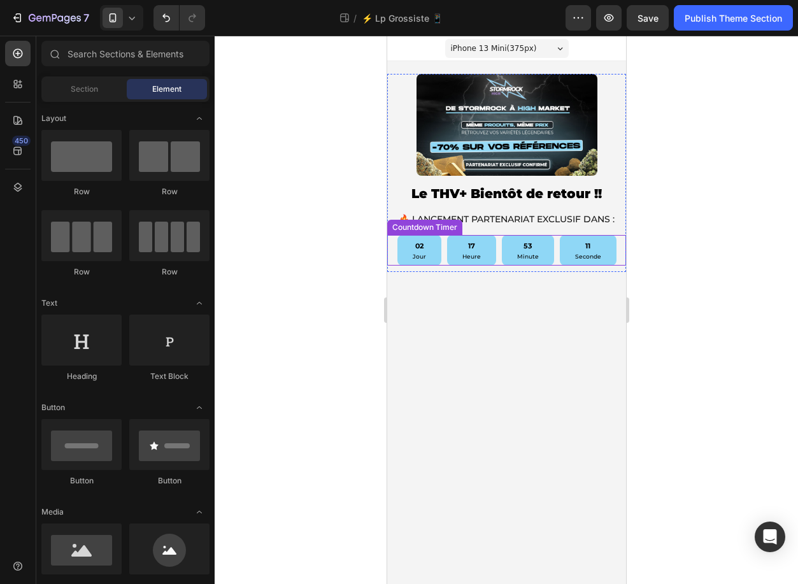
click at [617, 246] on div "02 Jour 17 Heure 53 Minute 11 Seconde" at bounding box center [506, 250] width 239 height 31
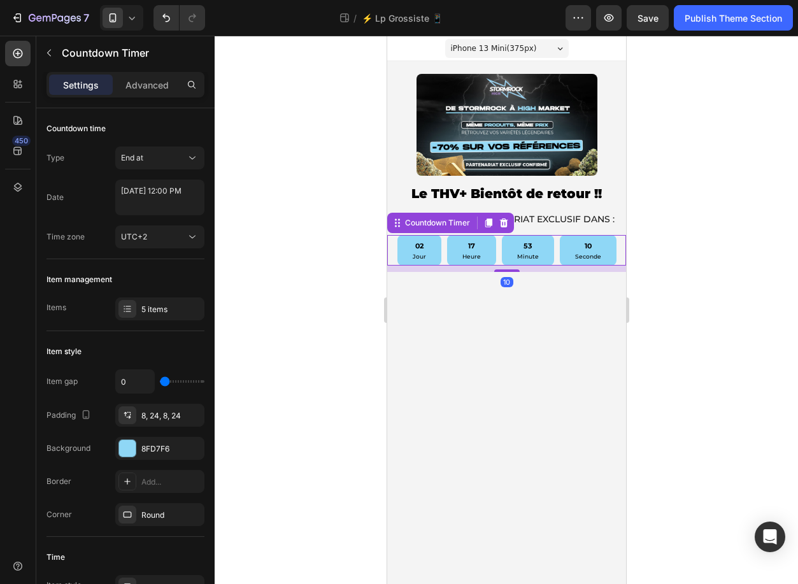
click at [658, 198] on div at bounding box center [506, 310] width 583 height 548
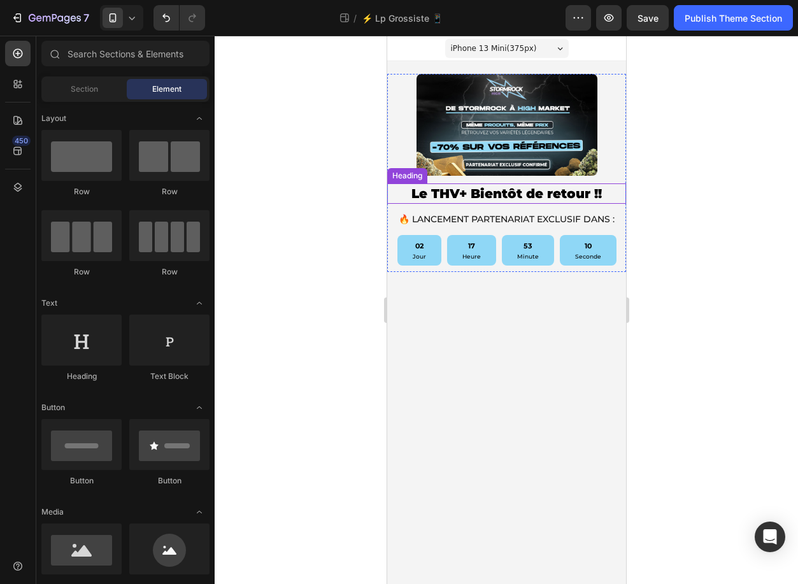
click at [593, 196] on h2 "Le THV+ Bientôt de retour !!" at bounding box center [506, 193] width 239 height 20
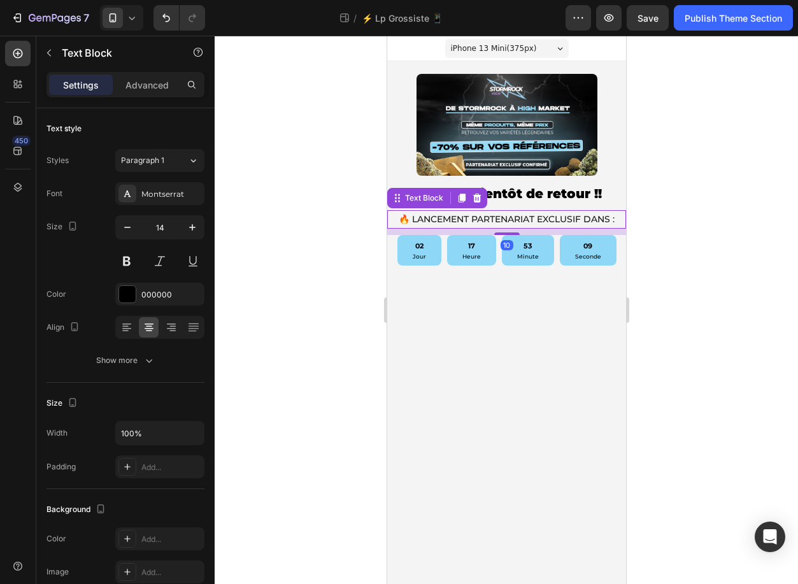
click at [594, 222] on span "🔥 LANCEMENT PARTENARIAT EXCLUSIF DANS :" at bounding box center [506, 218] width 216 height 11
click at [661, 167] on div at bounding box center [506, 310] width 583 height 548
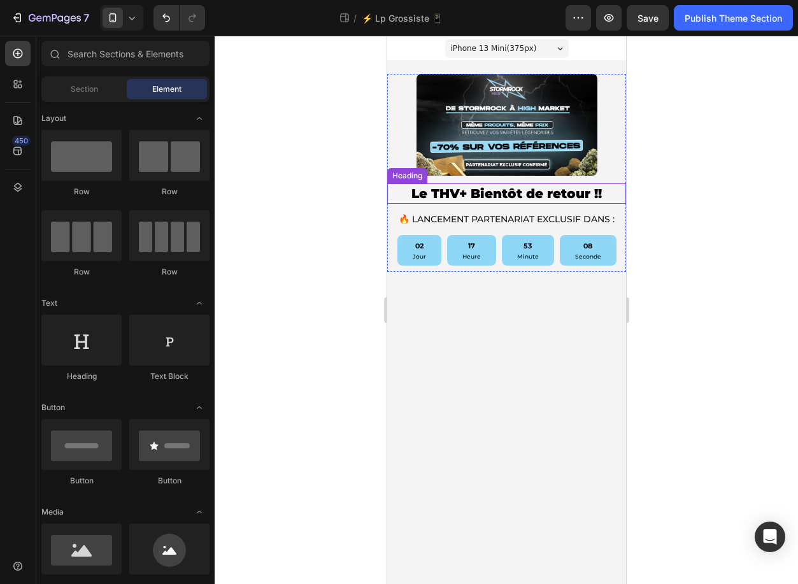
click at [568, 186] on h2 "Le THV+ Bientôt de retour !!" at bounding box center [506, 193] width 239 height 20
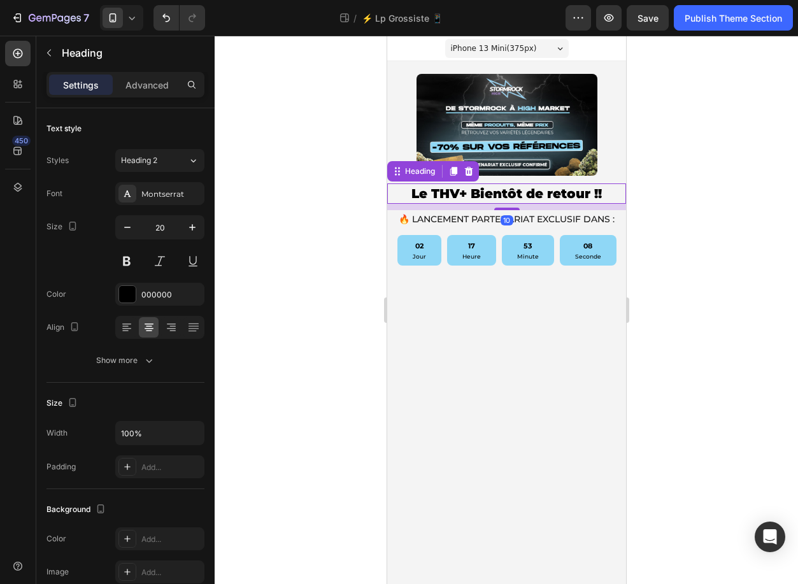
click at [669, 176] on div at bounding box center [506, 310] width 583 height 548
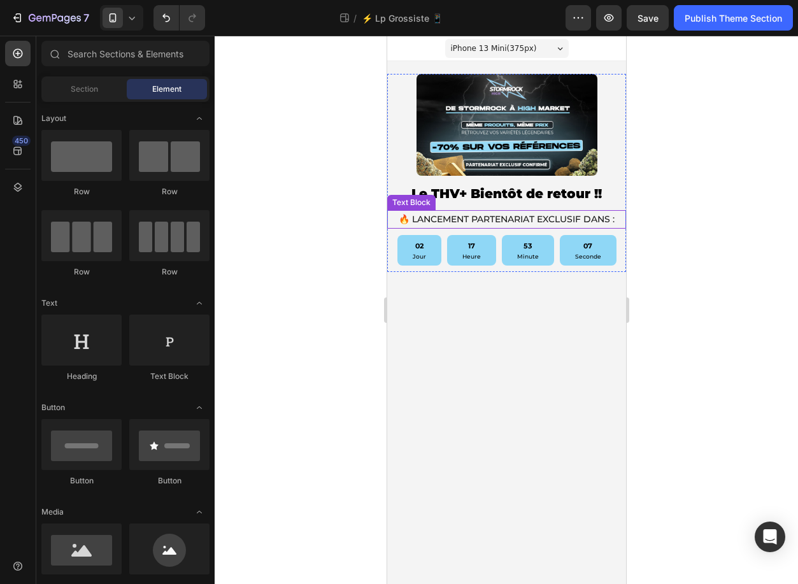
click at [569, 215] on span "🔥 LANCEMENT PARTENARIAT EXCLUSIF DANS :" at bounding box center [506, 218] width 216 height 11
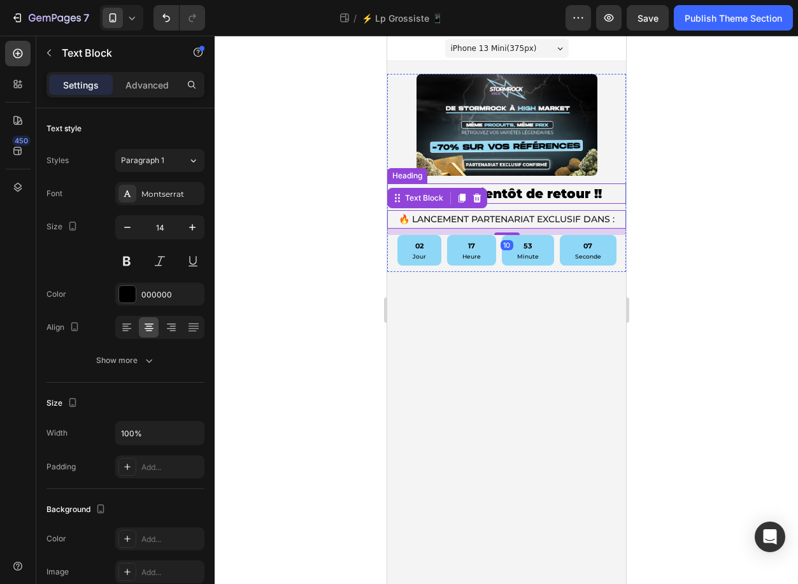
drag, startPoint x: 672, startPoint y: 174, endPoint x: 213, endPoint y: 144, distance: 459.5
click at [672, 174] on div at bounding box center [506, 310] width 583 height 548
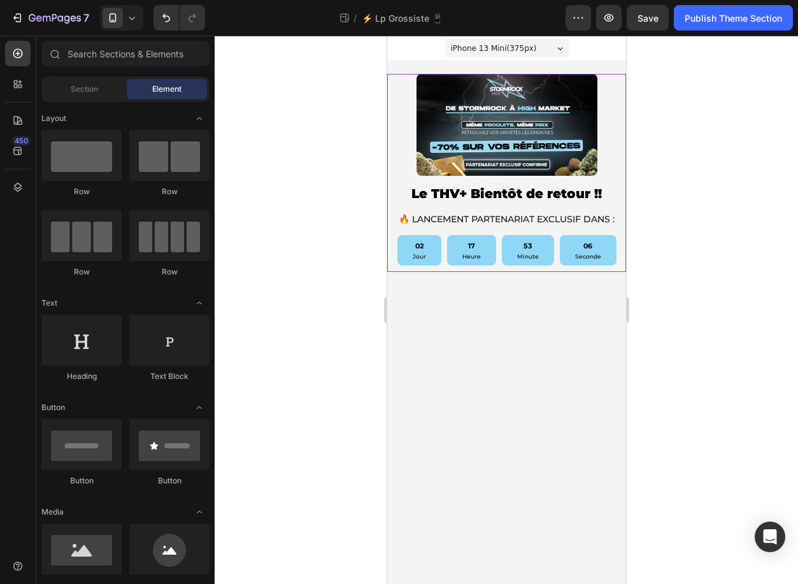
click at [591, 180] on div "Image Le THV+ Bientôt de retour !! Heading 🔥 LANCEMENT PARTENARIAT EXCLUSIF DAN…" at bounding box center [506, 173] width 239 height 198
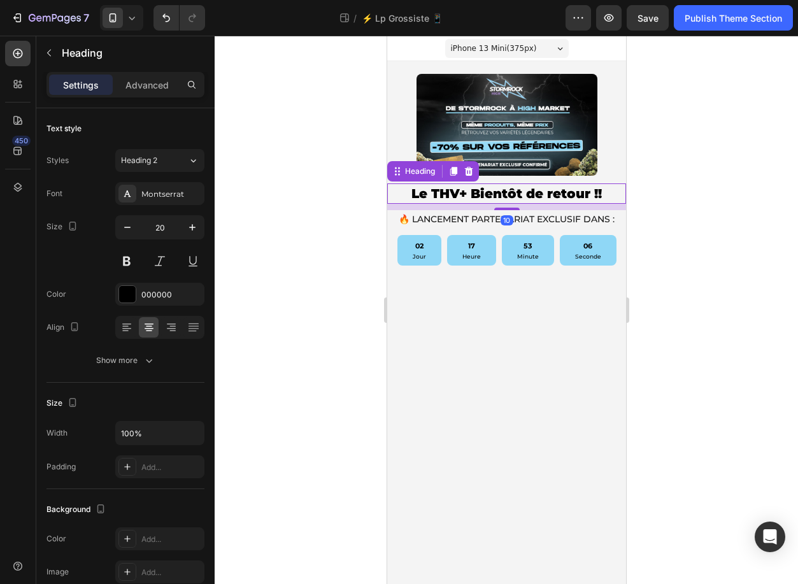
click at [588, 197] on h2 "Le THV+ Bientôt de retour !!" at bounding box center [506, 193] width 239 height 20
click at [684, 118] on div at bounding box center [506, 310] width 583 height 548
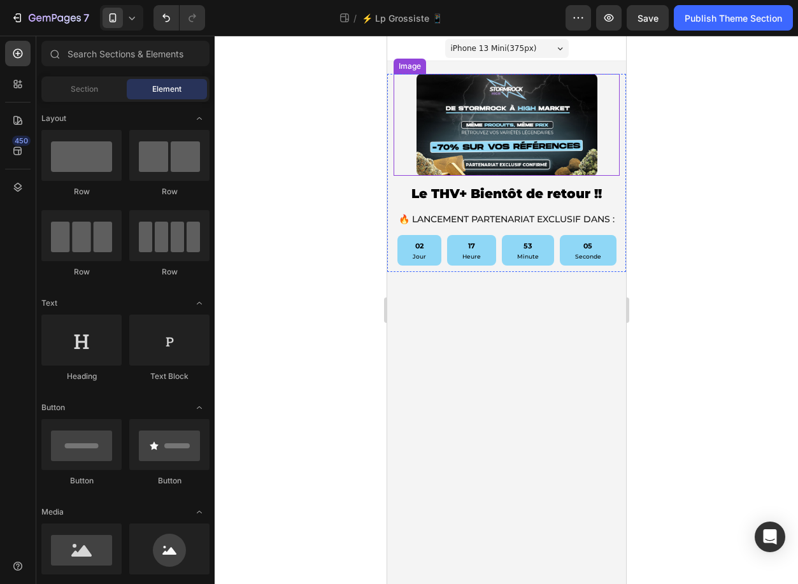
click at [611, 113] on div at bounding box center [506, 125] width 226 height 102
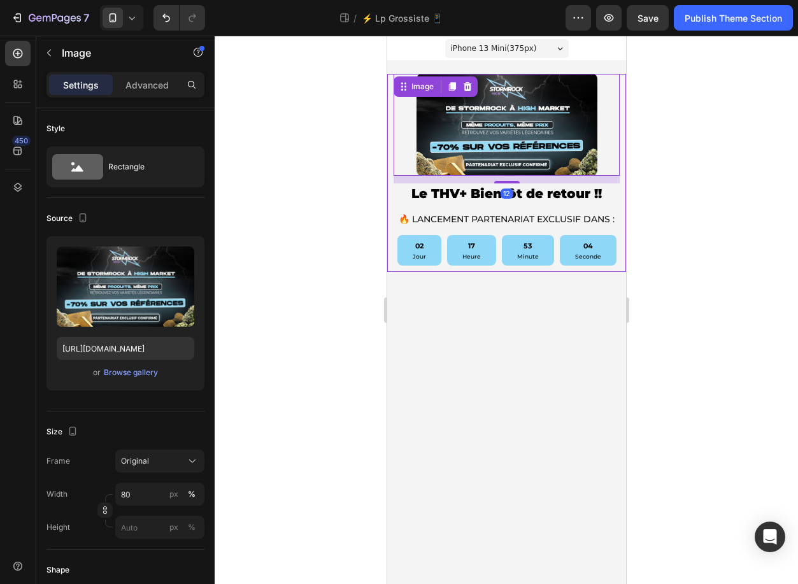
click at [674, 105] on div at bounding box center [506, 310] width 583 height 548
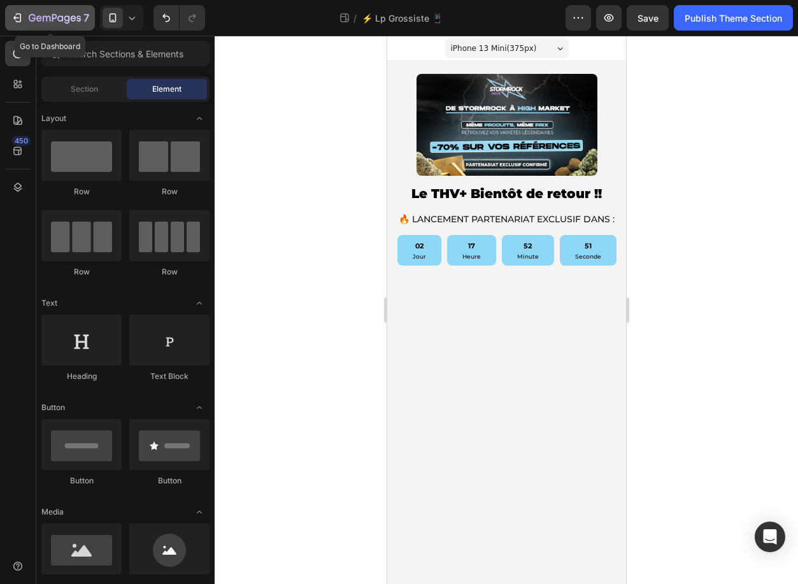
click at [13, 15] on icon "button" at bounding box center [17, 17] width 13 height 13
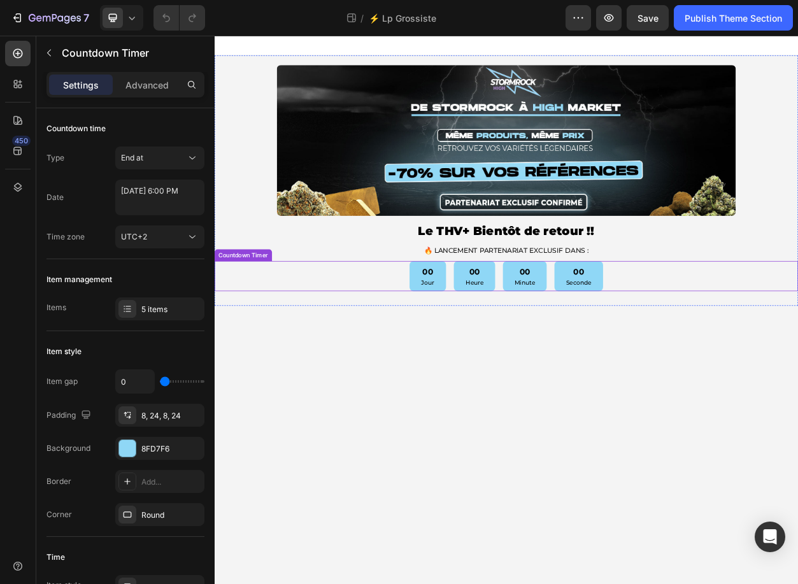
click at [760, 339] on div "00 Jour 00 Heure 00 Minute 00 Seconde" at bounding box center [597, 350] width 764 height 39
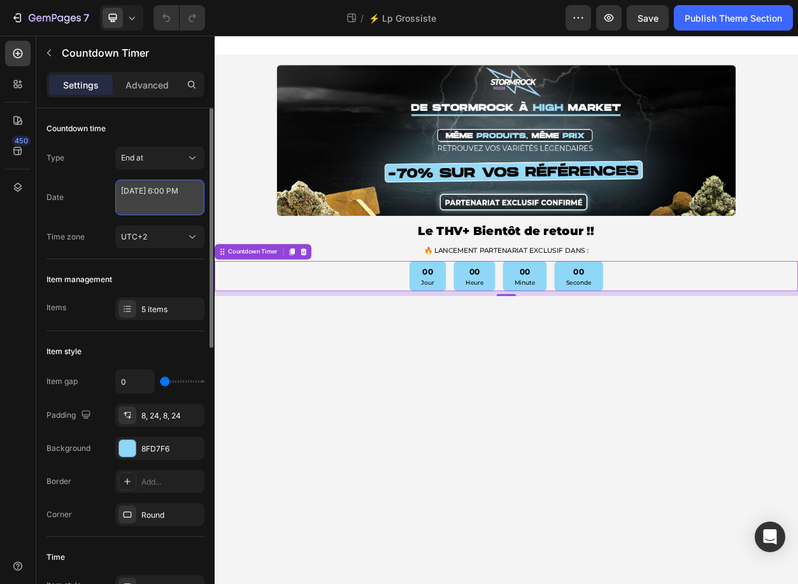
select select "18"
select select "false"
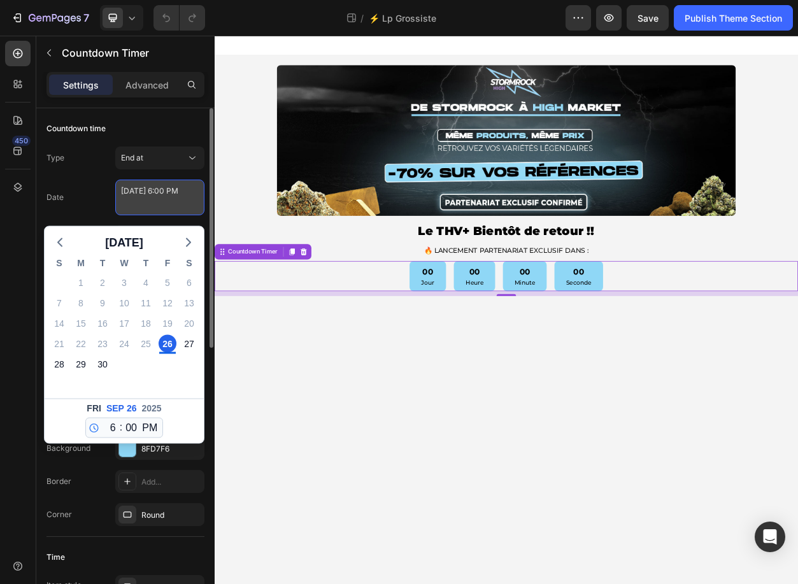
click at [171, 193] on textarea "[DATE] 6:00 PM" at bounding box center [159, 198] width 89 height 36
click at [77, 363] on div "29" at bounding box center [81, 364] width 18 height 18
type textarea "[DATE] 6:00 PM"
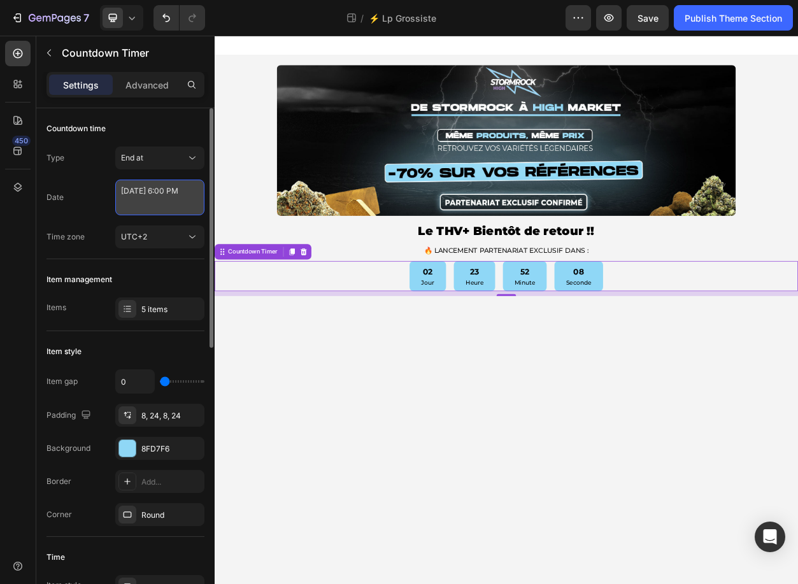
click at [176, 203] on textarea "[DATE] 6:00 PM" at bounding box center [159, 198] width 89 height 36
select select "18"
select select "false"
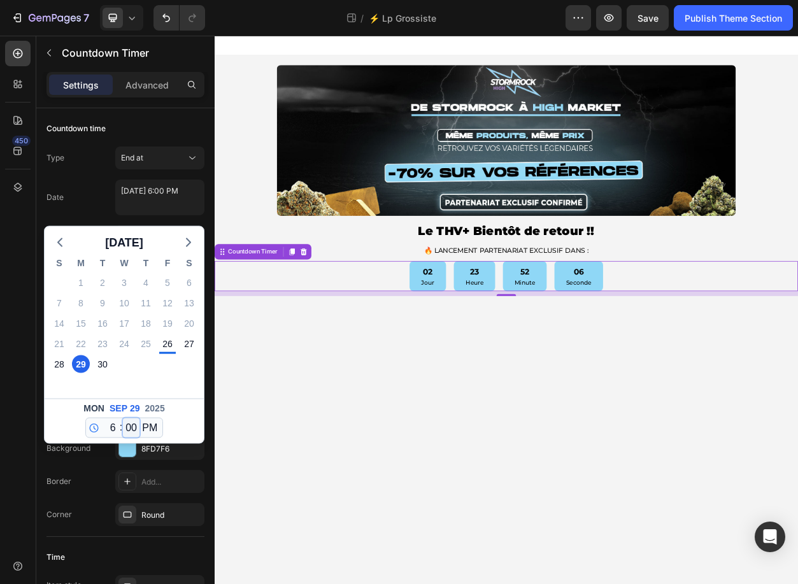
click at [123, 423] on select "00 01 02 03 04 05 06 07 08 09 10 11 12 13 14 15 16 17 18 19 20 21 22 23 24 25 2…" at bounding box center [131, 427] width 17 height 19
select select "12"
click at [123, 418] on select "00 01 02 03 04 05 06 07 08 09 10 11 12 13 14 15 16 17 18 19 20 21 22 23 24 25 2…" at bounding box center [131, 427] width 17 height 19
type textarea "[DATE] 6:12 PM"
click at [109, 423] on select "12 1 2 3 4 5 6 7 8 9 10 11" at bounding box center [110, 427] width 17 height 19
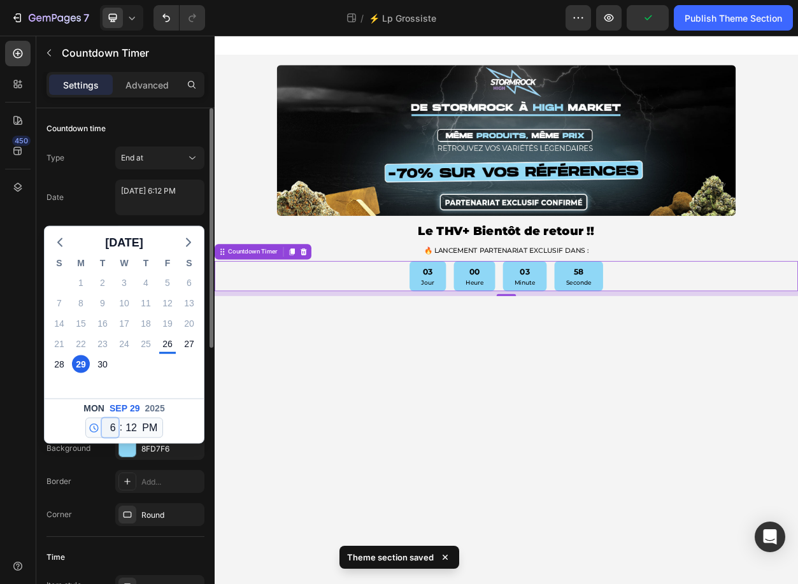
select select "12"
click at [102, 418] on select "12 1 2 3 4 5 6 7 8 9 10 11" at bounding box center [110, 427] width 17 height 19
type textarea "[DATE] 12:12 PM"
click at [134, 428] on select "00 01 02 03 04 05 06 07 08 09 10 11 12 13 14 15 16 17 18 19 20 21 22 23 24 25 2…" at bounding box center [131, 427] width 17 height 19
select select "0"
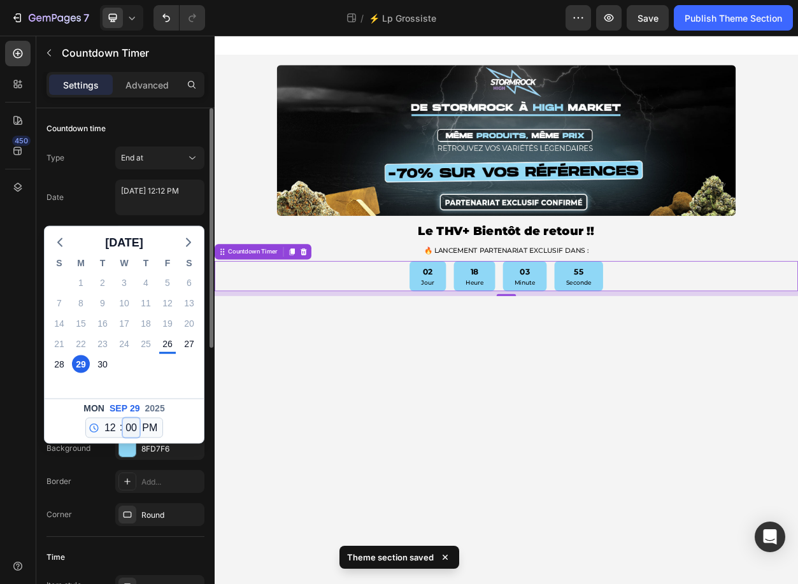
click at [123, 418] on select "00 01 02 03 04 05 06 07 08 09 10 11 12 13 14 15 16 17 18 19 20 21 22 23 24 25 2…" at bounding box center [131, 427] width 17 height 19
type textarea "[DATE] 12:00 PM"
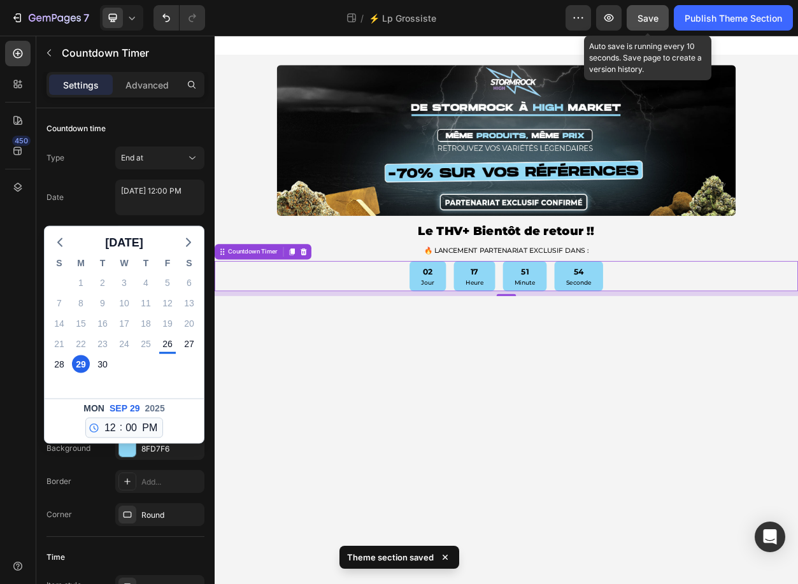
click at [646, 13] on span "Save" at bounding box center [647, 18] width 21 height 11
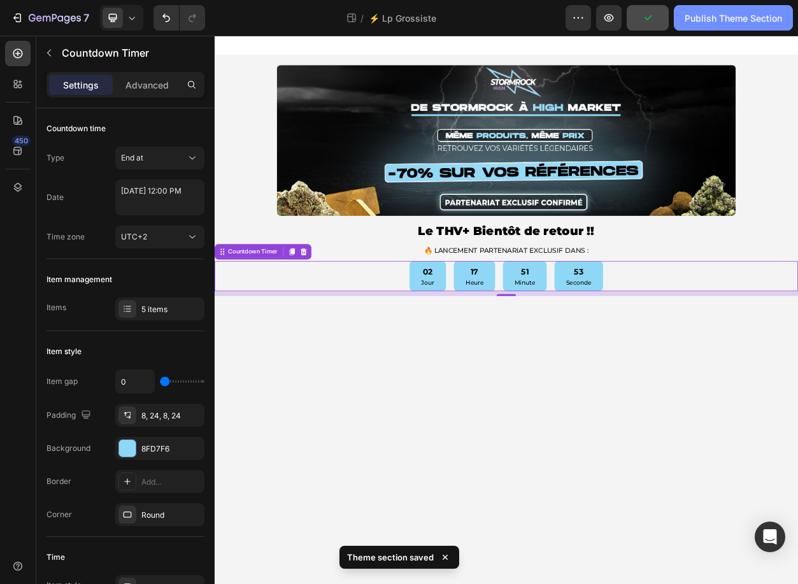
click at [713, 13] on div "Publish Theme Section" at bounding box center [733, 17] width 97 height 13
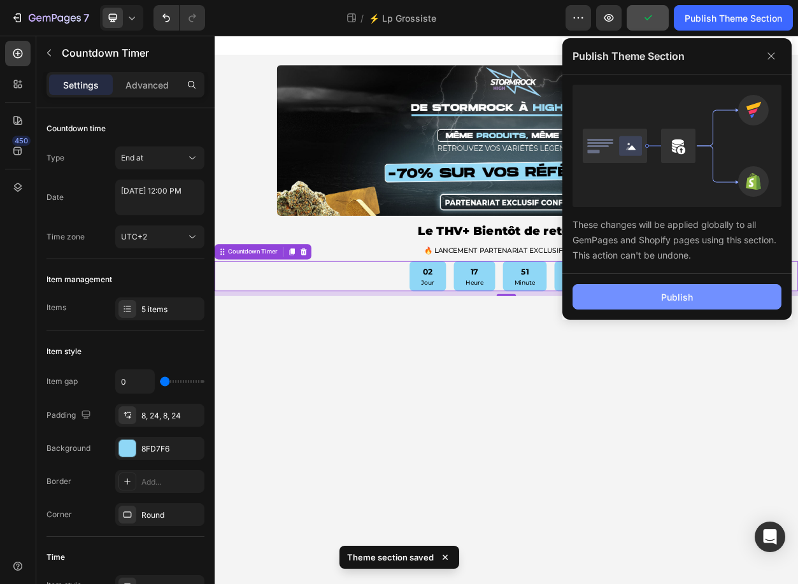
click at [634, 305] on button "Publish" at bounding box center [677, 296] width 209 height 25
